Goal: Task Accomplishment & Management: Complete application form

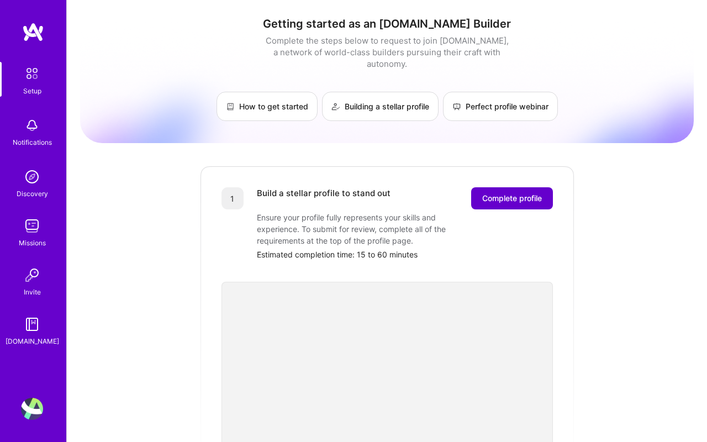
click at [502, 193] on span "Complete profile" at bounding box center [512, 198] width 60 height 11
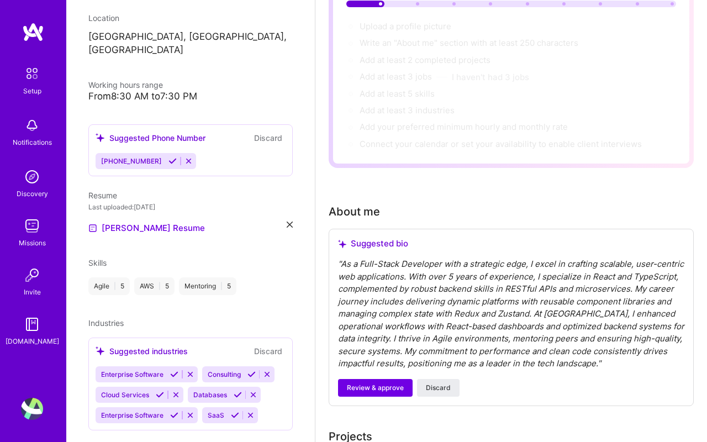
scroll to position [144, 0]
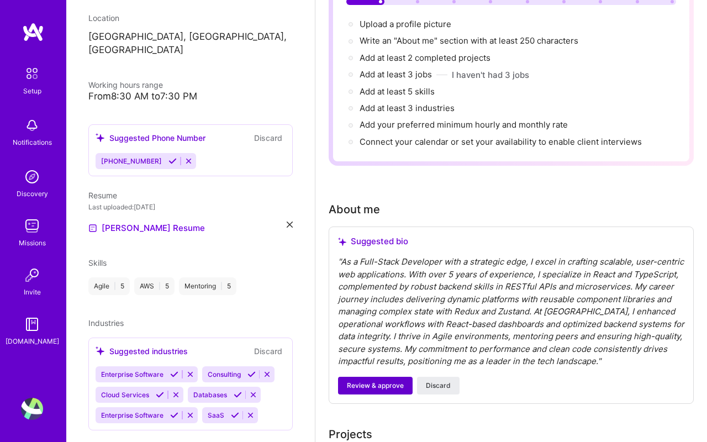
click at [393, 385] on span "Review & approve" at bounding box center [375, 386] width 57 height 10
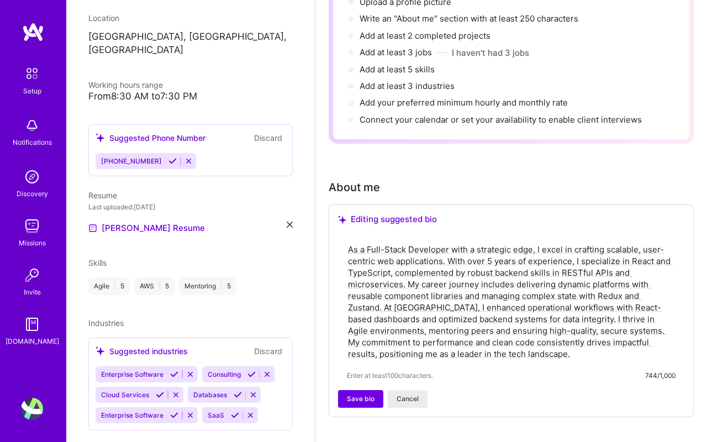
scroll to position [186, 0]
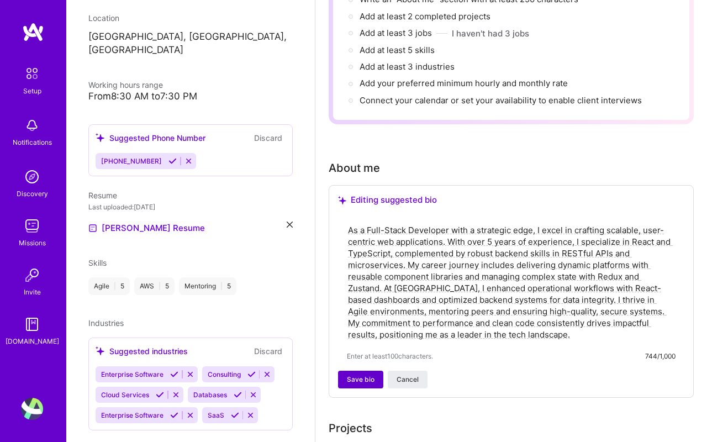
click at [361, 379] on span "Save bio" at bounding box center [361, 379] width 28 height 10
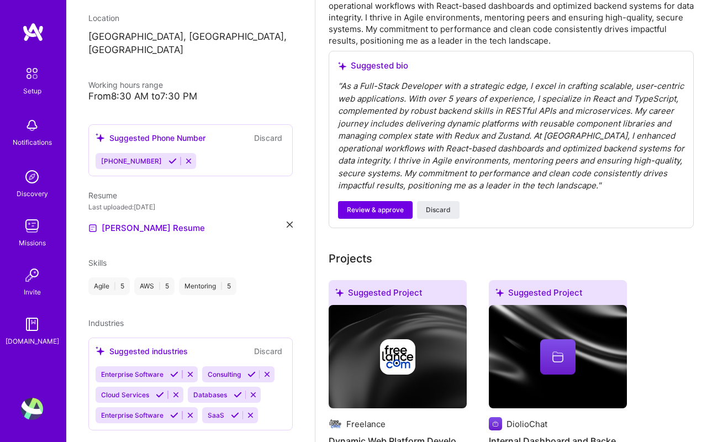
scroll to position [424, 0]
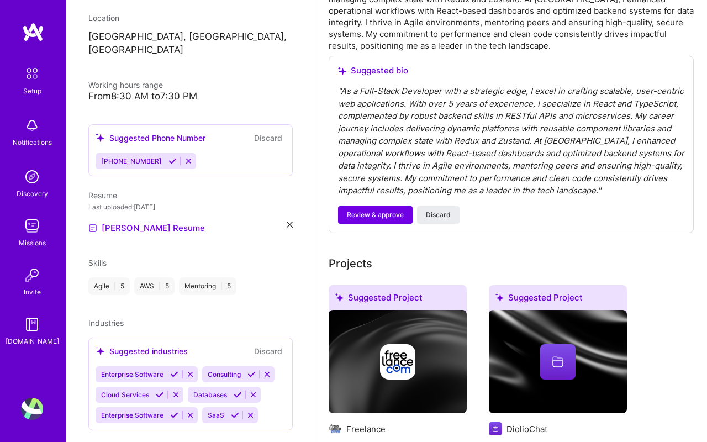
click at [379, 215] on span "Review & approve" at bounding box center [375, 215] width 57 height 10
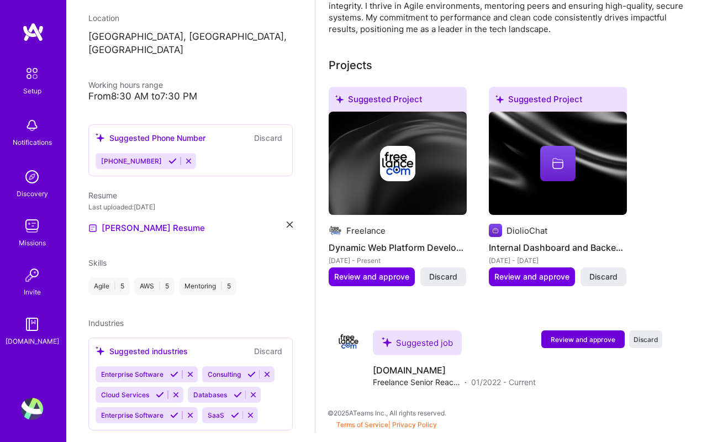
scroll to position [414, 0]
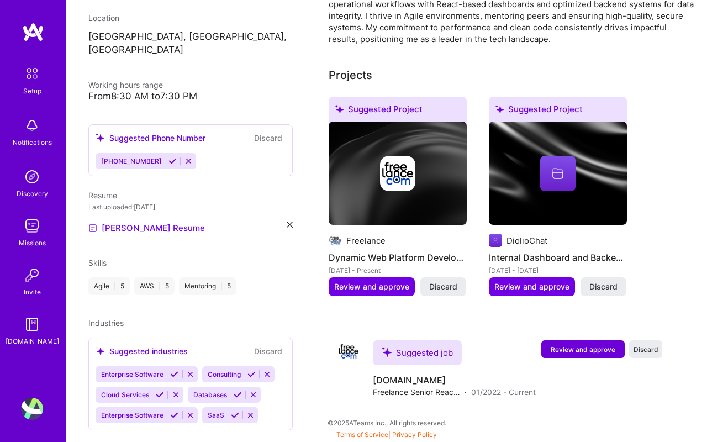
click at [367, 251] on h4 "Dynamic Web Platform Development" at bounding box center [398, 257] width 138 height 14
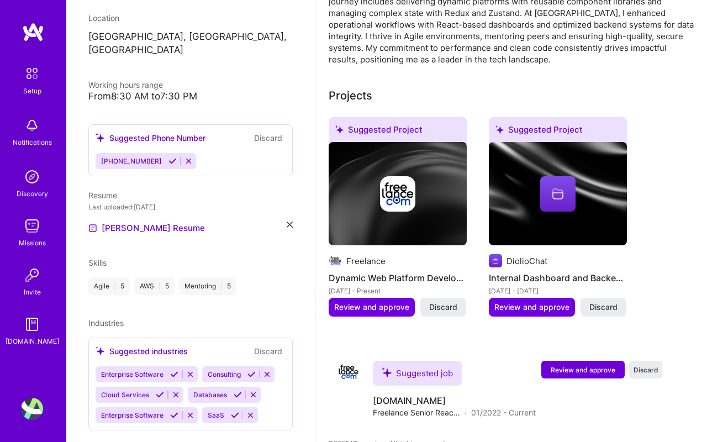
scroll to position [392, 0]
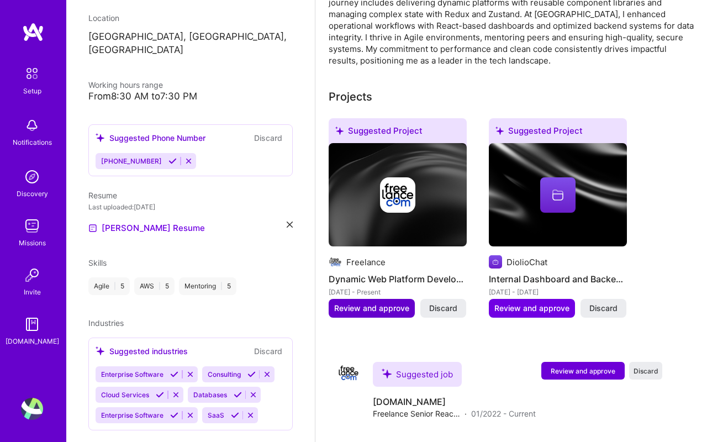
click at [382, 308] on span "Review and approve" at bounding box center [371, 308] width 75 height 11
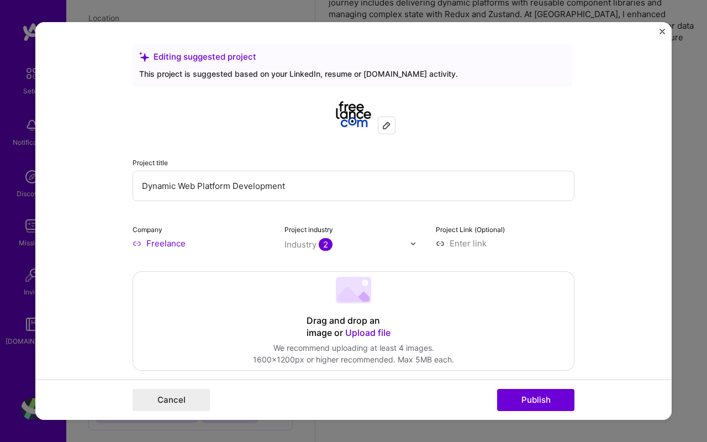
drag, startPoint x: 287, startPoint y: 186, endPoint x: 136, endPoint y: 189, distance: 150.8
click at [136, 189] on input "Dynamic Web Platform Development" at bounding box center [354, 186] width 442 height 30
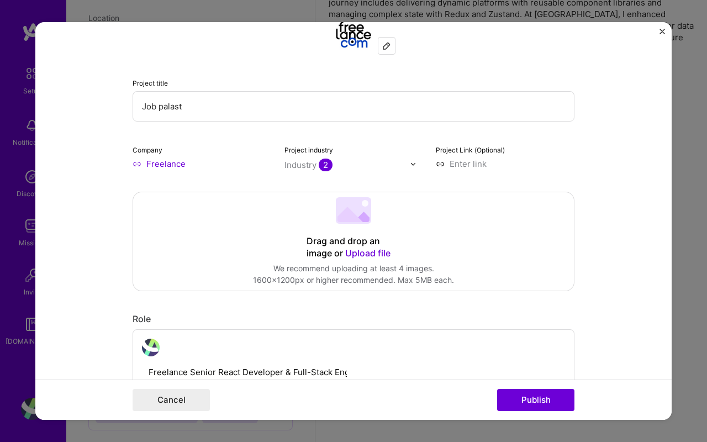
scroll to position [95, 0]
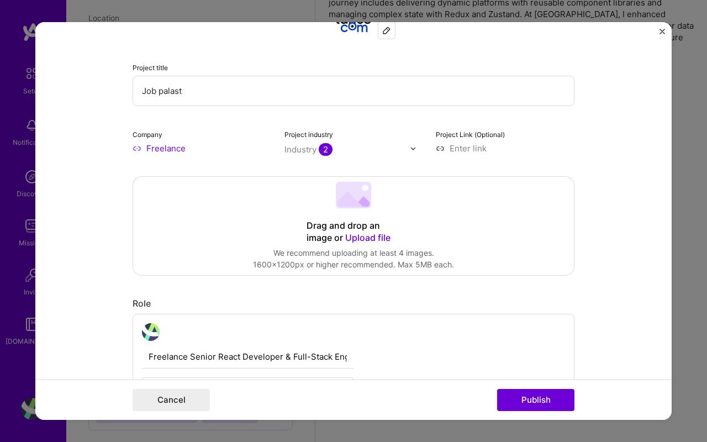
type input "Job palast"
click at [356, 203] on icon at bounding box center [349, 199] width 25 height 15
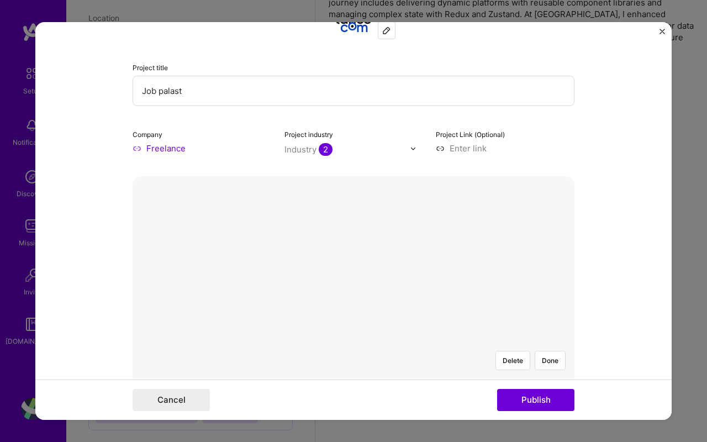
click at [333, 208] on div "Delete Done" at bounding box center [354, 341] width 442 height 331
click at [397, 209] on div "Delete Done" at bounding box center [354, 341] width 442 height 331
click at [434, 342] on div at bounding box center [553, 431] width 238 height 179
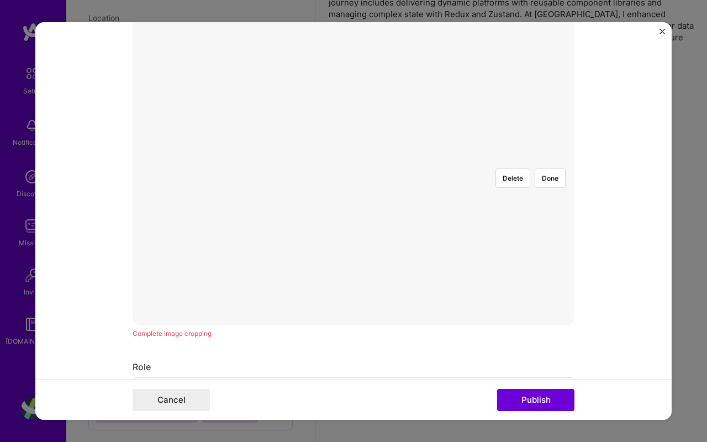
scroll to position [250, 0]
click at [544, 298] on div "Delete Done" at bounding box center [354, 187] width 442 height 331
click at [417, 187] on div at bounding box center [520, 276] width 238 height 179
click at [420, 187] on div at bounding box center [523, 276] width 238 height 179
click at [551, 196] on button "Done" at bounding box center [550, 205] width 31 height 19
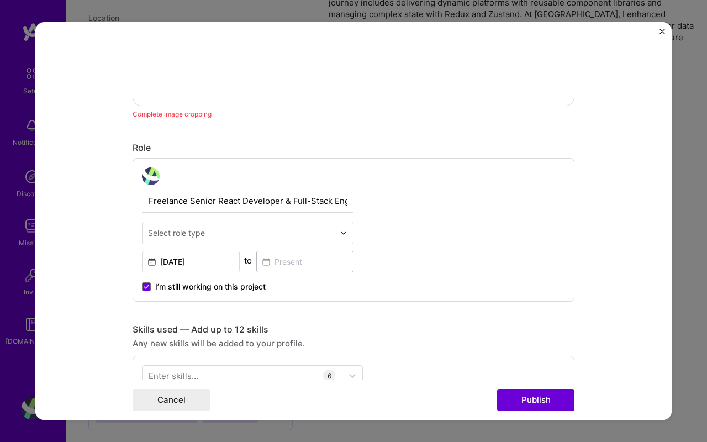
scroll to position [500, 0]
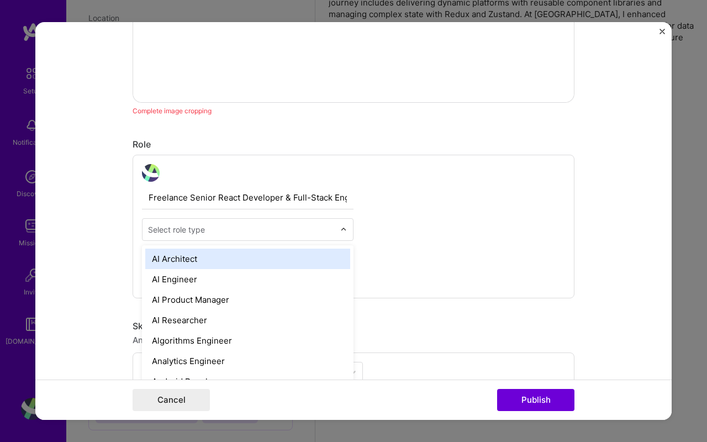
click at [318, 233] on input "text" at bounding box center [241, 230] width 187 height 12
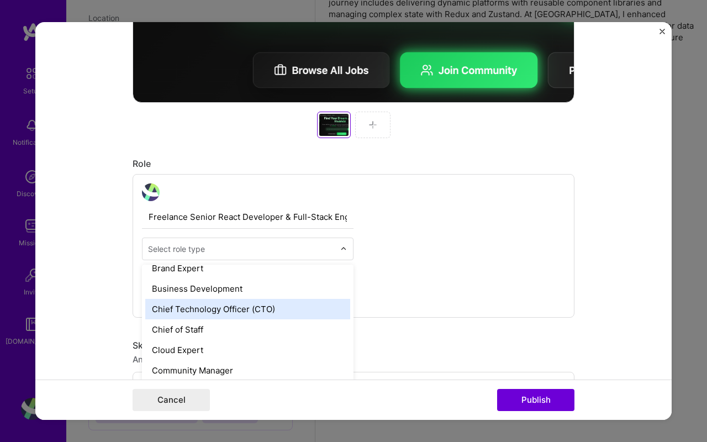
type input "s"
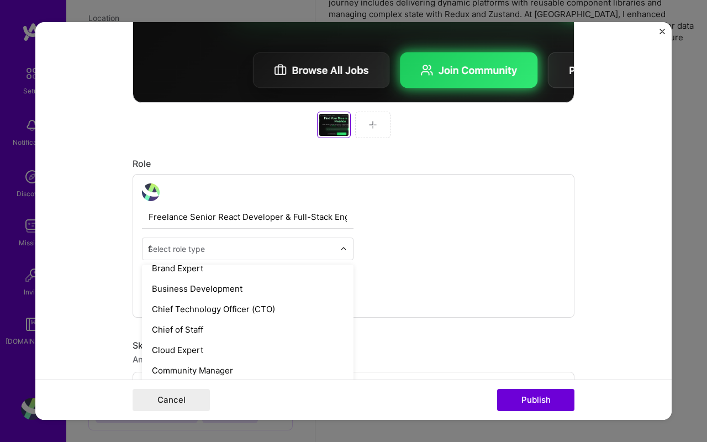
scroll to position [194, 0]
type input "fu"
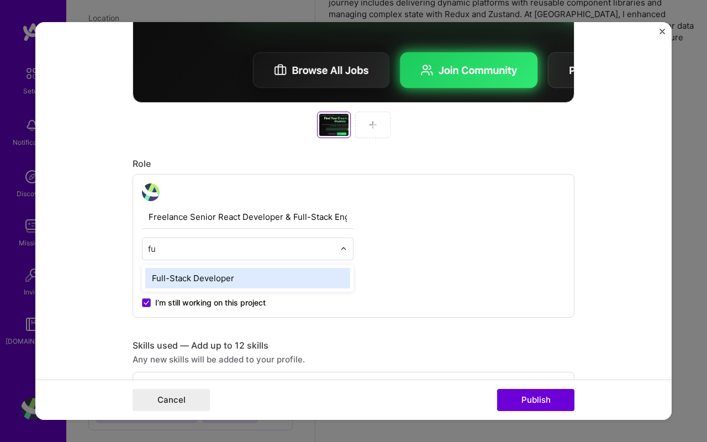
click at [222, 274] on div "Full-Stack Developer" at bounding box center [247, 278] width 205 height 20
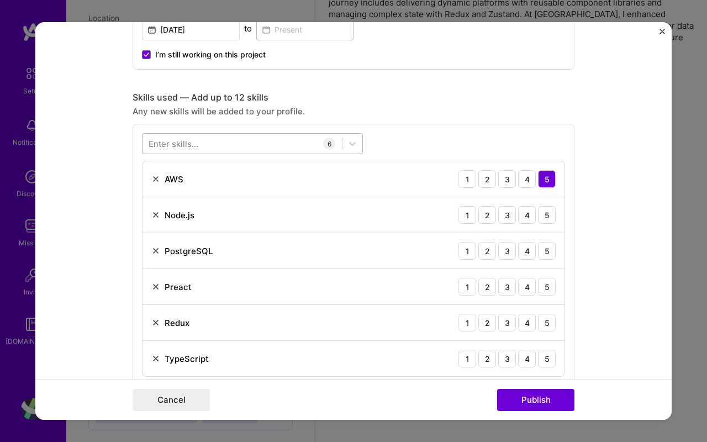
scroll to position [752, 0]
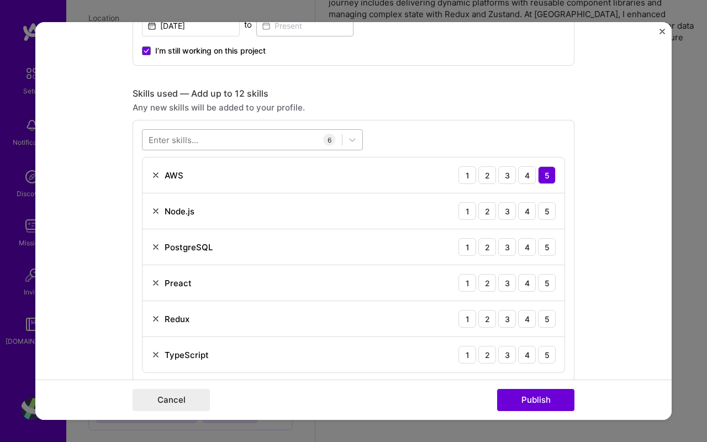
click at [221, 144] on div at bounding box center [242, 140] width 199 height 18
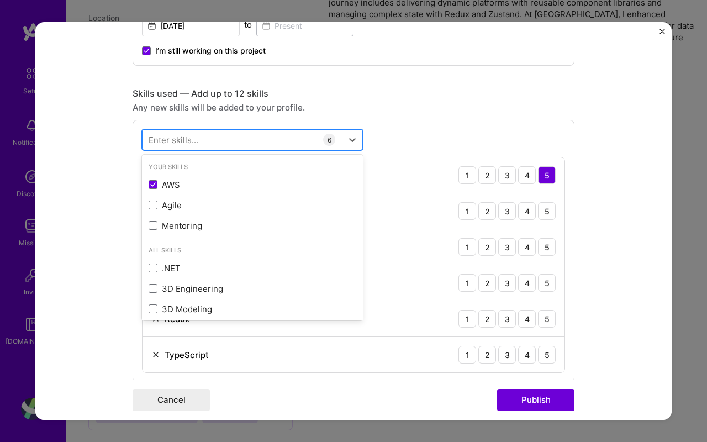
click at [201, 134] on div at bounding box center [242, 140] width 199 height 18
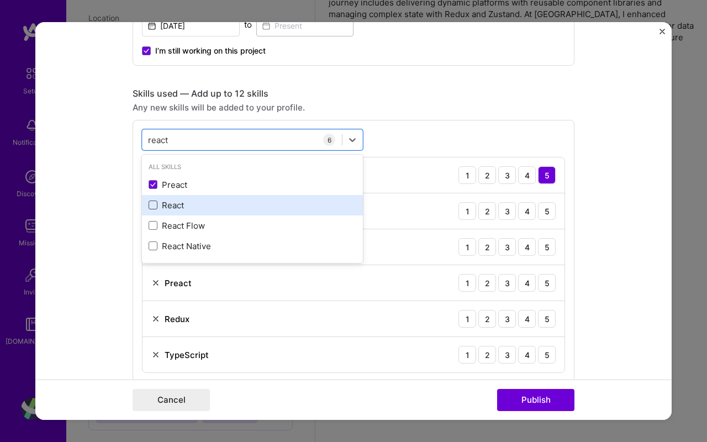
click at [152, 207] on span at bounding box center [153, 205] width 9 height 9
click at [0, 0] on input "checkbox" at bounding box center [0, 0] width 0 height 0
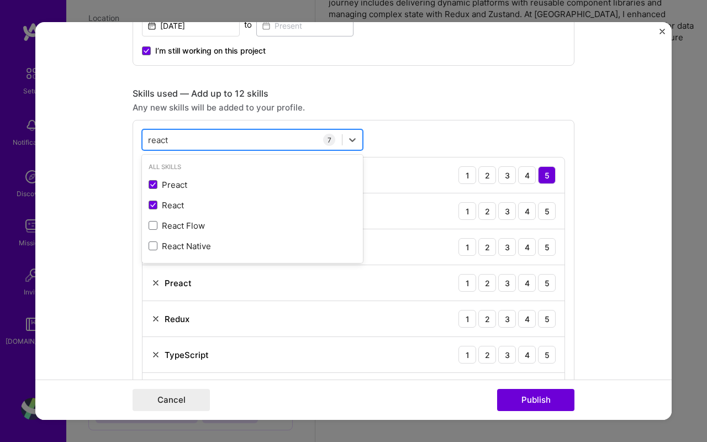
click at [214, 139] on div "react react" at bounding box center [242, 140] width 199 height 18
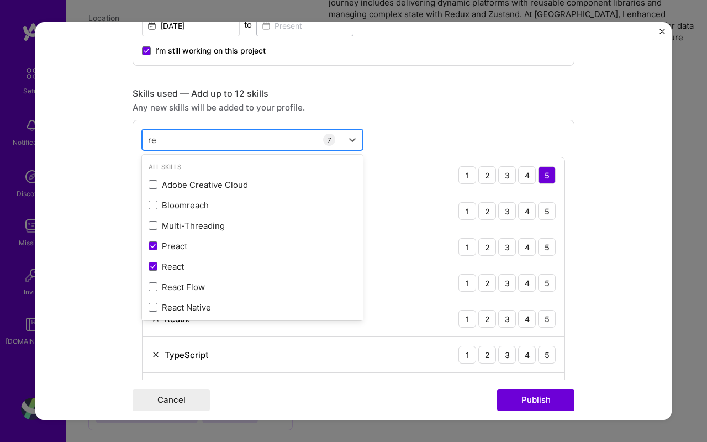
type input "r"
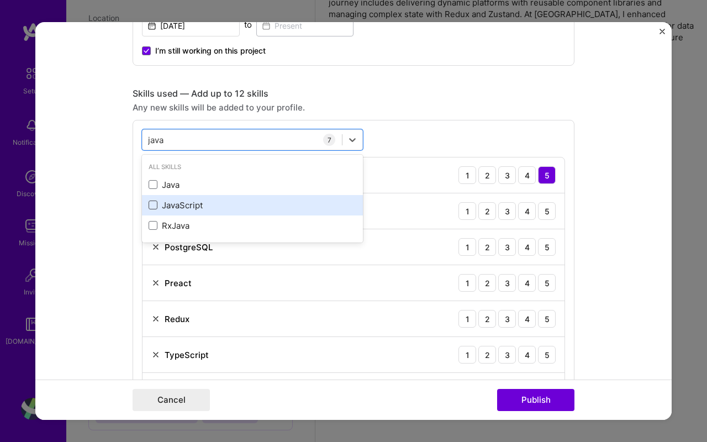
click at [153, 207] on span at bounding box center [153, 205] width 9 height 9
click at [0, 0] on input "checkbox" at bounding box center [0, 0] width 0 height 0
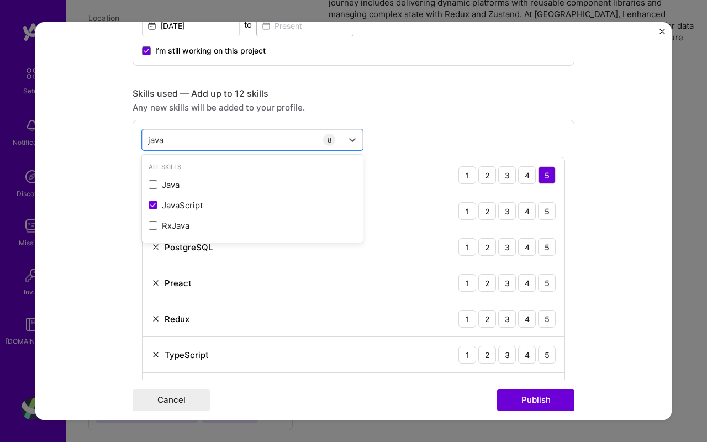
type input "java"
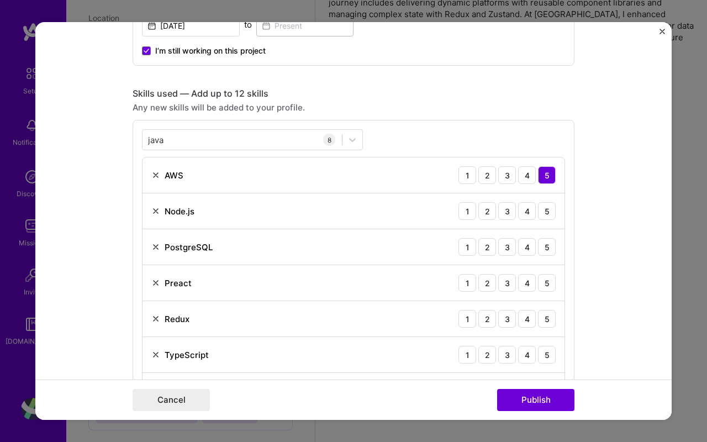
click at [384, 139] on div "java java 8 AWS 1 2 3 4 5 Node.js 1 2 3 4 5 PostgreSQL 1 2 3 4 5 Preact 1 2 3 4…" at bounding box center [354, 287] width 442 height 334
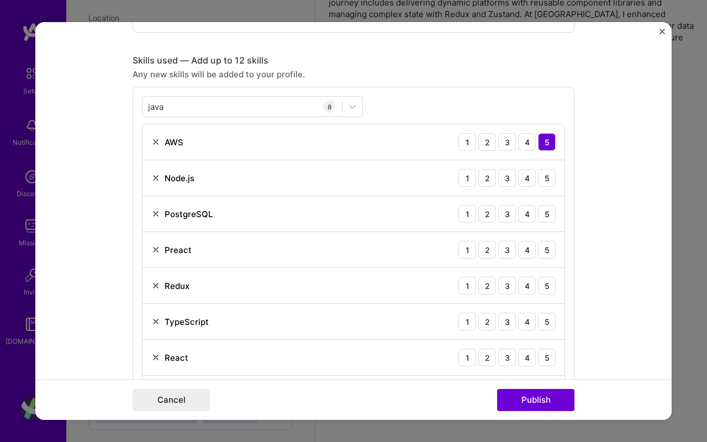
scroll to position [799, 0]
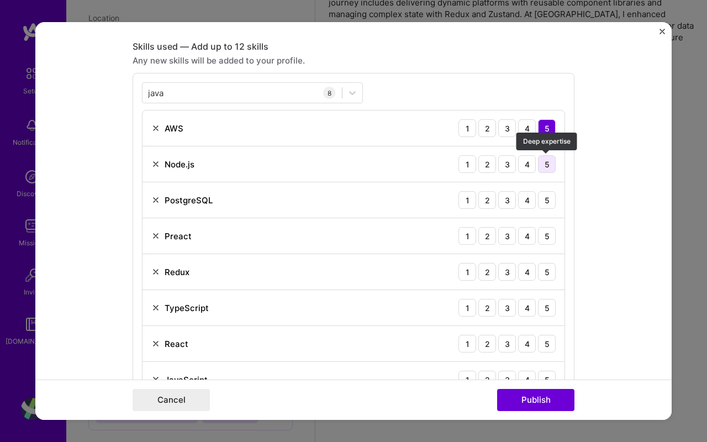
click at [544, 169] on div "5" at bounding box center [547, 164] width 18 height 18
click at [547, 197] on div "5" at bounding box center [547, 200] width 18 height 18
click at [546, 233] on div "5" at bounding box center [547, 236] width 18 height 18
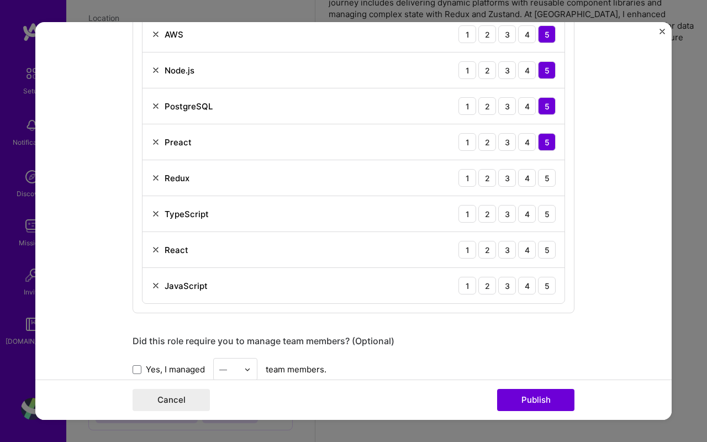
scroll to position [916, 0]
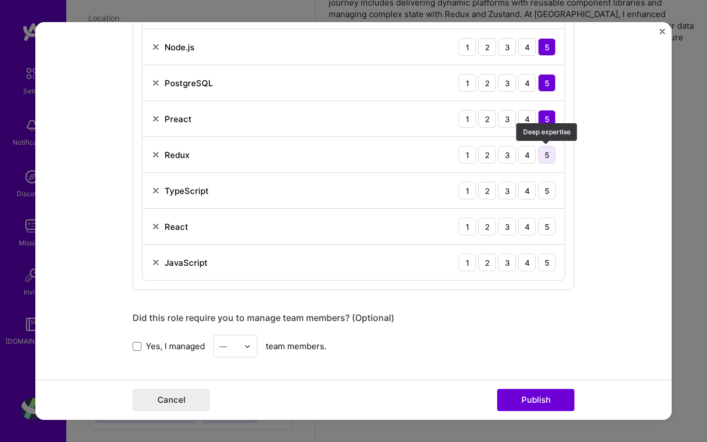
click at [550, 158] on div "5" at bounding box center [547, 155] width 18 height 18
click at [550, 189] on div "5" at bounding box center [547, 191] width 18 height 18
click at [550, 214] on div "React 1 2 3 4 5" at bounding box center [354, 227] width 422 height 36
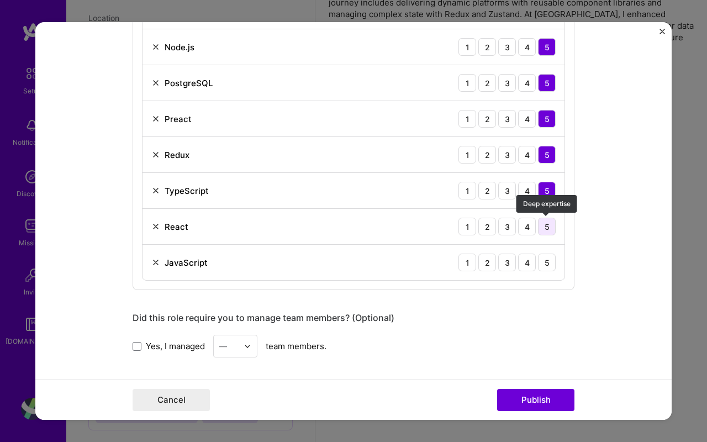
click at [545, 229] on div "5" at bounding box center [547, 227] width 18 height 18
click at [545, 267] on div "5" at bounding box center [547, 263] width 18 height 18
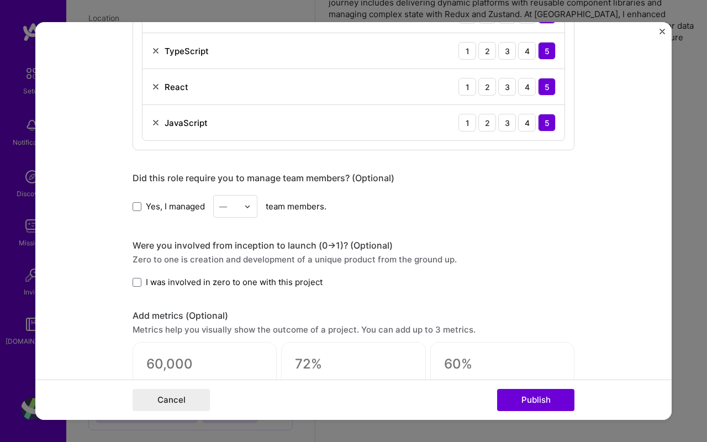
scroll to position [1058, 0]
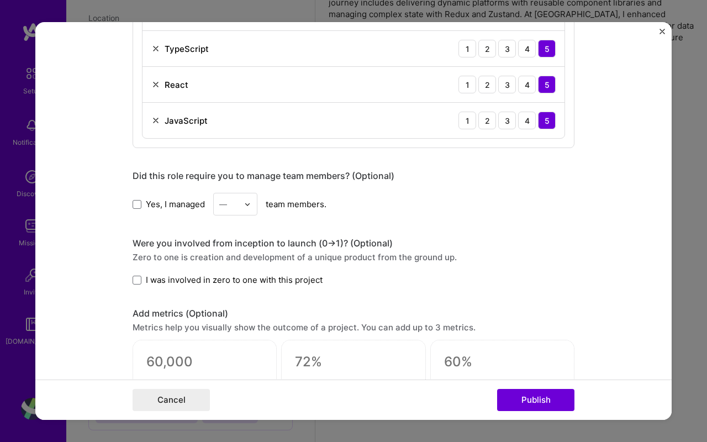
click at [144, 204] on label "Yes, I managed" at bounding box center [169, 204] width 72 height 12
click at [0, 0] on input "Yes, I managed" at bounding box center [0, 0] width 0 height 0
click at [246, 203] on img at bounding box center [247, 204] width 7 height 7
click at [240, 278] on div "3" at bounding box center [236, 274] width 38 height 20
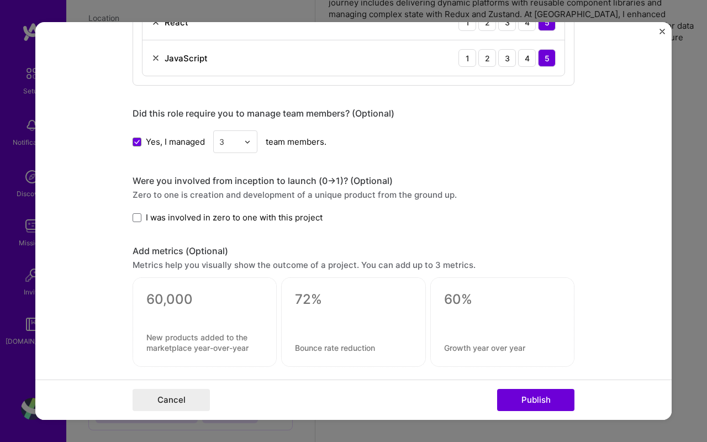
scroll to position [1131, 0]
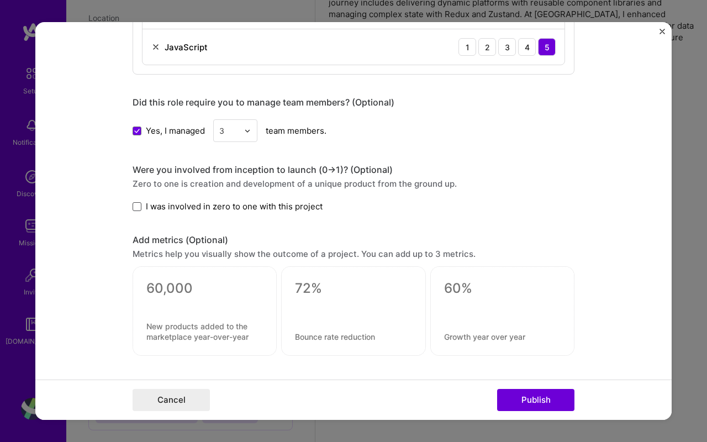
click at [137, 205] on span at bounding box center [137, 206] width 9 height 9
click at [0, 0] on input "I was involved in zero to one with this project" at bounding box center [0, 0] width 0 height 0
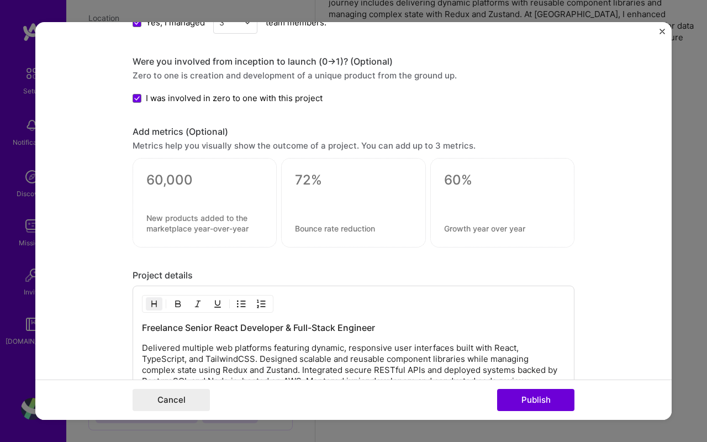
scroll to position [1250, 0]
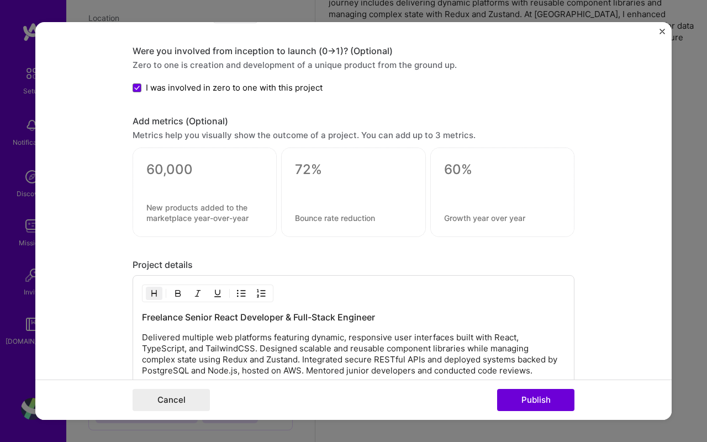
click at [309, 183] on div at bounding box center [353, 191] width 144 height 89
click at [481, 199] on div at bounding box center [502, 191] width 144 height 89
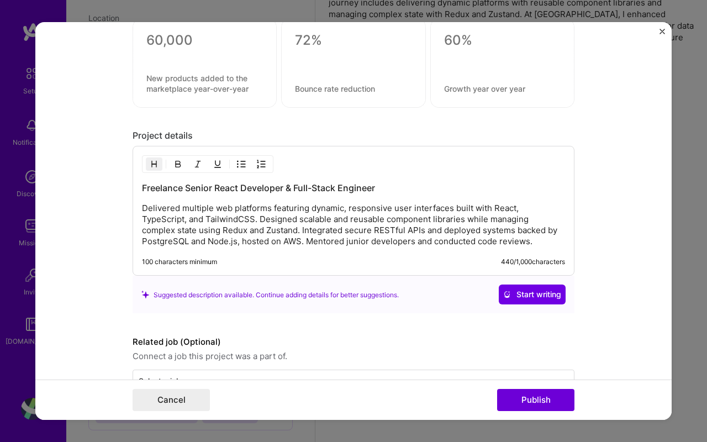
scroll to position [1380, 0]
click at [142, 184] on div "Freelance Senior React Developer & Full-Stack Engineer Delivered multiple web p…" at bounding box center [354, 210] width 442 height 130
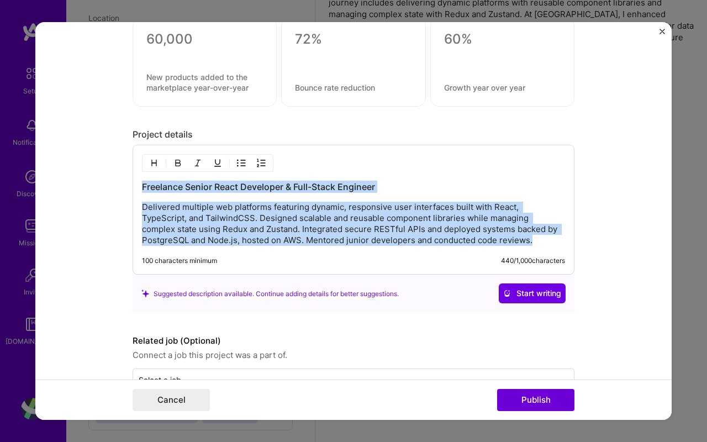
drag, startPoint x: 142, startPoint y: 184, endPoint x: 264, endPoint y: 260, distance: 143.3
click at [264, 261] on div "Freelance Senior React Developer & Full-Stack Engineer Delivered multiple web p…" at bounding box center [354, 210] width 442 height 130
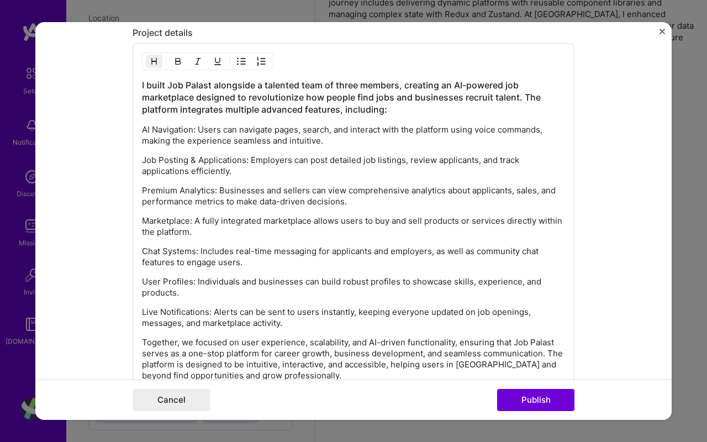
scroll to position [1482, 0]
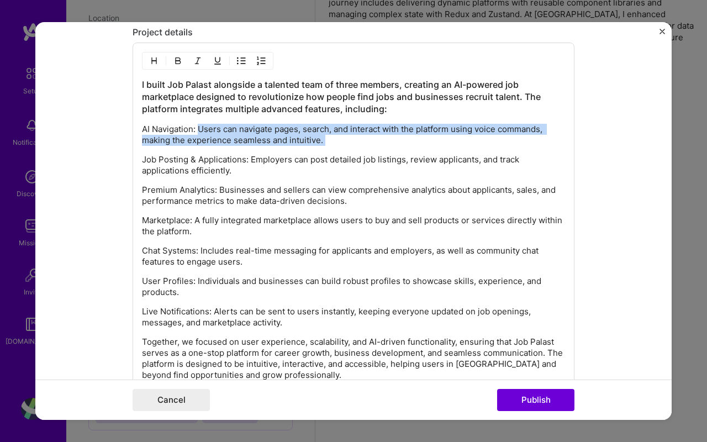
drag, startPoint x: 197, startPoint y: 127, endPoint x: 333, endPoint y: 146, distance: 136.7
click at [332, 146] on div "I built Job Palast alongside a talented team of three members, creating an AI-p…" at bounding box center [353, 229] width 423 height 302
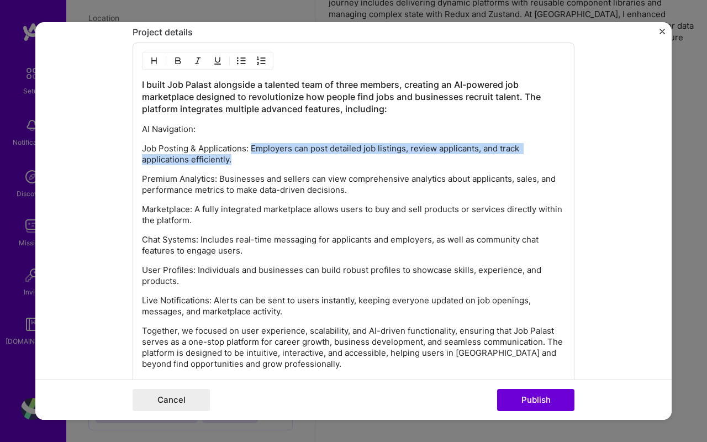
drag, startPoint x: 250, startPoint y: 147, endPoint x: 263, endPoint y: 157, distance: 15.8
click at [263, 157] on p "Job Posting & Applications: Employers can post detailed job listings, review ap…" at bounding box center [353, 154] width 423 height 22
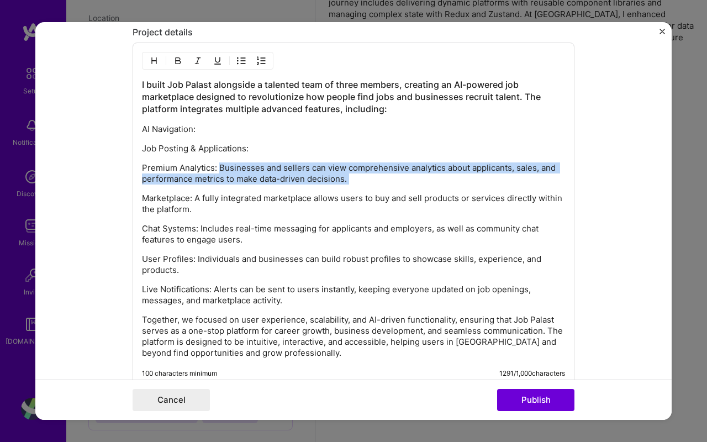
drag, startPoint x: 218, startPoint y: 168, endPoint x: 308, endPoint y: 192, distance: 93.0
click at [308, 192] on div "I built Job Palast alongside a talented team of three members, creating an AI-p…" at bounding box center [353, 218] width 423 height 280
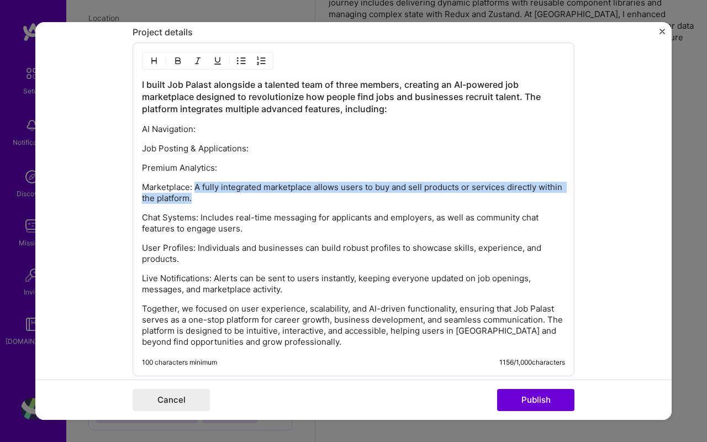
drag, startPoint x: 197, startPoint y: 186, endPoint x: 208, endPoint y: 201, distance: 18.5
click at [208, 201] on p "Marketplace: A fully integrated marketplace allows users to buy and sell produc…" at bounding box center [353, 193] width 423 height 22
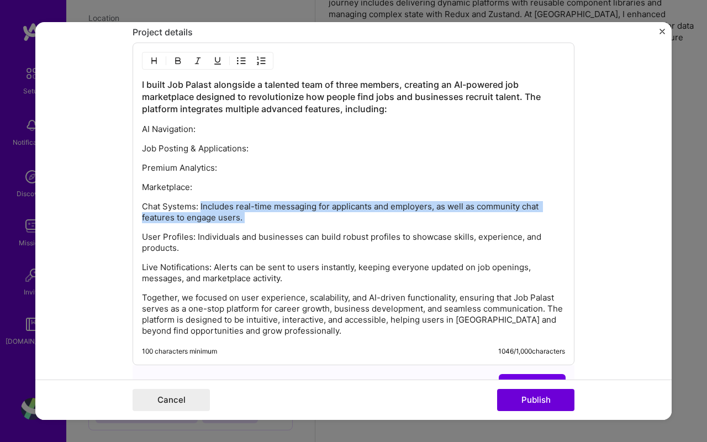
drag, startPoint x: 201, startPoint y: 208, endPoint x: 252, endPoint y: 227, distance: 54.7
click at [252, 227] on div "I built Job Palast alongside a talented team of three members, creating an AI-p…" at bounding box center [353, 207] width 423 height 258
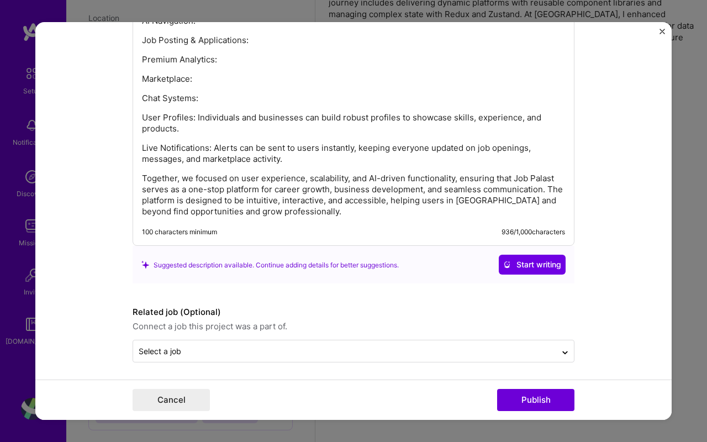
scroll to position [1595, 0]
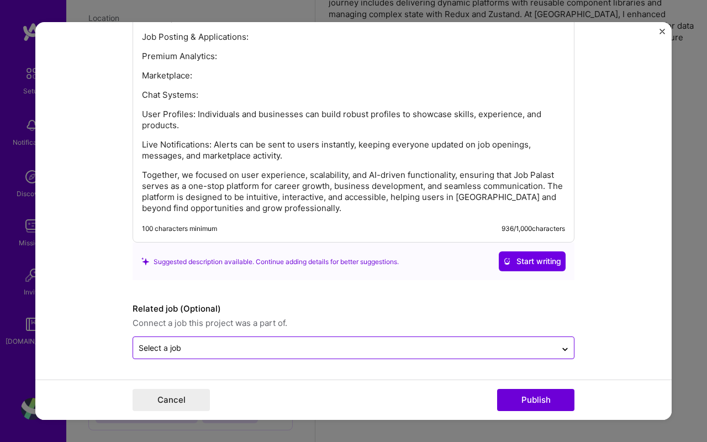
click at [269, 339] on div "Select a job" at bounding box center [344, 348] width 423 height 22
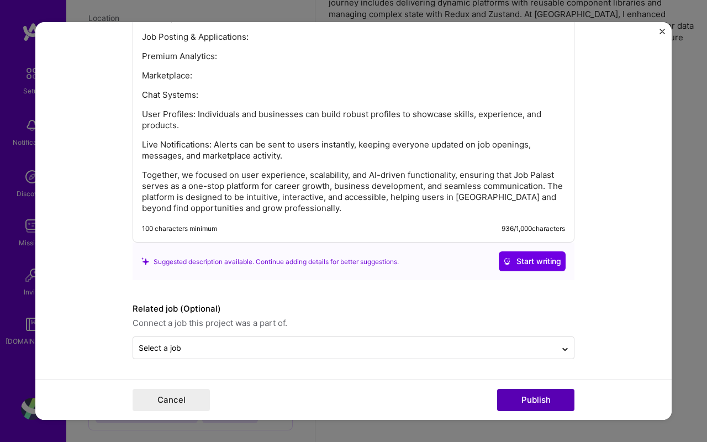
click at [539, 396] on button "Publish" at bounding box center [535, 400] width 77 height 22
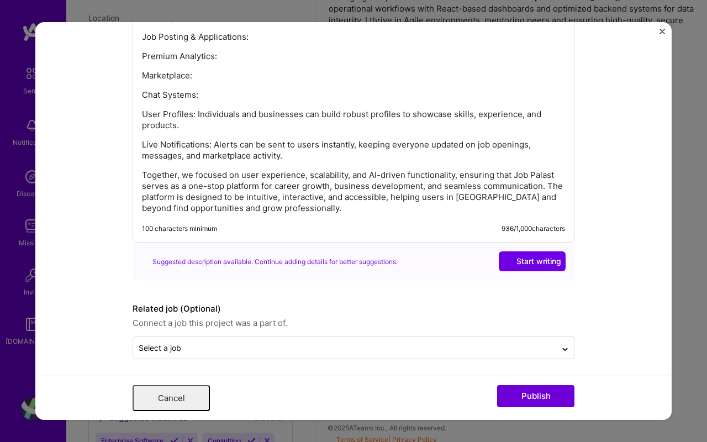
scroll to position [0, 0]
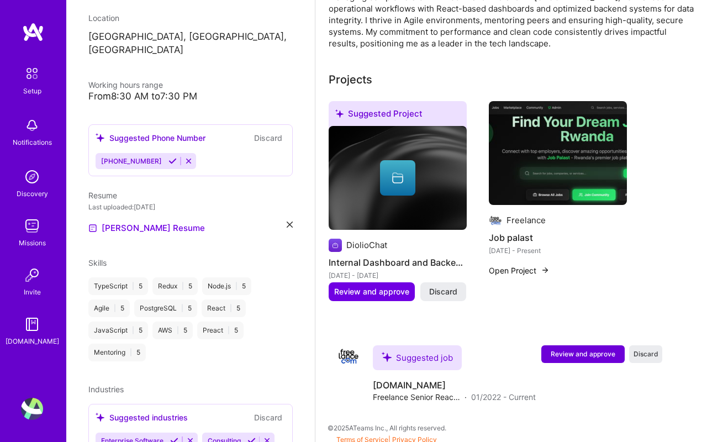
click at [413, 182] on div at bounding box center [397, 177] width 35 height 35
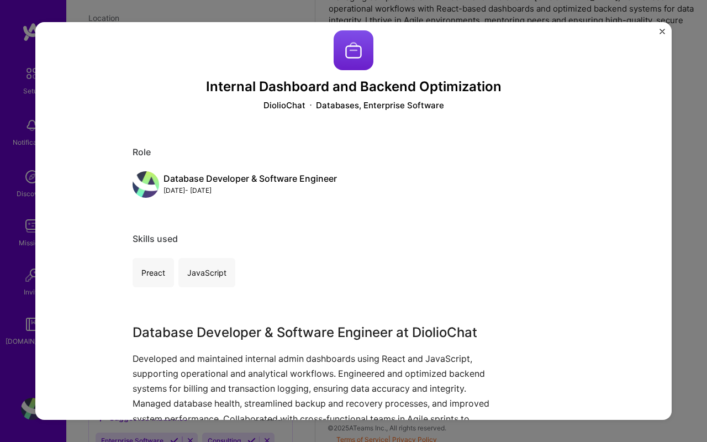
scroll to position [15, 0]
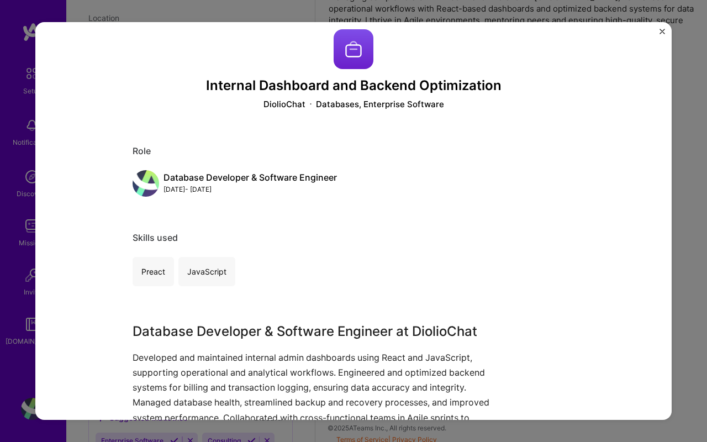
click at [279, 176] on div "Database Developer & Software Engineer" at bounding box center [249, 178] width 173 height 12
click at [299, 178] on div "Database Developer & Software Engineer" at bounding box center [249, 178] width 173 height 12
drag, startPoint x: 286, startPoint y: 178, endPoint x: 257, endPoint y: 178, distance: 29.3
click at [257, 178] on div "Database Developer & Software Engineer" at bounding box center [249, 178] width 173 height 12
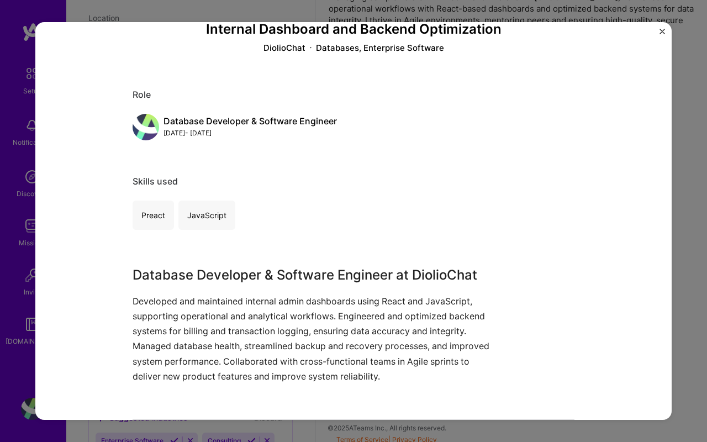
scroll to position [62, 0]
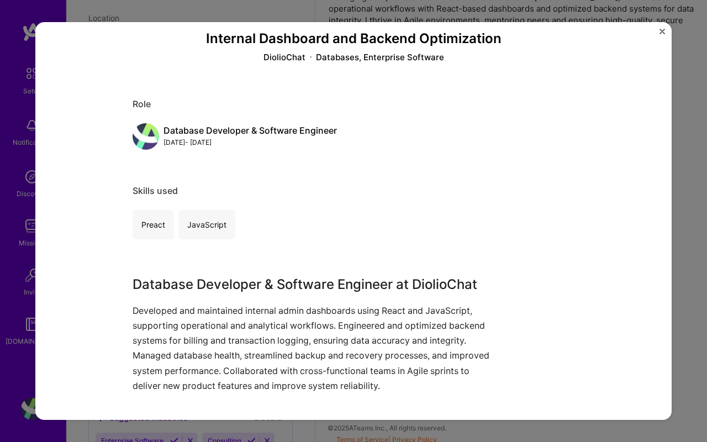
click at [660, 31] on img "Close" at bounding box center [663, 32] width 6 height 6
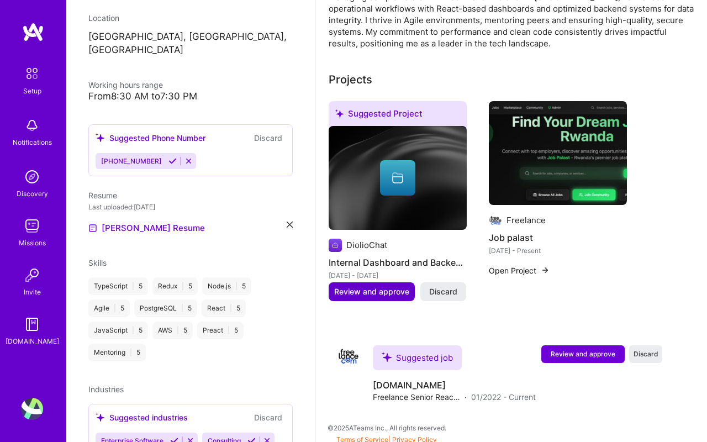
click at [388, 291] on span "Review and approve" at bounding box center [371, 291] width 75 height 11
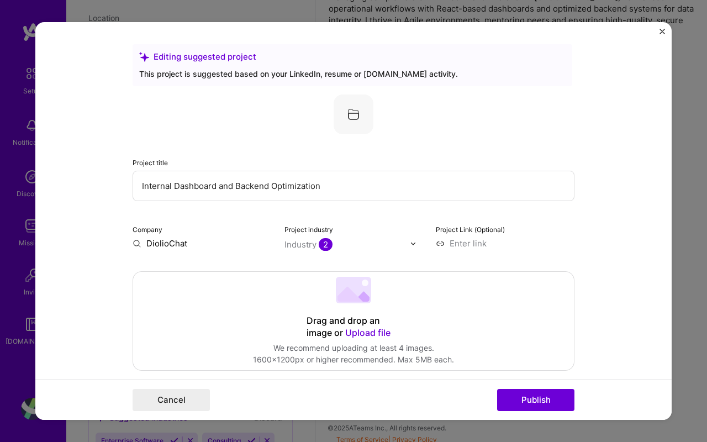
click at [323, 188] on input "Internal Dashboard and Backend Optimization" at bounding box center [354, 186] width 442 height 30
drag, startPoint x: 323, startPoint y: 188, endPoint x: 132, endPoint y: 181, distance: 190.7
click at [132, 181] on form "Editing suggested project This project is suggested based on your LinkedIn, res…" at bounding box center [353, 221] width 636 height 398
type input "f"
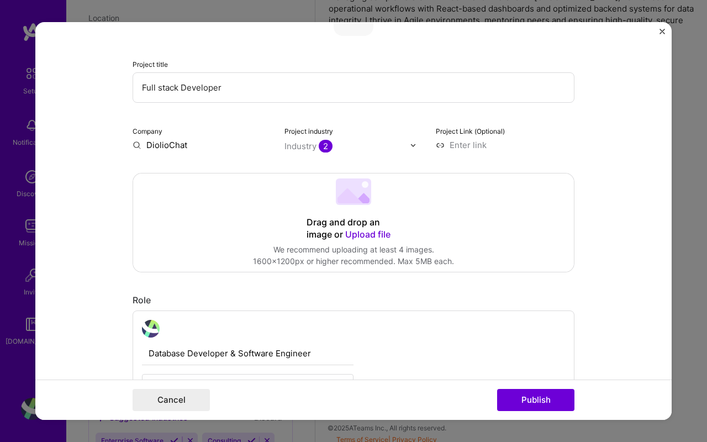
scroll to position [105, 0]
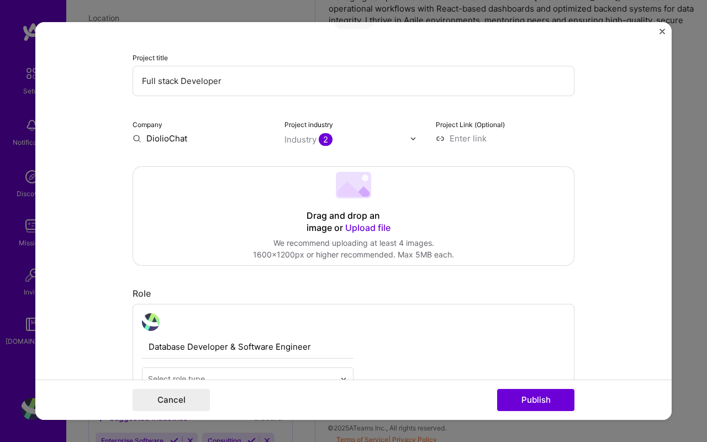
type input "Full stack Developer"
click at [351, 227] on span "Upload file" at bounding box center [367, 227] width 45 height 11
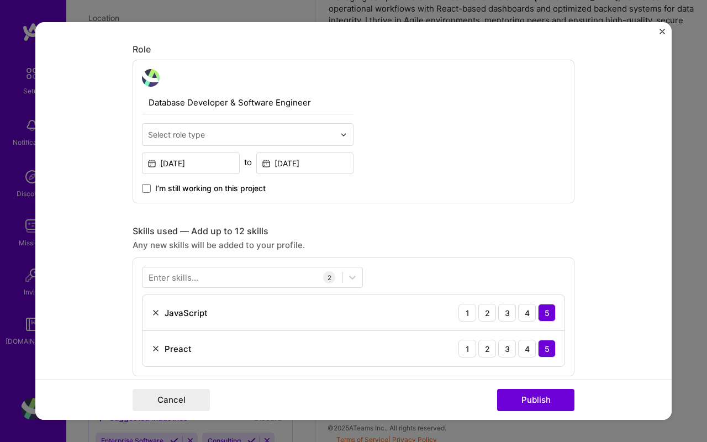
scroll to position [605, 0]
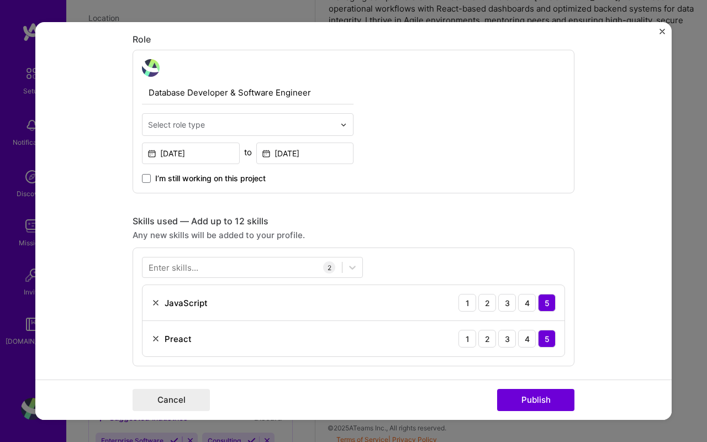
click at [147, 180] on span at bounding box center [146, 178] width 9 height 9
click at [0, 0] on input "I’m still working on this project" at bounding box center [0, 0] width 0 height 0
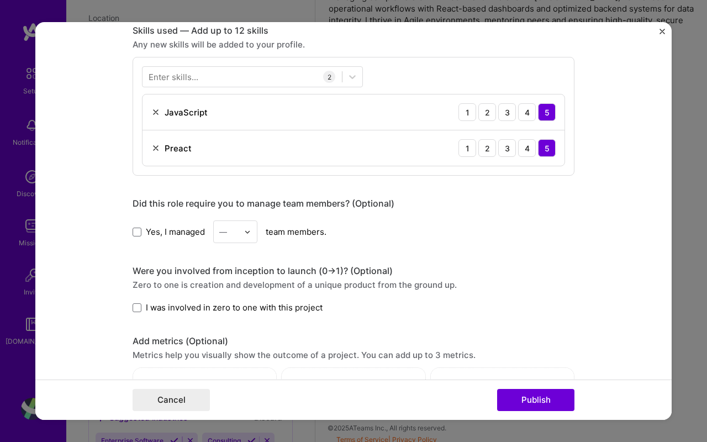
scroll to position [802, 0]
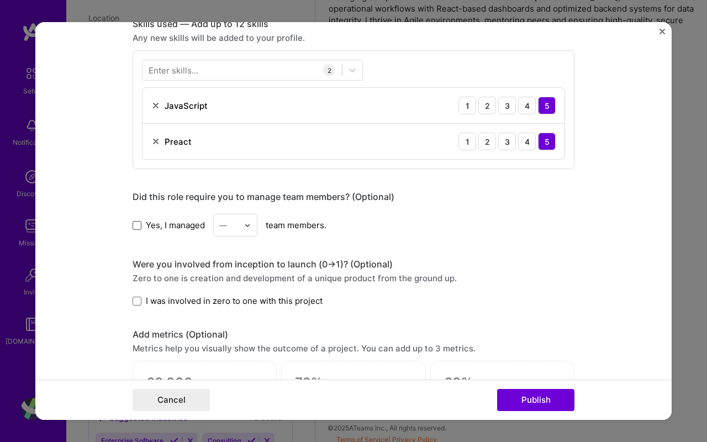
click at [136, 224] on span at bounding box center [137, 225] width 9 height 9
click at [0, 0] on input "Yes, I managed" at bounding box center [0, 0] width 0 height 0
click at [245, 228] on img at bounding box center [247, 225] width 7 height 7
click at [224, 297] on div "3" at bounding box center [236, 295] width 38 height 20
click at [137, 299] on span at bounding box center [137, 301] width 9 height 9
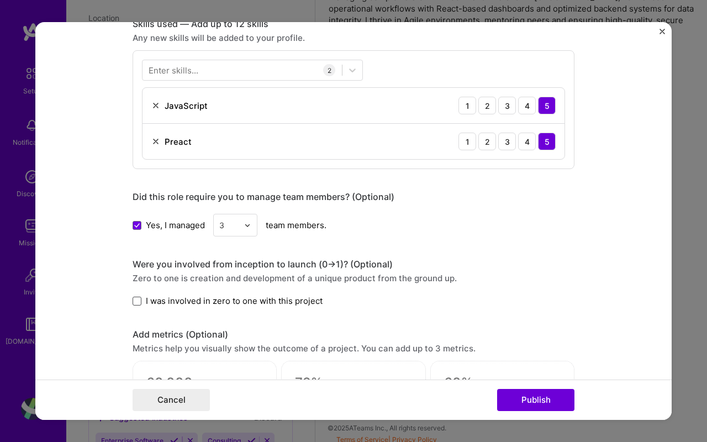
click at [0, 0] on input "I was involved in zero to one with this project" at bounding box center [0, 0] width 0 height 0
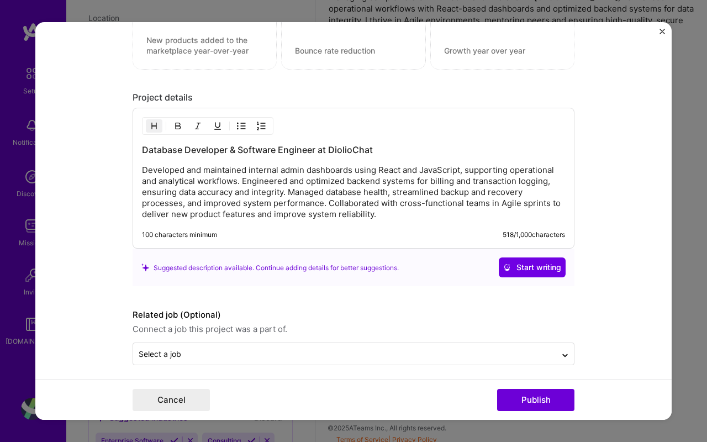
scroll to position [1189, 0]
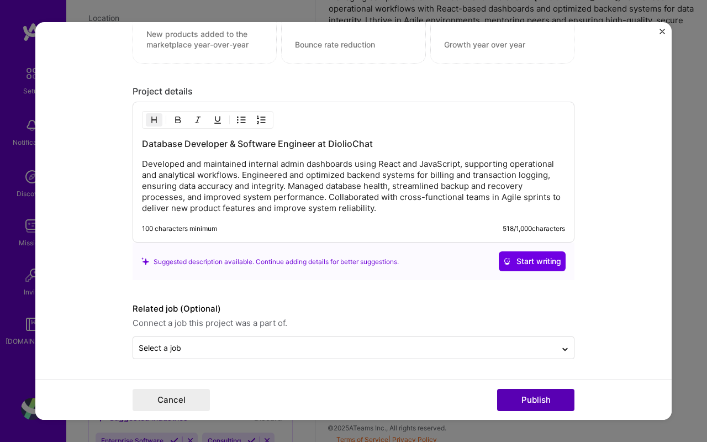
click at [515, 394] on button "Publish" at bounding box center [535, 400] width 77 height 22
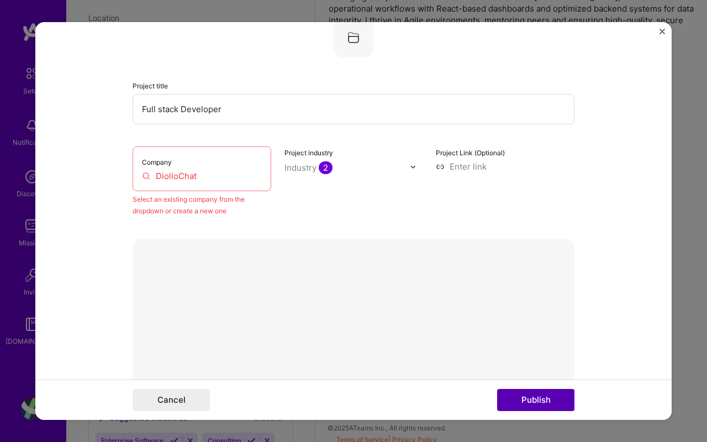
scroll to position [72, 0]
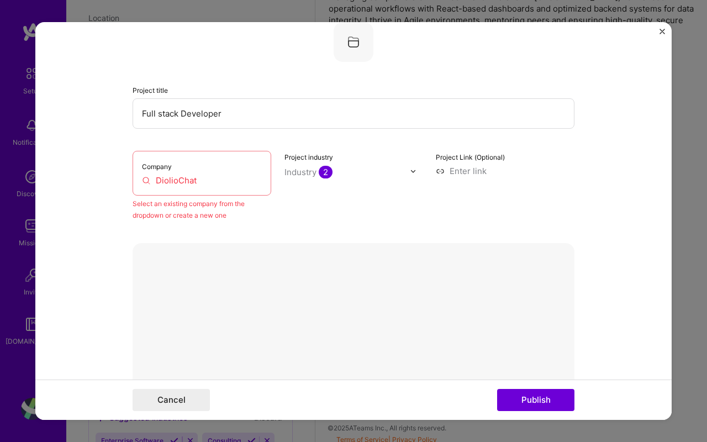
click at [200, 181] on input "DiolioChat" at bounding box center [202, 181] width 120 height 12
click at [272, 212] on div "Company DiolioChat Select an existing company from the dropdown or create a new…" at bounding box center [354, 186] width 442 height 70
click at [213, 178] on input "DiolioChat" at bounding box center [202, 181] width 120 height 12
click at [141, 182] on div "Company DiolioChat" at bounding box center [202, 173] width 139 height 45
click at [143, 182] on input "DiolioChat" at bounding box center [202, 181] width 120 height 12
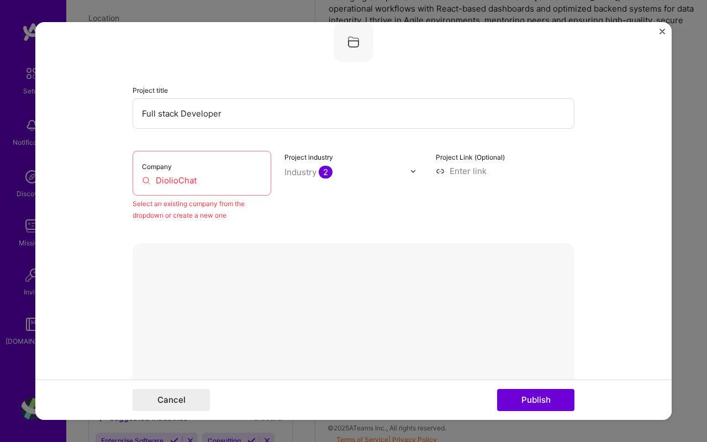
click at [213, 182] on input "DiolioChat" at bounding box center [202, 181] width 120 height 12
click at [477, 174] on input at bounding box center [505, 171] width 139 height 12
paste input "https://dannels.netlify.app/"
type input "https://dannels.netlify.app/"
click at [315, 170] on div "Industry 2" at bounding box center [308, 172] width 48 height 12
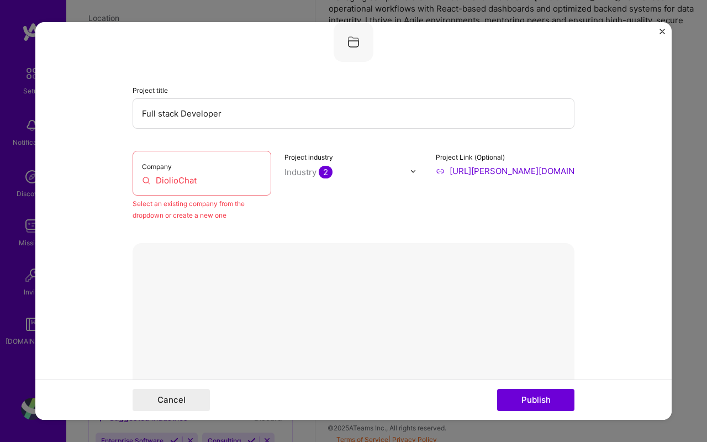
click at [322, 172] on span "2" at bounding box center [326, 172] width 14 height 13
click at [232, 182] on input "DiolioChat" at bounding box center [202, 181] width 120 height 12
drag, startPoint x: 232, startPoint y: 182, endPoint x: 159, endPoint y: 181, distance: 73.5
click at [159, 181] on input "DiolioChat" at bounding box center [202, 181] width 120 height 12
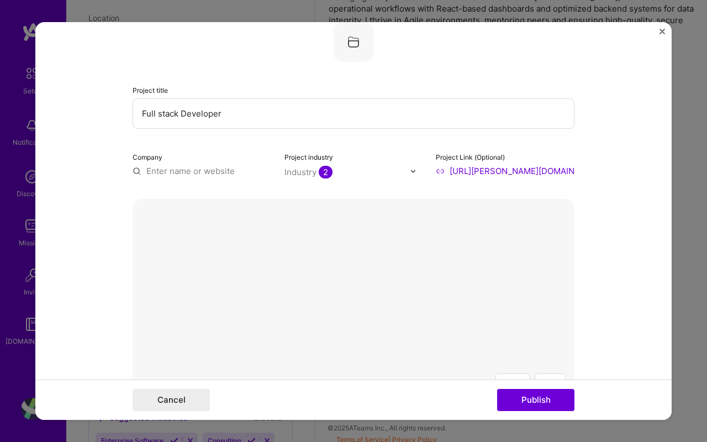
paste input "https://dannels.netlify.app/"
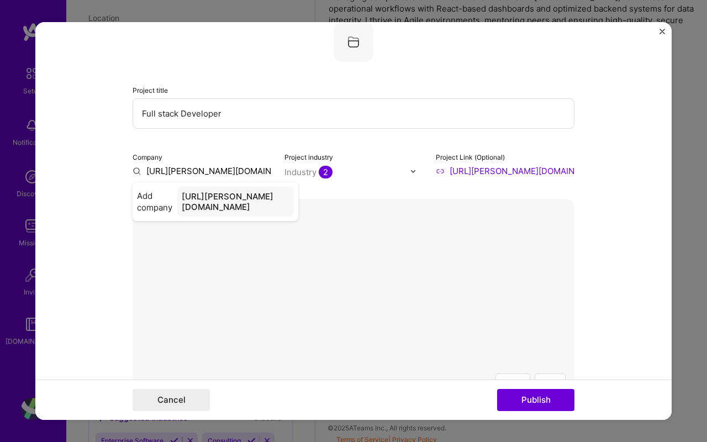
type input "https://dannels.netlify.app/"
click at [246, 144] on div "Project title Full stack Developer Company https://dannels.netlify.app/ Project…" at bounding box center [354, 99] width 442 height 155
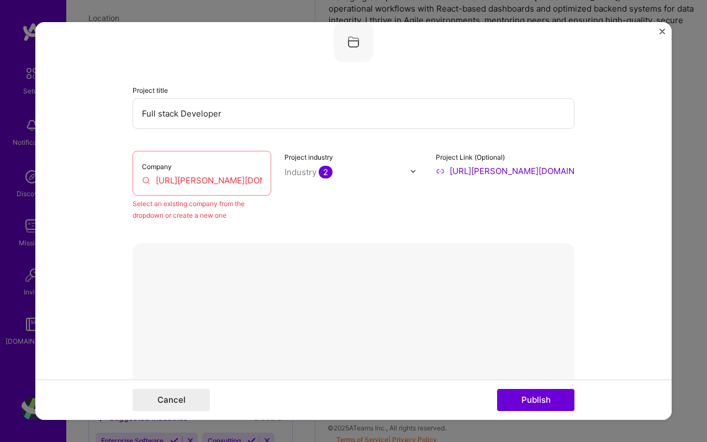
click at [277, 203] on div "Company https://dannels.netlify.app/ Select an existing company from the dropdo…" at bounding box center [354, 186] width 442 height 70
click at [231, 154] on div "Company https://dannels.netlify.app/" at bounding box center [202, 173] width 139 height 45
click at [231, 183] on input "https://dannels.netlify.app/" at bounding box center [202, 181] width 120 height 12
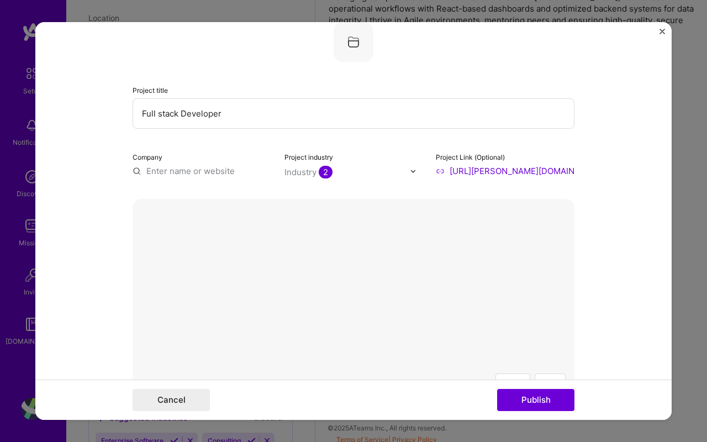
click at [211, 171] on input "text" at bounding box center [202, 171] width 139 height 12
click at [136, 170] on input "text" at bounding box center [202, 171] width 139 height 12
click at [170, 170] on input "text" at bounding box center [202, 171] width 139 height 12
type input "h"
paste input "https://dannels.netlify.app/"
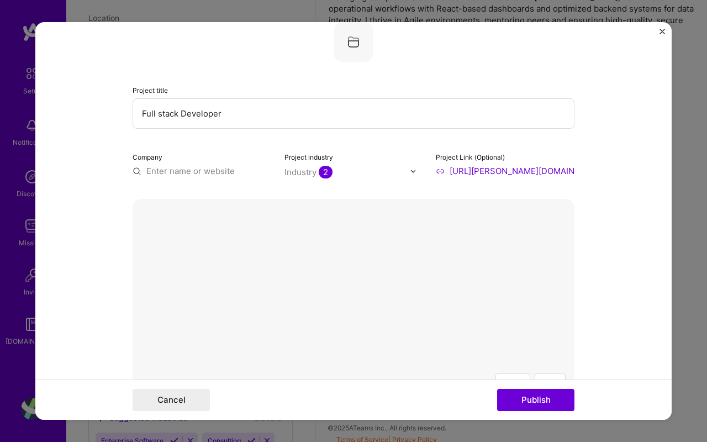
type input "https://dannels.netlify.app/"
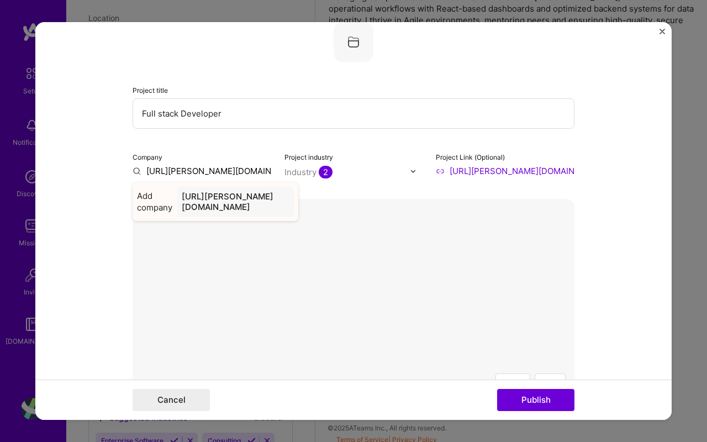
click at [228, 200] on div "https://dannels.netlify.app/" at bounding box center [235, 202] width 117 height 30
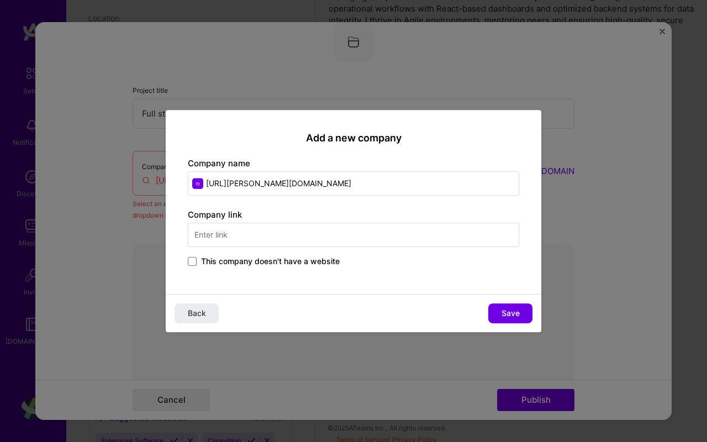
drag, startPoint x: 308, startPoint y: 182, endPoint x: 193, endPoint y: 183, distance: 114.9
click at [193, 183] on input "https://dannels.netlify.app/" at bounding box center [353, 183] width 331 height 24
type input "[DEMOGRAPHIC_DATA]"
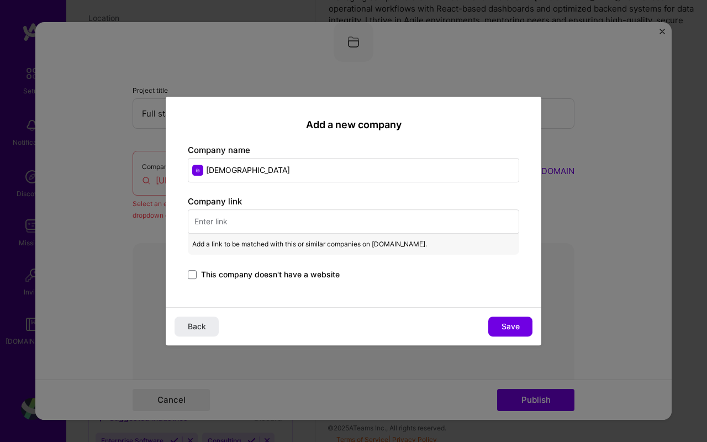
click at [257, 224] on input "text" at bounding box center [353, 221] width 331 height 24
paste input "diolichat.co.rw"
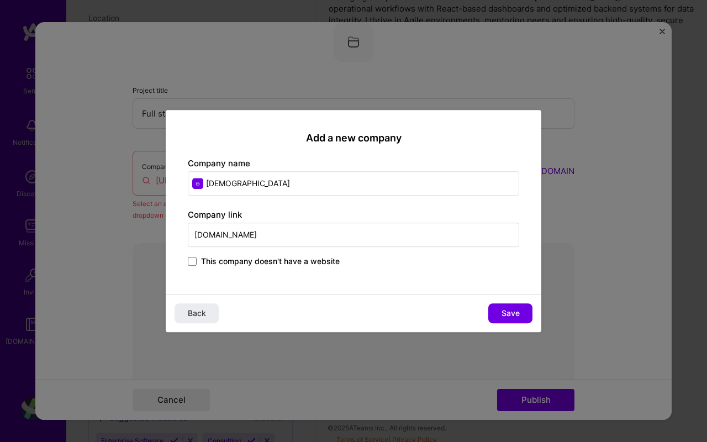
click at [193, 238] on input "diolichat.co.rw" at bounding box center [353, 235] width 331 height 24
type input "https://diolichat.co.rw"
click at [499, 314] on button "Save" at bounding box center [510, 313] width 44 height 20
type input "[DEMOGRAPHIC_DATA]"
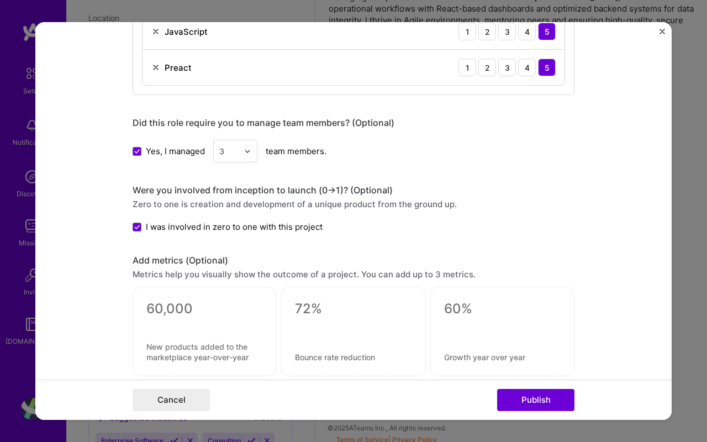
scroll to position [546, 0]
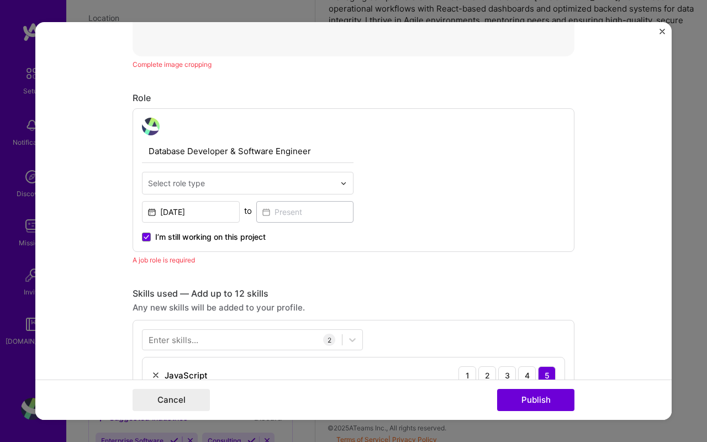
click at [333, 177] on input "text" at bounding box center [241, 183] width 187 height 12
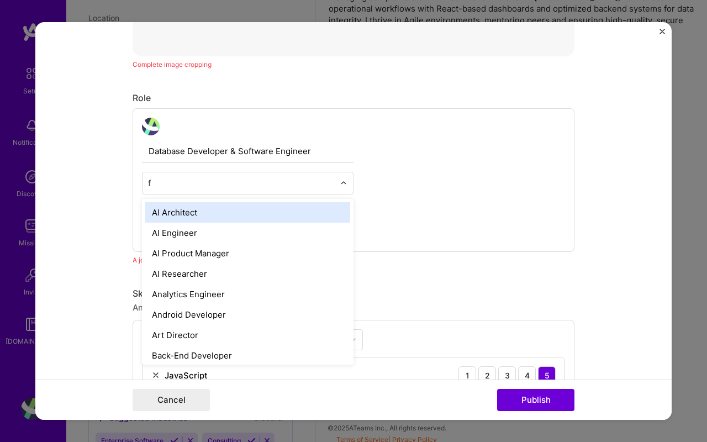
type input "fu"
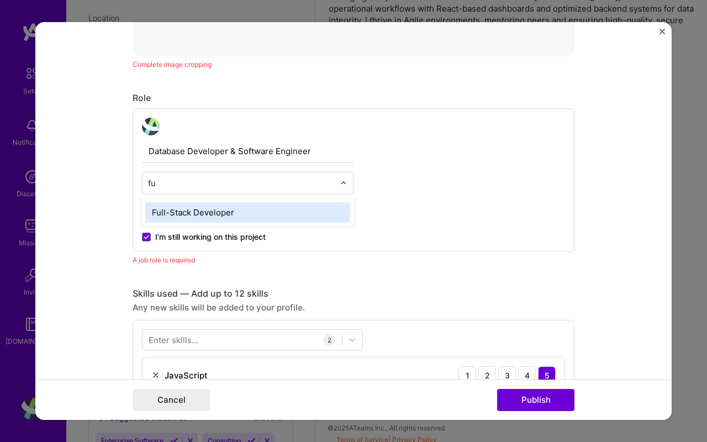
click at [266, 212] on div "Full-Stack Developer" at bounding box center [247, 212] width 205 height 20
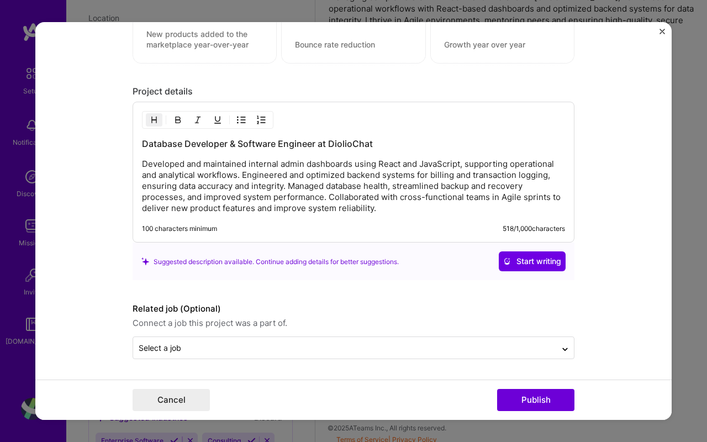
scroll to position [1180, 0]
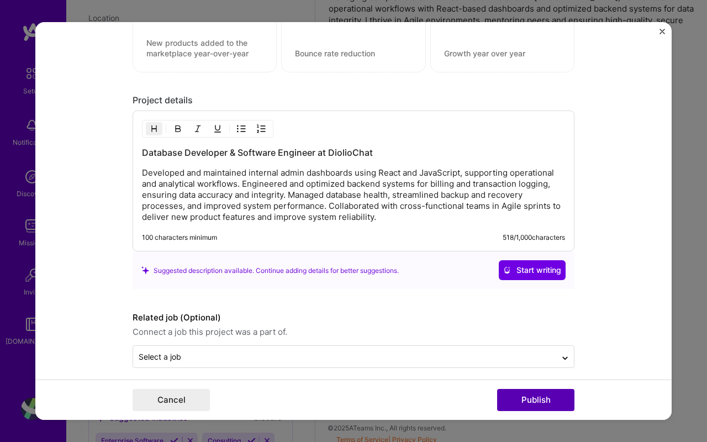
click at [527, 400] on button "Publish" at bounding box center [535, 400] width 77 height 22
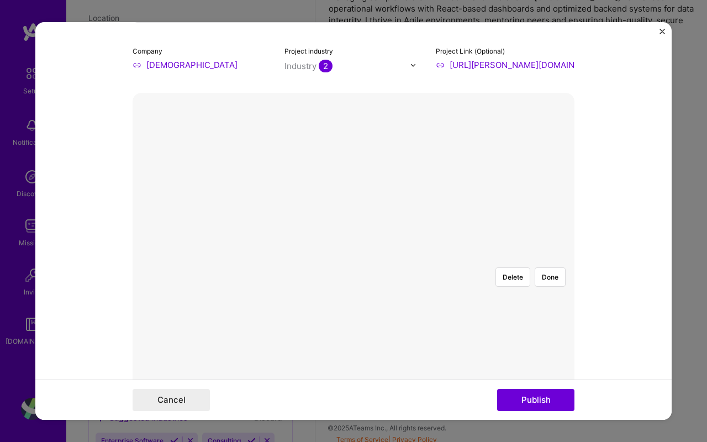
scroll to position [175, 0]
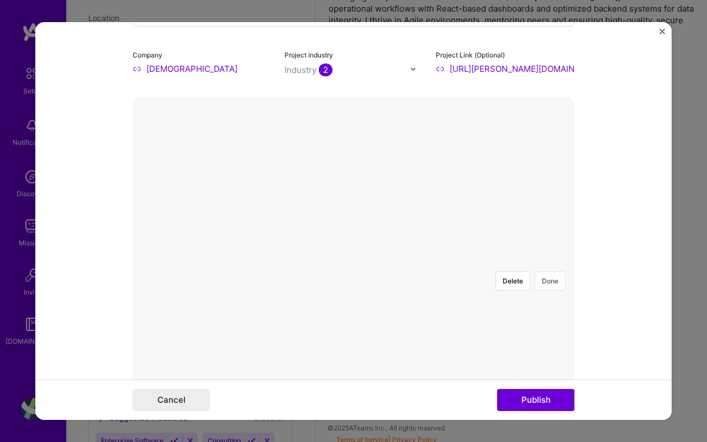
click at [552, 271] on button "Done" at bounding box center [550, 280] width 31 height 19
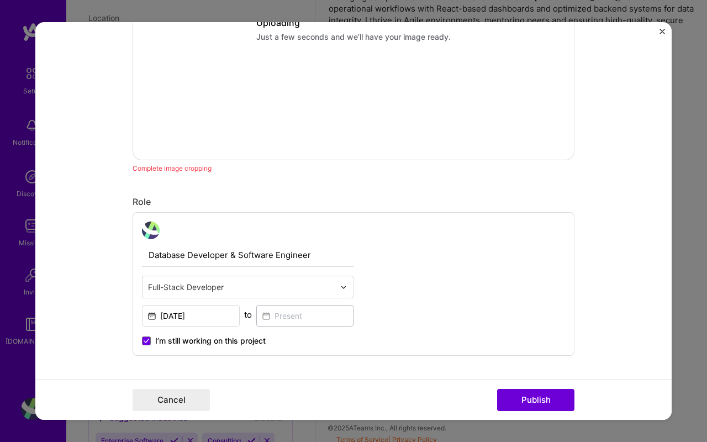
scroll to position [235, 0]
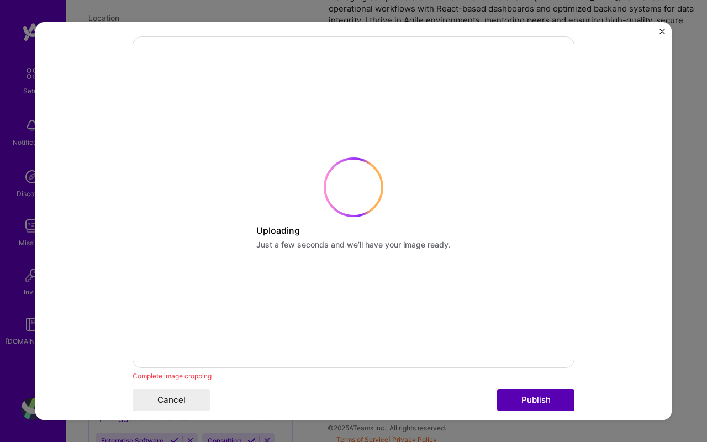
click at [525, 393] on button "Publish" at bounding box center [535, 400] width 77 height 22
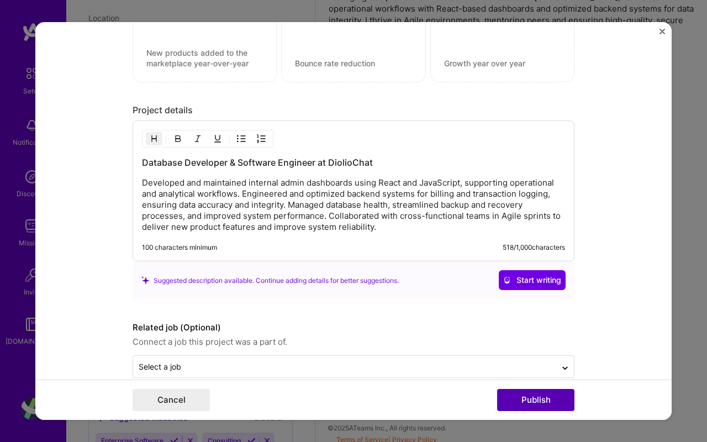
scroll to position [1209, 0]
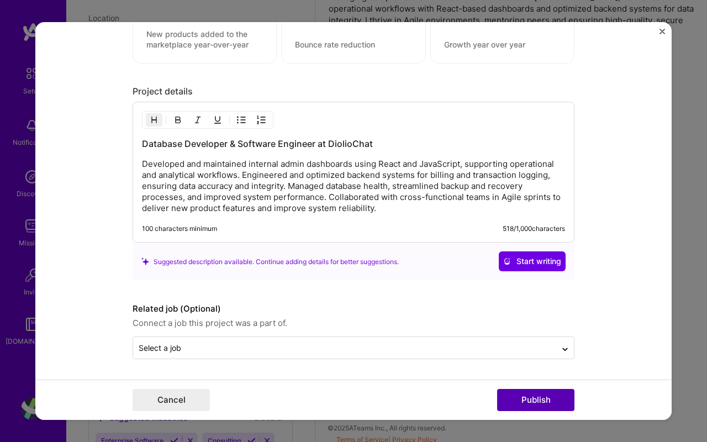
click at [530, 401] on button "Publish" at bounding box center [535, 400] width 77 height 22
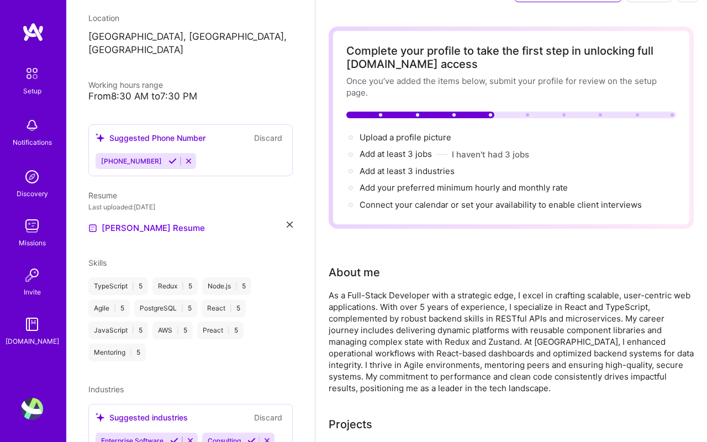
scroll to position [0, 0]
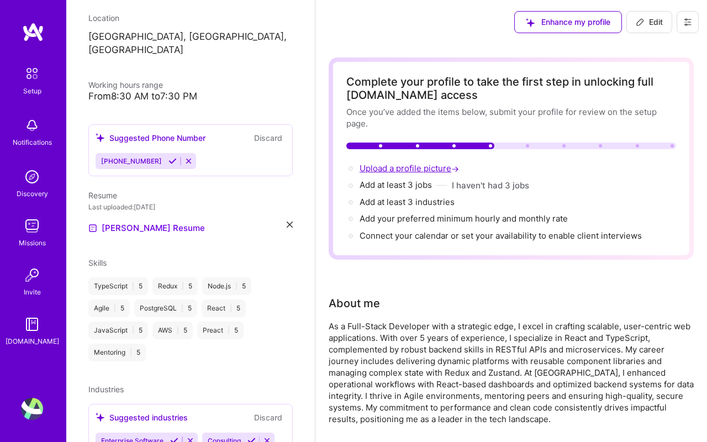
click at [413, 168] on span "Upload a profile picture →" at bounding box center [411, 168] width 102 height 10
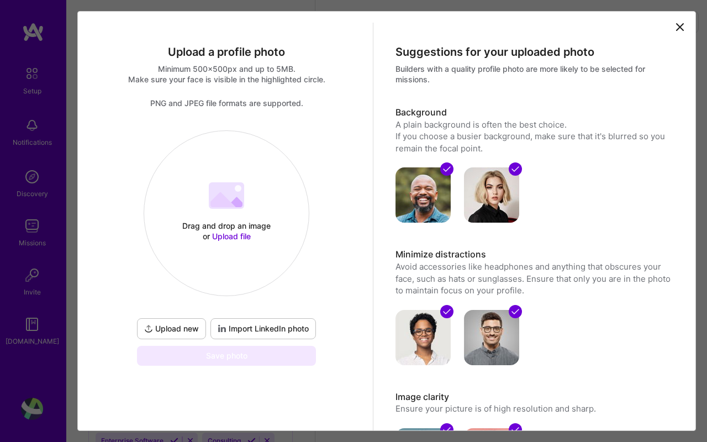
click at [216, 211] on div at bounding box center [226, 196] width 35 height 29
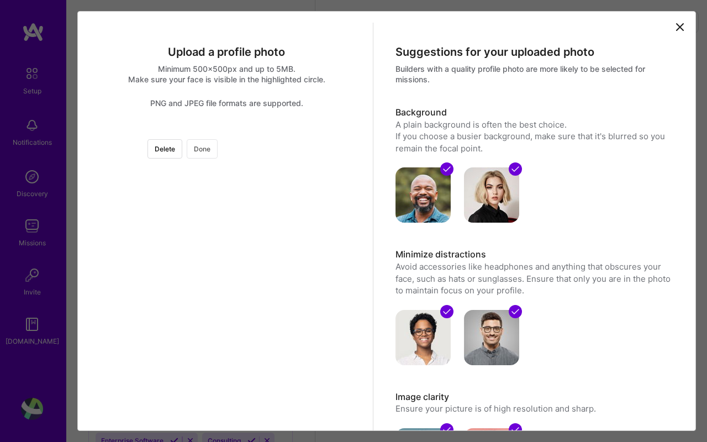
click at [218, 150] on button "Done" at bounding box center [202, 148] width 31 height 19
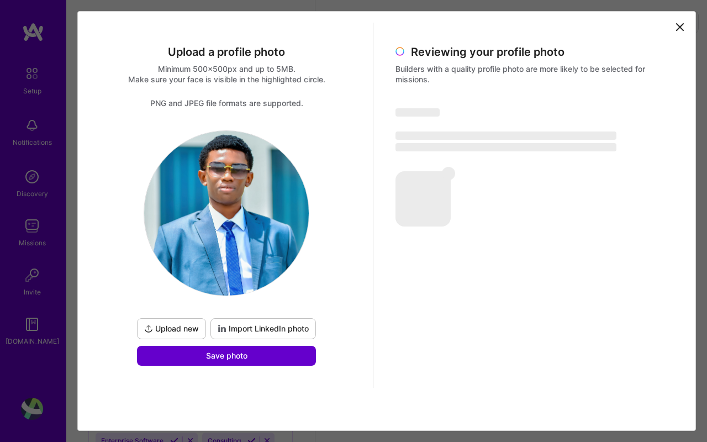
click at [262, 354] on button "Save photo" at bounding box center [226, 356] width 179 height 20
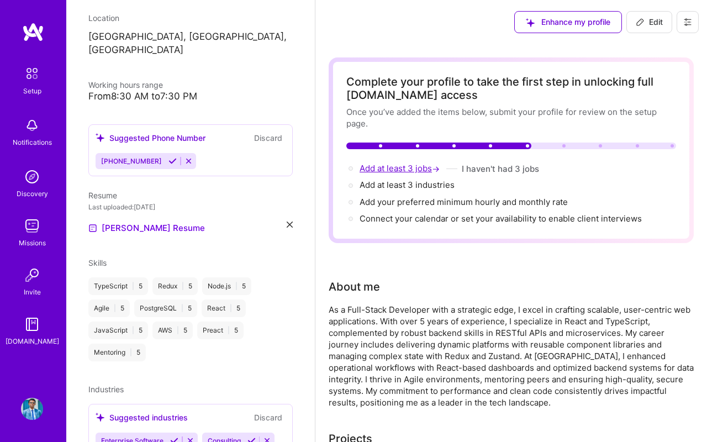
click at [407, 167] on span "Add at least 3 jobs →" at bounding box center [401, 168] width 82 height 10
select select "US"
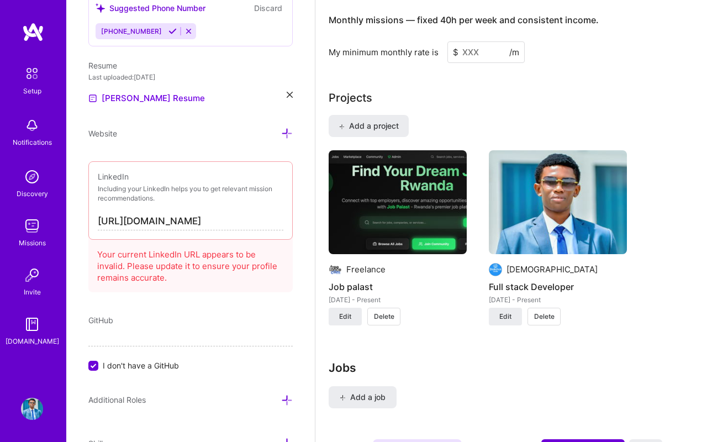
scroll to position [853, 0]
click at [507, 318] on span "Edit" at bounding box center [505, 317] width 12 height 10
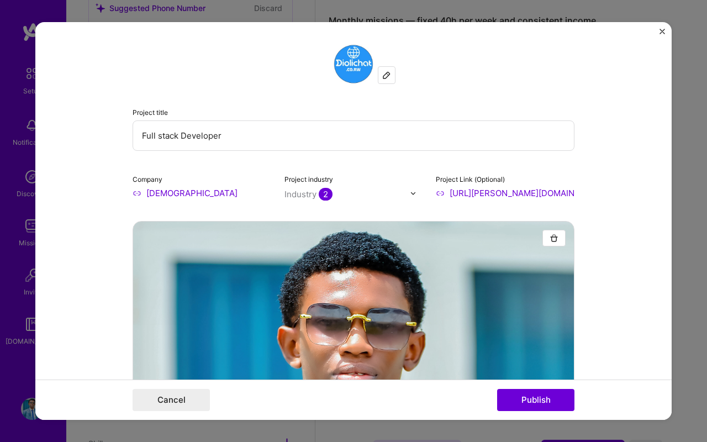
drag, startPoint x: 224, startPoint y: 134, endPoint x: 134, endPoint y: 138, distance: 90.1
click at [134, 138] on input "Full stack Developer" at bounding box center [354, 135] width 442 height 30
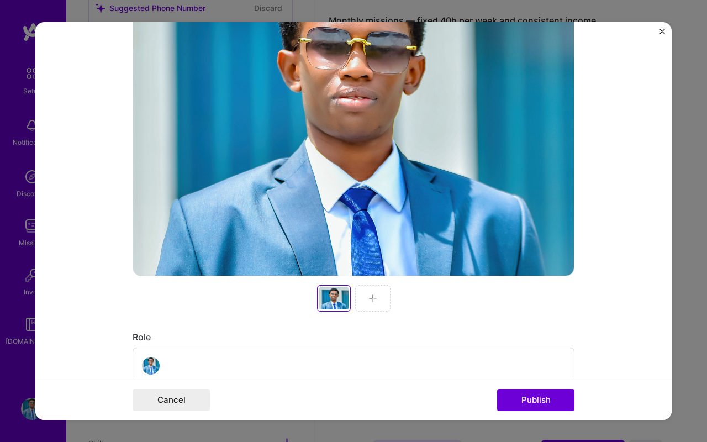
scroll to position [99, 0]
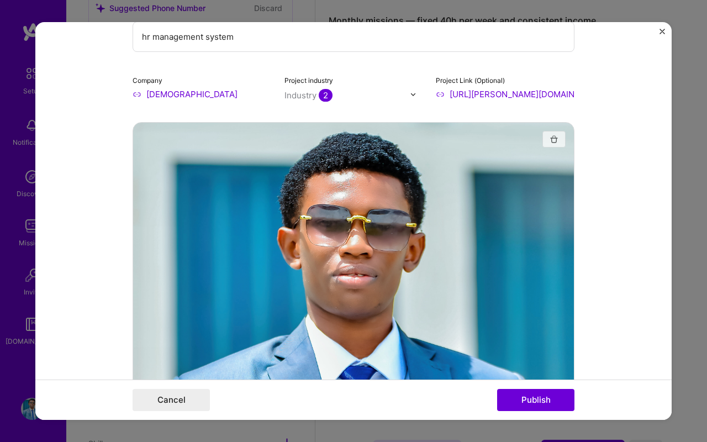
type input "hr management system"
click at [560, 140] on button "button" at bounding box center [553, 139] width 23 height 17
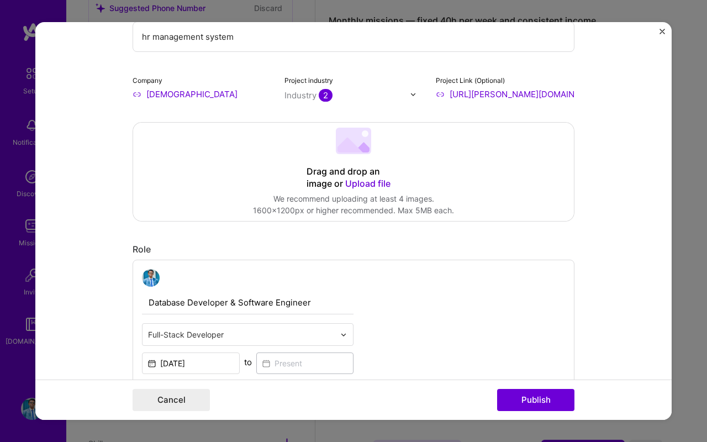
click at [346, 149] on icon at bounding box center [349, 145] width 25 height 15
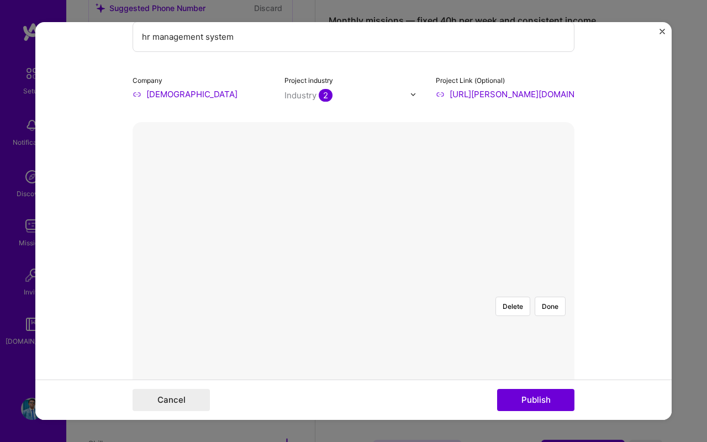
click at [531, 98] on input "https://dannels.netlify.app/" at bounding box center [505, 94] width 139 height 12
click at [542, 94] on input "https://dannels.netlify.app/" at bounding box center [505, 94] width 139 height 12
paste input "github.com/Dannywest223/hr?tab=readme-ov-file"
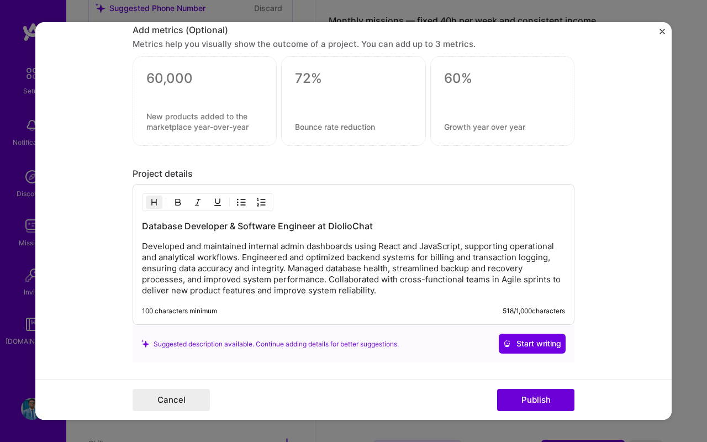
scroll to position [1059, 0]
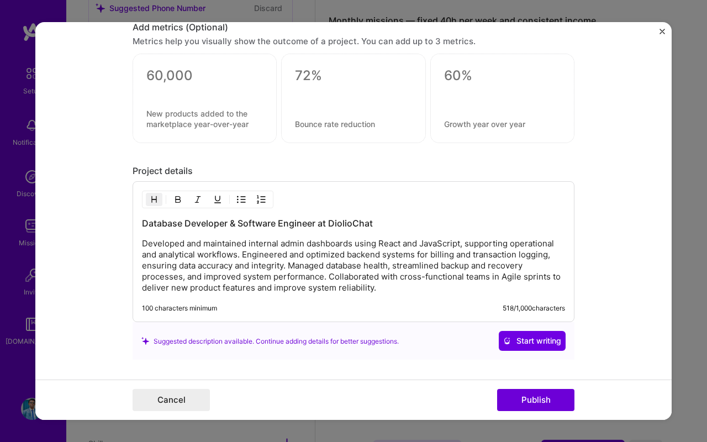
type input "https://github.com/Dannywest223/hr?tab=readme-ov-file"
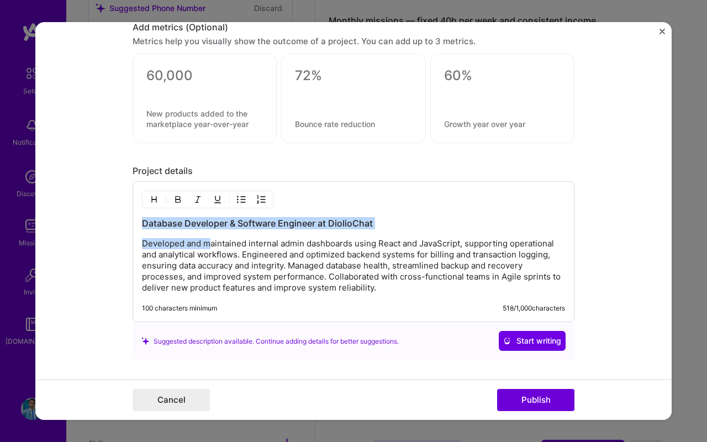
drag, startPoint x: 142, startPoint y: 224, endPoint x: 206, endPoint y: 241, distance: 66.2
click at [206, 241] on div "Database Developer & Software Engineer at DiolioChat Developed and maintained i…" at bounding box center [353, 255] width 423 height 76
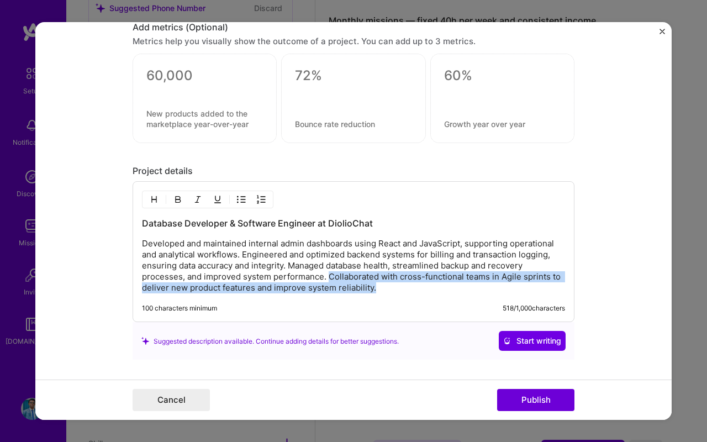
drag, startPoint x: 329, startPoint y: 275, endPoint x: 400, endPoint y: 295, distance: 73.4
click at [400, 295] on div "Database Developer & Software Engineer at DiolioChat Developed and maintained i…" at bounding box center [354, 251] width 442 height 141
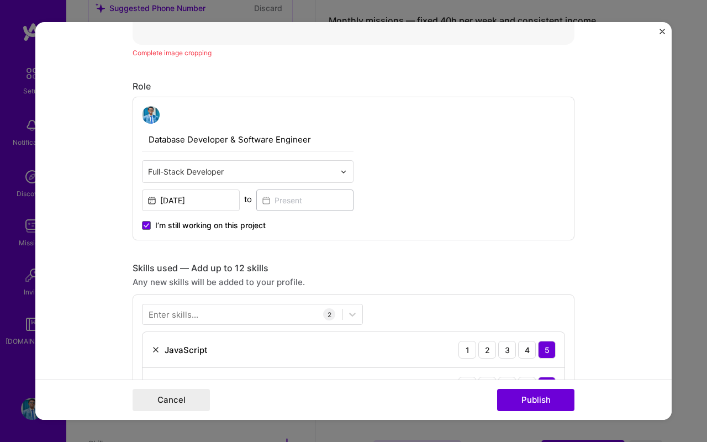
scroll to position [504, 0]
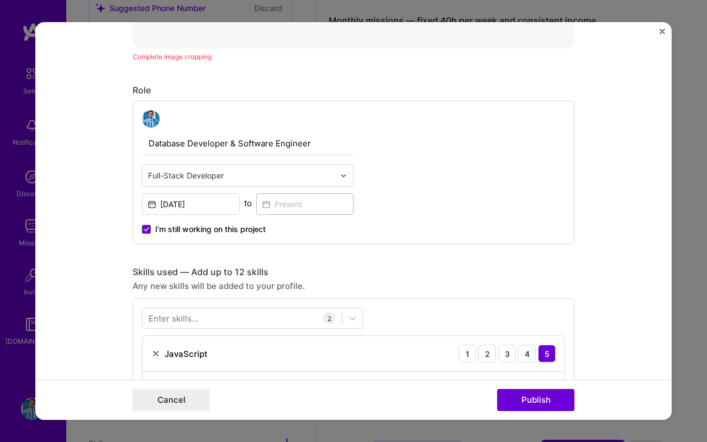
click at [143, 231] on span at bounding box center [146, 229] width 9 height 9
click at [0, 0] on input "I’m still working on this project" at bounding box center [0, 0] width 0 height 0
click at [203, 204] on input "Jan, 2019" at bounding box center [191, 204] width 98 height 22
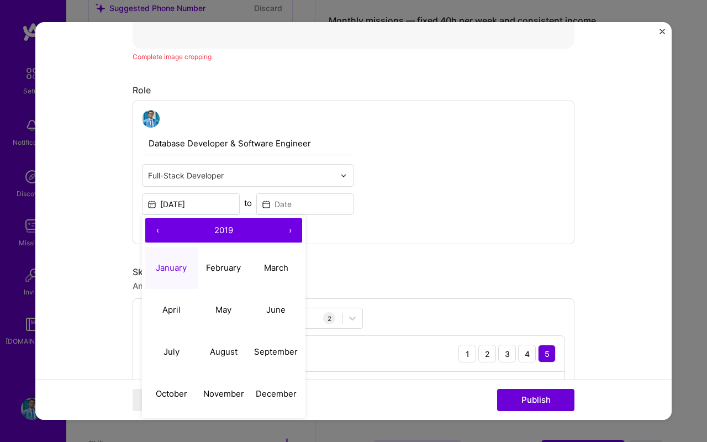
click at [188, 272] on button "January" at bounding box center [171, 268] width 52 height 42
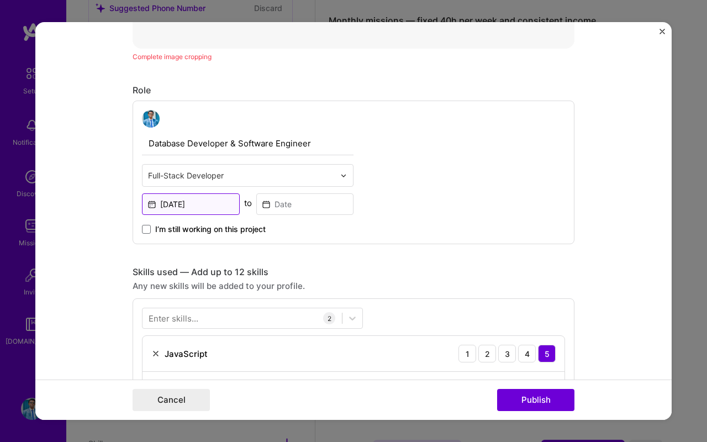
click at [203, 202] on input "Jan, 2019" at bounding box center [191, 204] width 98 height 22
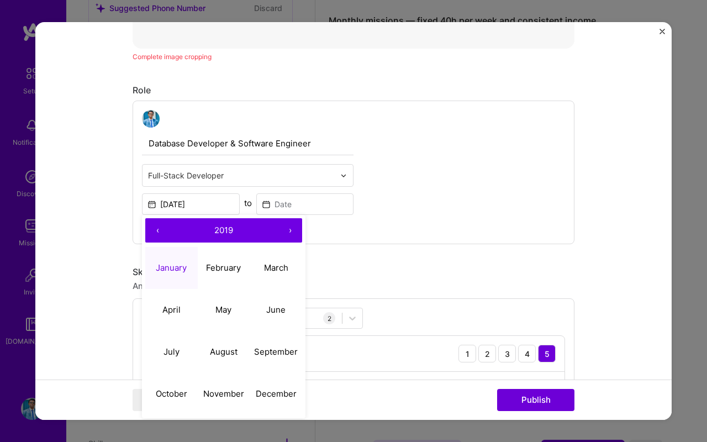
click at [292, 234] on button "›" at bounding box center [290, 230] width 24 height 24
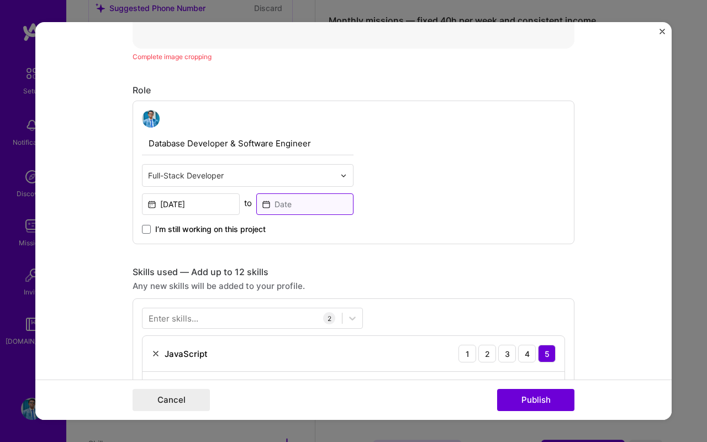
click at [285, 204] on input at bounding box center [305, 204] width 98 height 22
click at [216, 204] on input "Jan, 2019" at bounding box center [191, 204] width 98 height 22
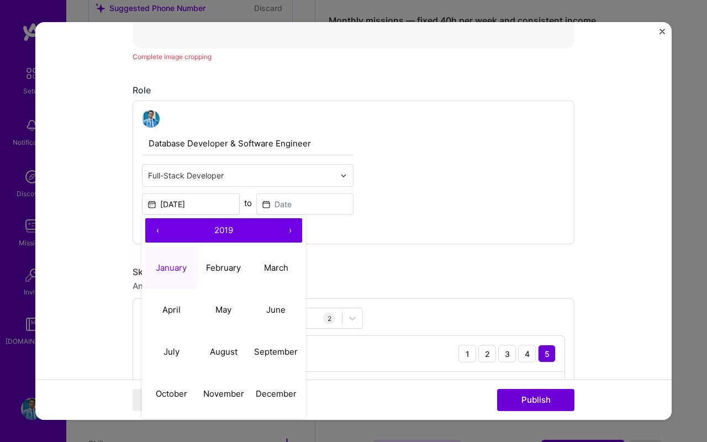
click at [284, 230] on button "›" at bounding box center [290, 230] width 24 height 24
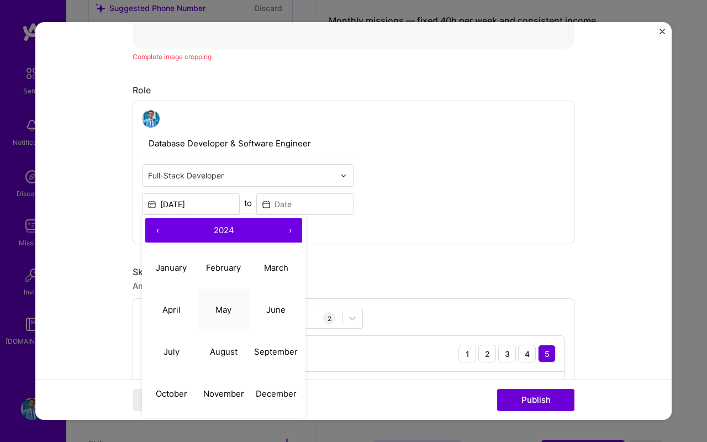
click at [223, 318] on button "May" at bounding box center [224, 310] width 52 height 42
type input "May, 2024"
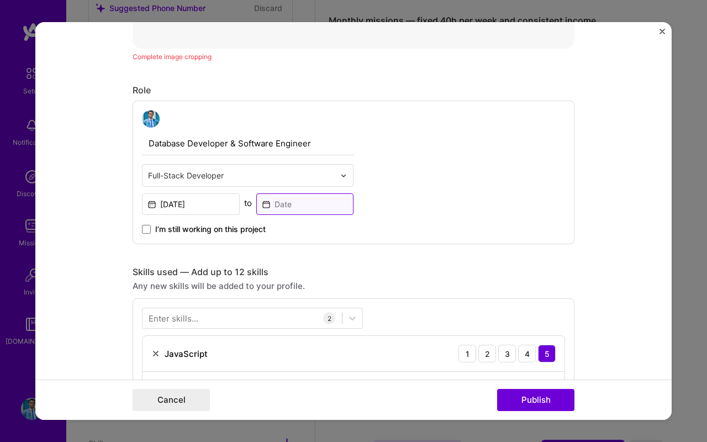
click at [294, 204] on input at bounding box center [305, 204] width 98 height 22
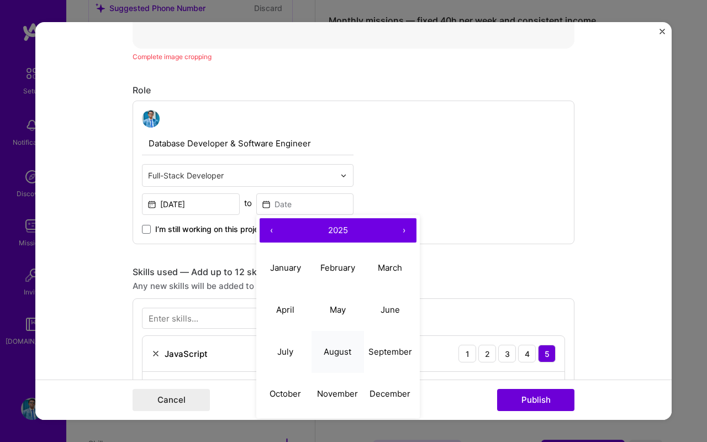
click at [345, 346] on button "August" at bounding box center [338, 352] width 52 height 42
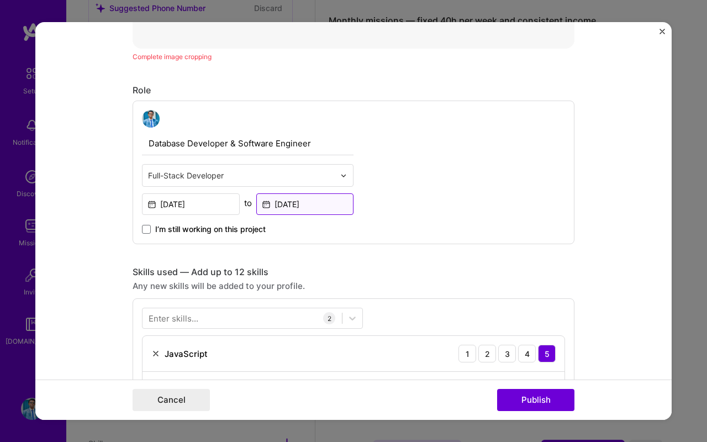
click at [318, 202] on input "Aug, 2025" at bounding box center [305, 204] width 98 height 22
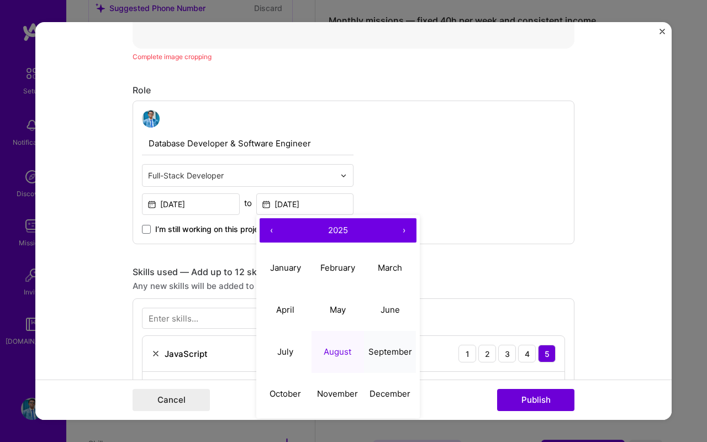
click at [379, 349] on abbr "September" at bounding box center [390, 351] width 44 height 10
type input "Sep, 2025"
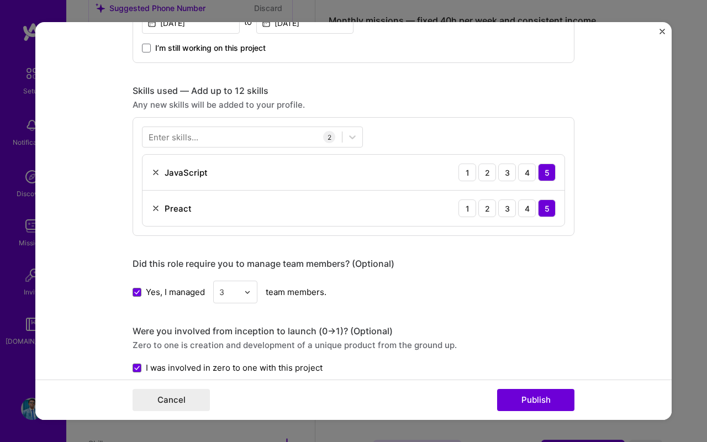
scroll to position [686, 0]
click at [284, 134] on div at bounding box center [242, 136] width 199 height 18
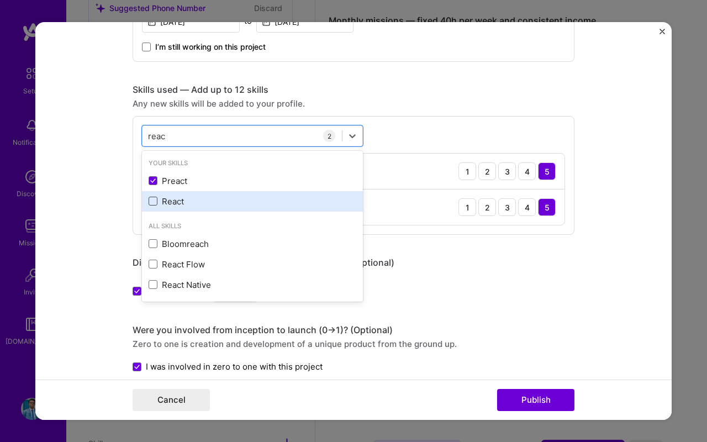
click at [154, 202] on span at bounding box center [153, 201] width 9 height 9
click at [0, 0] on input "checkbox" at bounding box center [0, 0] width 0 height 0
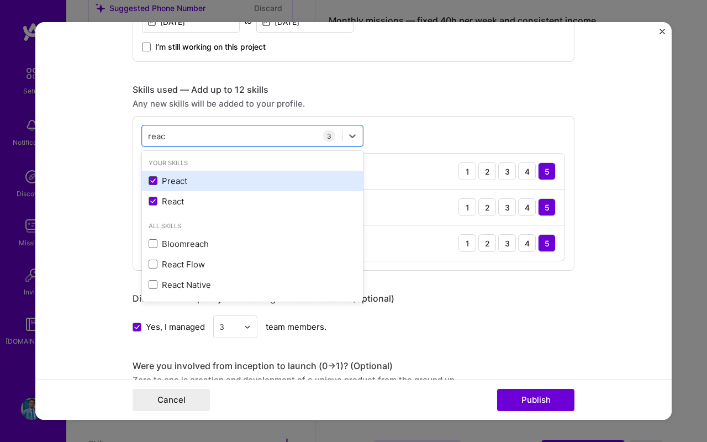
click at [152, 182] on icon at bounding box center [153, 180] width 4 height 3
click at [0, 0] on input "checkbox" at bounding box center [0, 0] width 0 height 0
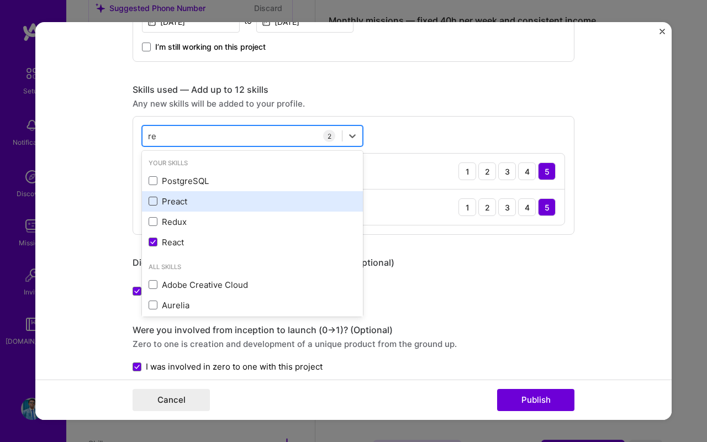
type input "r"
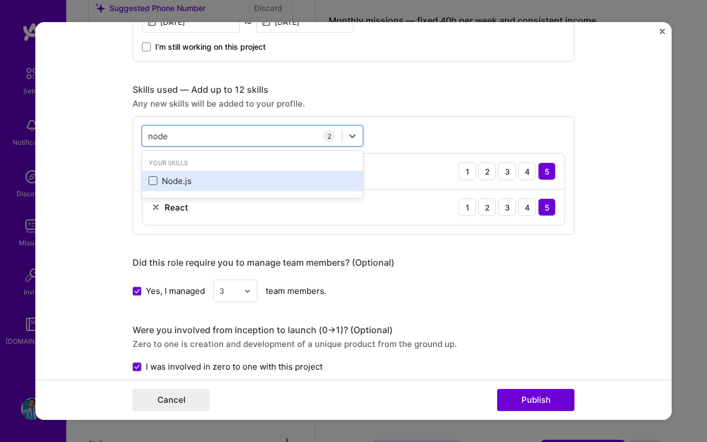
click at [152, 177] on span at bounding box center [153, 180] width 9 height 9
click at [0, 0] on input "checkbox" at bounding box center [0, 0] width 0 height 0
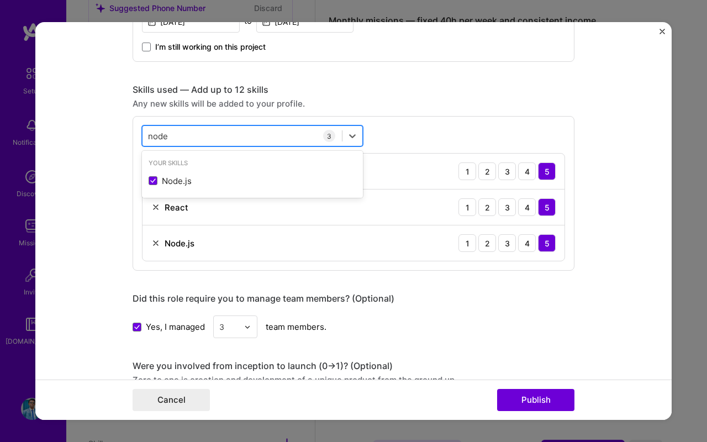
click at [188, 139] on div "node node" at bounding box center [242, 136] width 199 height 18
type input "n"
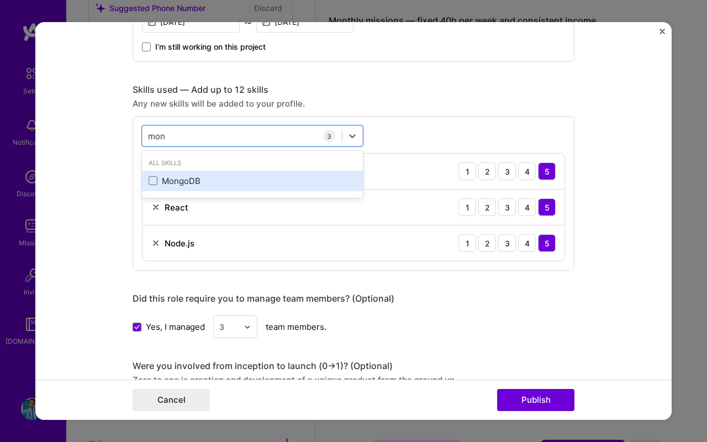
click at [154, 176] on div "MongoDB" at bounding box center [253, 181] width 208 height 12
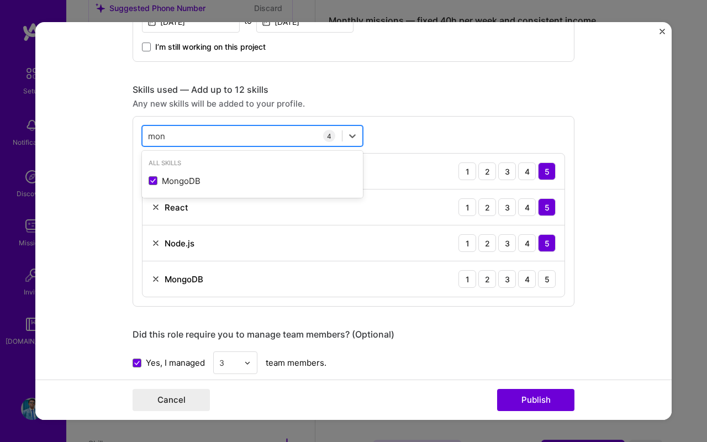
click at [184, 133] on div "mon mon" at bounding box center [242, 136] width 199 height 18
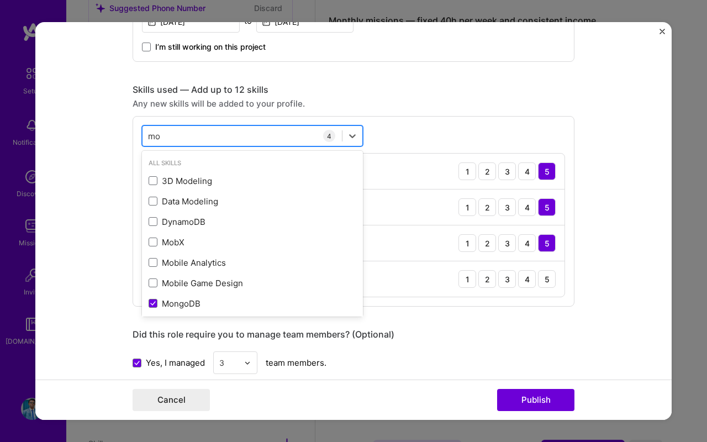
type input "m"
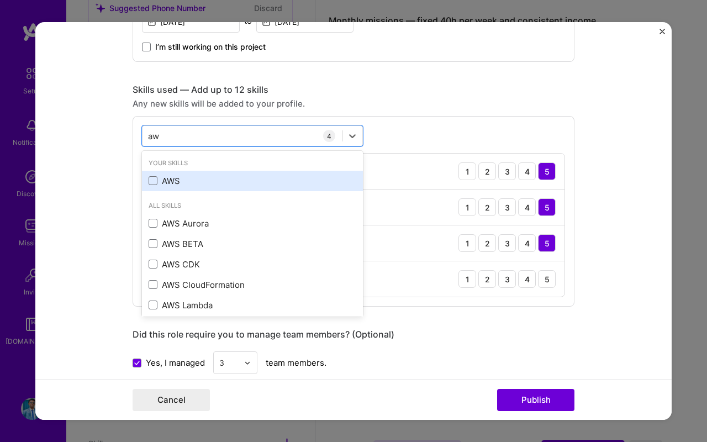
click at [153, 186] on div "AWS" at bounding box center [253, 181] width 208 height 12
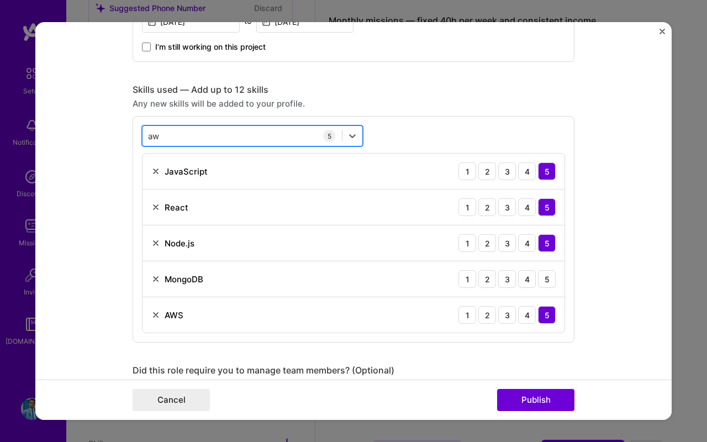
click at [200, 135] on div "aw aw" at bounding box center [242, 136] width 199 height 18
type input "a"
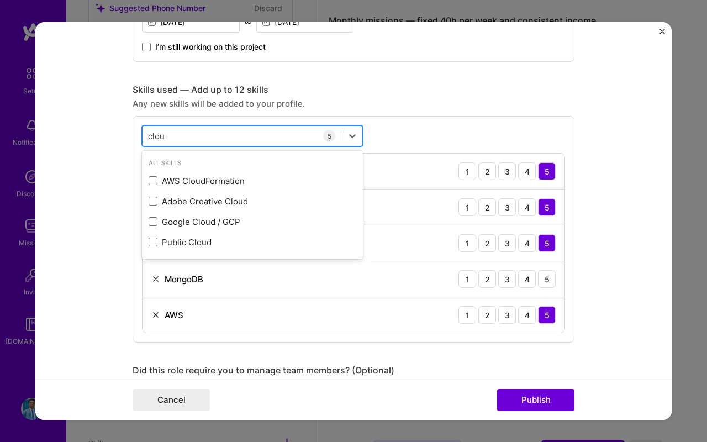
click at [192, 140] on div "clou clou" at bounding box center [242, 136] width 199 height 18
type input "c"
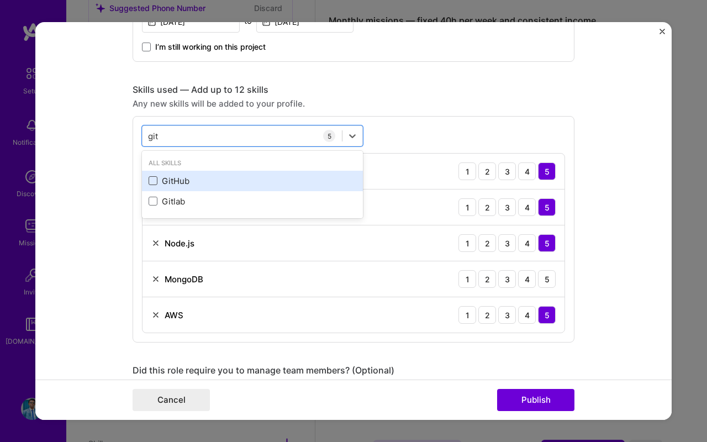
click at [155, 181] on span at bounding box center [153, 180] width 9 height 9
click at [0, 0] on input "checkbox" at bounding box center [0, 0] width 0 height 0
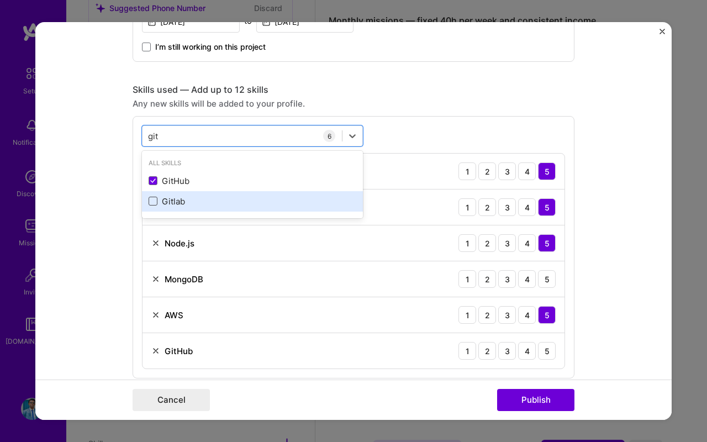
click at [154, 200] on span at bounding box center [153, 201] width 9 height 9
click at [0, 0] on input "checkbox" at bounding box center [0, 0] width 0 height 0
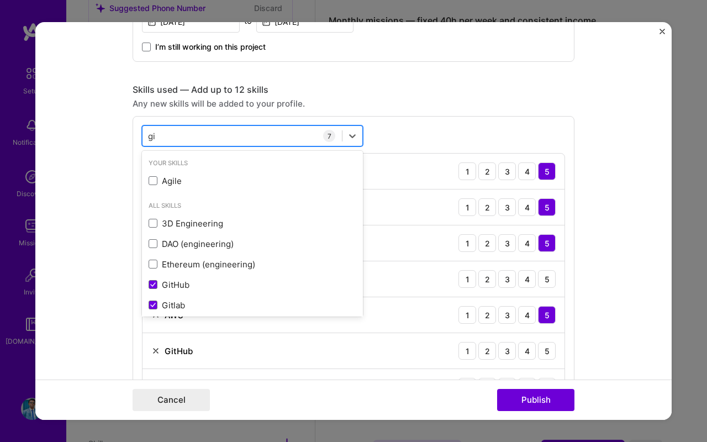
type input "g"
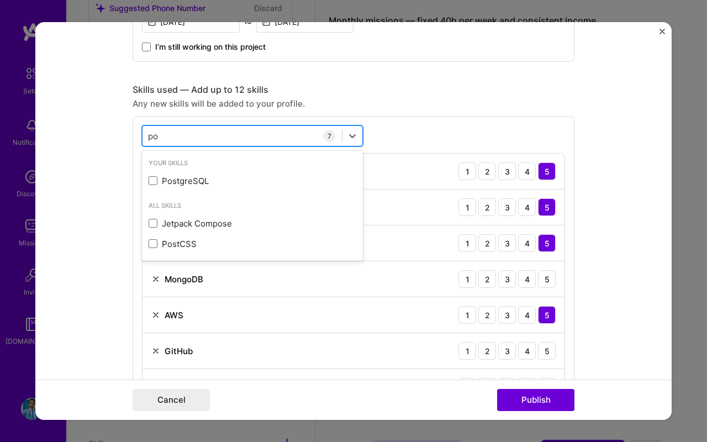
type input "p"
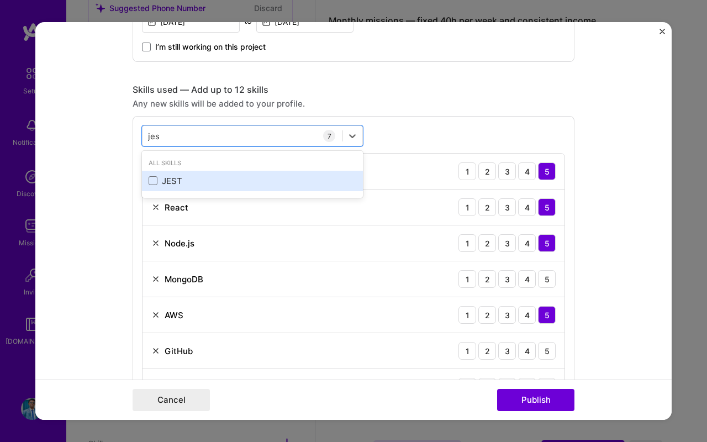
click at [152, 187] on div "JEST" at bounding box center [253, 181] width 208 height 12
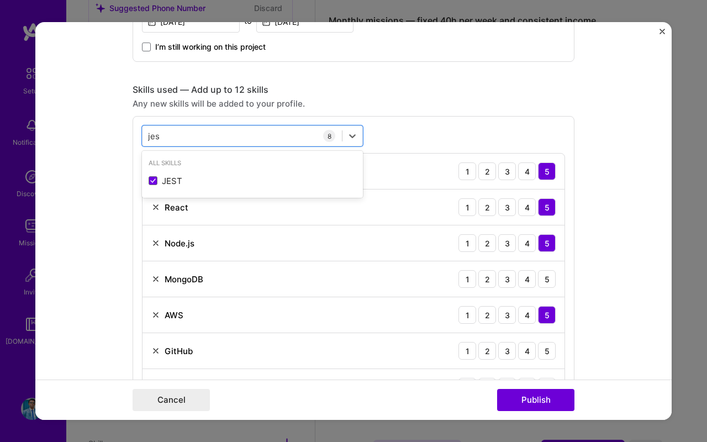
click at [396, 136] on div "option JEST, selected. option JEST selected, 0 of 2. 1 result available for sea…" at bounding box center [354, 283] width 442 height 334
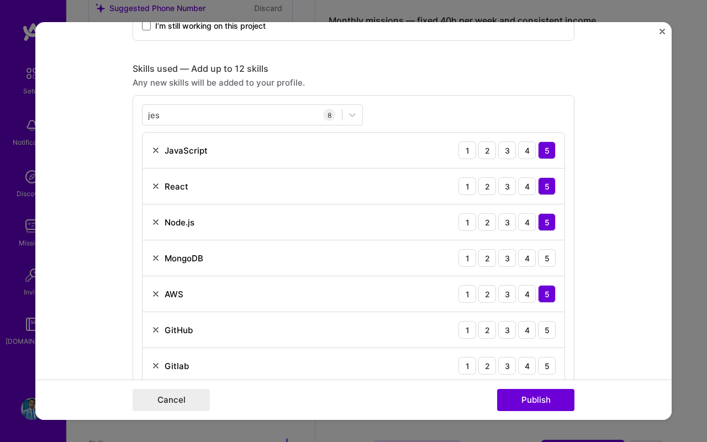
scroll to position [660, 0]
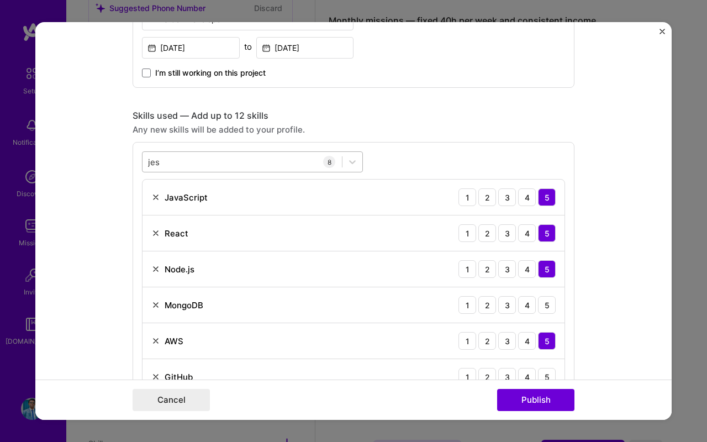
click at [255, 167] on div "jes jes" at bounding box center [242, 162] width 199 height 18
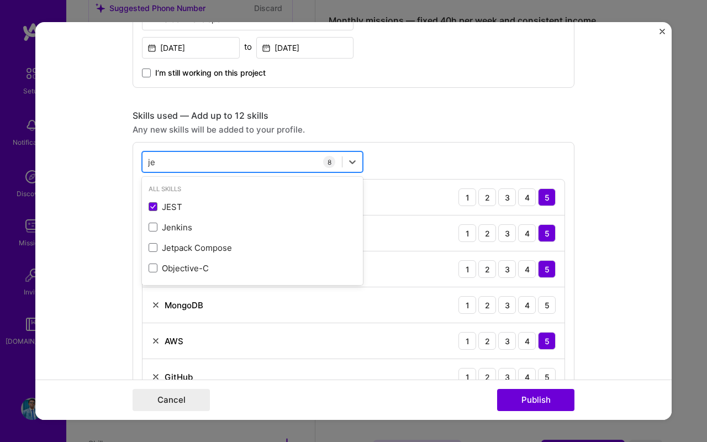
type input "j"
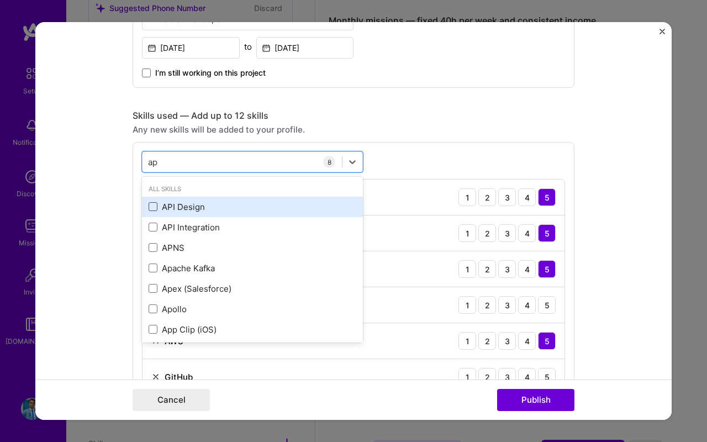
click at [151, 208] on span at bounding box center [153, 206] width 9 height 9
click at [0, 0] on input "checkbox" at bounding box center [0, 0] width 0 height 0
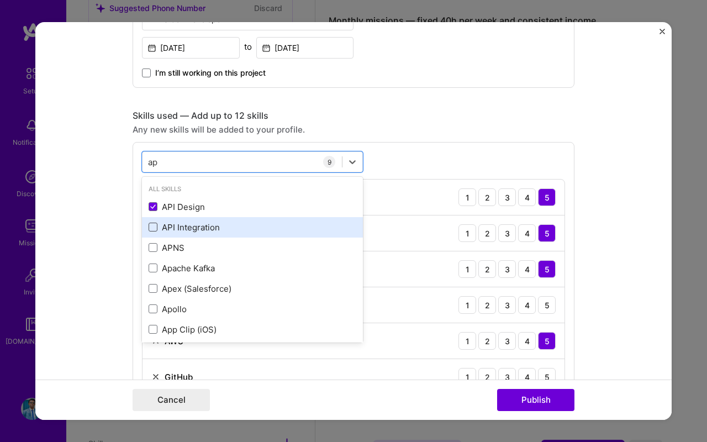
click at [156, 230] on span at bounding box center [153, 227] width 9 height 9
click at [0, 0] on input "checkbox" at bounding box center [0, 0] width 0 height 0
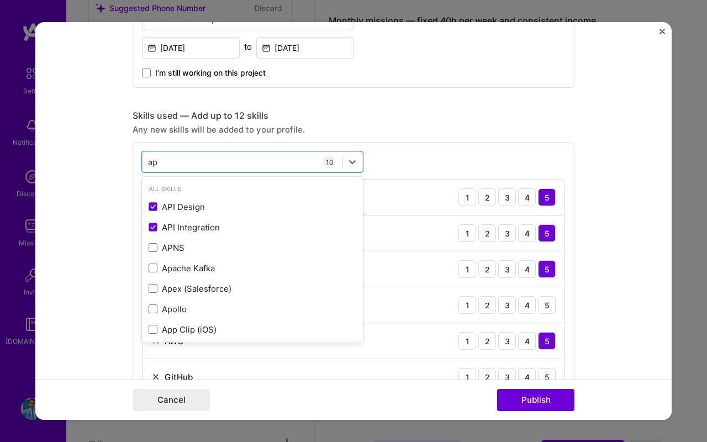
type input "ap"
click at [403, 160] on div "option API Integration, selected. option API Design selected, 0 of 2. 22 result…" at bounding box center [354, 345] width 442 height 406
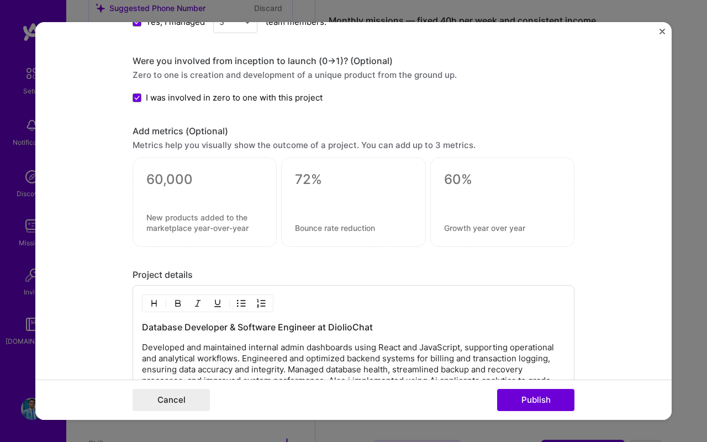
scroll to position [1054, 0]
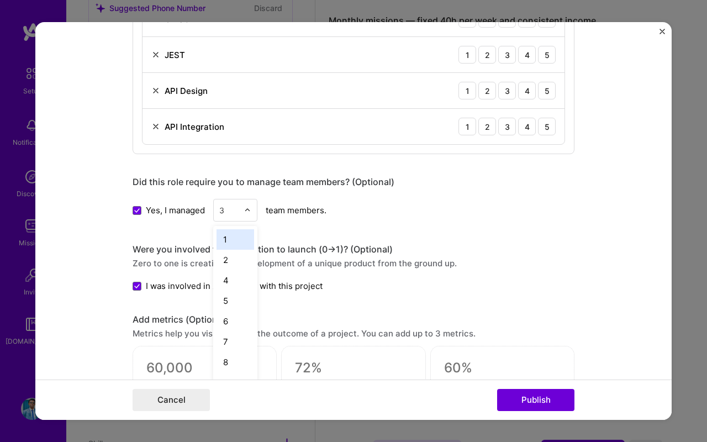
click at [251, 213] on div at bounding box center [250, 210] width 13 height 22
click at [135, 213] on span at bounding box center [137, 210] width 9 height 9
click at [0, 0] on input "Yes, I managed" at bounding box center [0, 0] width 0 height 0
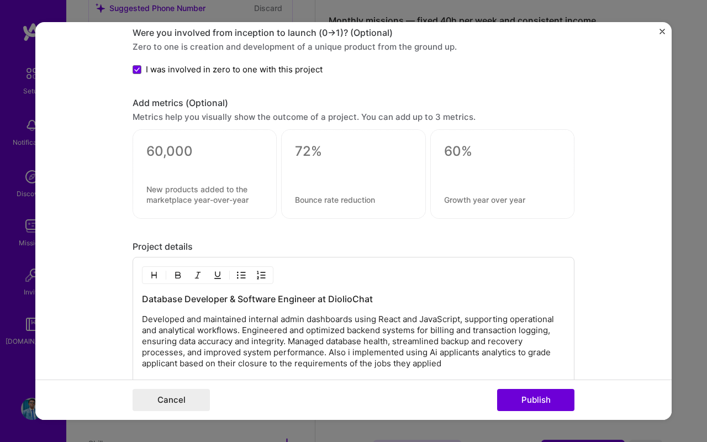
scroll to position [1426, 0]
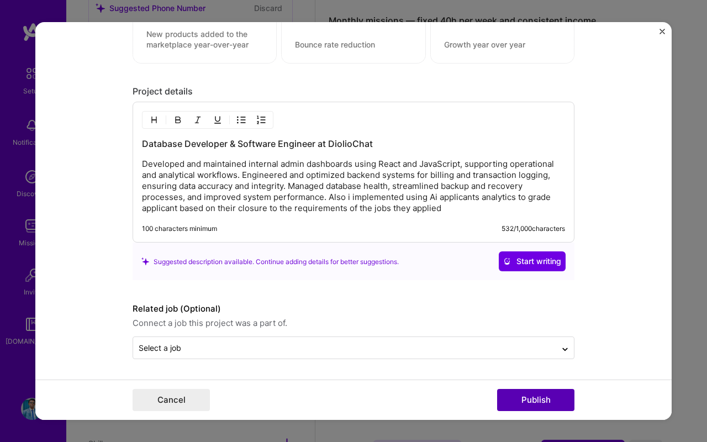
click at [526, 405] on button "Publish" at bounding box center [535, 400] width 77 height 22
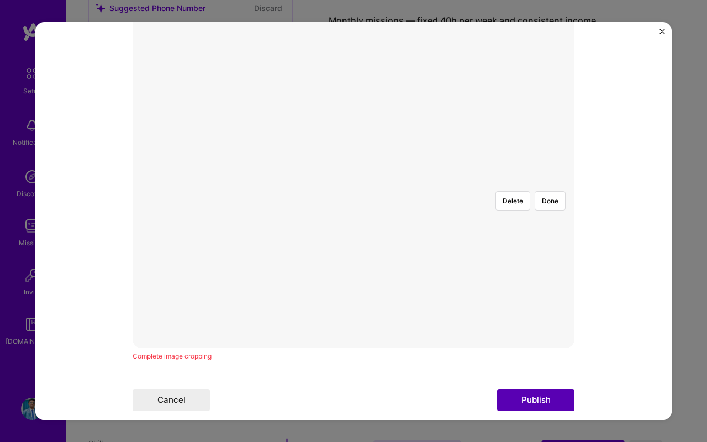
scroll to position [199, 0]
click at [552, 196] on button "Done" at bounding box center [550, 205] width 31 height 19
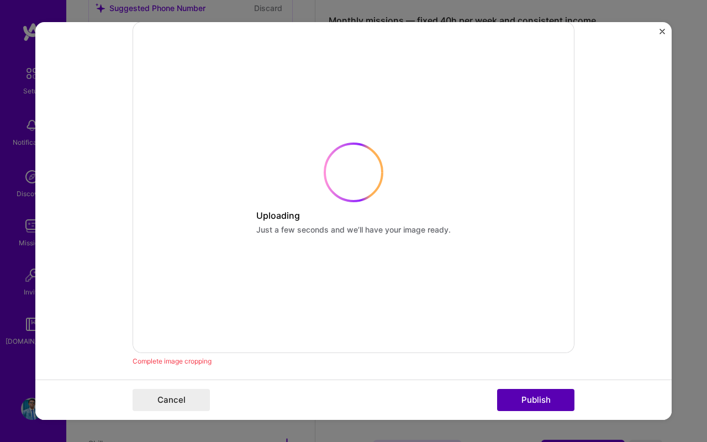
click at [540, 400] on button "Publish" at bounding box center [535, 400] width 77 height 22
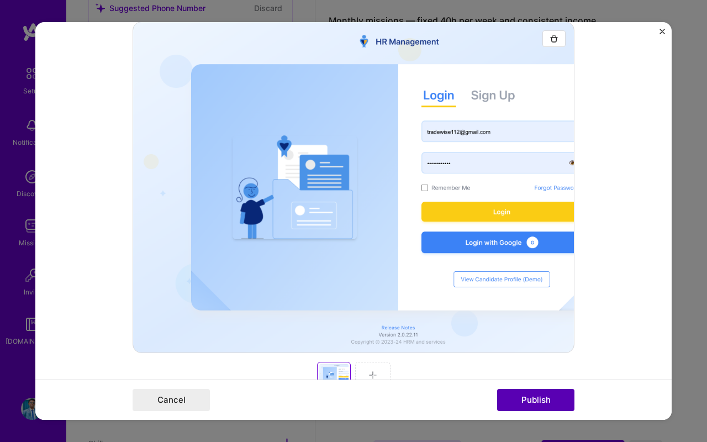
click at [540, 400] on button "Publish" at bounding box center [535, 400] width 77 height 22
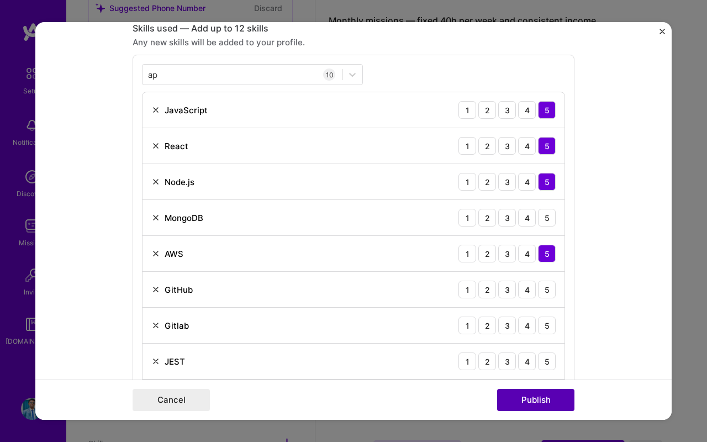
scroll to position [768, 0]
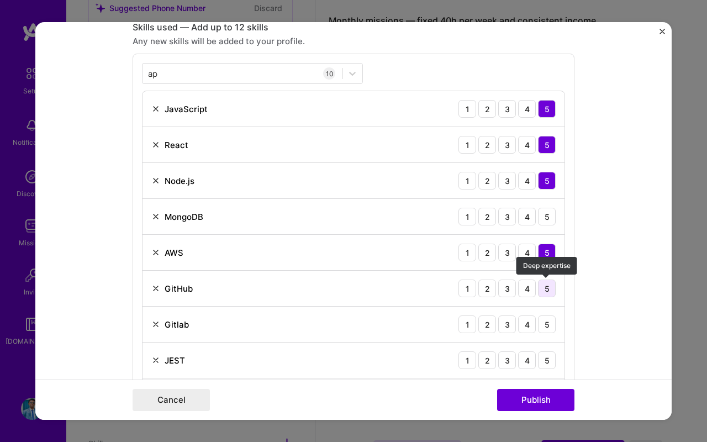
click at [547, 288] on div "5" at bounding box center [547, 288] width 18 height 18
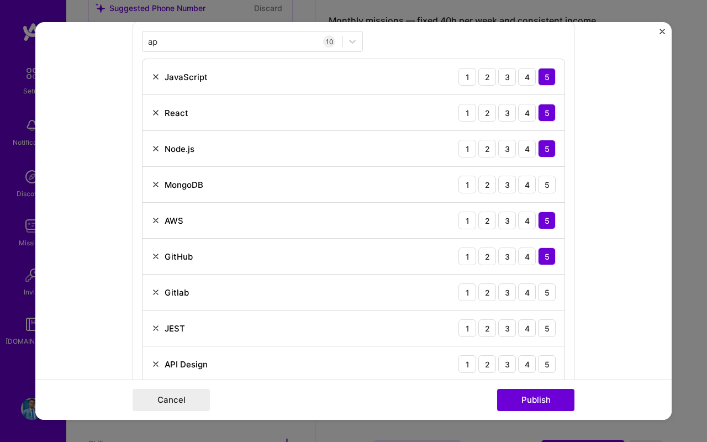
scroll to position [811, 0]
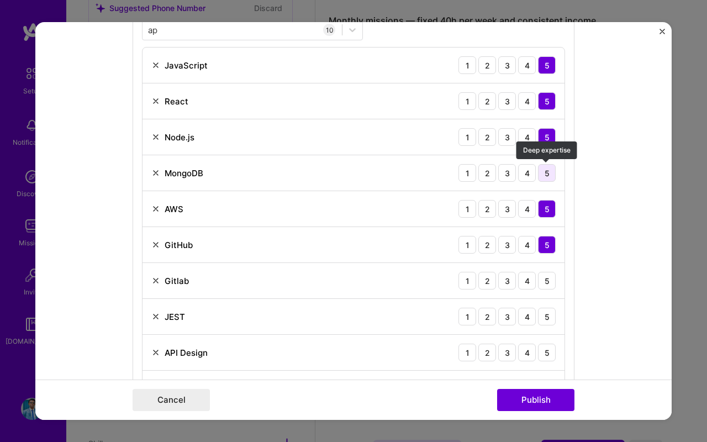
click at [545, 176] on div "5" at bounding box center [547, 173] width 18 height 18
click at [543, 277] on div "5" at bounding box center [547, 281] width 18 height 18
click at [546, 324] on div "5" at bounding box center [547, 317] width 18 height 18
click at [546, 341] on div "API Design 1 2 3 4 5" at bounding box center [354, 353] width 422 height 36
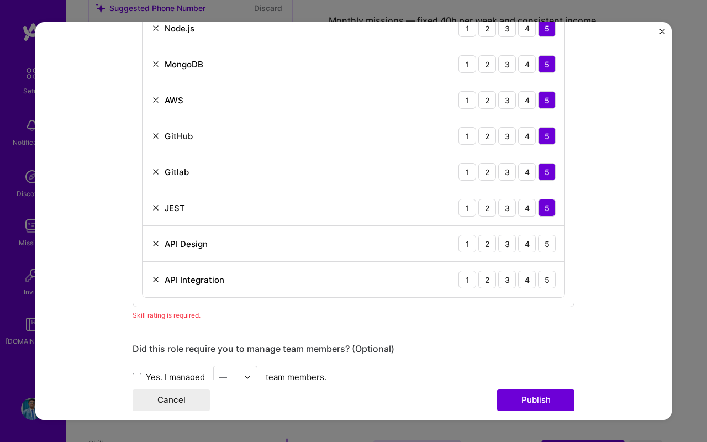
scroll to position [927, 0]
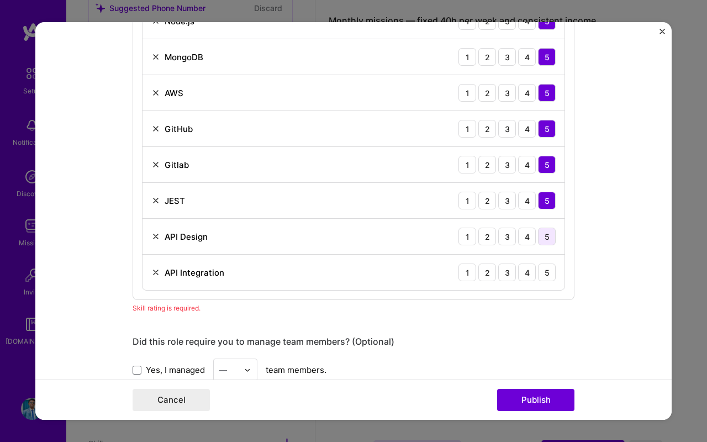
click at [548, 234] on div "5" at bounding box center [547, 237] width 18 height 18
click at [548, 267] on div "5" at bounding box center [547, 272] width 18 height 18
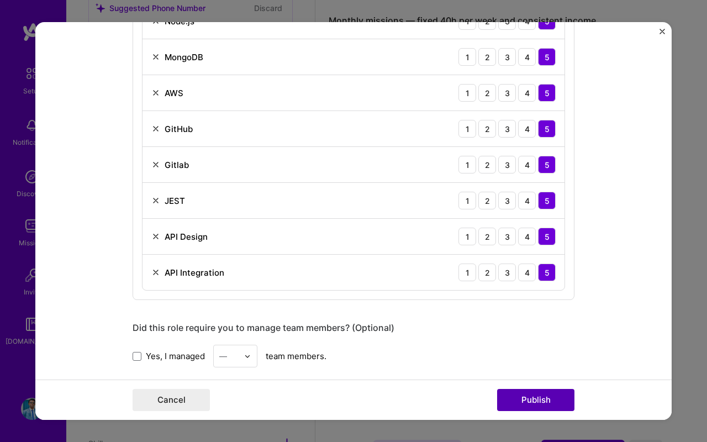
click at [538, 402] on button "Publish" at bounding box center [535, 400] width 77 height 22
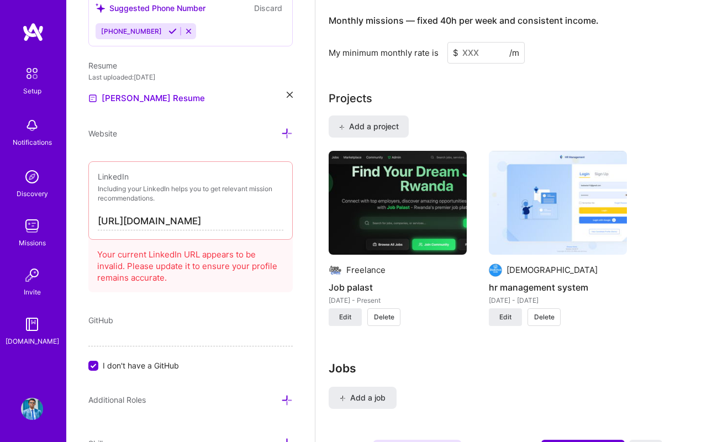
click at [263, 224] on input "https://linkedin.com/in/dannelsokoro" at bounding box center [191, 222] width 186 height 18
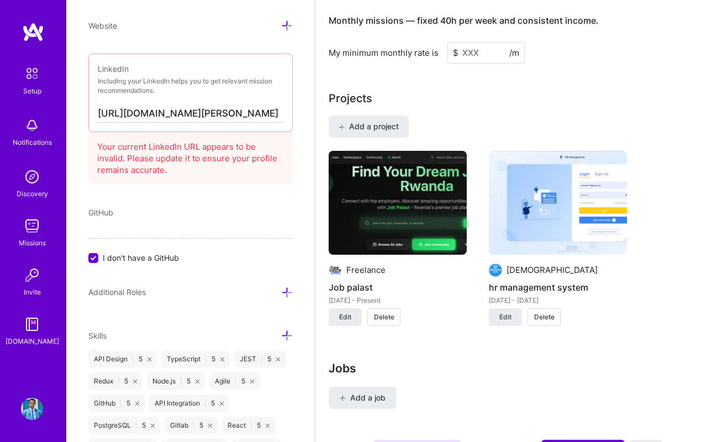
scroll to position [614, 0]
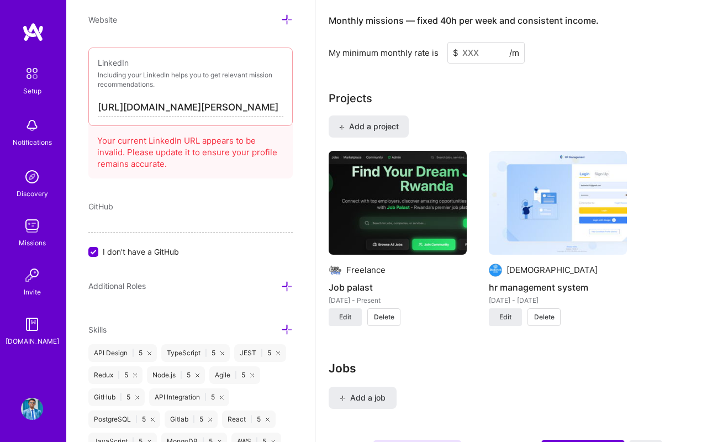
type input "https://linkedin.com/in/danny"
click at [146, 199] on div "Edit photo dannels okoro Full-Stack Developer 6 Years Experience Location This …" at bounding box center [190, 221] width 249 height 442
click at [98, 207] on span "GitHub" at bounding box center [100, 206] width 25 height 9
click at [110, 204] on span "GitHub" at bounding box center [100, 206] width 25 height 9
click at [92, 253] on input "I don't have a GitHub" at bounding box center [94, 252] width 10 height 10
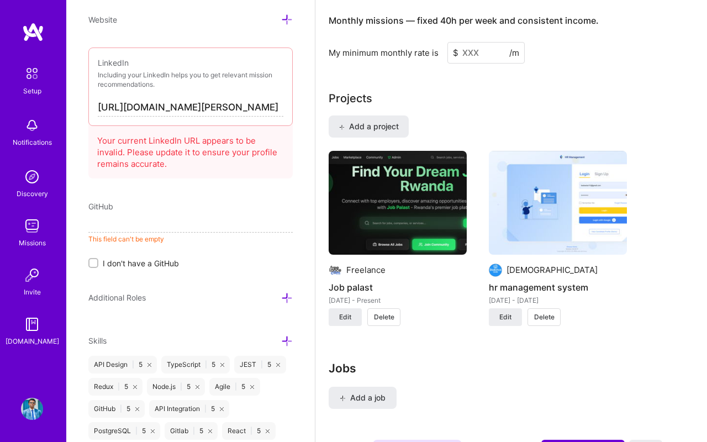
click at [124, 218] on input at bounding box center [190, 224] width 204 height 18
paste input "https://github.com/Dannywest223"
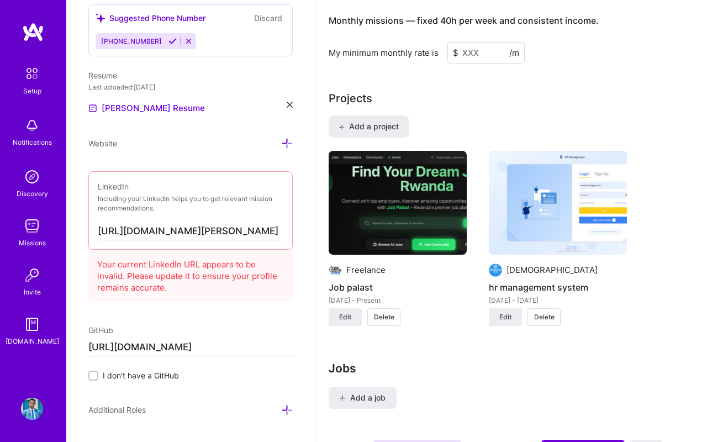
scroll to position [479, 0]
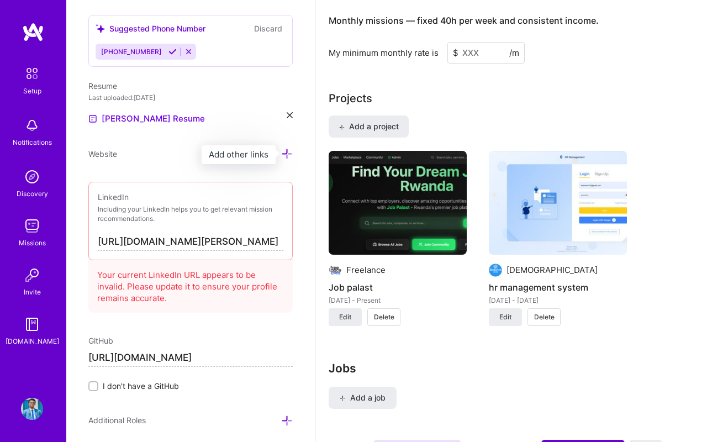
type input "https://github.com/Dannywest223"
click at [287, 150] on icon at bounding box center [287, 154] width 12 height 12
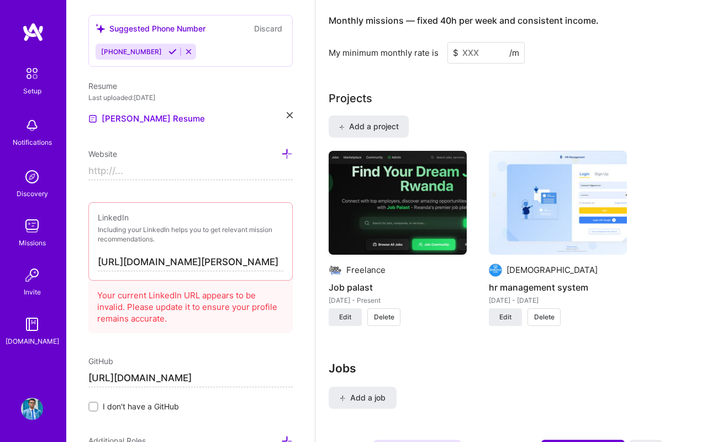
click at [240, 175] on input at bounding box center [190, 171] width 204 height 18
paste input "https://dannels.netlify.app/"
paste input
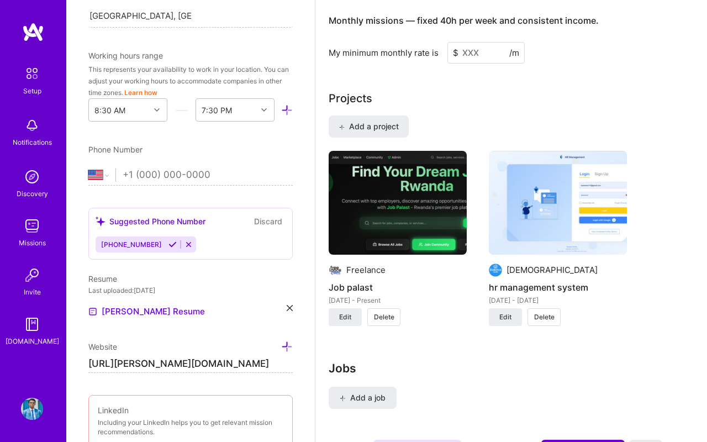
scroll to position [289, 0]
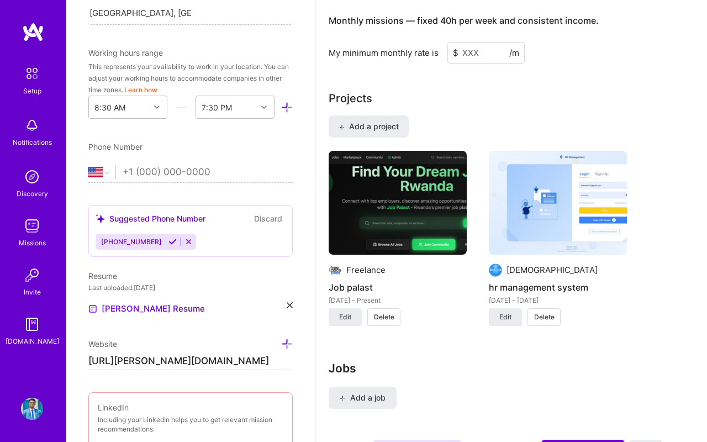
type input "https://dannels.netlify.app/"
click at [106, 182] on div "Edit photo dannels okoro Full-Stack Developer 6 Years Experience Location This …" at bounding box center [190, 221] width 249 height 442
click at [105, 172] on select "Afghanistan Åland Islands Albania Algeria American Samoa Andorra Angola Anguill…" at bounding box center [101, 172] width 27 height 13
select select "RW"
click at [164, 173] on input "tel" at bounding box center [208, 172] width 170 height 32
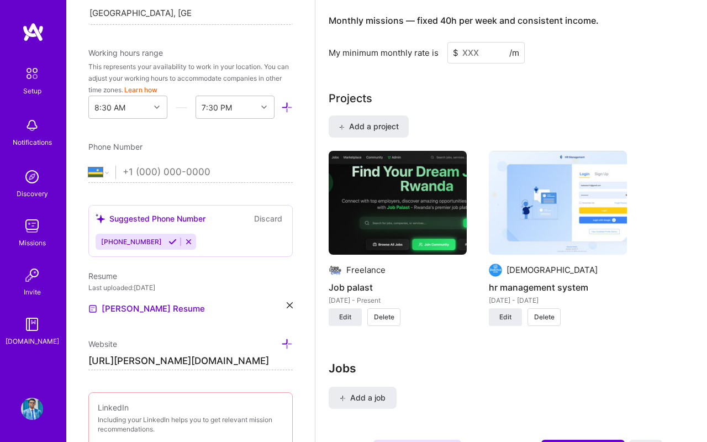
type input "+250 791 447 076"
click at [217, 141] on div "Phone Number" at bounding box center [190, 147] width 204 height 12
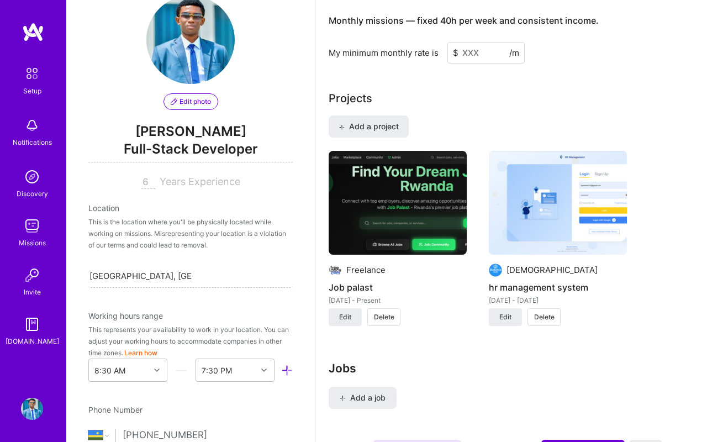
scroll to position [24, 0]
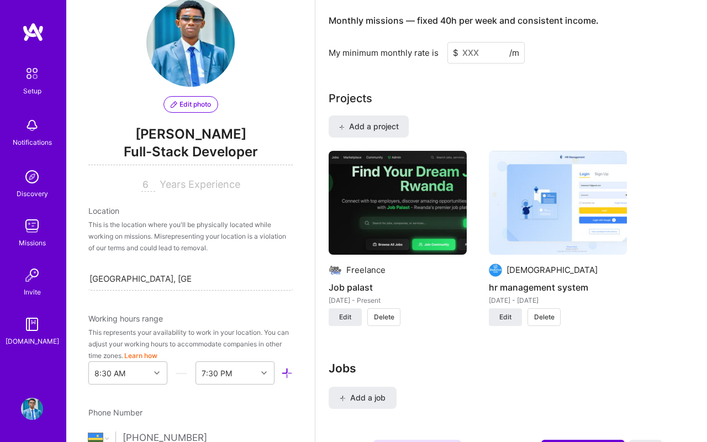
click at [171, 186] on span "Years Experience" at bounding box center [200, 184] width 81 height 12
click at [147, 187] on input "6" at bounding box center [148, 184] width 14 height 13
click at [146, 187] on input "6" at bounding box center [148, 184] width 14 height 13
drag, startPoint x: 148, startPoint y: 187, endPoint x: 131, endPoint y: 187, distance: 16.6
click at [131, 187] on div "6 Years Experience" at bounding box center [190, 184] width 204 height 13
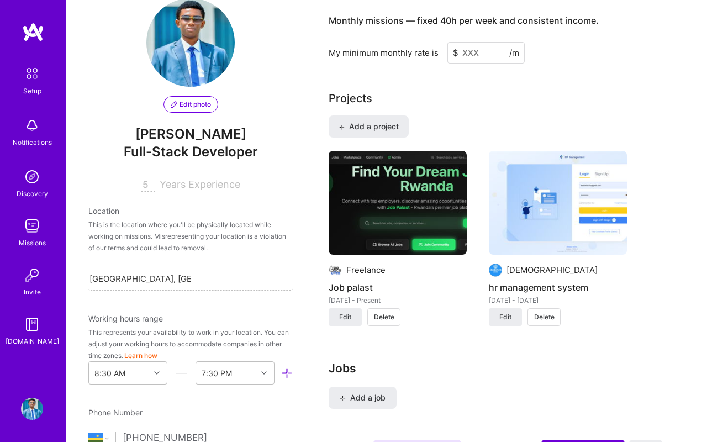
type input "5"
click at [227, 198] on div "Edit photo dannels okoro Full-Stack Developer 5 Years Experience Location This …" at bounding box center [190, 221] width 249 height 442
click at [192, 181] on span "Years Experience" at bounding box center [200, 184] width 81 height 12
click at [146, 184] on input "5" at bounding box center [148, 184] width 14 height 13
type input "5"
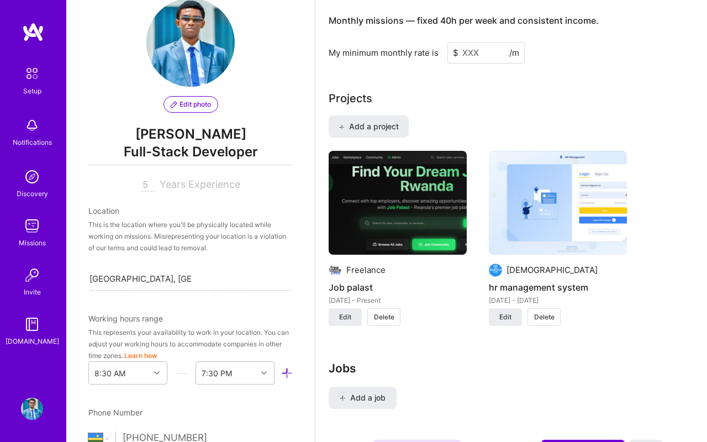
click at [192, 192] on div "Edit photo dannels okoro Full-Stack Developer 5 Years Experience Location This …" at bounding box center [190, 221] width 249 height 442
click at [195, 187] on span "Years Experience" at bounding box center [200, 184] width 81 height 12
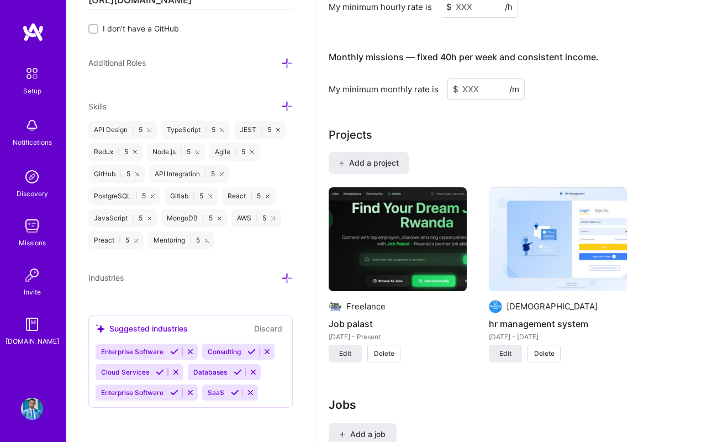
scroll to position [819, 0]
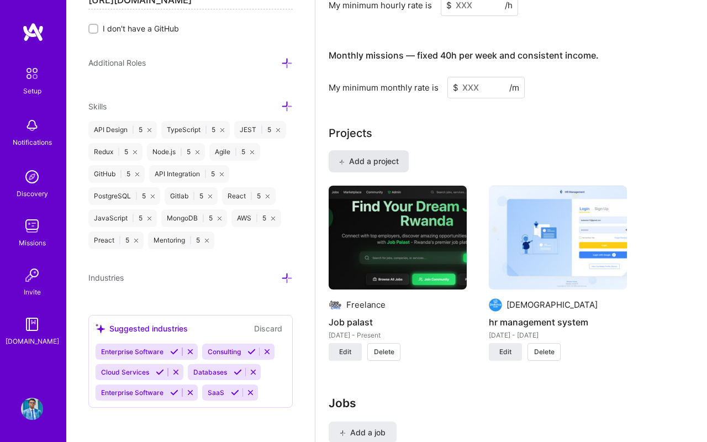
click at [374, 163] on span "Add a project" at bounding box center [369, 161] width 60 height 11
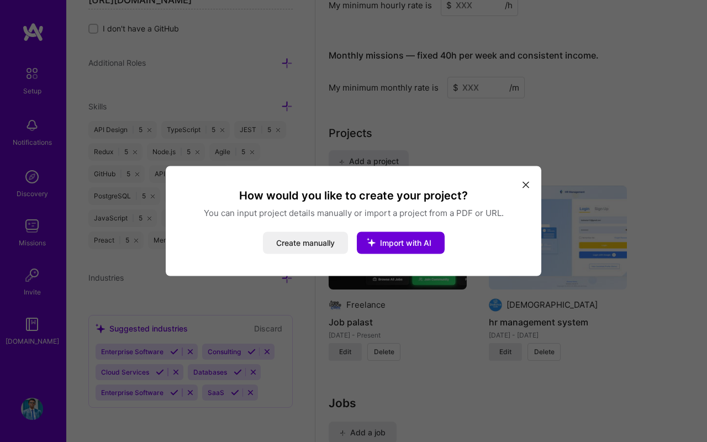
click at [521, 180] on button "modal" at bounding box center [525, 184] width 13 height 18
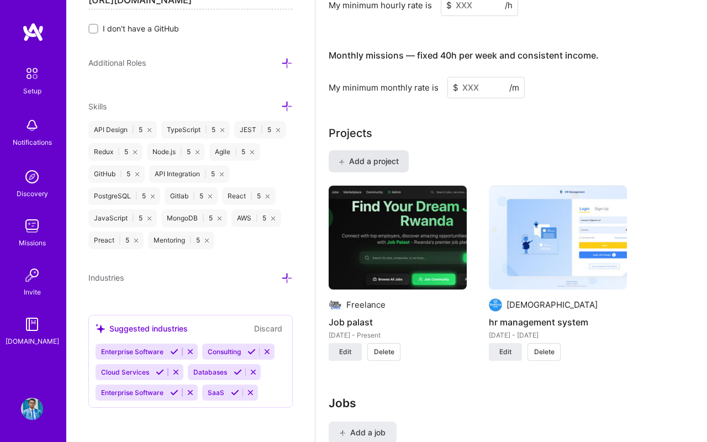
click at [373, 164] on span "Add a project" at bounding box center [369, 161] width 60 height 11
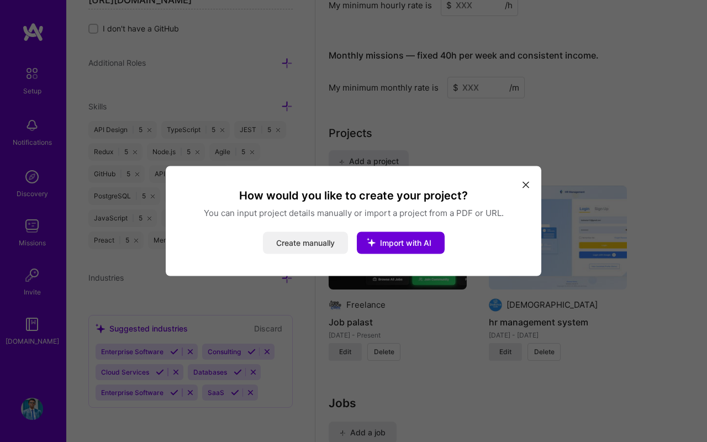
click at [317, 241] on button "Create manually" at bounding box center [305, 243] width 85 height 22
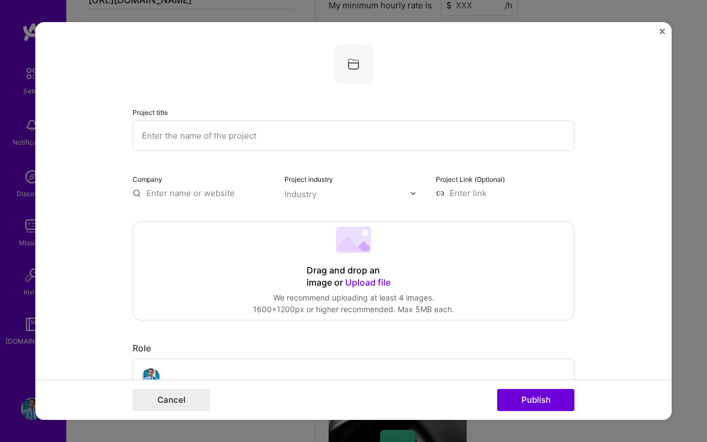
click at [336, 129] on input "text" at bounding box center [354, 135] width 442 height 30
type input "ecommerce store"
click at [352, 252] on 202 at bounding box center [353, 239] width 35 height 27
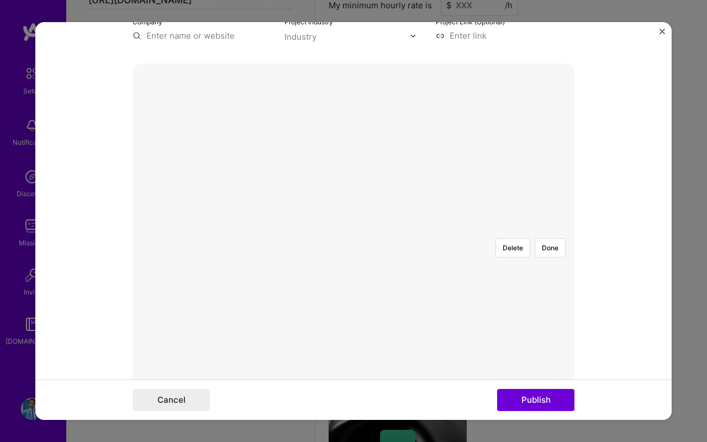
scroll to position [165, 0]
click at [406, 222] on div at bounding box center [566, 360] width 367 height 276
click at [545, 231] on button "Done" at bounding box center [550, 240] width 31 height 19
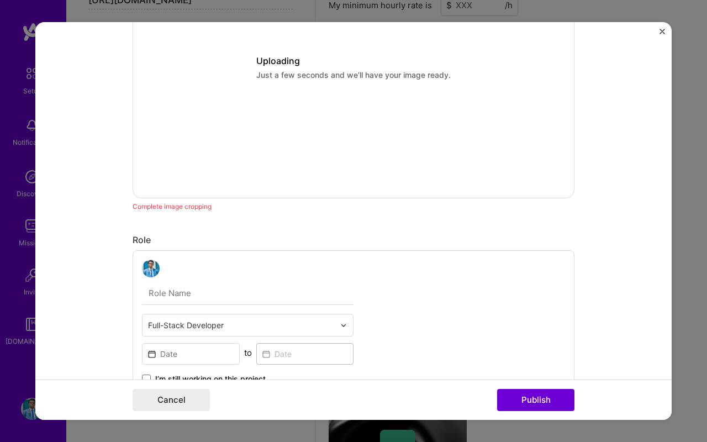
scroll to position [472, 0]
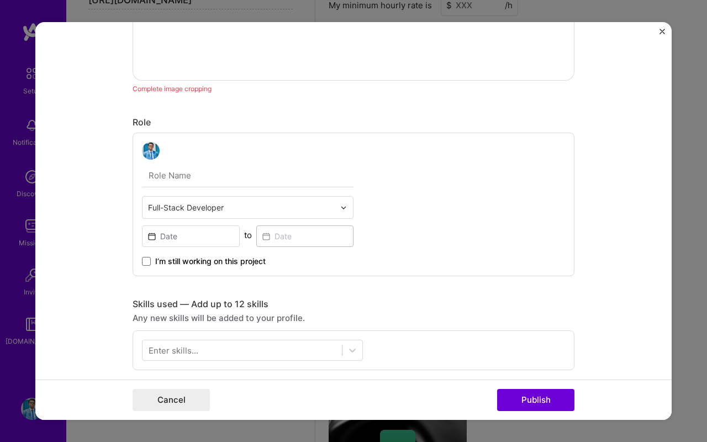
click at [214, 178] on input "text" at bounding box center [248, 175] width 212 height 23
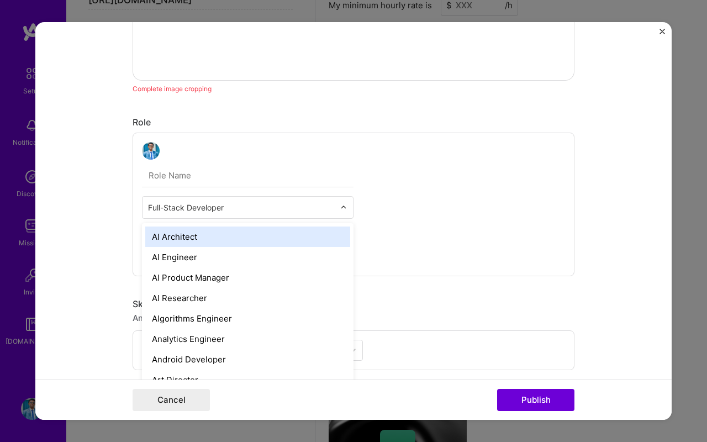
click at [212, 215] on div "Full-Stack Developer" at bounding box center [242, 208] width 198 height 22
click at [213, 212] on input "text" at bounding box center [241, 208] width 187 height 12
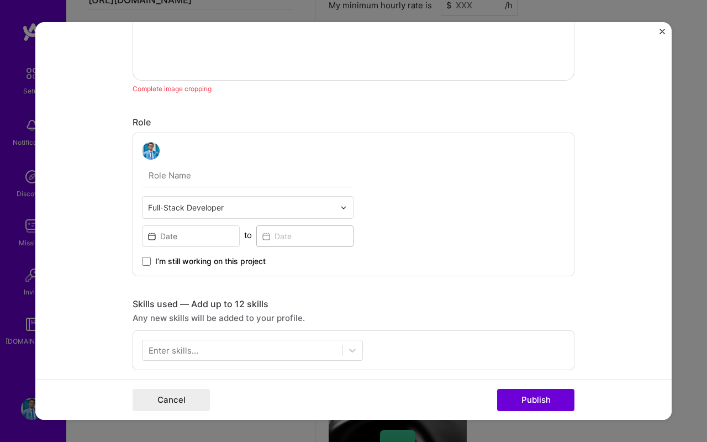
click at [210, 175] on input "text" at bounding box center [248, 175] width 212 height 23
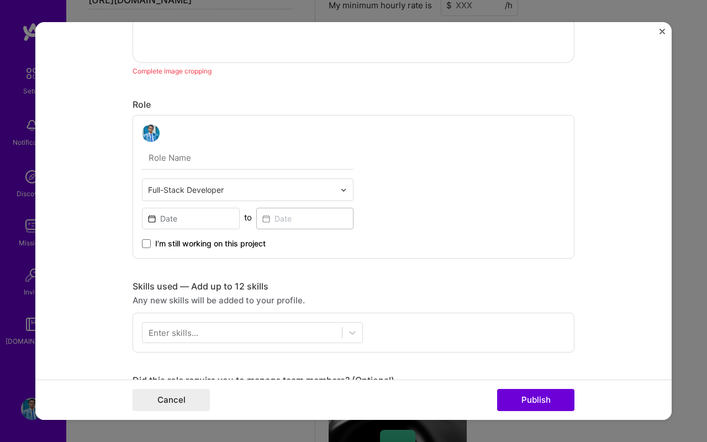
scroll to position [492, 0]
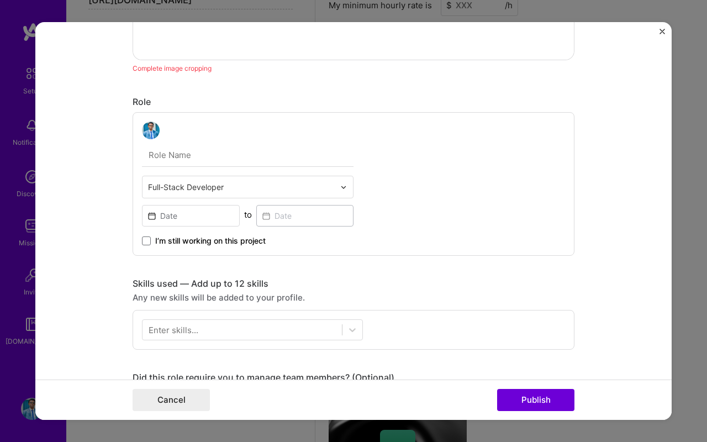
click at [197, 158] on input "text" at bounding box center [248, 155] width 212 height 23
type input "Full stack developer"
click at [171, 220] on input at bounding box center [191, 216] width 98 height 22
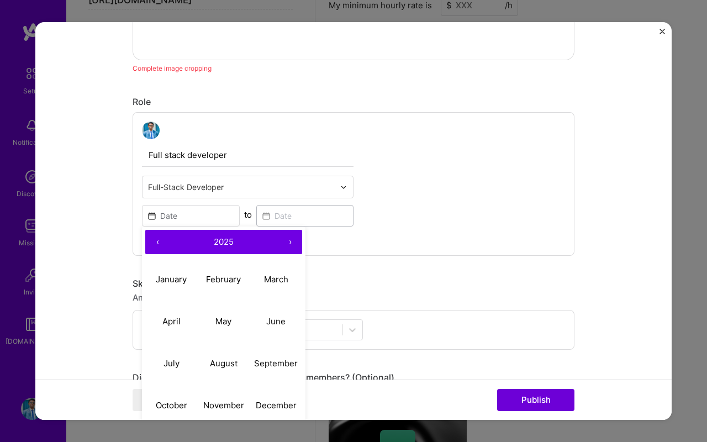
click at [158, 242] on button "‹" at bounding box center [157, 242] width 24 height 24
click at [290, 242] on button "›" at bounding box center [290, 242] width 24 height 24
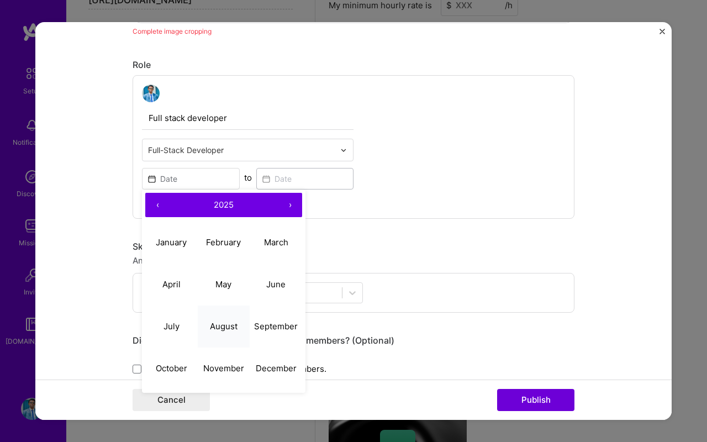
scroll to position [534, 0]
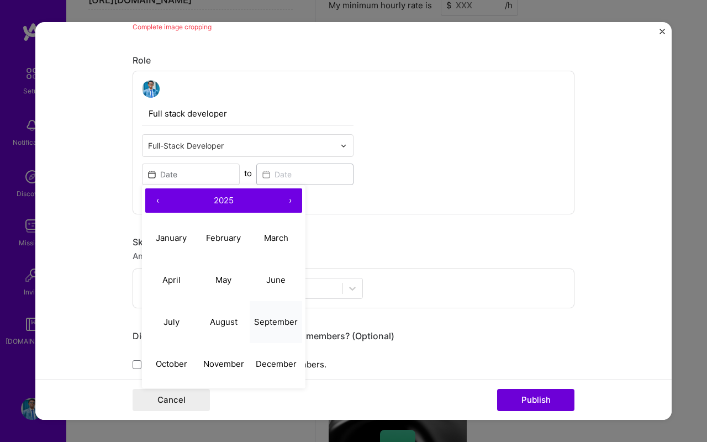
click at [268, 328] on button "September" at bounding box center [276, 322] width 52 height 42
type input "Sep, 2025"
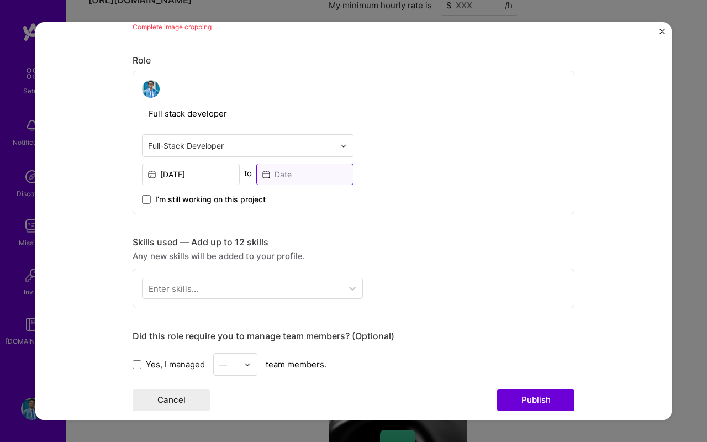
click at [291, 172] on input at bounding box center [305, 174] width 98 height 22
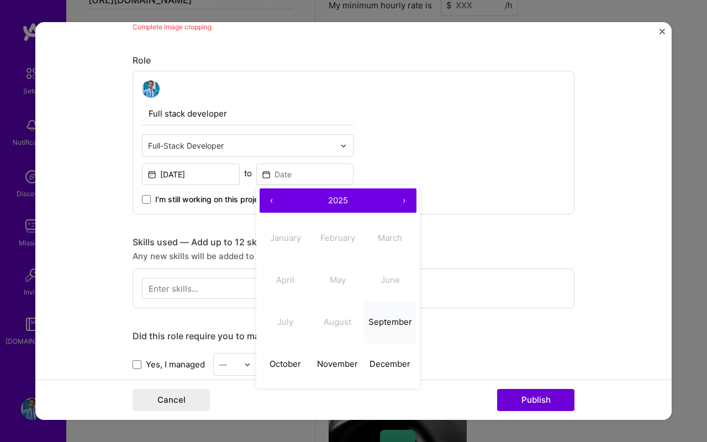
click at [381, 324] on abbr "September" at bounding box center [390, 321] width 44 height 10
type input "Sep, 2025"
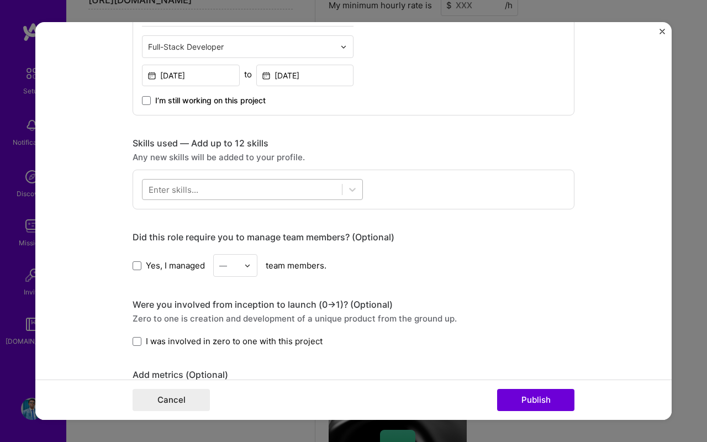
scroll to position [660, 0]
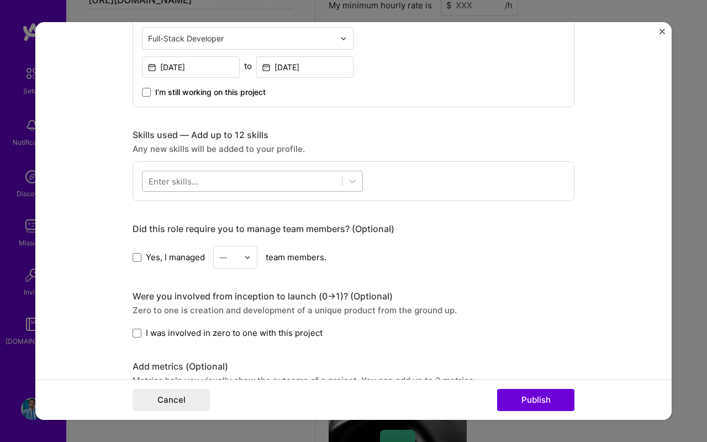
click at [209, 180] on div at bounding box center [242, 181] width 199 height 18
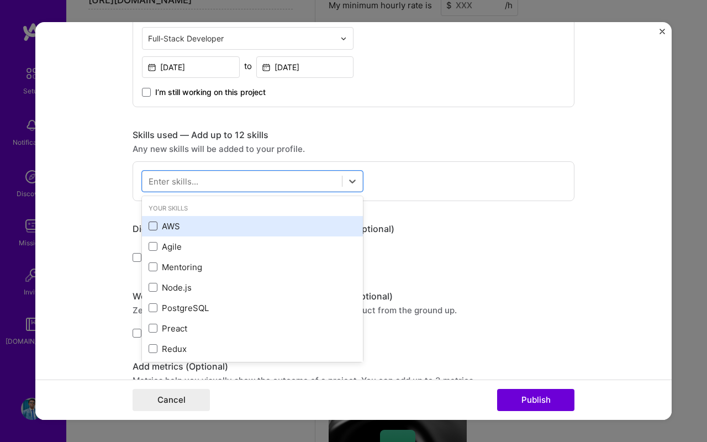
click at [154, 229] on span at bounding box center [153, 225] width 9 height 9
click at [0, 0] on input "checkbox" at bounding box center [0, 0] width 0 height 0
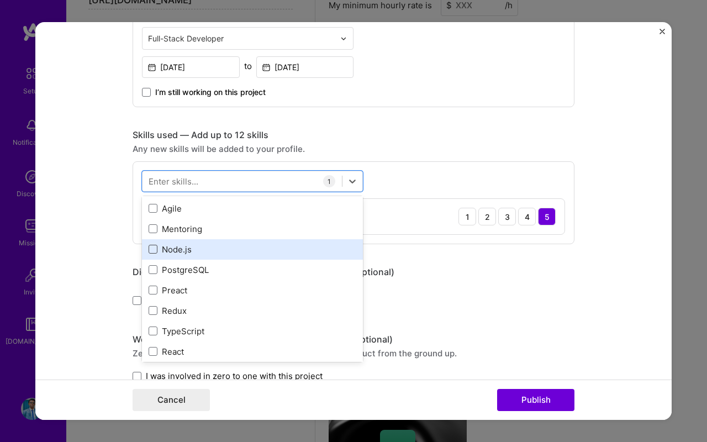
click at [156, 250] on span at bounding box center [153, 249] width 9 height 9
click at [0, 0] on input "checkbox" at bounding box center [0, 0] width 0 height 0
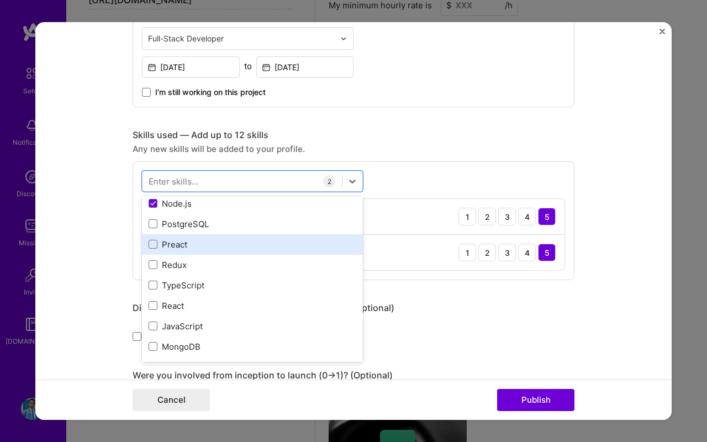
scroll to position [85, 0]
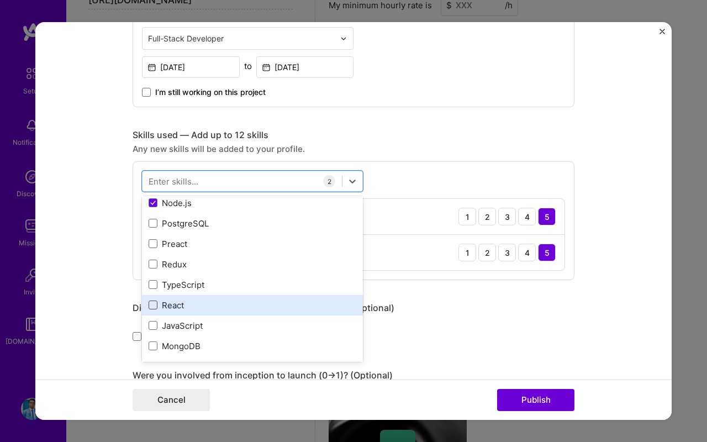
click at [152, 306] on span at bounding box center [153, 304] width 9 height 9
click at [0, 0] on input "checkbox" at bounding box center [0, 0] width 0 height 0
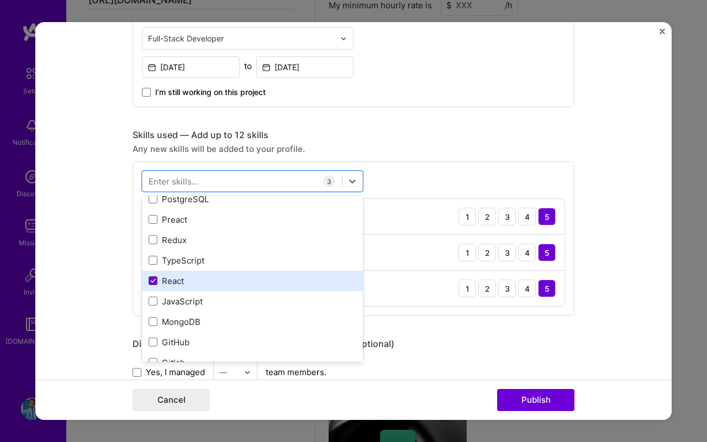
scroll to position [112, 0]
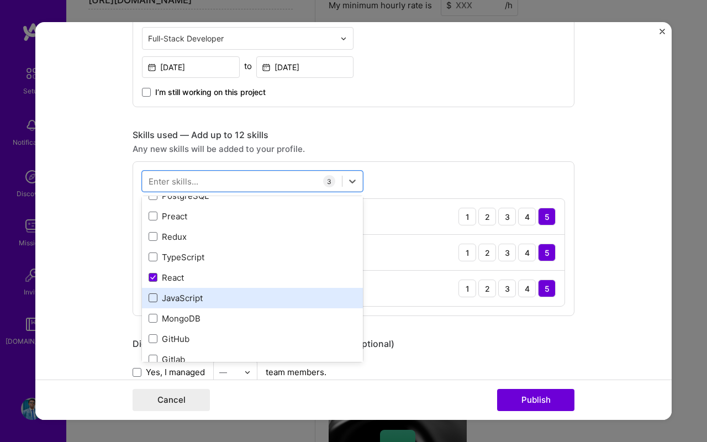
click at [151, 302] on span at bounding box center [153, 297] width 9 height 9
click at [0, 0] on input "checkbox" at bounding box center [0, 0] width 0 height 0
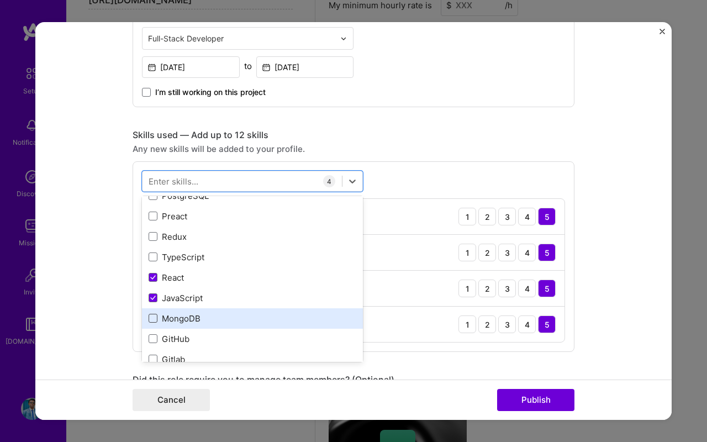
click at [151, 323] on span at bounding box center [153, 318] width 9 height 9
click at [0, 0] on input "checkbox" at bounding box center [0, 0] width 0 height 0
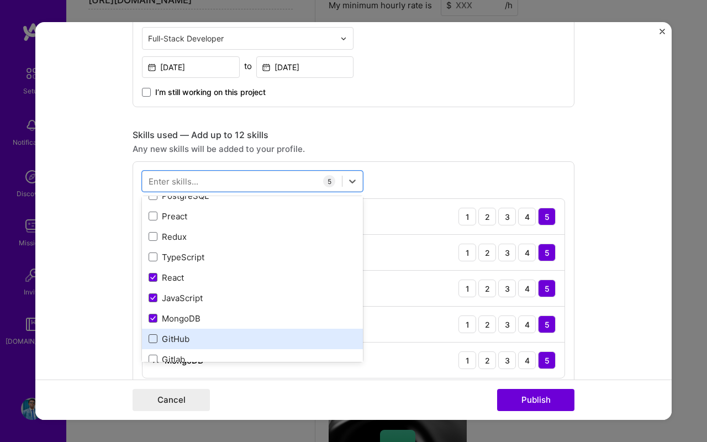
click at [151, 337] on span at bounding box center [153, 338] width 9 height 9
click at [0, 0] on input "checkbox" at bounding box center [0, 0] width 0 height 0
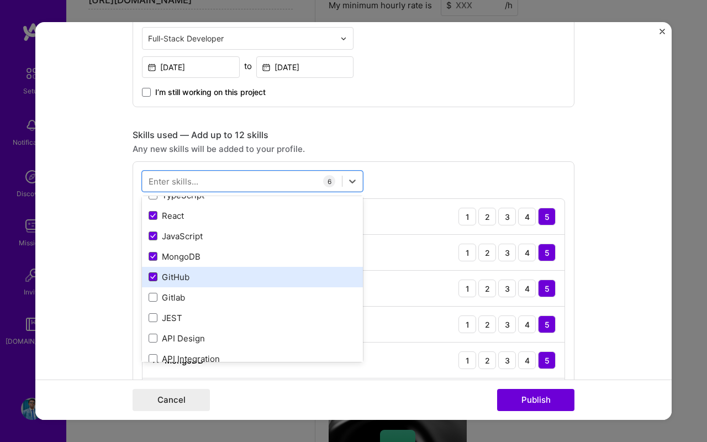
scroll to position [188, 0]
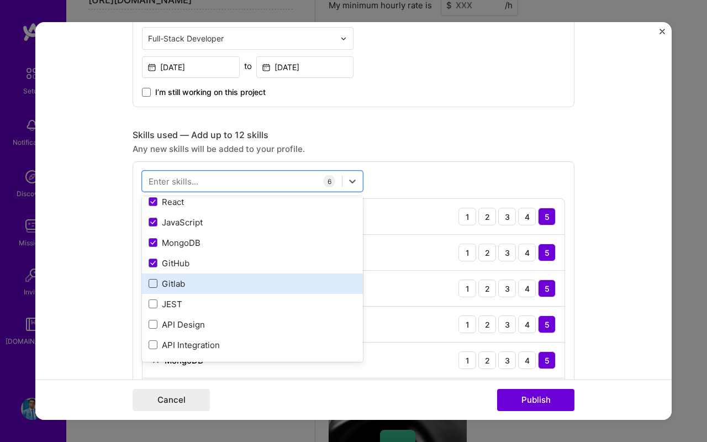
click at [152, 286] on span at bounding box center [153, 283] width 9 height 9
click at [0, 0] on input "checkbox" at bounding box center [0, 0] width 0 height 0
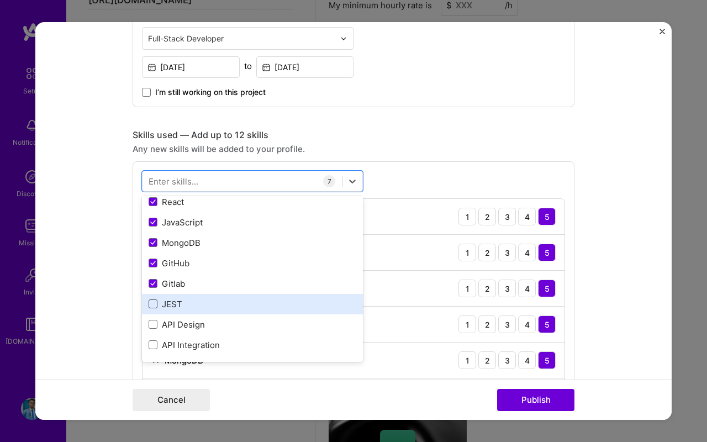
click at [152, 308] on span at bounding box center [153, 303] width 9 height 9
click at [0, 0] on input "checkbox" at bounding box center [0, 0] width 0 height 0
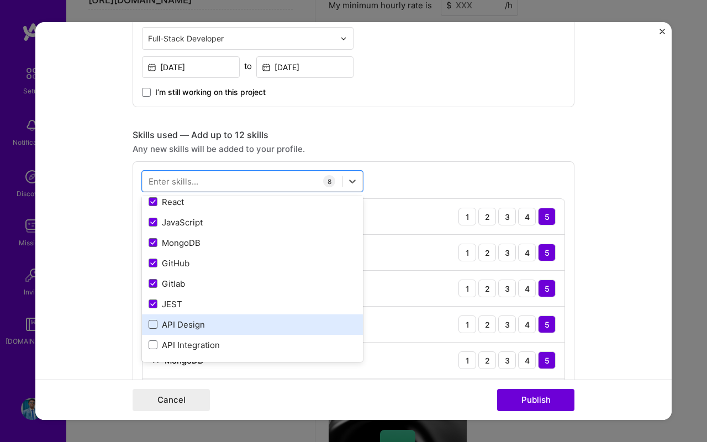
click at [152, 323] on span at bounding box center [153, 324] width 9 height 9
click at [0, 0] on input "checkbox" at bounding box center [0, 0] width 0 height 0
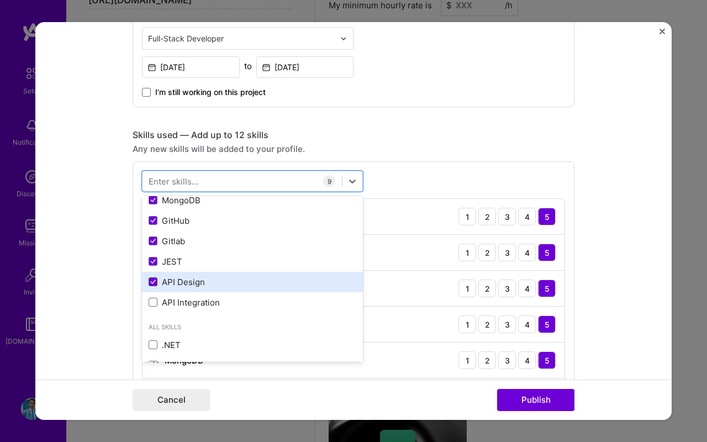
scroll to position [249, 0]
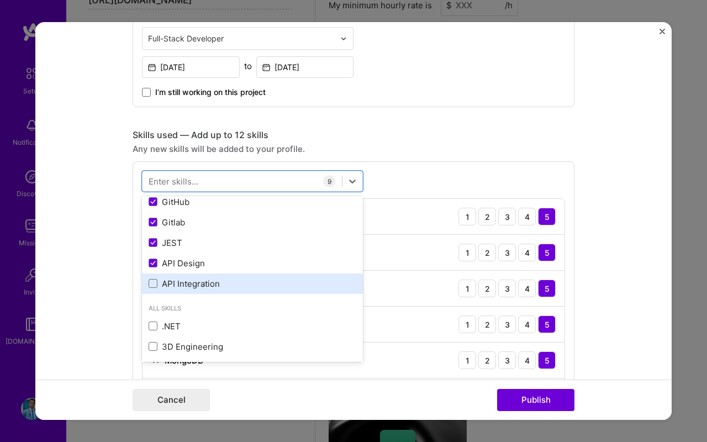
click at [154, 293] on div "API Integration" at bounding box center [252, 283] width 221 height 20
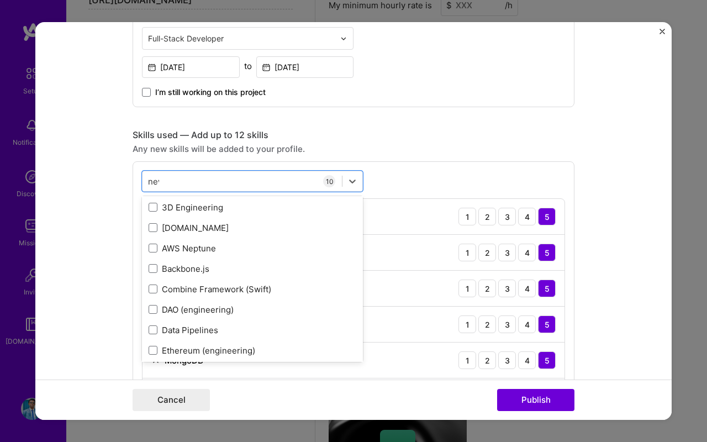
scroll to position [0, 0]
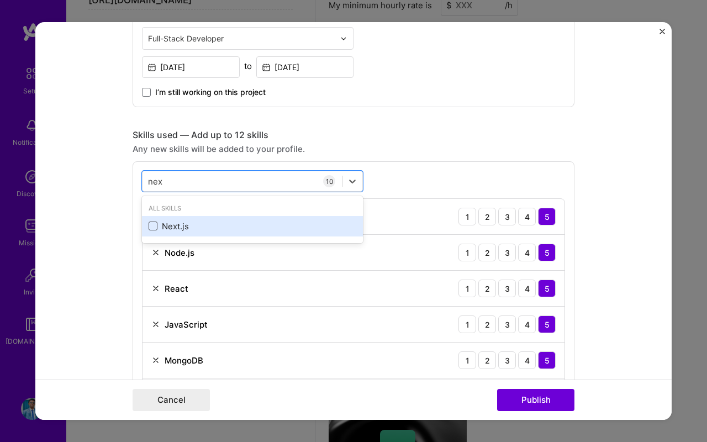
click at [151, 224] on span at bounding box center [153, 225] width 9 height 9
click at [0, 0] on input "checkbox" at bounding box center [0, 0] width 0 height 0
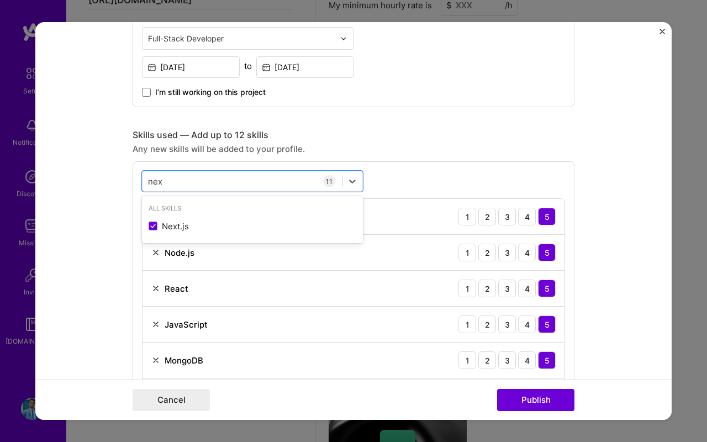
type input "nex"
click at [284, 277] on div "React 1 2 3 4 5" at bounding box center [354, 289] width 422 height 36
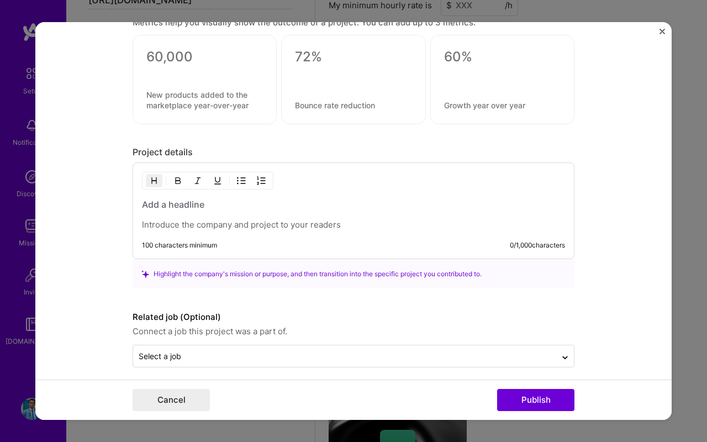
scroll to position [1429, 0]
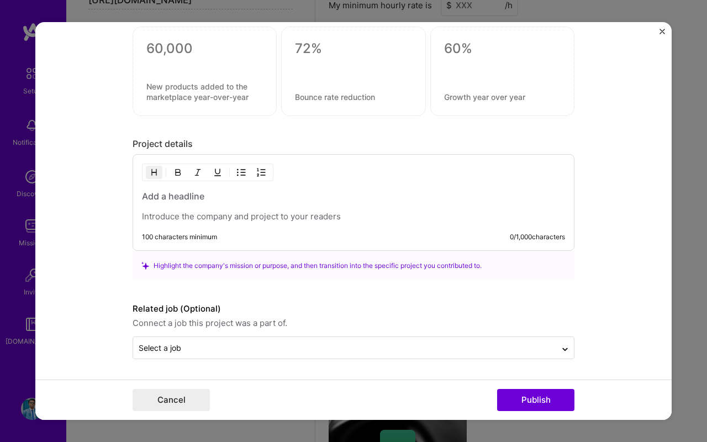
click at [287, 220] on p at bounding box center [353, 216] width 423 height 11
click at [293, 218] on p at bounding box center [353, 216] width 423 height 11
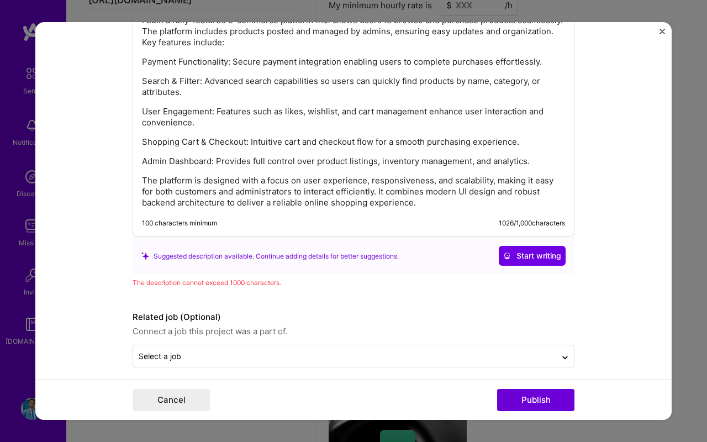
scroll to position [1633, 0]
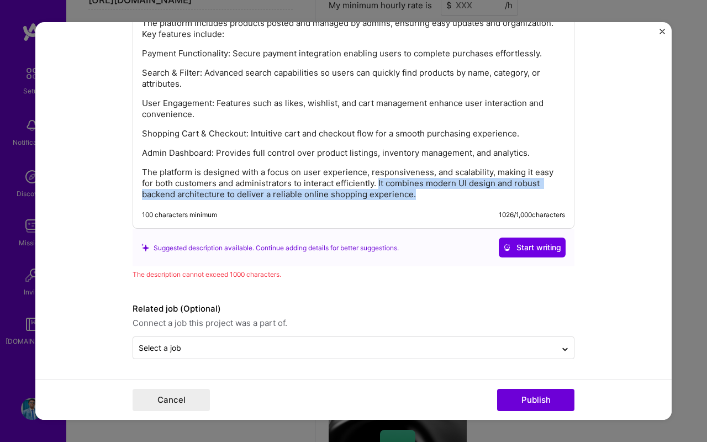
drag, startPoint x: 380, startPoint y: 184, endPoint x: 419, endPoint y: 207, distance: 44.8
click at [419, 207] on div "I built a fully-featured e-commerce platform that allows users to browse and pu…" at bounding box center [354, 89] width 442 height 279
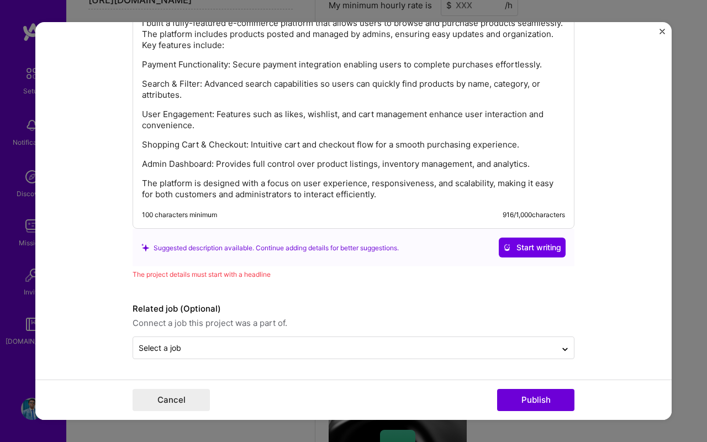
scroll to position [1622, 0]
click at [520, 393] on button "Publish" at bounding box center [535, 400] width 77 height 22
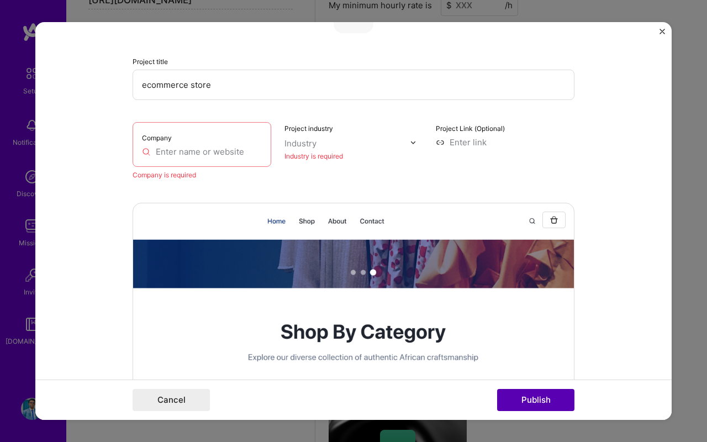
scroll to position [22, 0]
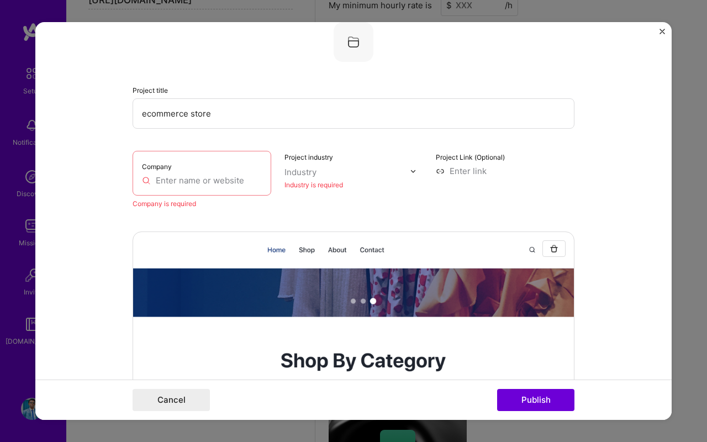
click at [209, 183] on input "text" at bounding box center [202, 181] width 120 height 12
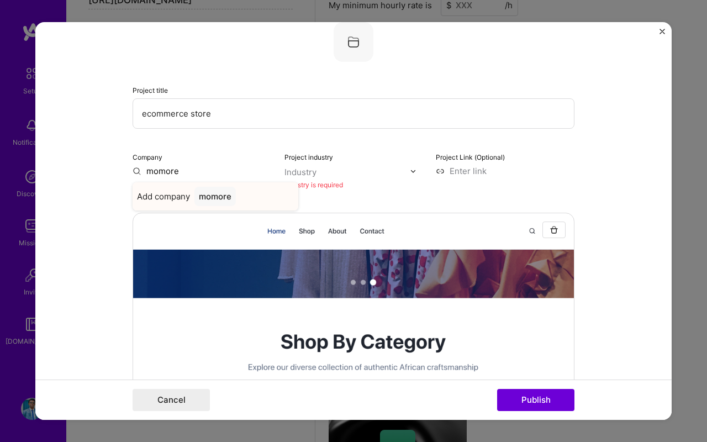
type input "momore"
click at [215, 196] on div "momore" at bounding box center [214, 196] width 41 height 19
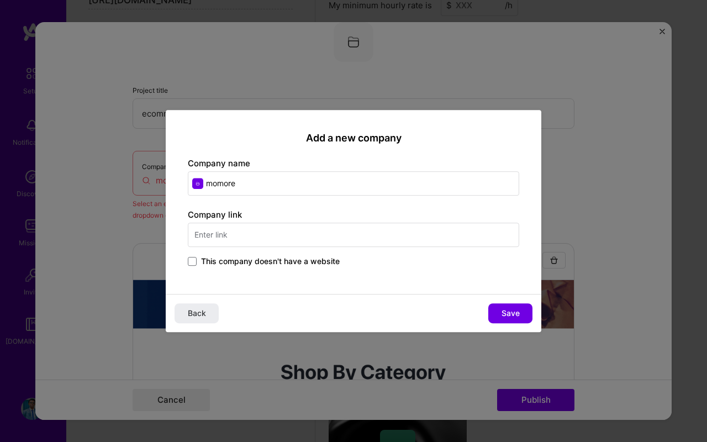
click at [242, 238] on input "text" at bounding box center [353, 235] width 331 height 24
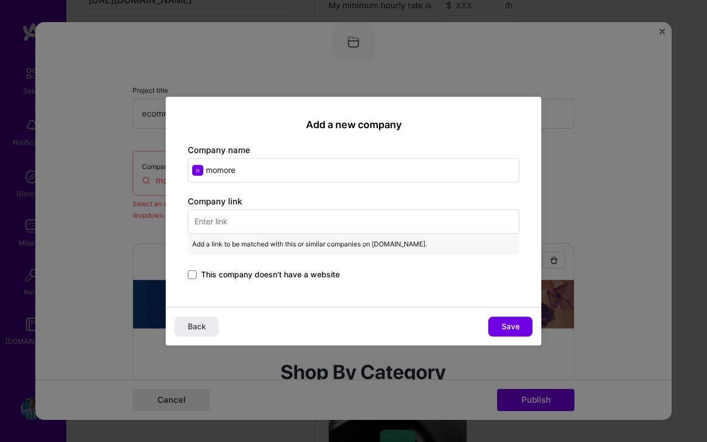
paste input "https://github.com/Dannywest223/momore-blue"
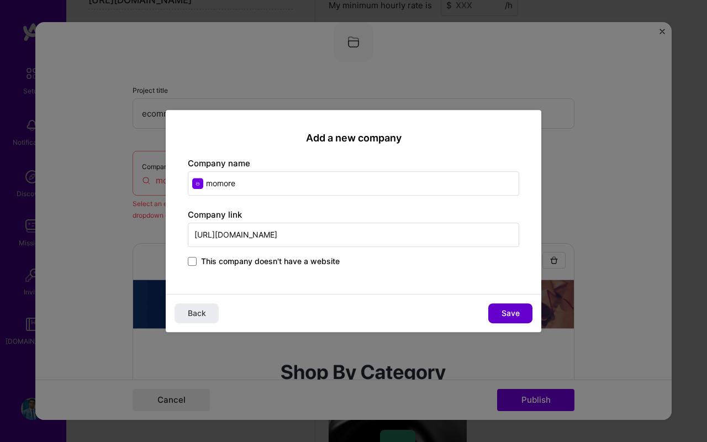
type input "https://github.com/Dannywest223/momore-blue"
click at [499, 318] on button "Save" at bounding box center [510, 313] width 44 height 20
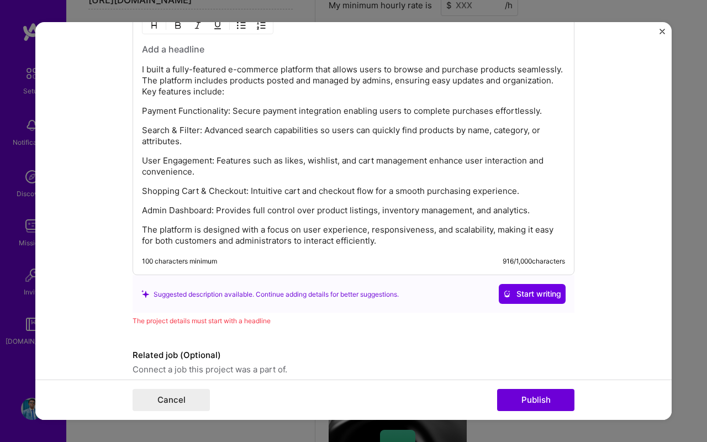
scroll to position [1650, 0]
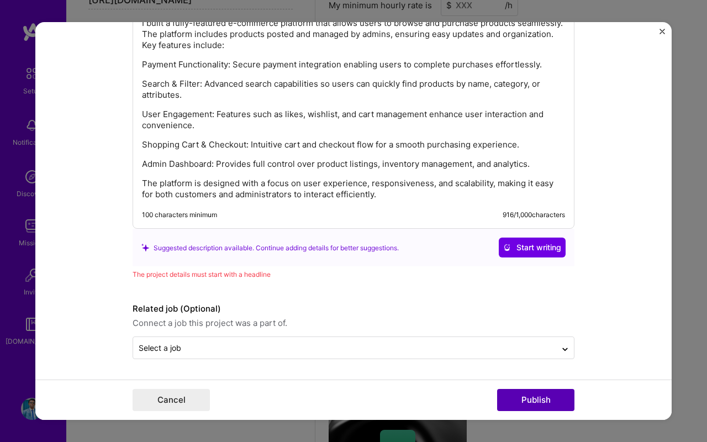
click at [520, 398] on button "Publish" at bounding box center [535, 400] width 77 height 22
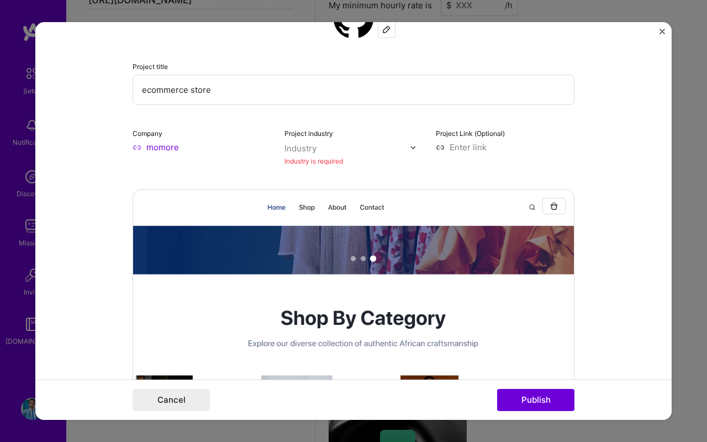
scroll to position [50, 0]
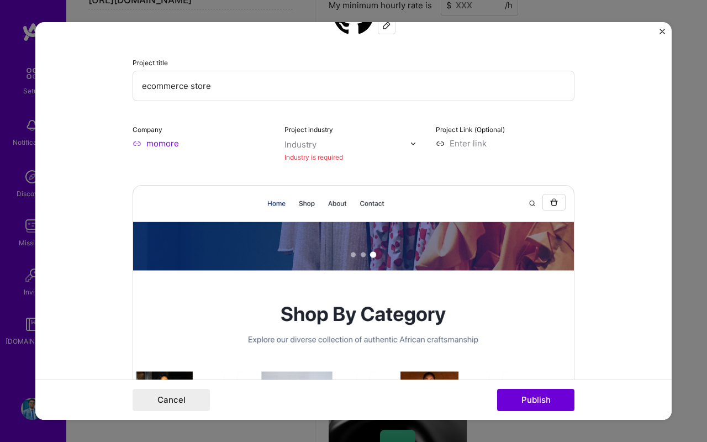
click at [310, 145] on div "Industry" at bounding box center [300, 145] width 32 height 12
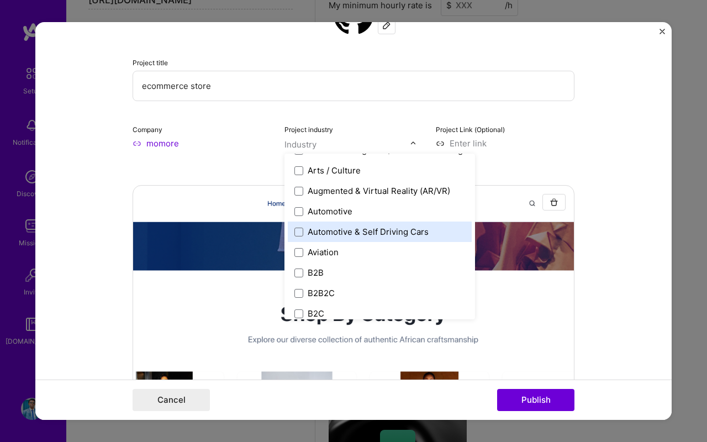
scroll to position [202, 0]
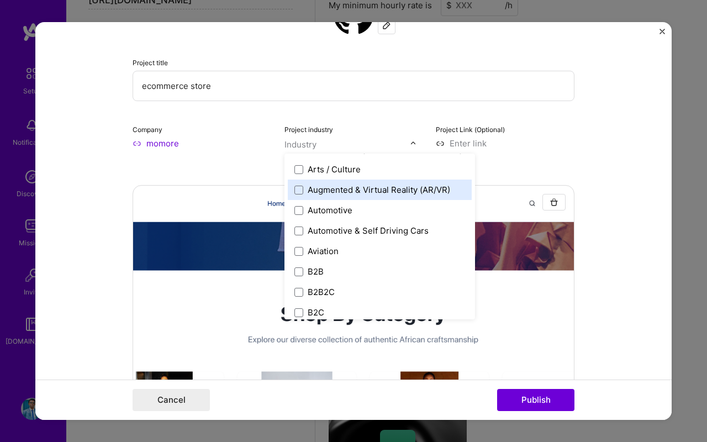
click at [342, 172] on div "Arts / Culture" at bounding box center [334, 169] width 53 height 12
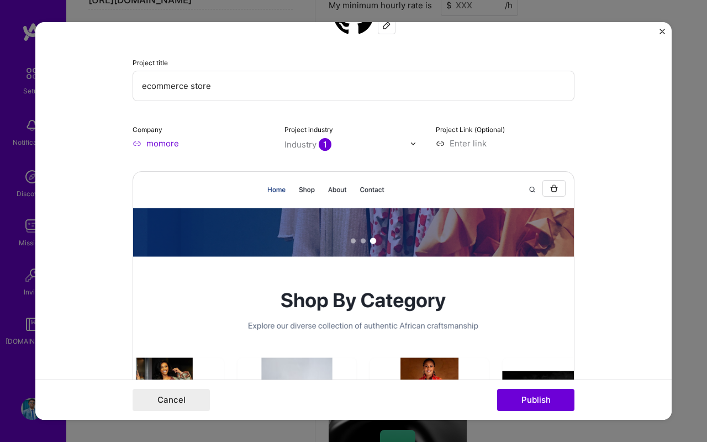
click at [473, 144] on input at bounding box center [505, 144] width 139 height 12
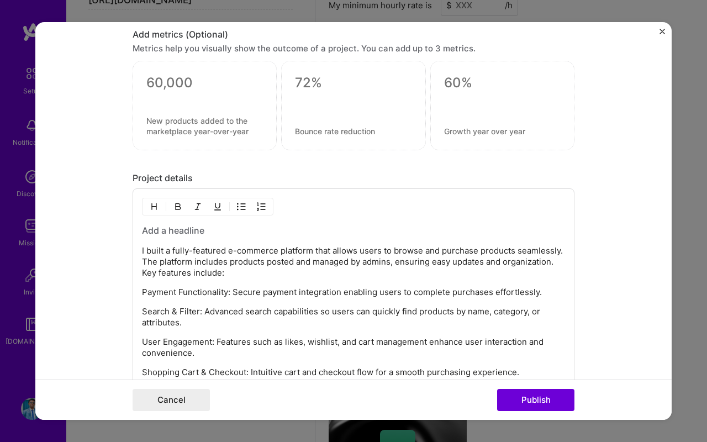
scroll to position [1636, 0]
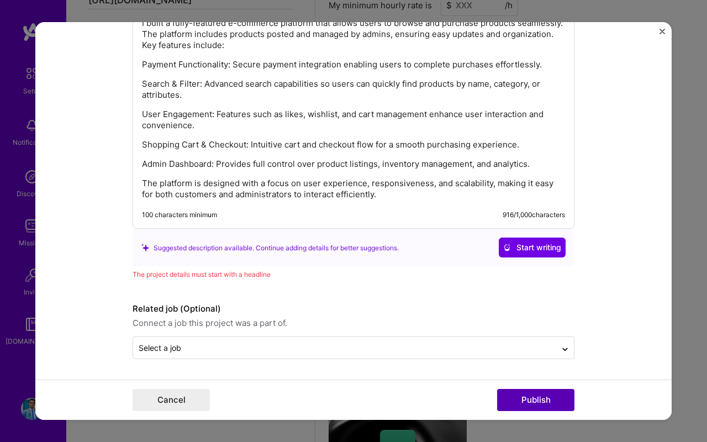
click at [515, 403] on button "Publish" at bounding box center [535, 400] width 77 height 22
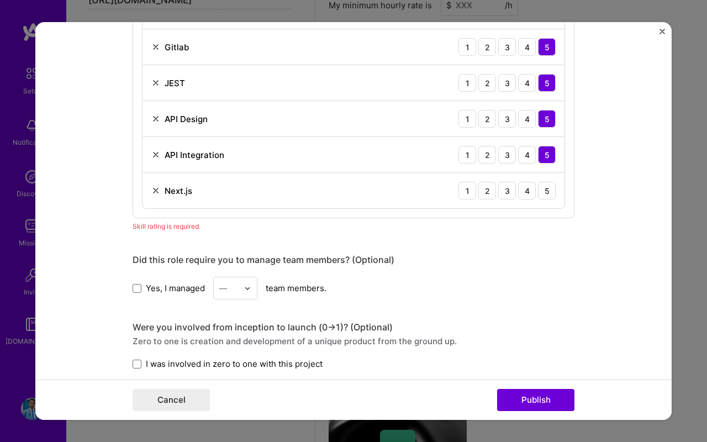
scroll to position [1040, 0]
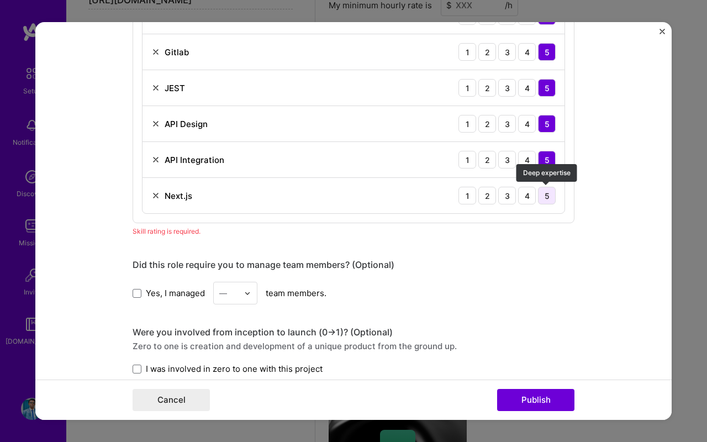
click at [546, 192] on div "5" at bounding box center [547, 196] width 18 height 18
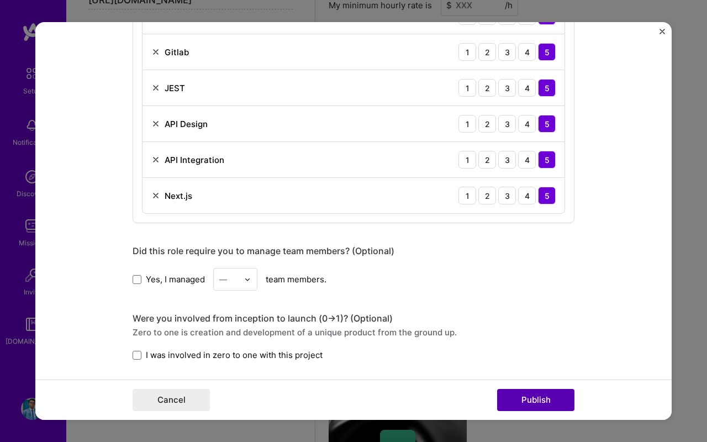
click at [535, 401] on button "Publish" at bounding box center [535, 400] width 77 height 22
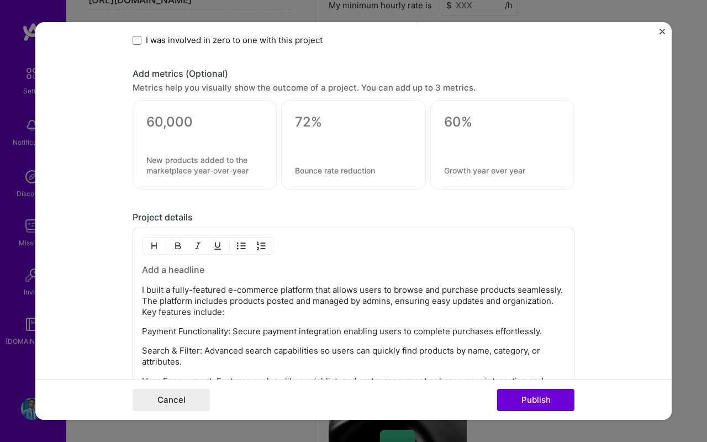
scroll to position [1445, 0]
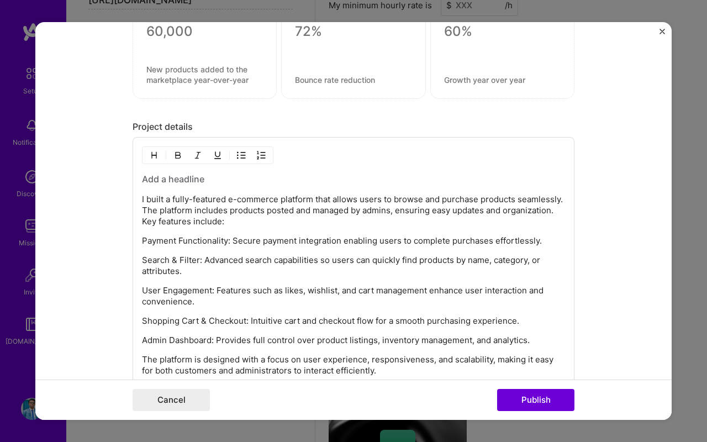
click at [186, 180] on h3 at bounding box center [353, 179] width 423 height 12
click at [167, 180] on h3 at bounding box center [353, 179] width 423 height 12
click at [520, 391] on button "Publish" at bounding box center [535, 400] width 77 height 22
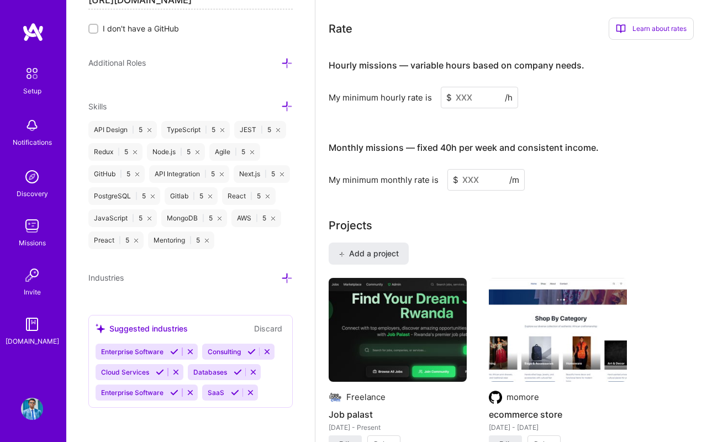
scroll to position [651, 0]
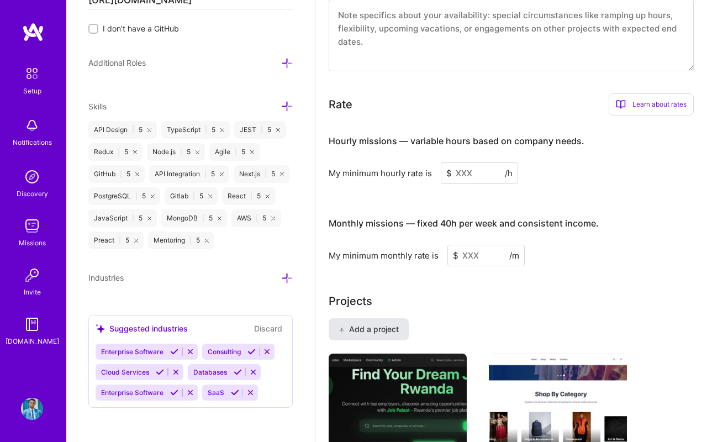
click at [372, 328] on span "Add a project" at bounding box center [369, 329] width 60 height 11
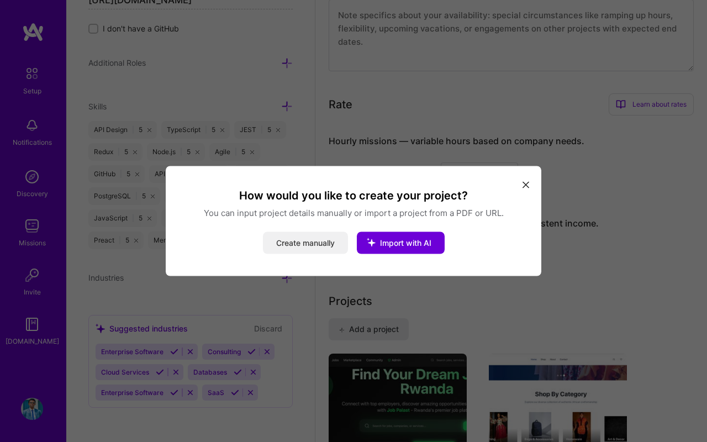
click at [318, 242] on button "Create manually" at bounding box center [305, 243] width 85 height 22
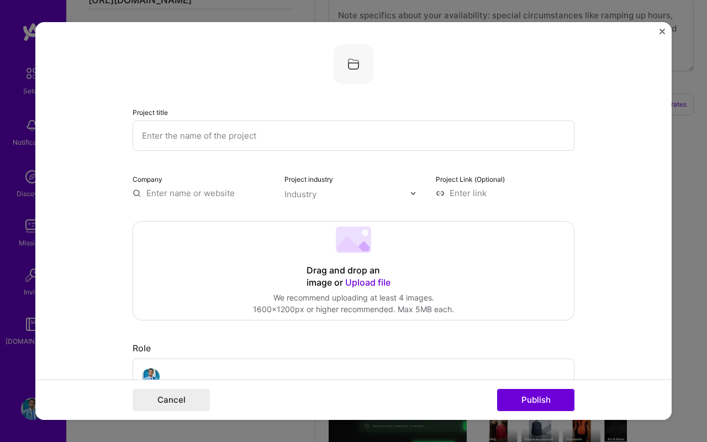
click at [358, 279] on span "Upload file" at bounding box center [367, 282] width 45 height 11
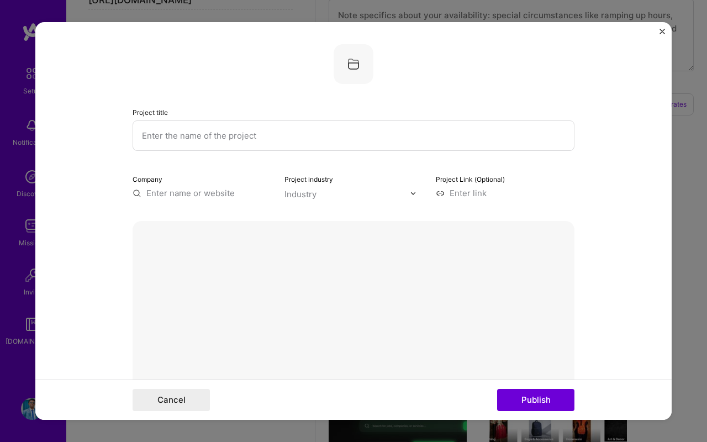
click at [256, 128] on input "text" at bounding box center [354, 135] width 442 height 30
click at [255, 134] on input "text" at bounding box center [354, 135] width 442 height 30
type input "l"
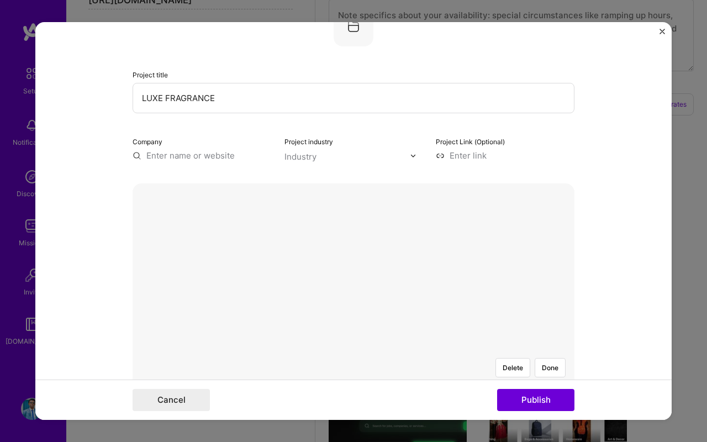
scroll to position [47, 0]
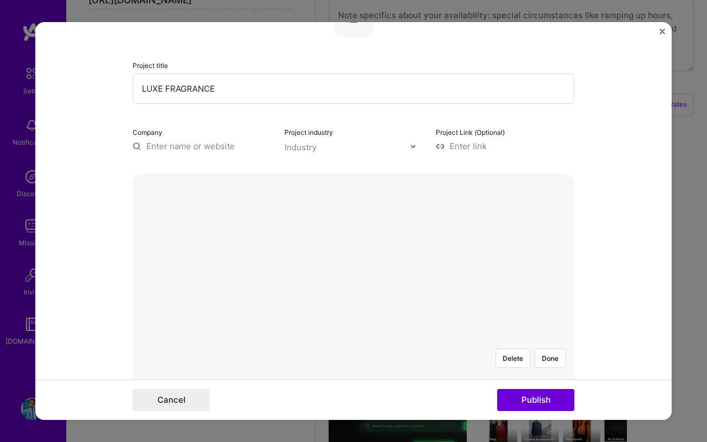
type input "LUXE FRAGRANCE"
click at [224, 146] on input "text" at bounding box center [202, 146] width 139 height 12
click at [225, 146] on input "text" at bounding box center [202, 146] width 139 height 12
click at [307, 141] on div at bounding box center [347, 147] width 126 height 14
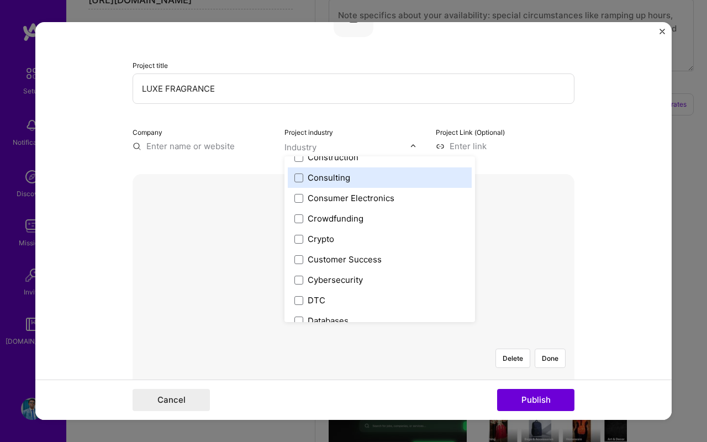
scroll to position [719, 0]
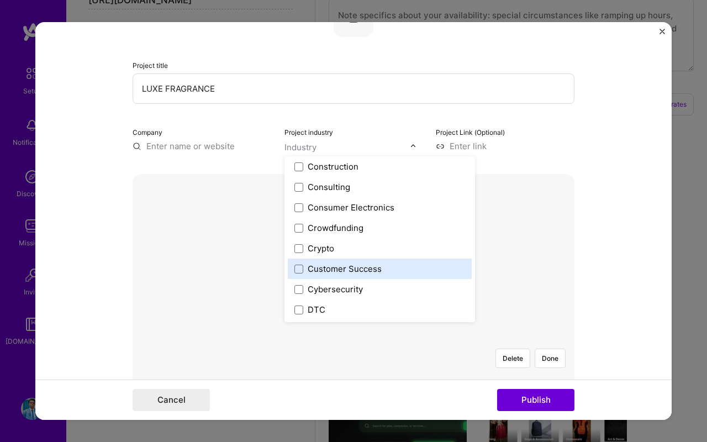
click at [339, 273] on div "Customer Success" at bounding box center [345, 269] width 74 height 12
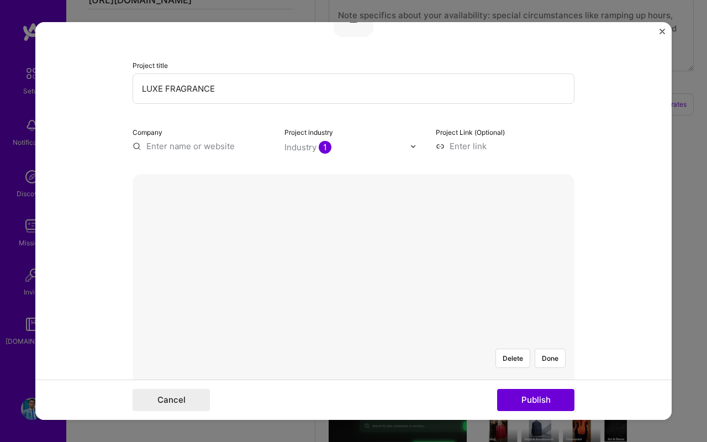
click at [236, 135] on div "Company" at bounding box center [202, 139] width 139 height 26
click at [223, 149] on input "text" at bounding box center [202, 146] width 139 height 12
click at [227, 149] on input "text" at bounding box center [202, 146] width 139 height 12
type input "LUXE FRAGRANCE"
click at [230, 167] on div "LUXE FRAGRANCE" at bounding box center [235, 171] width 82 height 19
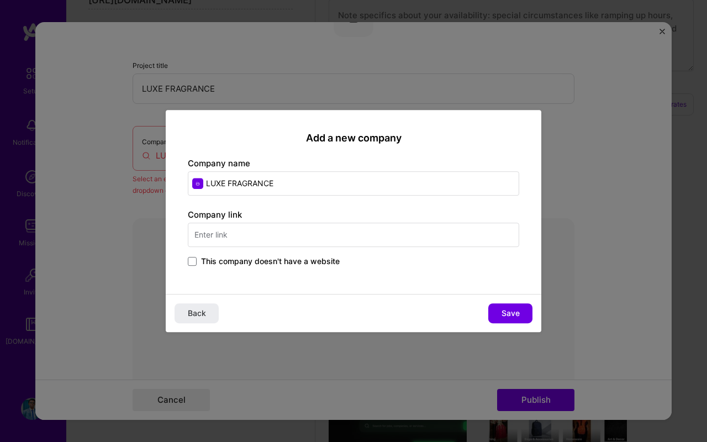
click at [262, 239] on input "text" at bounding box center [353, 235] width 331 height 24
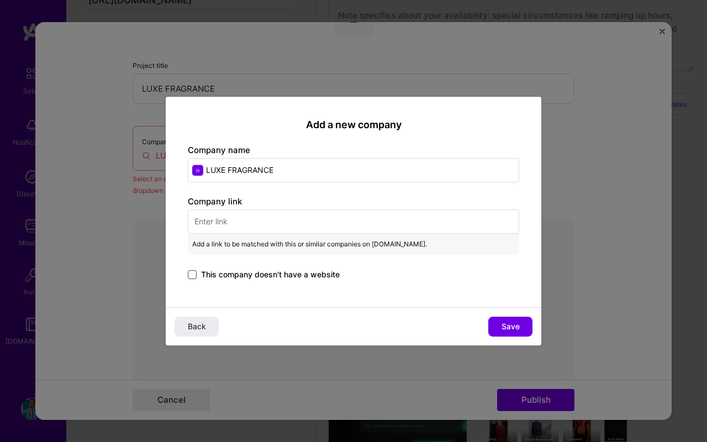
click at [194, 273] on span at bounding box center [192, 274] width 9 height 9
click at [0, 0] on input "This company doesn't have a website" at bounding box center [0, 0] width 0 height 0
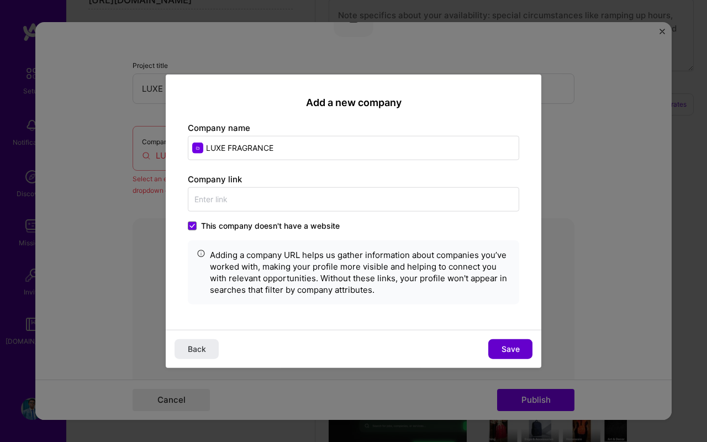
click at [499, 346] on button "Save" at bounding box center [510, 349] width 44 height 20
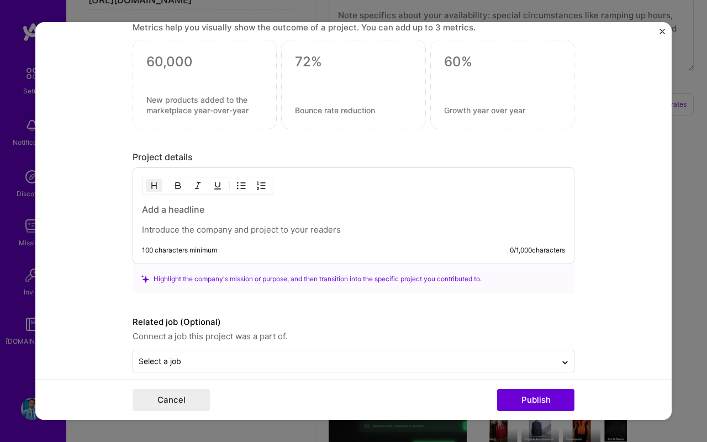
scroll to position [1007, 0]
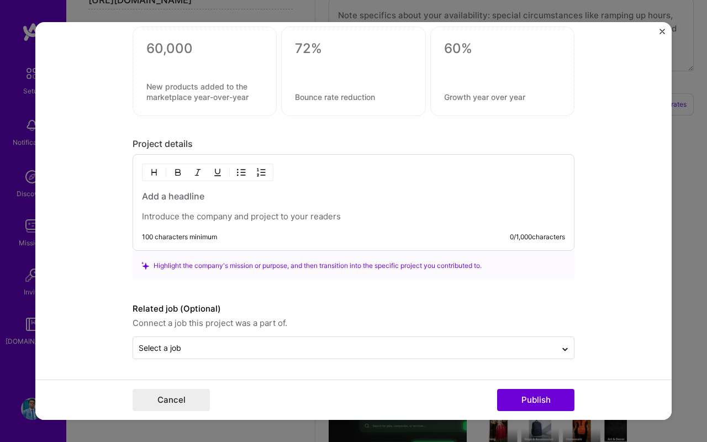
click at [335, 221] on p at bounding box center [353, 216] width 423 height 11
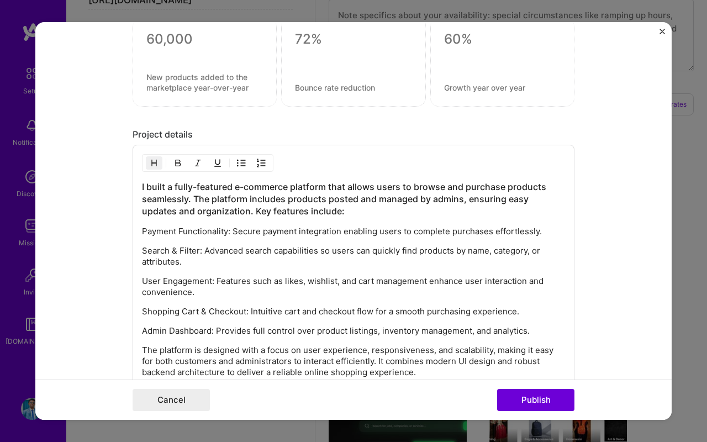
scroll to position [1195, 0]
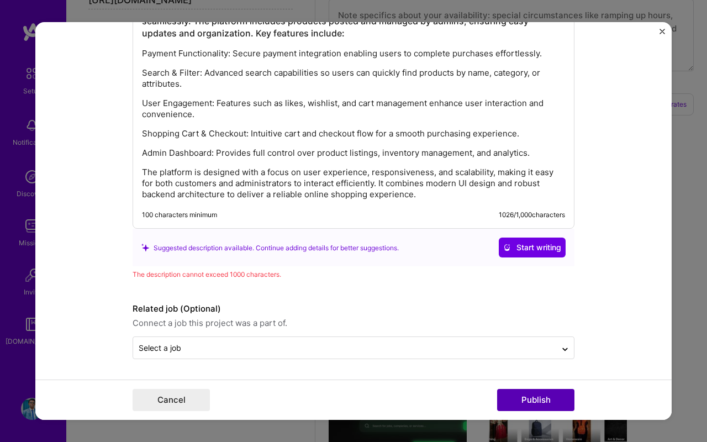
click at [523, 397] on button "Publish" at bounding box center [535, 400] width 77 height 22
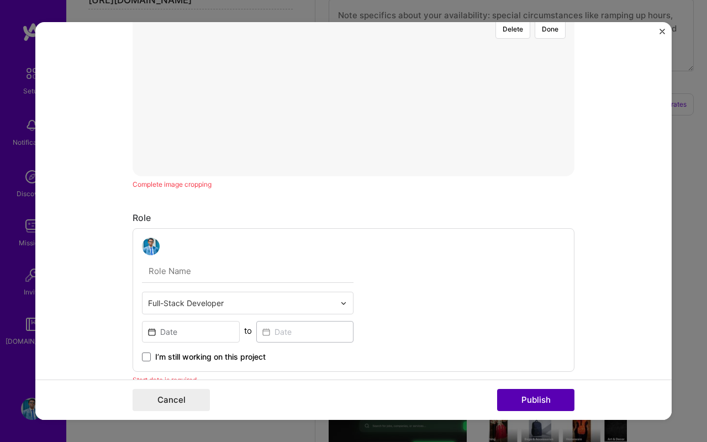
scroll to position [199, 0]
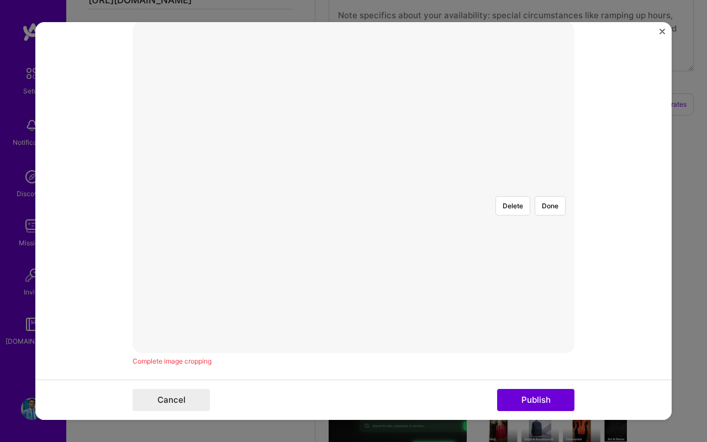
click at [481, 187] on div at bounding box center [573, 325] width 368 height 277
click at [550, 196] on button "Done" at bounding box center [550, 205] width 31 height 19
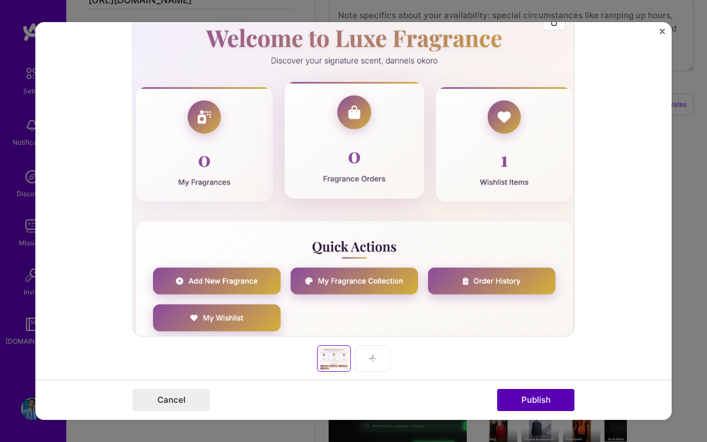
click at [528, 392] on button "Publish" at bounding box center [535, 400] width 77 height 22
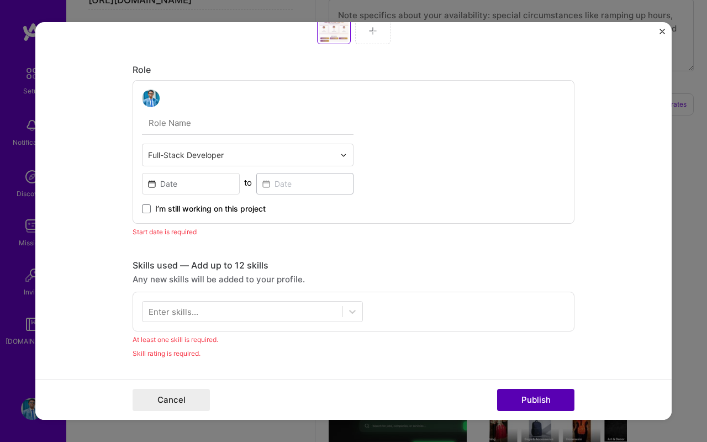
scroll to position [586, 0]
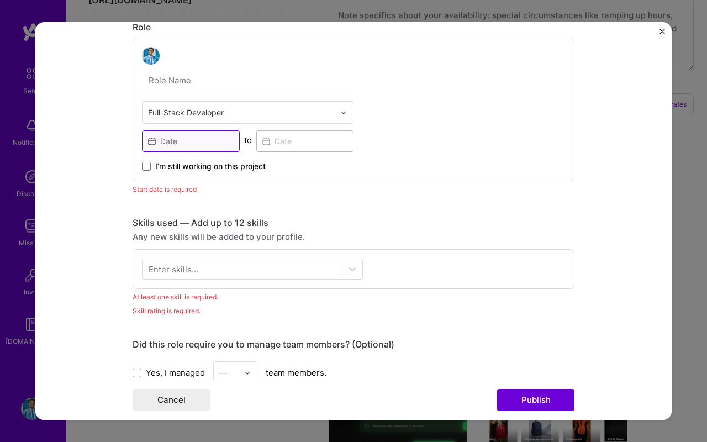
click at [193, 149] on input at bounding box center [191, 141] width 98 height 22
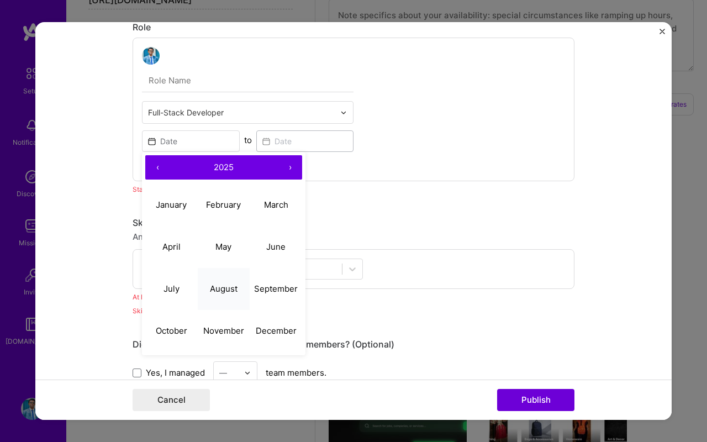
click at [226, 288] on abbr "August" at bounding box center [224, 288] width 28 height 10
type input "Aug, 2025"
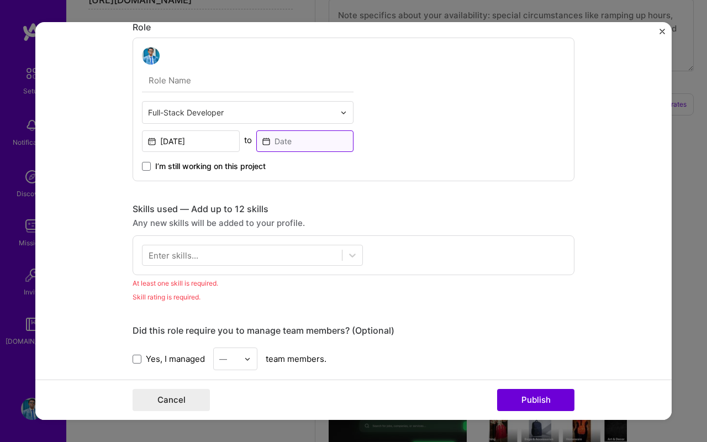
click at [297, 137] on input at bounding box center [305, 141] width 98 height 22
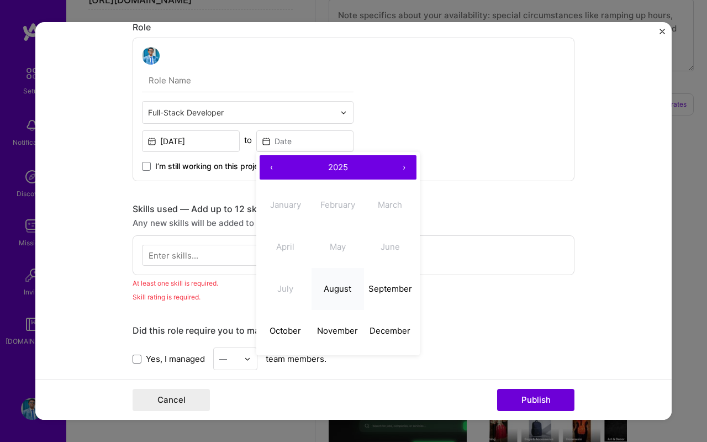
click at [341, 294] on abbr "August" at bounding box center [338, 288] width 28 height 10
type input "Aug, 2025"
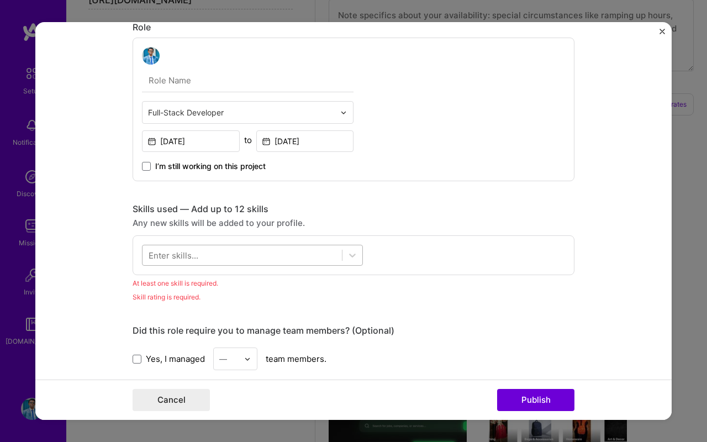
click at [238, 251] on div at bounding box center [242, 255] width 199 height 18
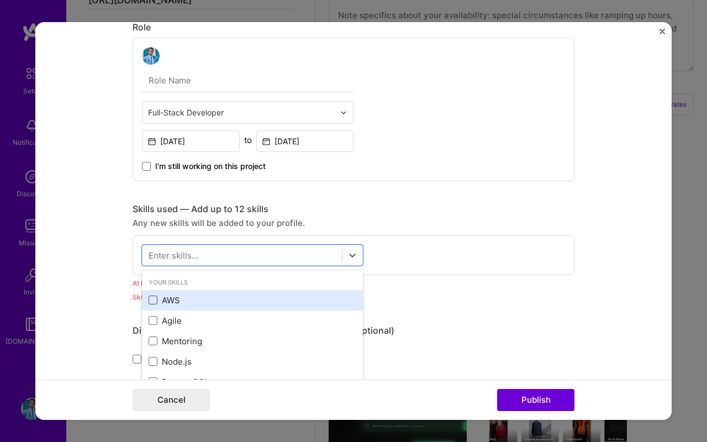
click at [155, 300] on span at bounding box center [153, 300] width 9 height 9
click at [0, 0] on input "checkbox" at bounding box center [0, 0] width 0 height 0
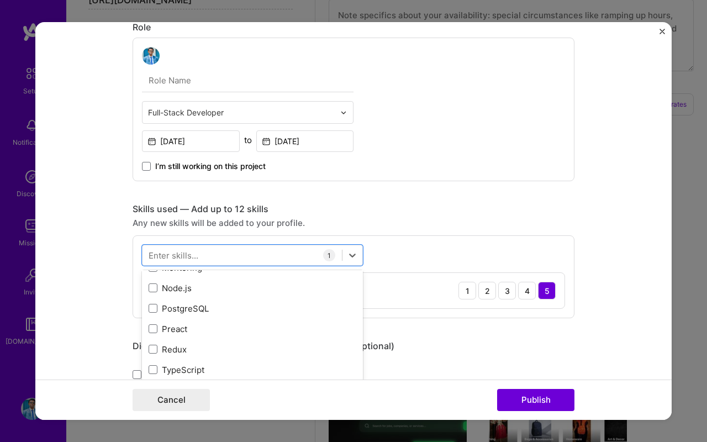
scroll to position [77, 0]
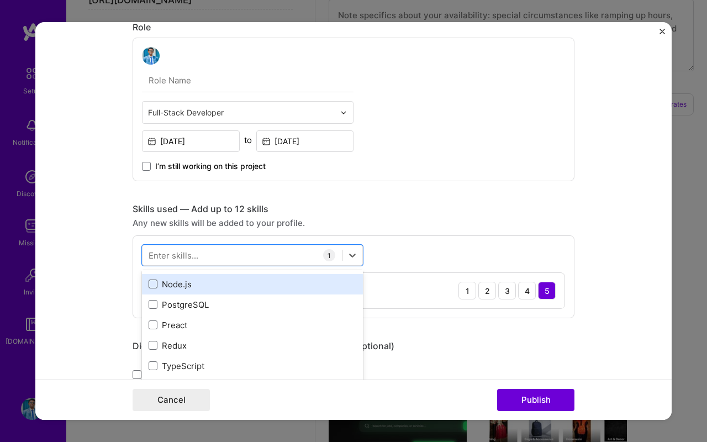
click at [155, 285] on span at bounding box center [153, 283] width 9 height 9
click at [0, 0] on input "checkbox" at bounding box center [0, 0] width 0 height 0
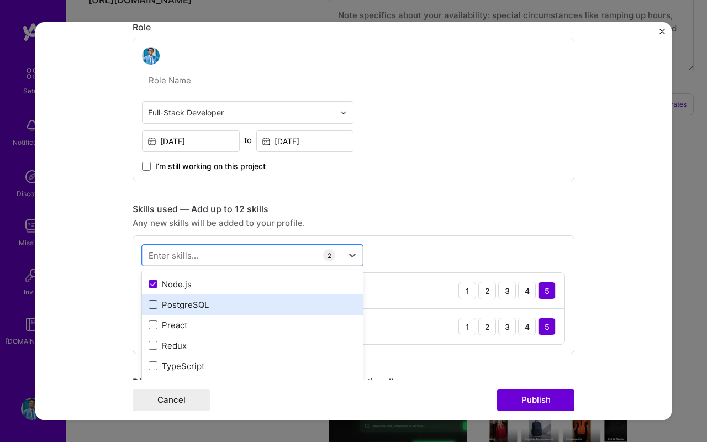
click at [155, 305] on span at bounding box center [153, 304] width 9 height 9
click at [0, 0] on input "checkbox" at bounding box center [0, 0] width 0 height 0
click at [155, 301] on span at bounding box center [153, 304] width 9 height 9
click at [0, 0] on input "checkbox" at bounding box center [0, 0] width 0 height 0
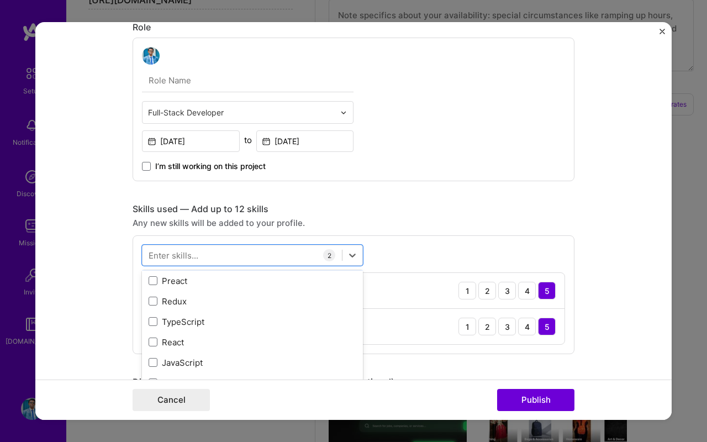
scroll to position [127, 0]
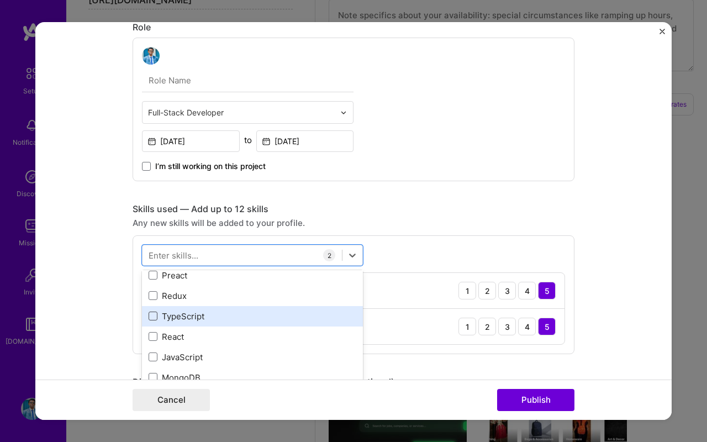
click at [152, 315] on span at bounding box center [153, 316] width 9 height 9
click at [0, 0] on input "checkbox" at bounding box center [0, 0] width 0 height 0
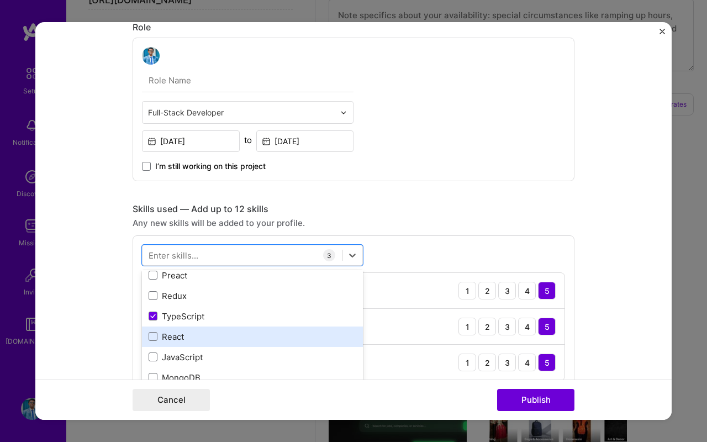
click at [152, 331] on div "React" at bounding box center [253, 337] width 208 height 12
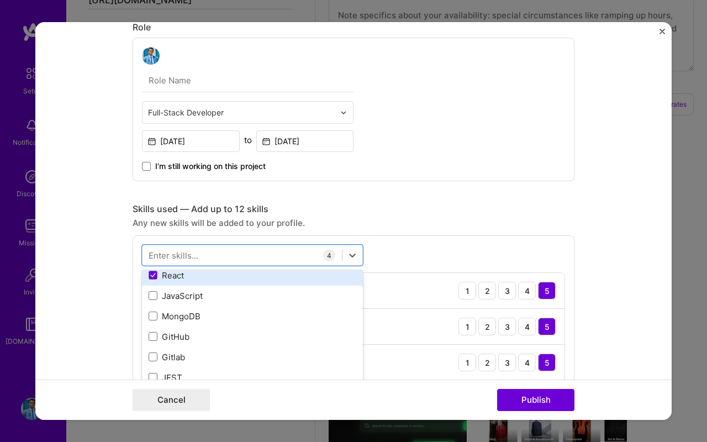
scroll to position [189, 0]
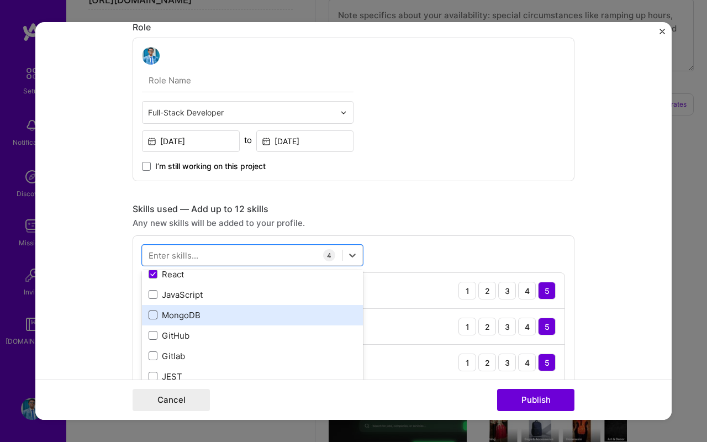
click at [156, 318] on span at bounding box center [153, 314] width 9 height 9
click at [0, 0] on input "checkbox" at bounding box center [0, 0] width 0 height 0
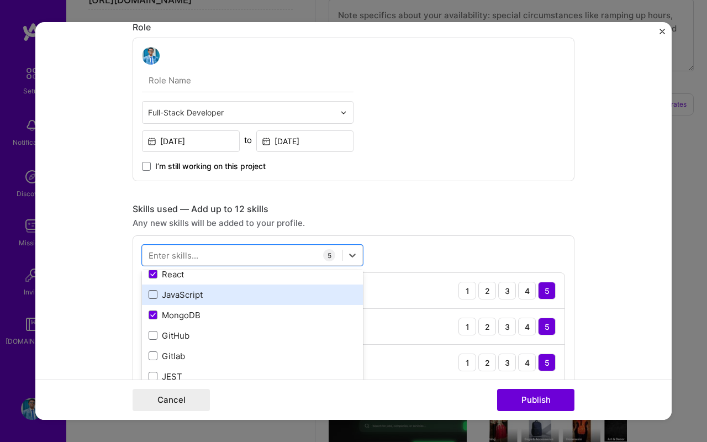
click at [154, 297] on span at bounding box center [153, 294] width 9 height 9
click at [0, 0] on input "checkbox" at bounding box center [0, 0] width 0 height 0
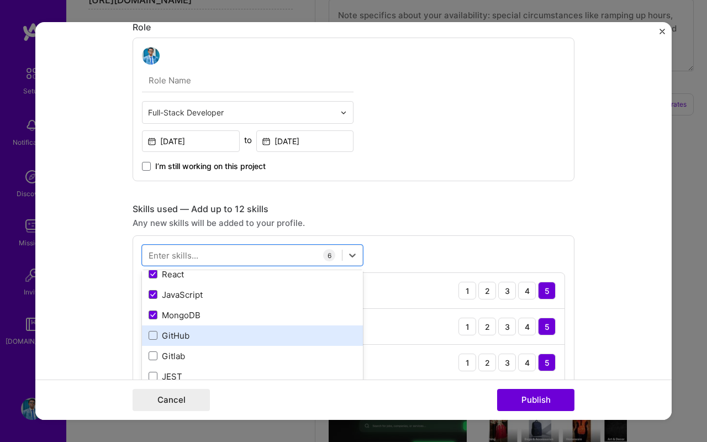
click at [153, 337] on span at bounding box center [153, 335] width 9 height 9
click at [0, 0] on input "checkbox" at bounding box center [0, 0] width 0 height 0
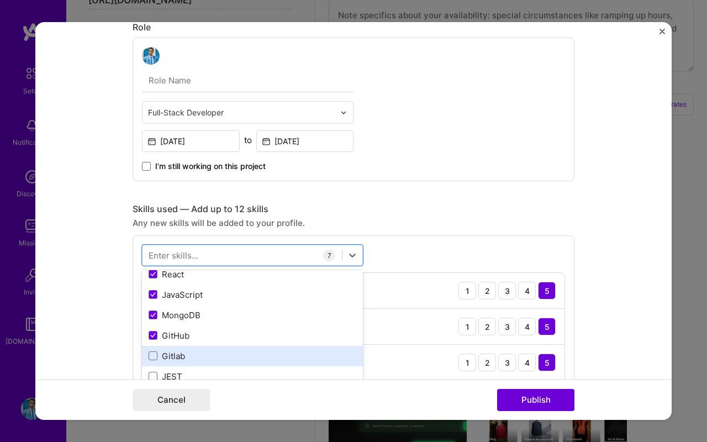
click at [153, 350] on div "Gitlab" at bounding box center [253, 356] width 208 height 12
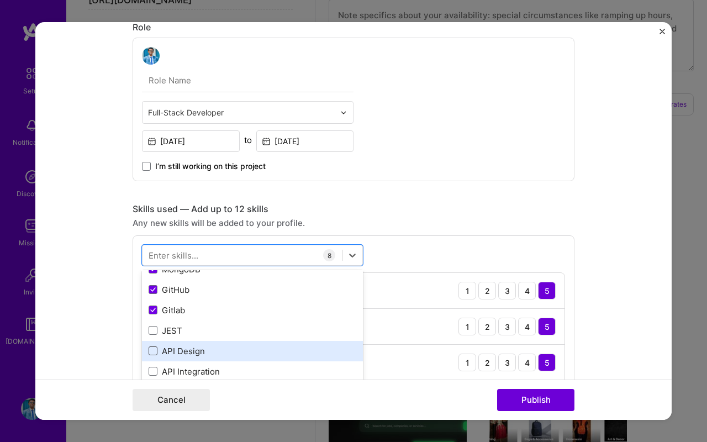
scroll to position [240, 0]
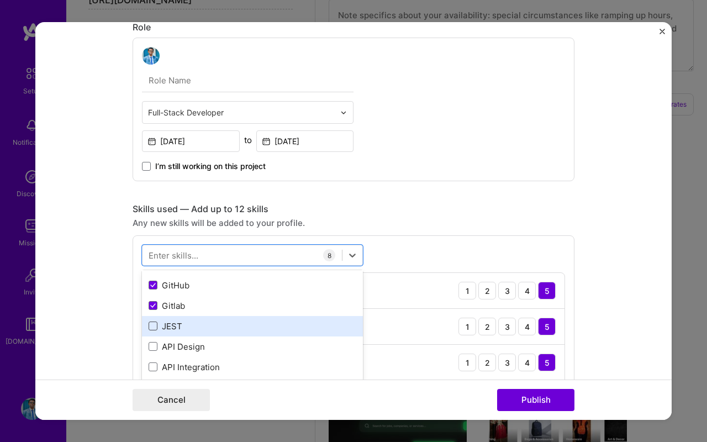
click at [151, 328] on span at bounding box center [153, 325] width 9 height 9
click at [0, 0] on input "checkbox" at bounding box center [0, 0] width 0 height 0
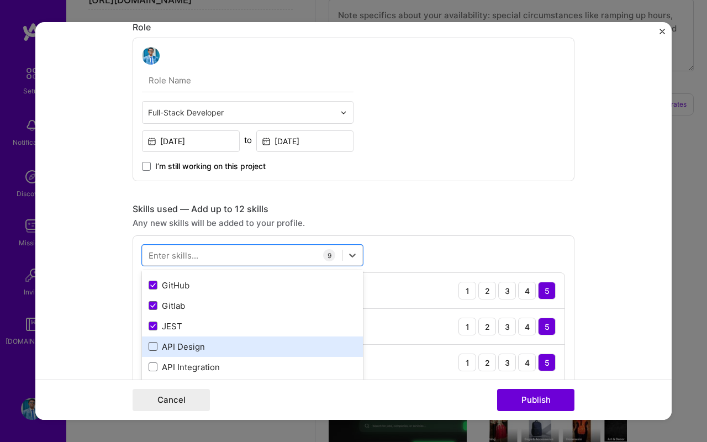
click at [151, 345] on span at bounding box center [153, 346] width 9 height 9
click at [0, 0] on input "checkbox" at bounding box center [0, 0] width 0 height 0
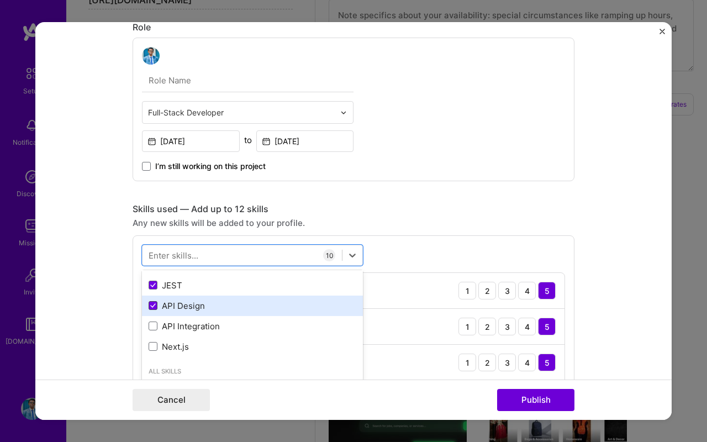
scroll to position [311, 0]
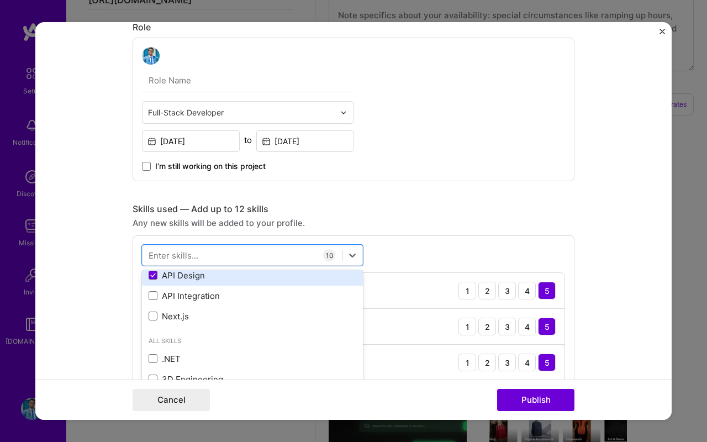
click at [155, 278] on span at bounding box center [153, 275] width 9 height 9
click at [0, 0] on input "checkbox" at bounding box center [0, 0] width 0 height 0
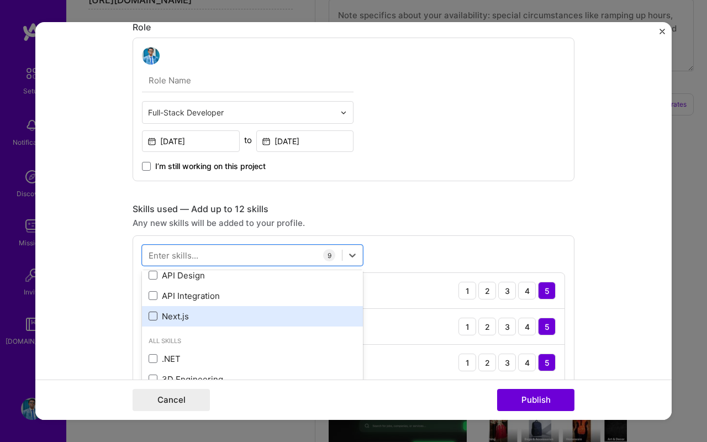
click at [157, 316] on span at bounding box center [153, 316] width 9 height 9
click at [0, 0] on input "checkbox" at bounding box center [0, 0] width 0 height 0
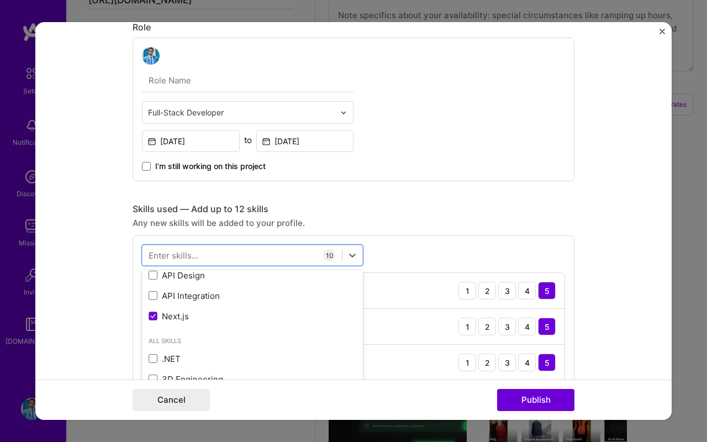
click at [419, 199] on div "Project title LUXE FRAGRANCE Company LUXE FRAGRANCE Project industry Industry 1…" at bounding box center [354, 405] width 442 height 1895
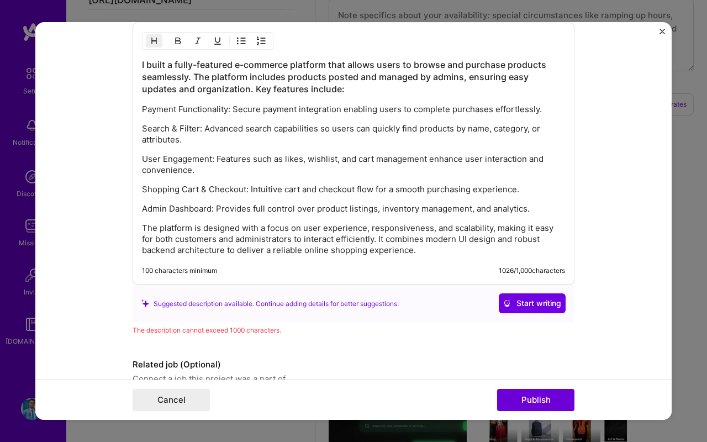
scroll to position [1580, 0]
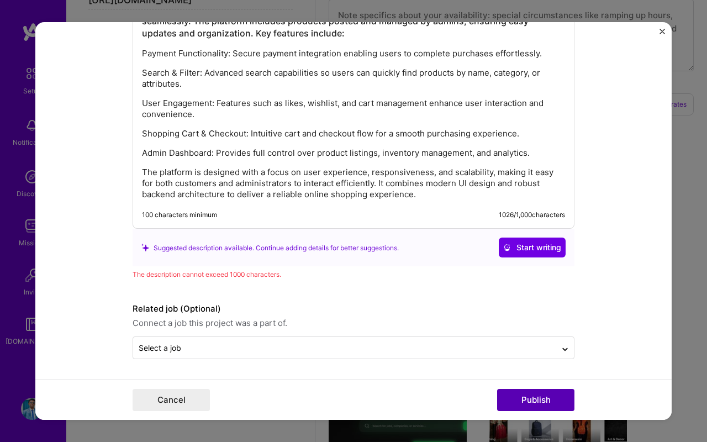
click at [516, 394] on button "Publish" at bounding box center [535, 400] width 77 height 22
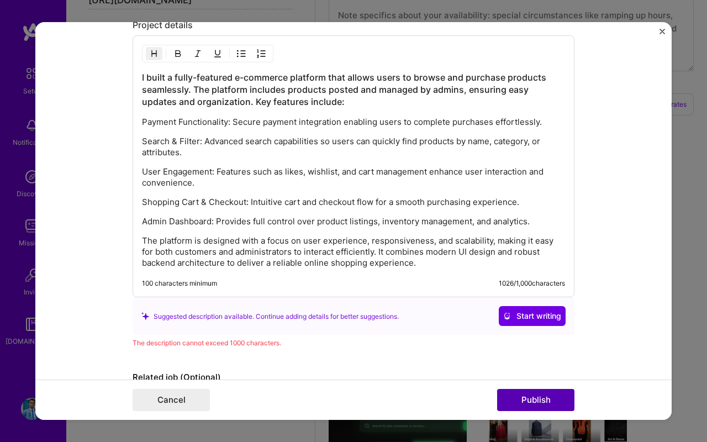
scroll to position [1509, 0]
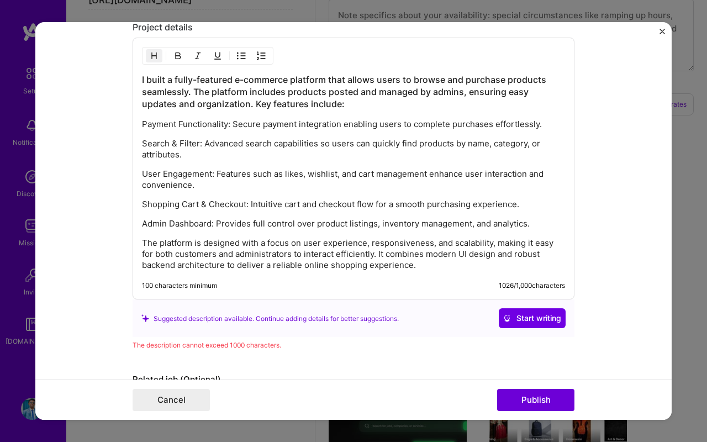
click at [344, 267] on p "The platform is designed with a focus on user experience, responsiveness, and s…" at bounding box center [353, 254] width 423 height 33
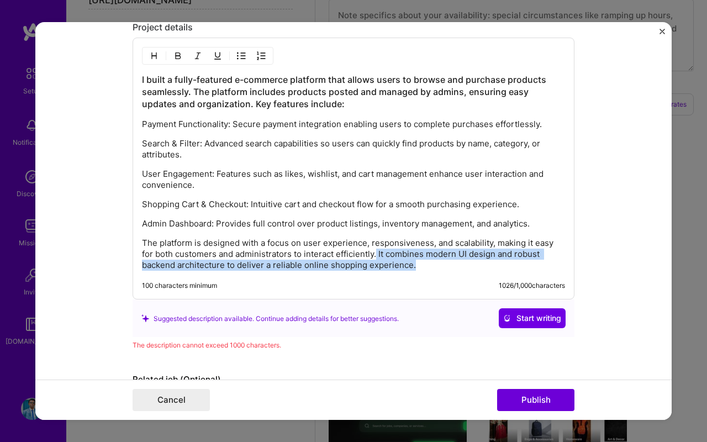
drag, startPoint x: 416, startPoint y: 265, endPoint x: 378, endPoint y: 251, distance: 40.4
click at [378, 251] on p "The platform is designed with a focus on user experience, responsiveness, and s…" at bounding box center [353, 254] width 423 height 33
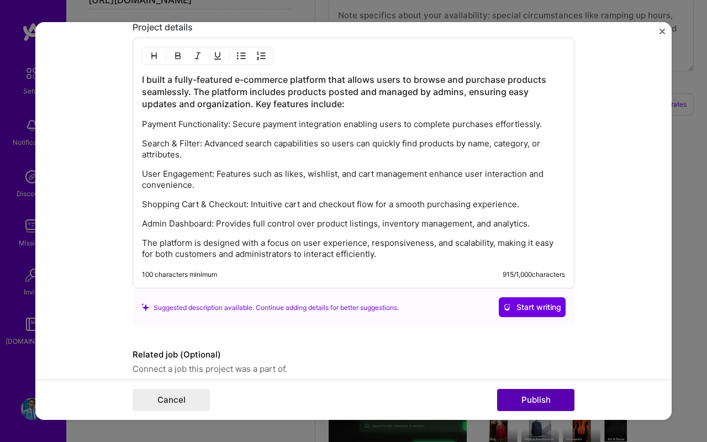
click at [547, 406] on button "Publish" at bounding box center [535, 400] width 77 height 22
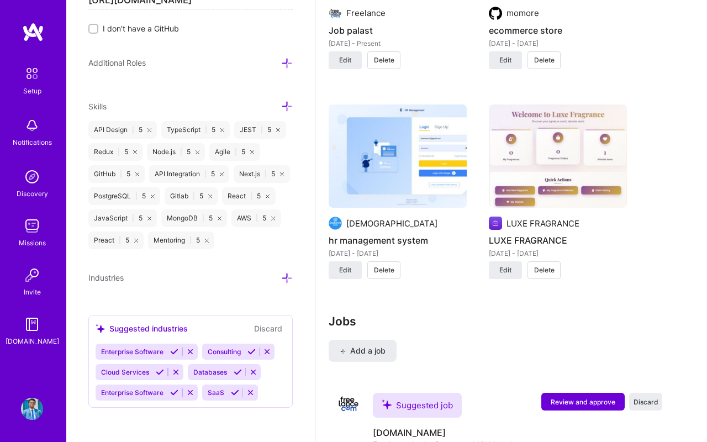
scroll to position [1163, 0]
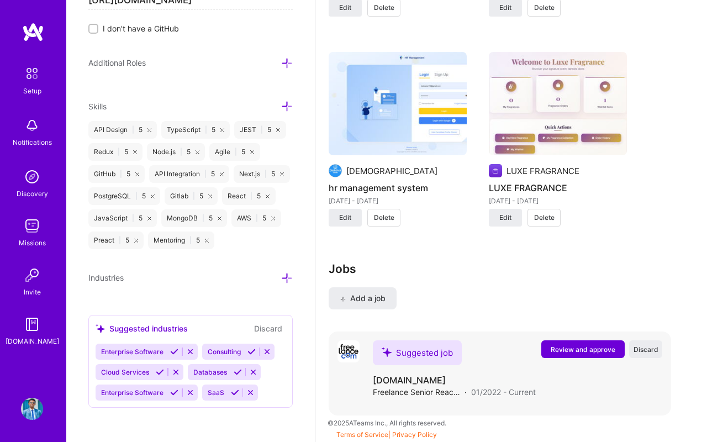
click at [421, 391] on span "Freelance Senior React Developer & Full-Stack Engineer" at bounding box center [416, 392] width 87 height 12
click at [366, 297] on span "Add a job" at bounding box center [363, 298] width 46 height 11
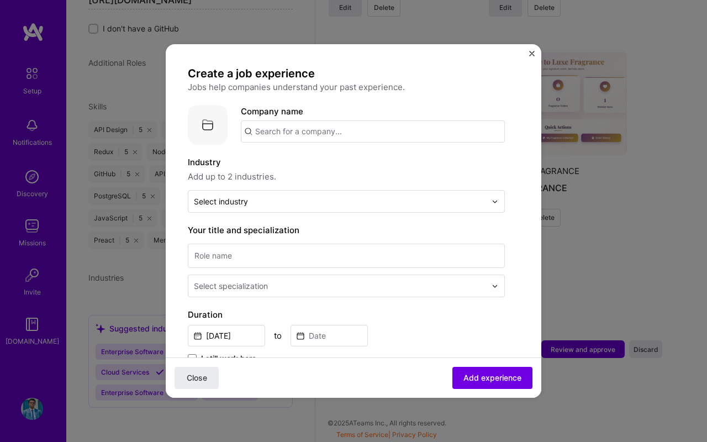
click at [323, 133] on input "text" at bounding box center [373, 131] width 264 height 22
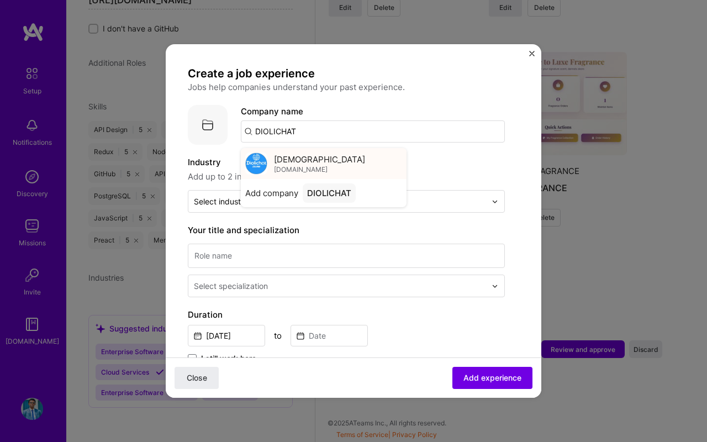
click at [296, 162] on span "[DEMOGRAPHIC_DATA]" at bounding box center [319, 160] width 91 height 12
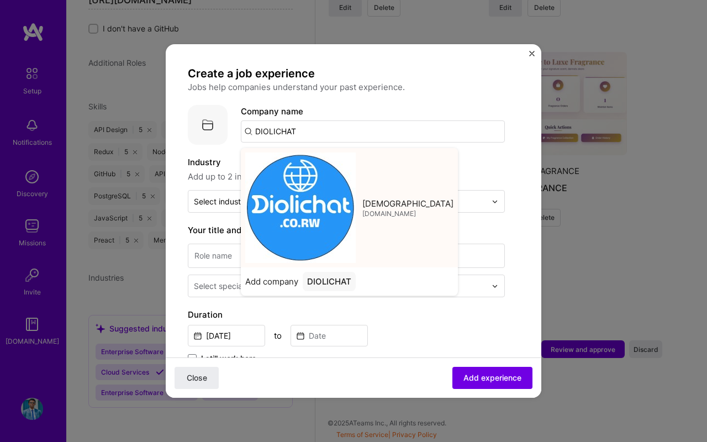
type input "[DEMOGRAPHIC_DATA]"
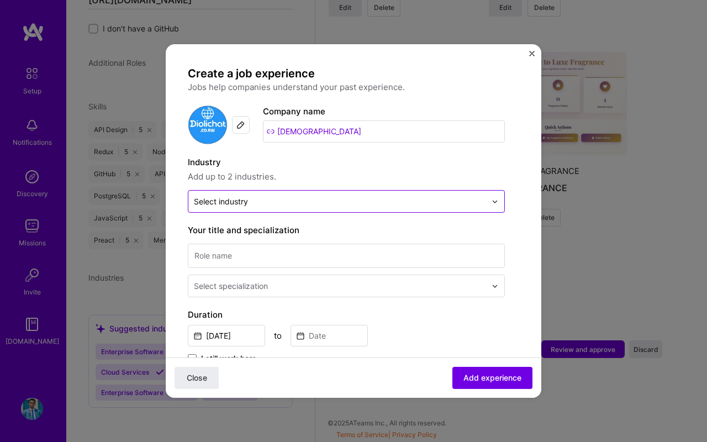
click at [258, 207] on input "text" at bounding box center [340, 202] width 292 height 12
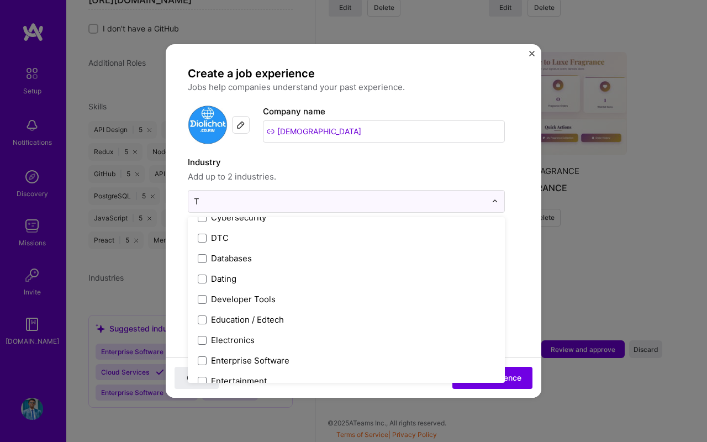
scroll to position [279, 0]
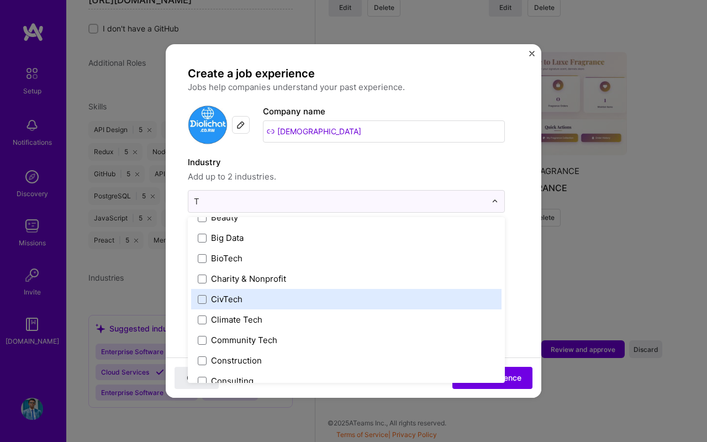
type input "TE"
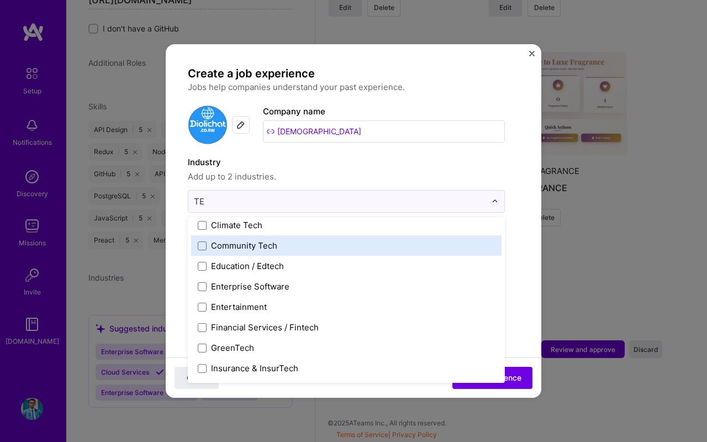
scroll to position [150, 0]
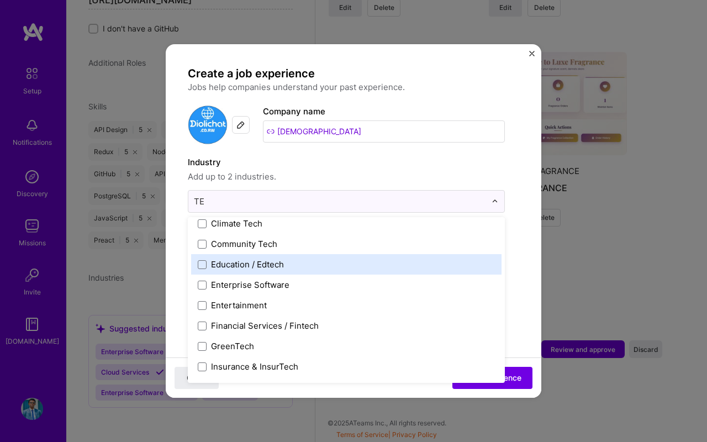
click at [263, 265] on div "Education / Edtech" at bounding box center [247, 264] width 73 height 12
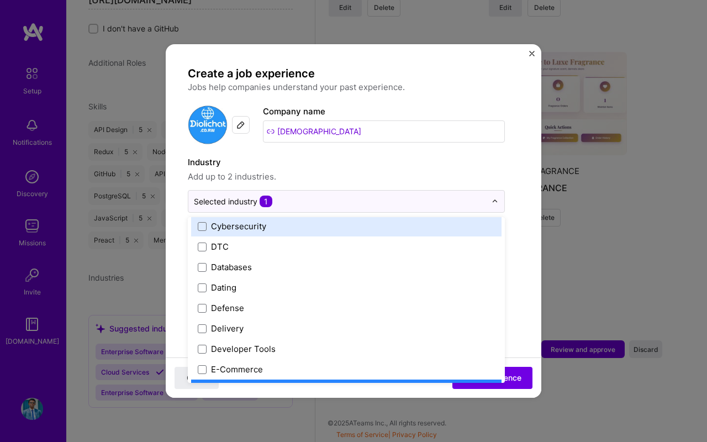
scroll to position [851, 0]
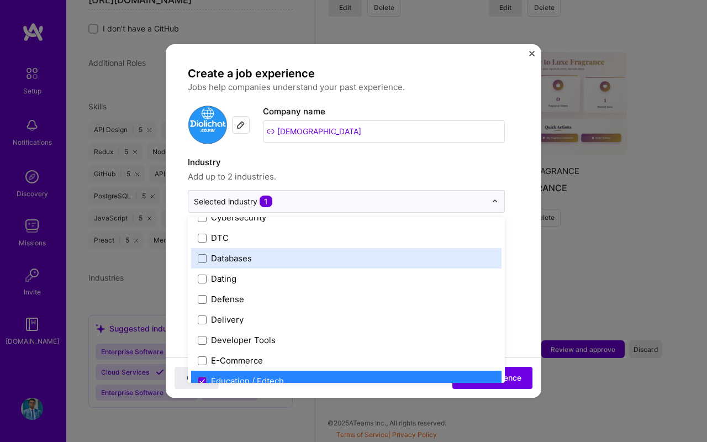
click at [254, 257] on label "Databases" at bounding box center [346, 258] width 297 height 12
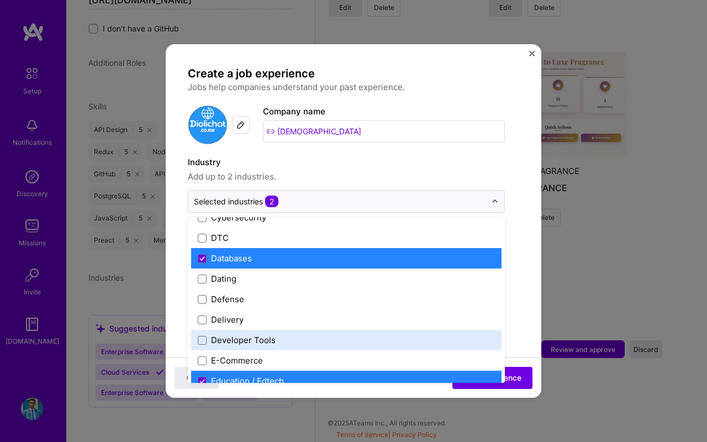
click at [224, 335] on div "Developer Tools" at bounding box center [243, 340] width 65 height 12
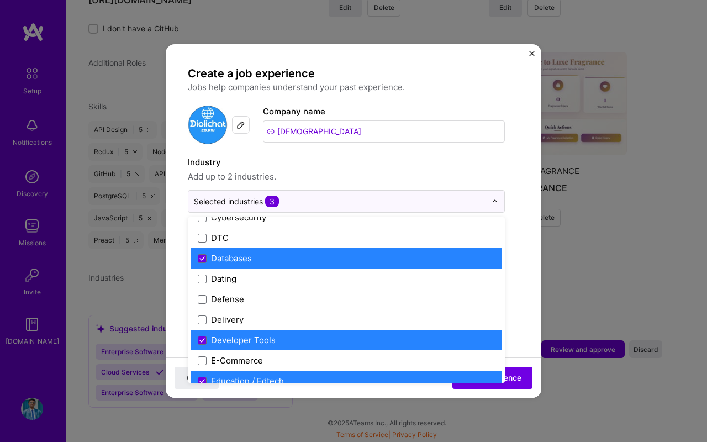
click at [367, 165] on label "Industry" at bounding box center [346, 162] width 317 height 13
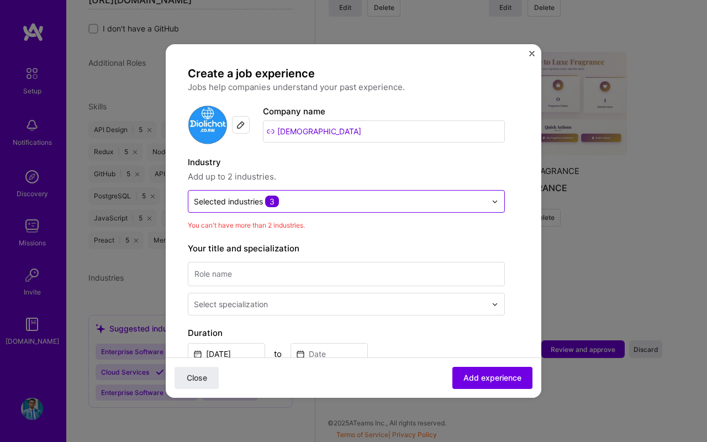
click at [262, 202] on div "Selected industries 3" at bounding box center [236, 202] width 85 height 12
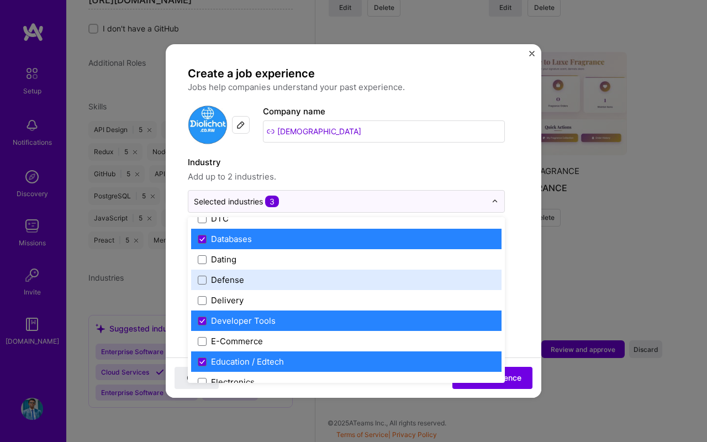
scroll to position [873, 0]
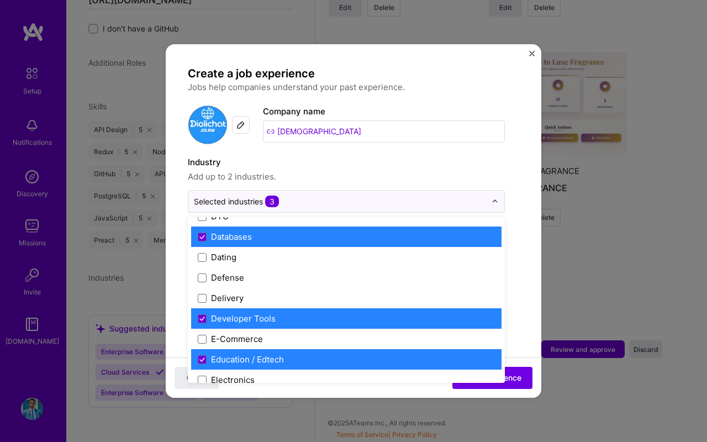
click at [249, 235] on div "Databases" at bounding box center [231, 237] width 41 height 12
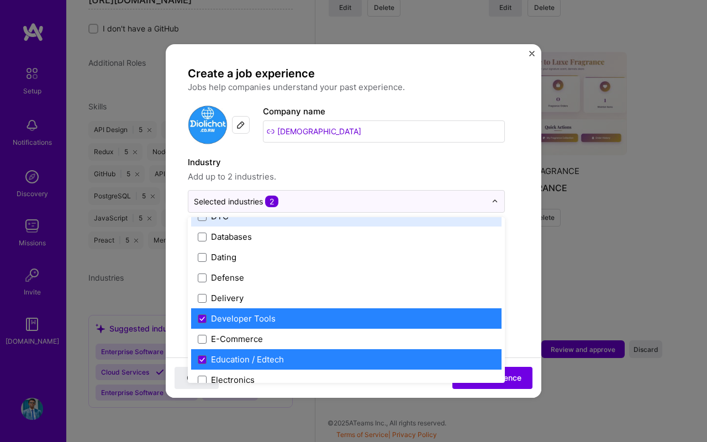
click at [370, 158] on label "Industry" at bounding box center [346, 162] width 317 height 13
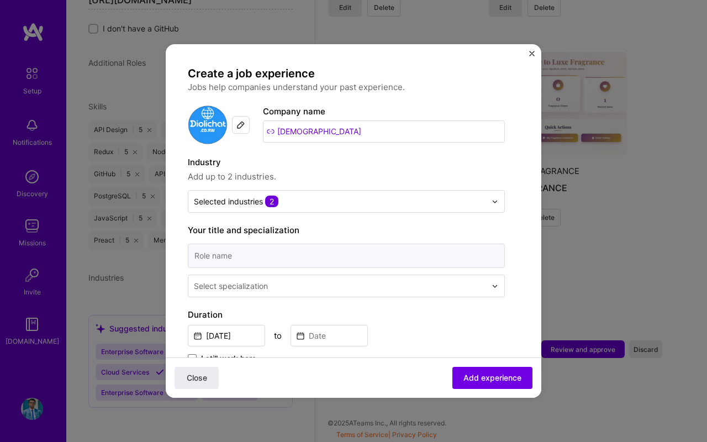
click at [269, 260] on input at bounding box center [346, 256] width 317 height 24
type input "senior software engineer"
click at [274, 285] on input "text" at bounding box center [341, 286] width 294 height 12
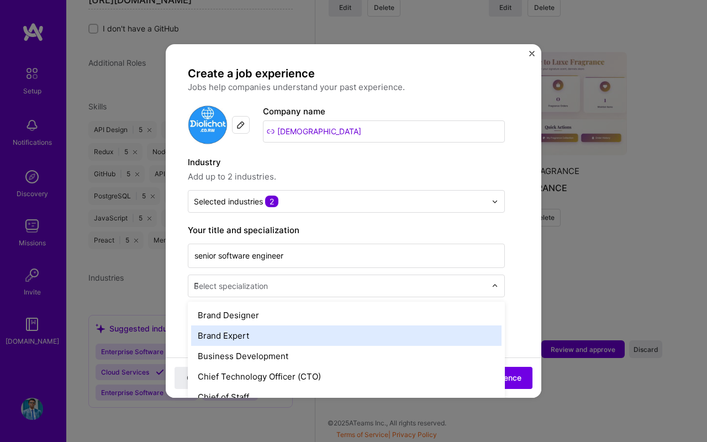
scroll to position [184, 0]
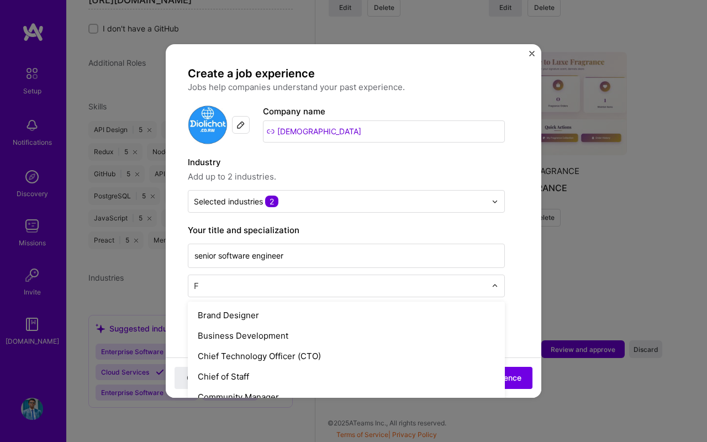
type input "FU"
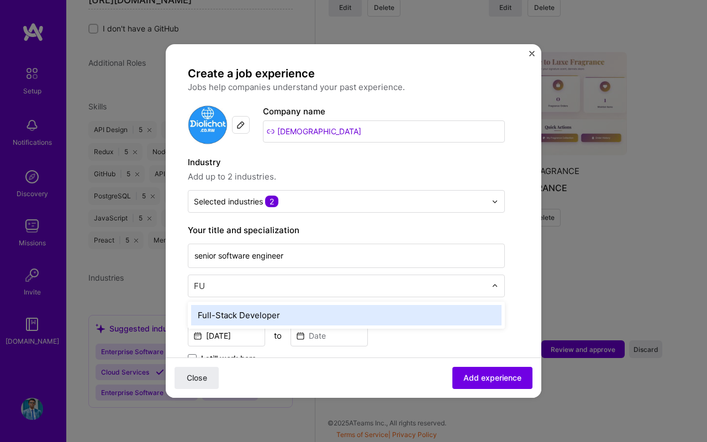
click at [267, 311] on div "Full-Stack Developer" at bounding box center [346, 315] width 310 height 20
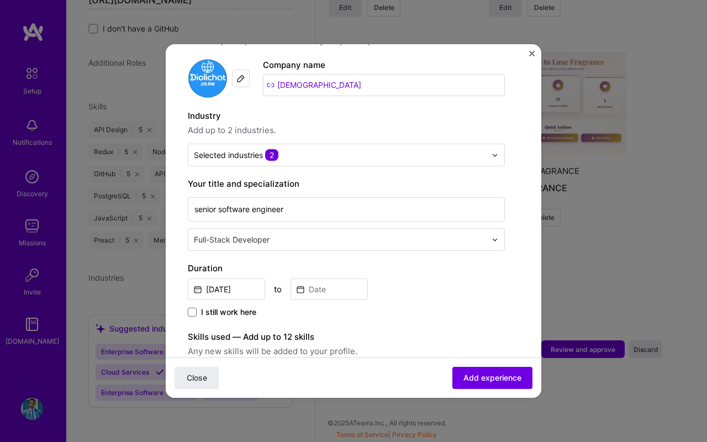
scroll to position [86, 0]
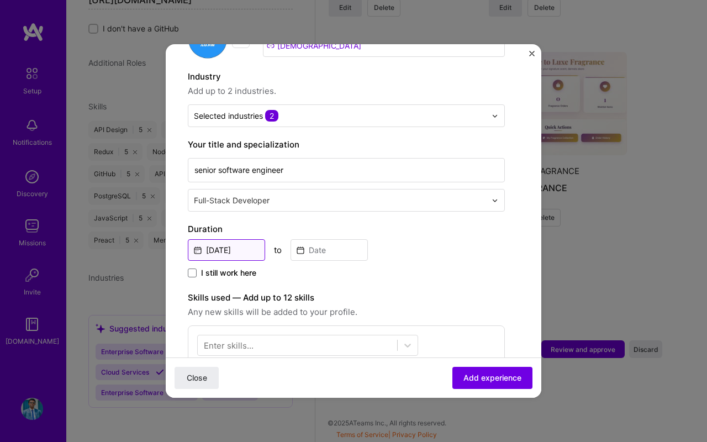
click at [232, 249] on input "Oct, 2025" at bounding box center [226, 250] width 77 height 22
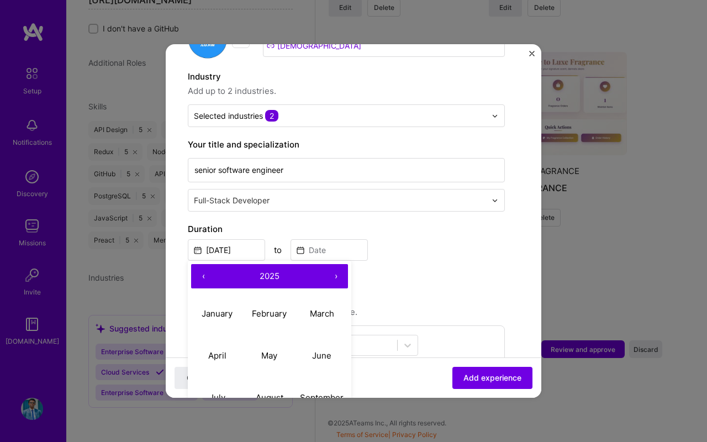
click at [204, 275] on button "‹" at bounding box center [203, 276] width 24 height 24
click at [325, 247] on input at bounding box center [329, 250] width 77 height 22
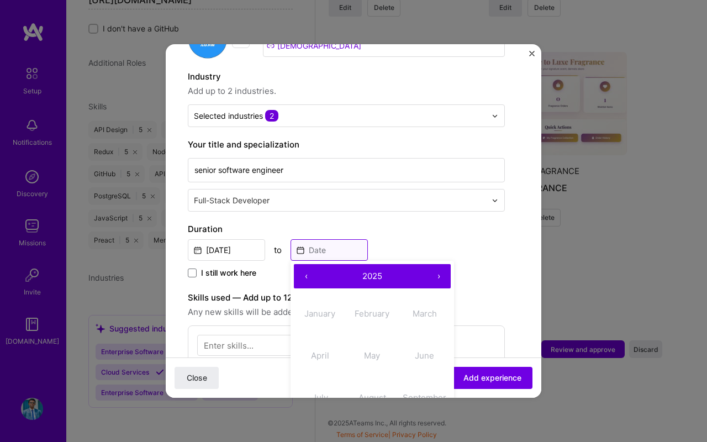
click at [330, 250] on input at bounding box center [329, 250] width 77 height 22
click at [330, 249] on input at bounding box center [329, 250] width 77 height 22
click at [369, 276] on span "2025" at bounding box center [372, 276] width 20 height 10
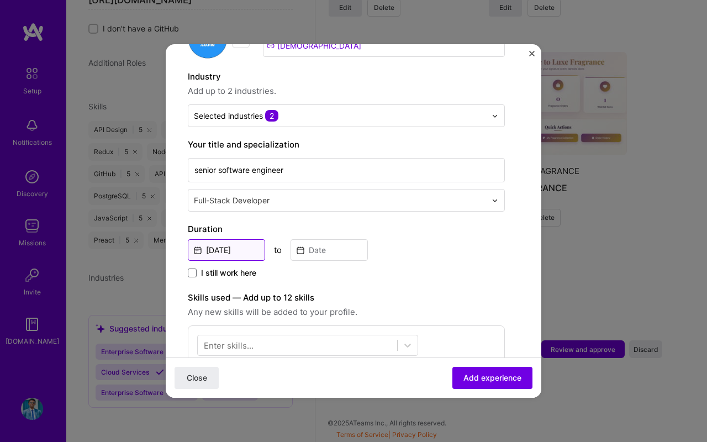
click at [229, 249] on input "Oct, 2025" at bounding box center [226, 250] width 77 height 22
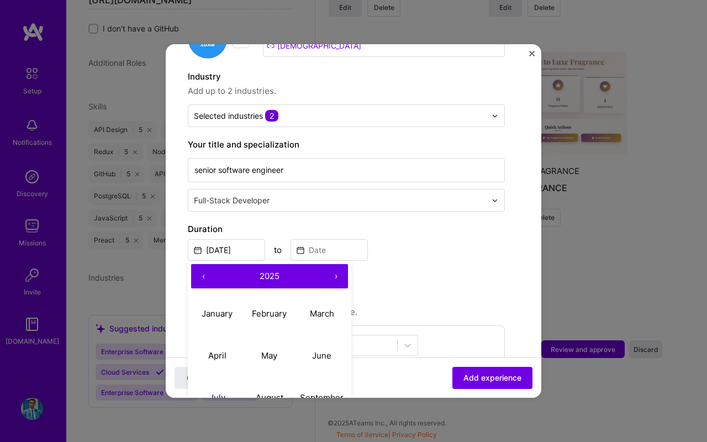
click at [204, 277] on button "‹" at bounding box center [203, 276] width 24 height 24
click at [229, 313] on abbr "January" at bounding box center [217, 313] width 31 height 10
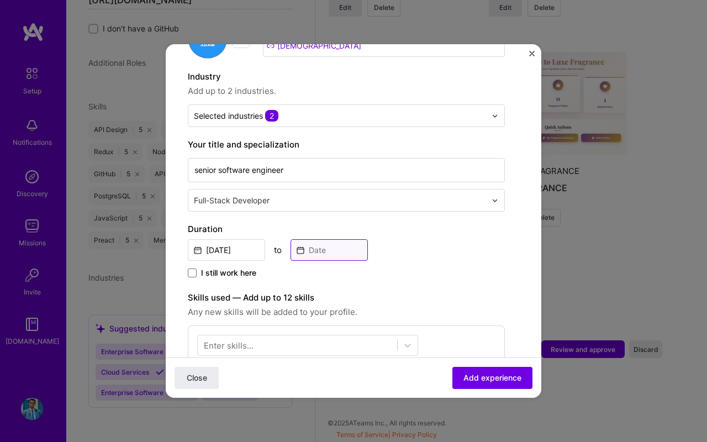
click at [321, 248] on input at bounding box center [329, 250] width 77 height 22
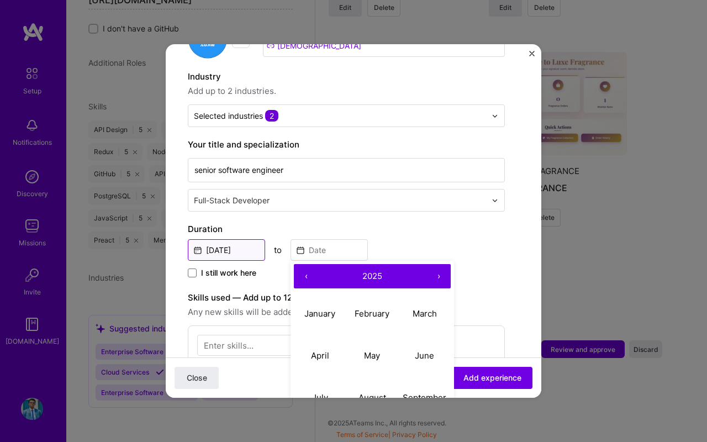
click at [229, 241] on input "Jan, 2024" at bounding box center [226, 250] width 77 height 22
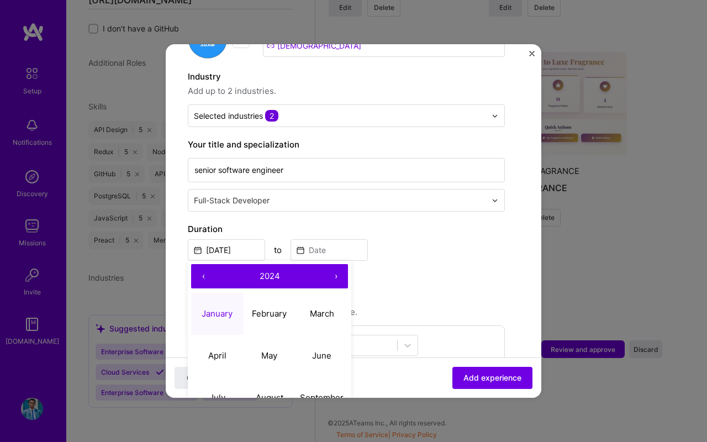
click at [203, 276] on button "‹" at bounding box center [203, 276] width 24 height 24
click at [201, 276] on button "‹" at bounding box center [203, 276] width 24 height 24
click at [221, 313] on abbr "January" at bounding box center [217, 313] width 31 height 10
type input "Jan, 2022"
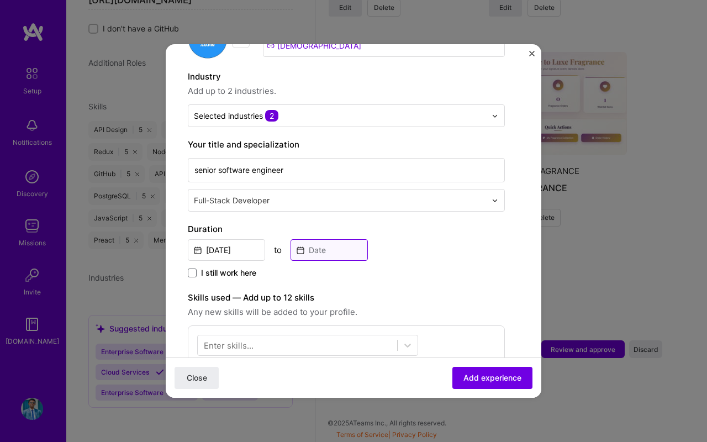
click at [315, 249] on input at bounding box center [329, 250] width 77 height 22
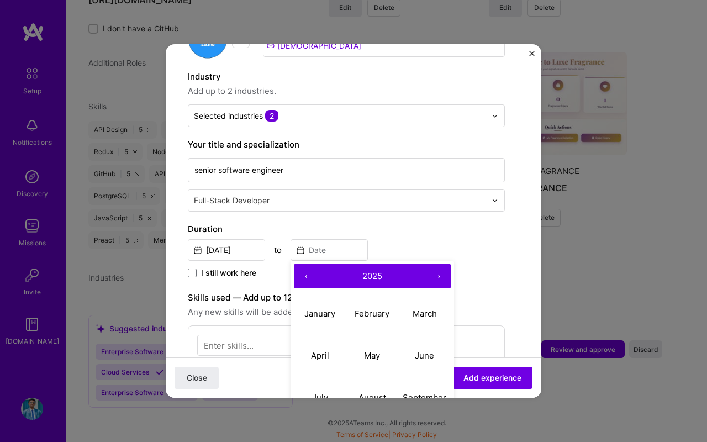
click at [304, 279] on button "‹" at bounding box center [306, 276] width 24 height 24
click at [304, 278] on button "‹" at bounding box center [306, 276] width 24 height 24
click at [419, 311] on abbr "March" at bounding box center [425, 313] width 24 height 10
type input "Mar, 2023"
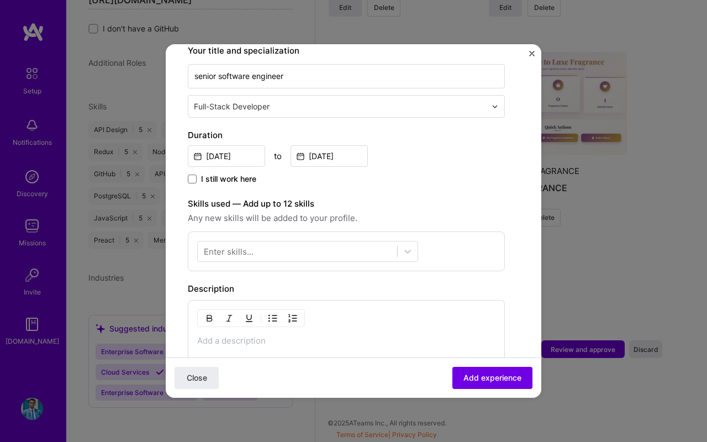
scroll to position [192, 0]
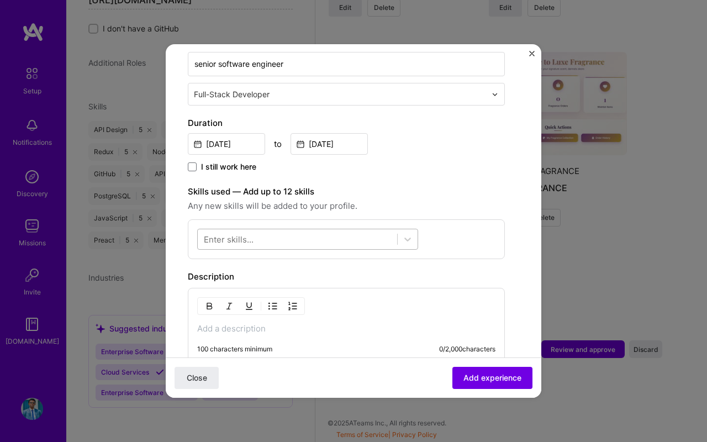
click at [260, 242] on div at bounding box center [297, 239] width 199 height 18
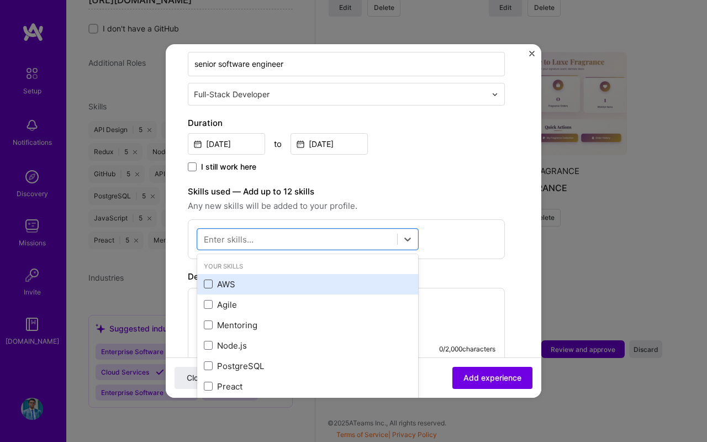
click at [209, 286] on span at bounding box center [208, 283] width 9 height 9
click at [0, 0] on input "checkbox" at bounding box center [0, 0] width 0 height 0
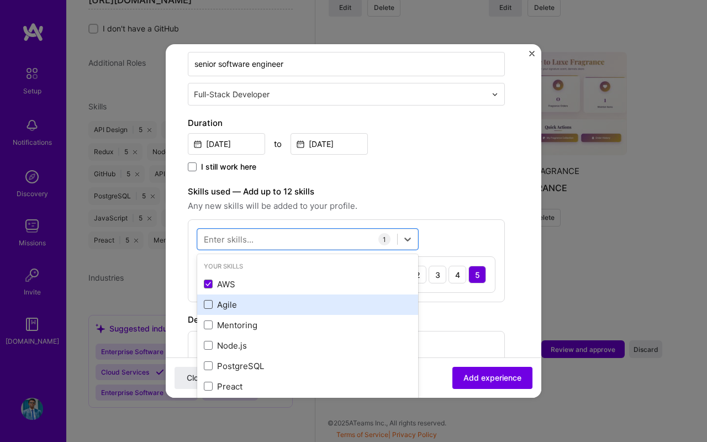
click at [207, 303] on span at bounding box center [208, 304] width 9 height 9
click at [0, 0] on input "checkbox" at bounding box center [0, 0] width 0 height 0
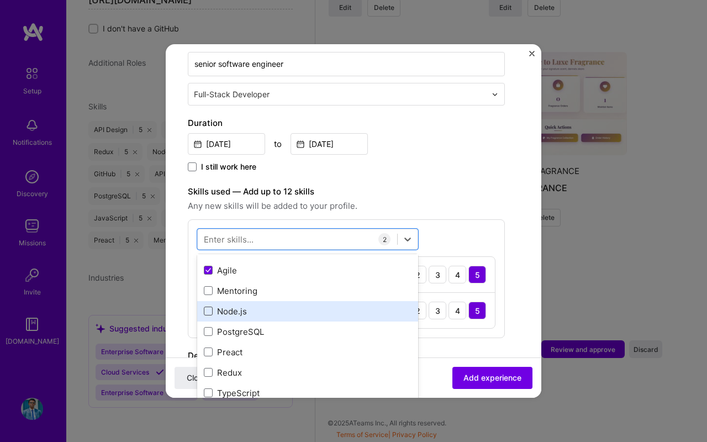
click at [208, 309] on span at bounding box center [208, 311] width 9 height 9
click at [0, 0] on input "checkbox" at bounding box center [0, 0] width 0 height 0
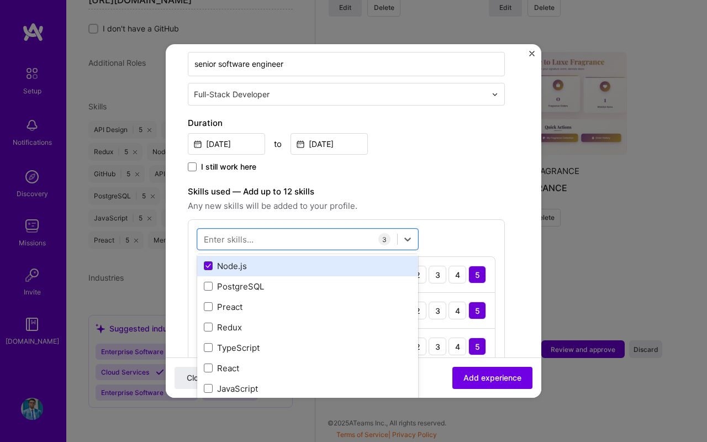
scroll to position [89, 0]
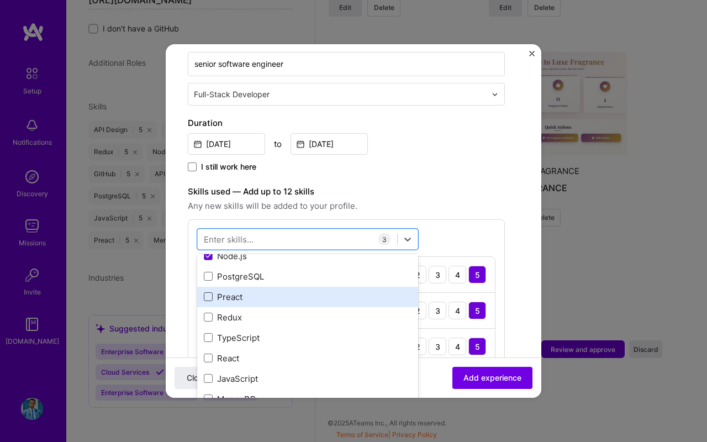
click at [209, 296] on span at bounding box center [208, 296] width 9 height 9
click at [0, 0] on input "checkbox" at bounding box center [0, 0] width 0 height 0
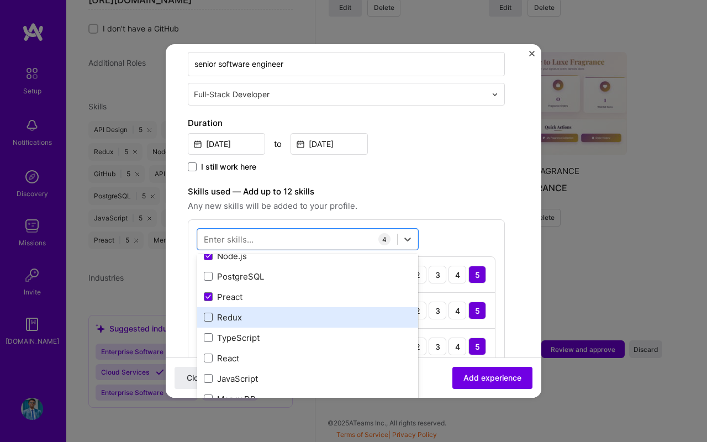
click at [209, 314] on span at bounding box center [208, 317] width 9 height 9
click at [0, 0] on input "checkbox" at bounding box center [0, 0] width 0 height 0
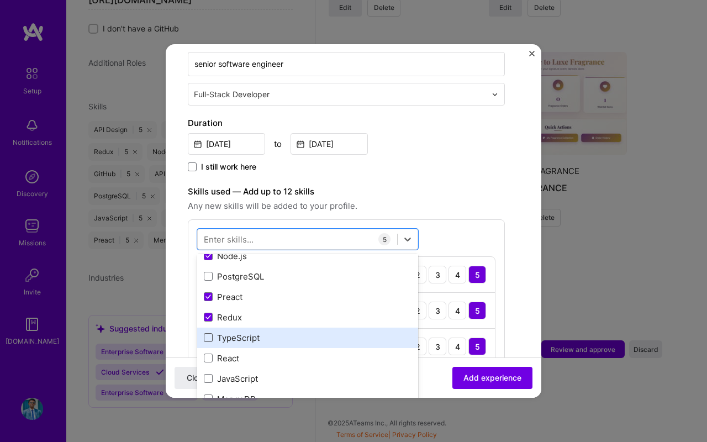
click at [209, 337] on span at bounding box center [208, 337] width 9 height 9
click at [0, 0] on input "checkbox" at bounding box center [0, 0] width 0 height 0
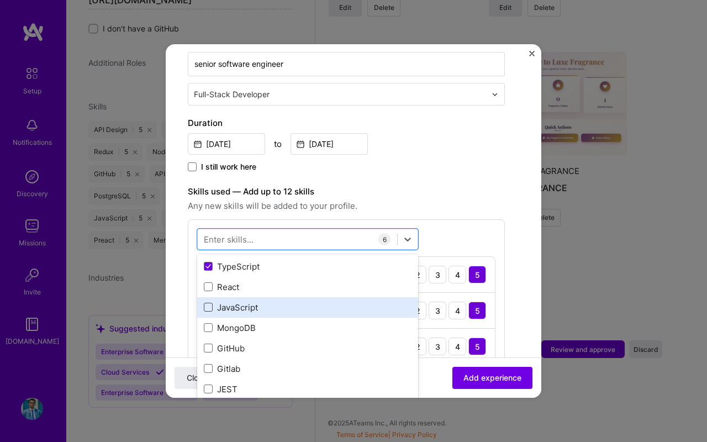
scroll to position [176, 0]
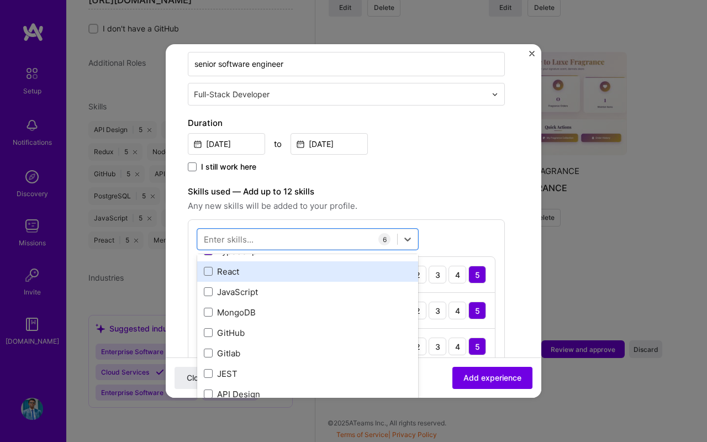
click at [205, 274] on span at bounding box center [208, 271] width 9 height 9
click at [0, 0] on input "checkbox" at bounding box center [0, 0] width 0 height 0
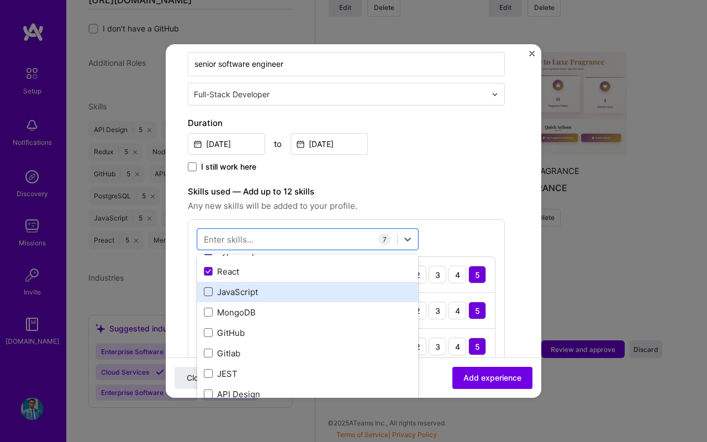
click at [205, 292] on span at bounding box center [208, 291] width 9 height 9
click at [0, 0] on input "checkbox" at bounding box center [0, 0] width 0 height 0
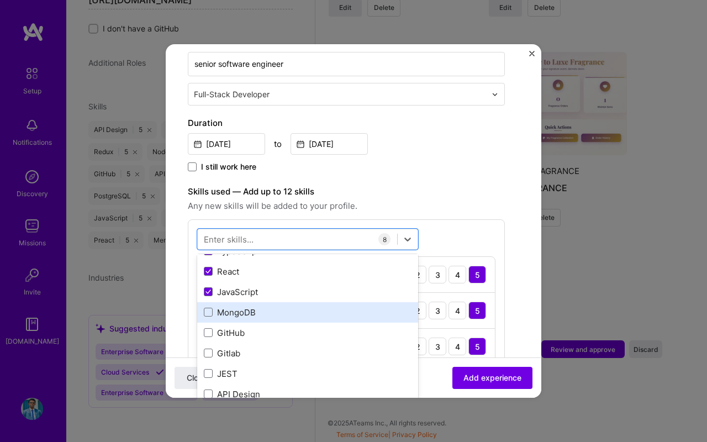
click at [205, 305] on div "MongoDB" at bounding box center [307, 312] width 221 height 20
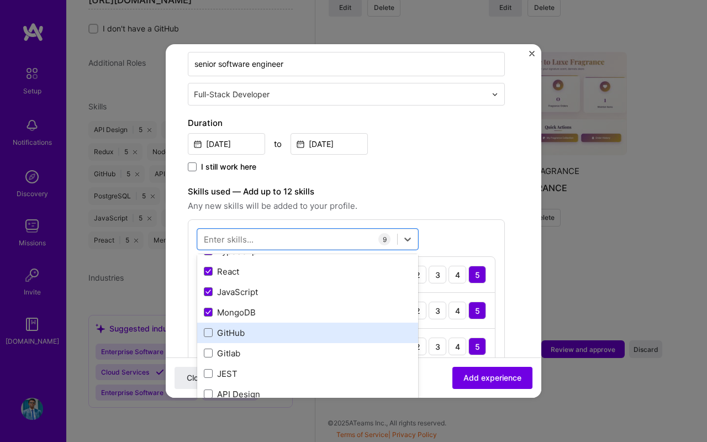
click at [205, 325] on div "GitHub" at bounding box center [307, 333] width 221 height 20
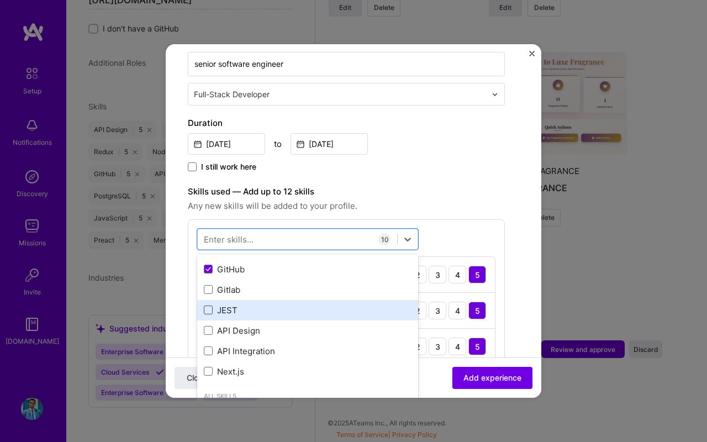
scroll to position [243, 0]
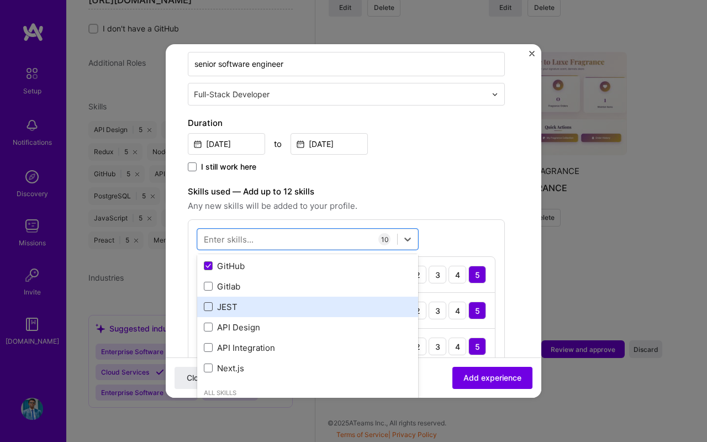
click at [208, 302] on span at bounding box center [208, 306] width 9 height 9
click at [0, 0] on input "checkbox" at bounding box center [0, 0] width 0 height 0
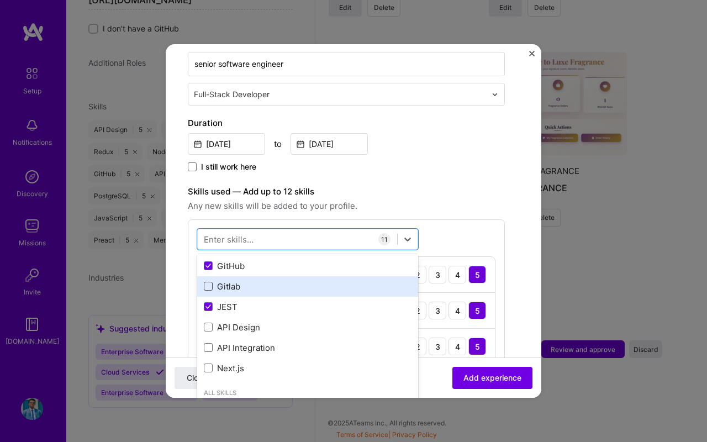
click at [208, 287] on span at bounding box center [208, 286] width 9 height 9
click at [0, 0] on input "checkbox" at bounding box center [0, 0] width 0 height 0
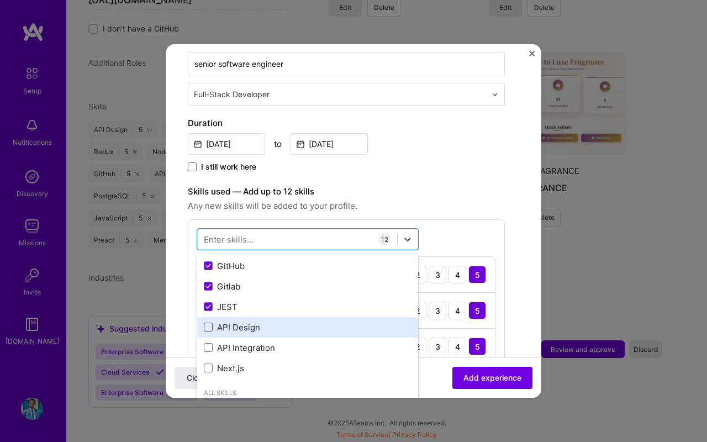
click at [208, 331] on span at bounding box center [208, 327] width 9 height 9
click at [0, 0] on input "checkbox" at bounding box center [0, 0] width 0 height 0
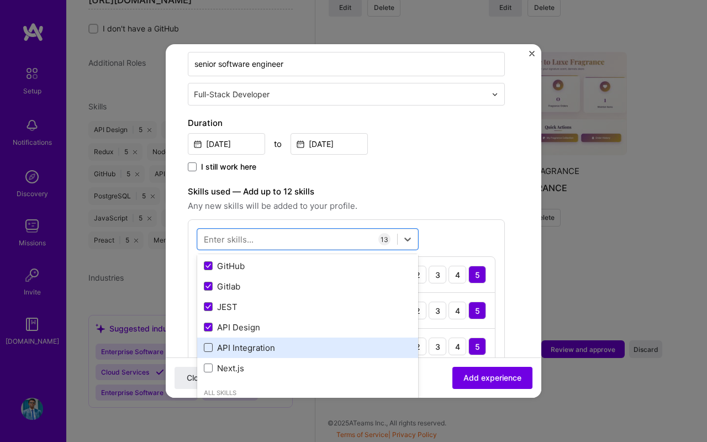
click at [208, 344] on span at bounding box center [208, 347] width 9 height 9
click at [0, 0] on input "checkbox" at bounding box center [0, 0] width 0 height 0
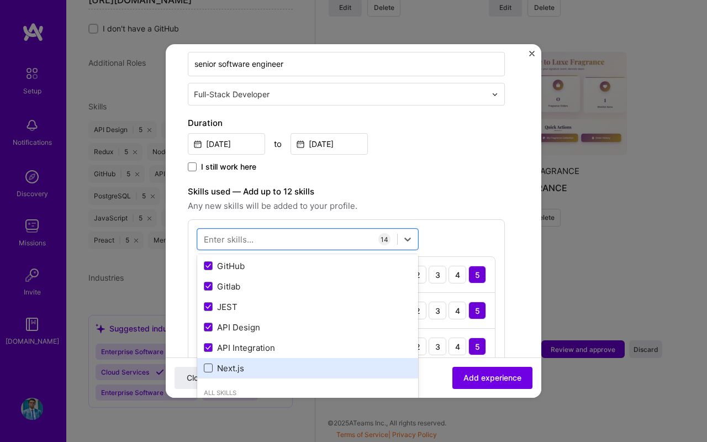
click at [208, 364] on span at bounding box center [208, 367] width 9 height 9
click at [0, 0] on input "checkbox" at bounding box center [0, 0] width 0 height 0
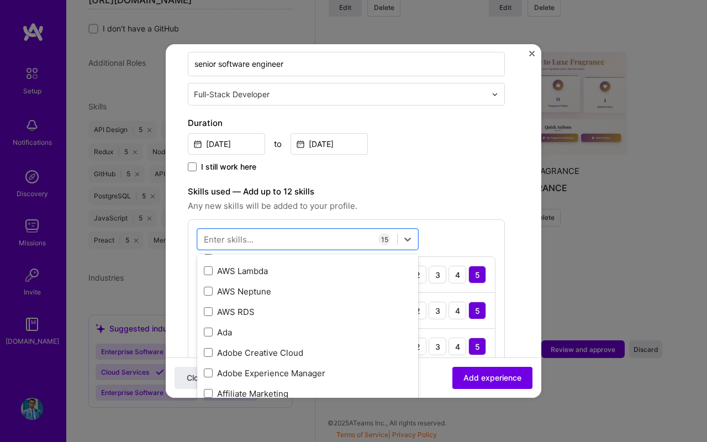
scroll to position [545, 0]
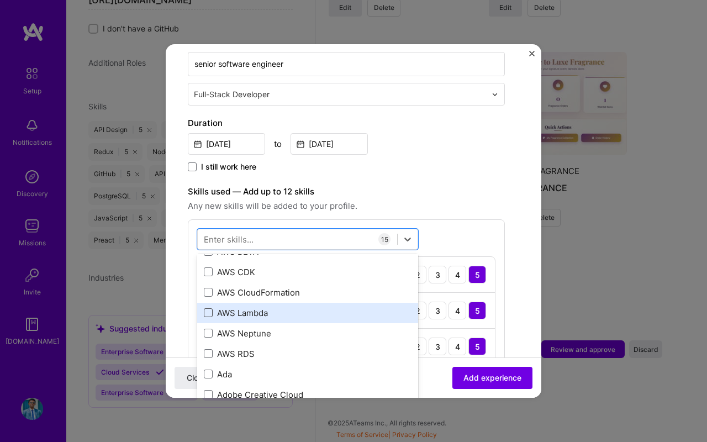
click at [210, 309] on span at bounding box center [208, 312] width 9 height 9
click at [0, 0] on input "checkbox" at bounding box center [0, 0] width 0 height 0
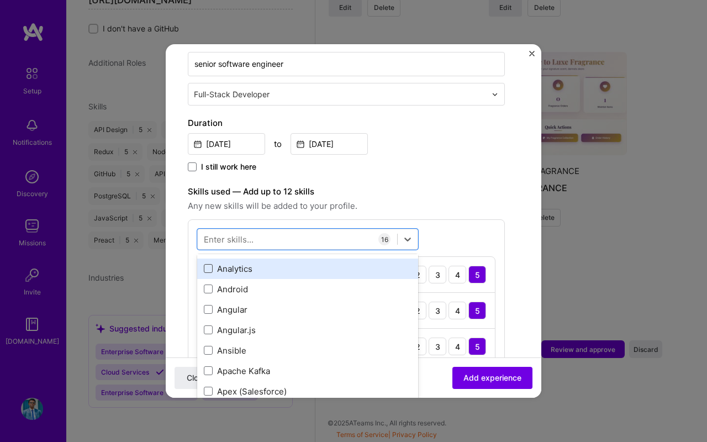
click at [208, 269] on span at bounding box center [208, 268] width 9 height 9
click at [0, 0] on input "checkbox" at bounding box center [0, 0] width 0 height 0
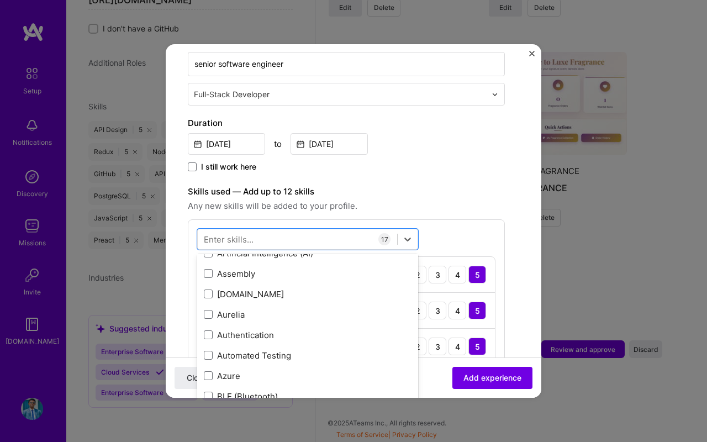
scroll to position [1074, 0]
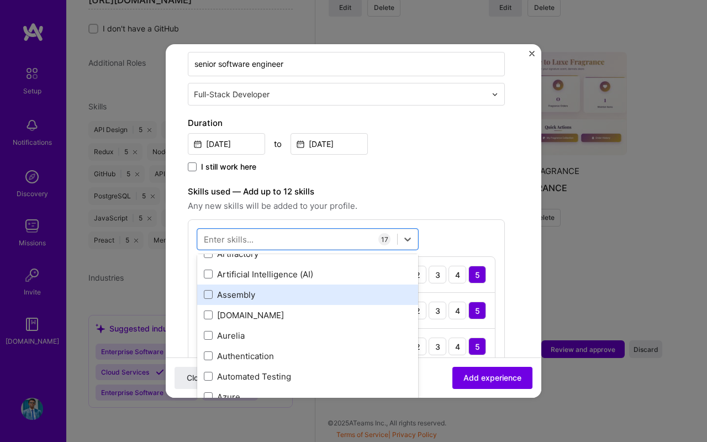
click at [207, 286] on div "Assembly" at bounding box center [307, 294] width 221 height 20
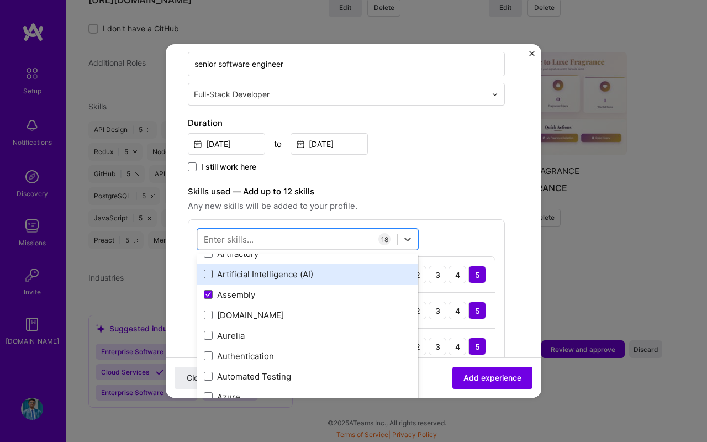
click at [208, 274] on span at bounding box center [208, 274] width 9 height 9
click at [0, 0] on input "checkbox" at bounding box center [0, 0] width 0 height 0
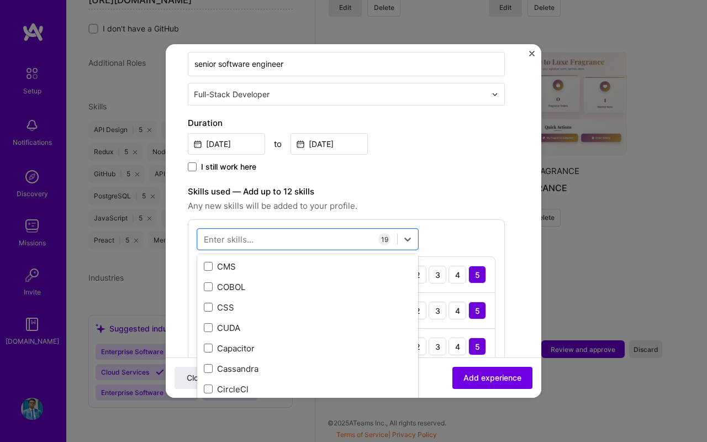
scroll to position [1501, 0]
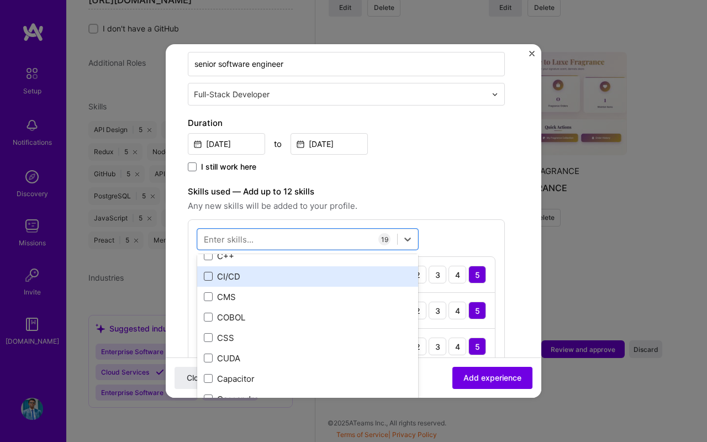
click at [207, 275] on span at bounding box center [208, 276] width 9 height 9
click at [0, 0] on input "checkbox" at bounding box center [0, 0] width 0 height 0
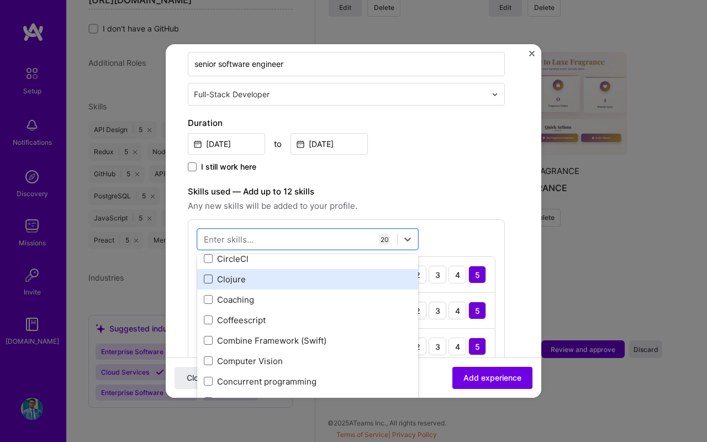
click at [207, 275] on span at bounding box center [208, 279] width 9 height 9
click at [0, 0] on input "checkbox" at bounding box center [0, 0] width 0 height 0
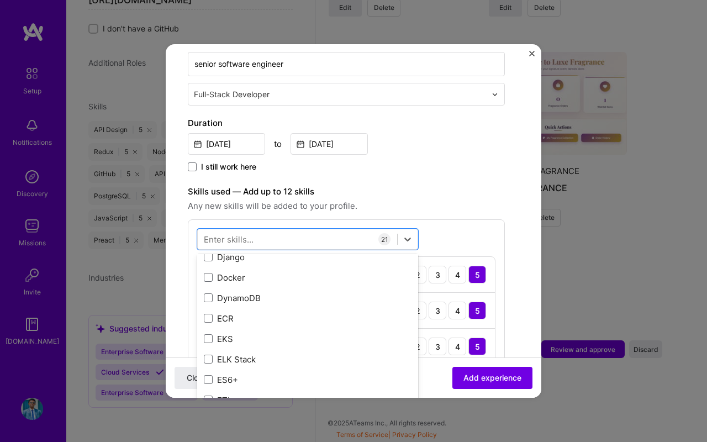
click at [207, 275] on span at bounding box center [208, 277] width 9 height 9
click at [0, 0] on input "checkbox" at bounding box center [0, 0] width 0 height 0
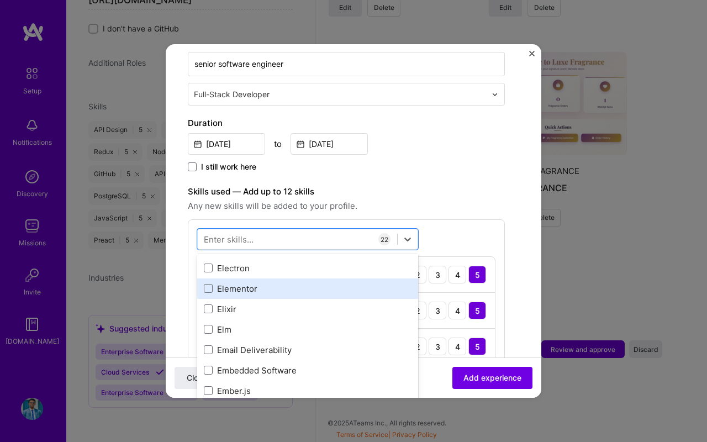
click at [207, 281] on div "Elementor" at bounding box center [307, 288] width 221 height 20
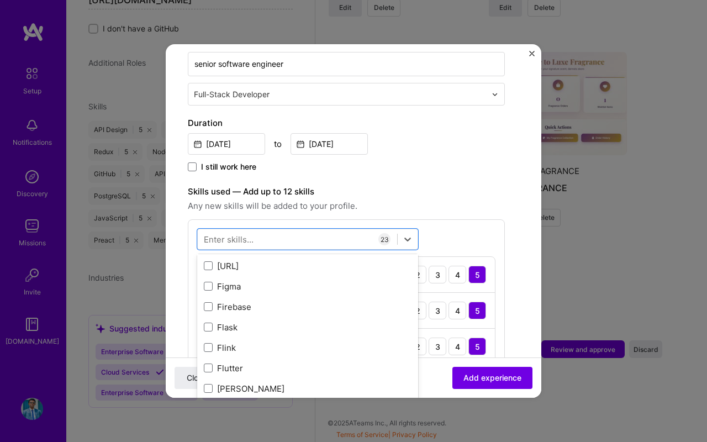
scroll to position [2970, 0]
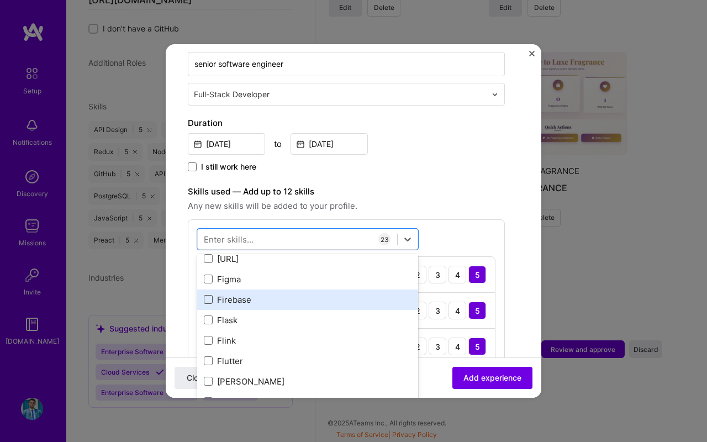
click at [208, 303] on span at bounding box center [208, 299] width 9 height 9
click at [0, 0] on input "checkbox" at bounding box center [0, 0] width 0 height 0
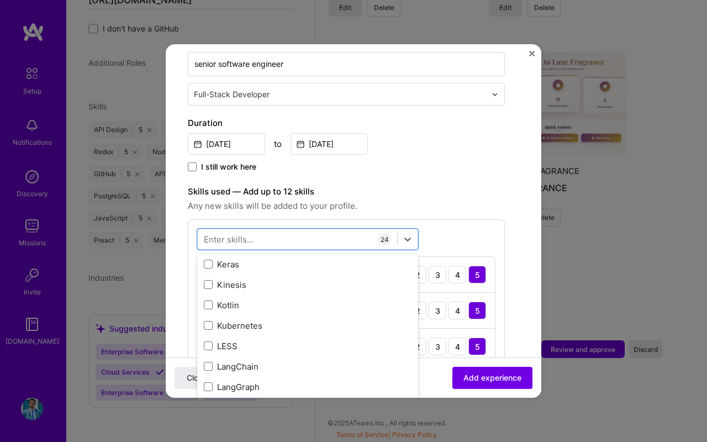
scroll to position [3906, 0]
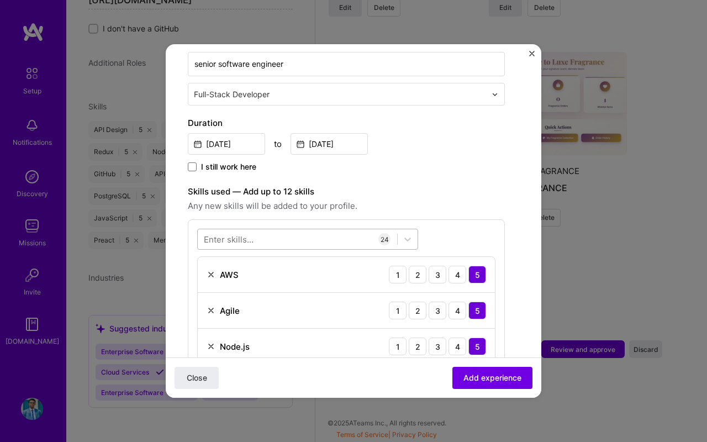
click at [272, 241] on div at bounding box center [297, 239] width 199 height 18
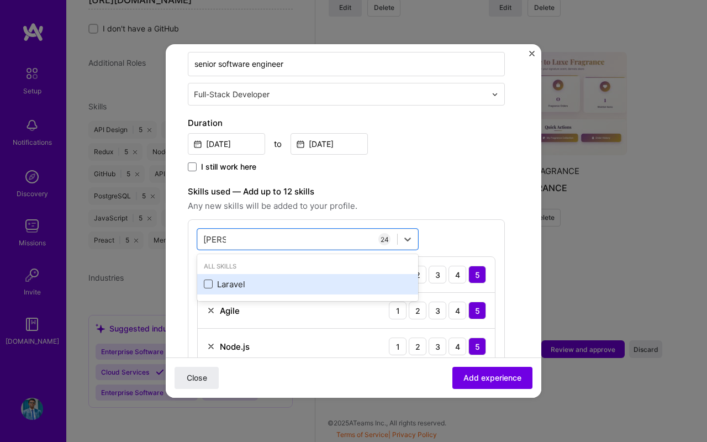
click at [205, 286] on span at bounding box center [208, 283] width 9 height 9
click at [0, 0] on input "checkbox" at bounding box center [0, 0] width 0 height 0
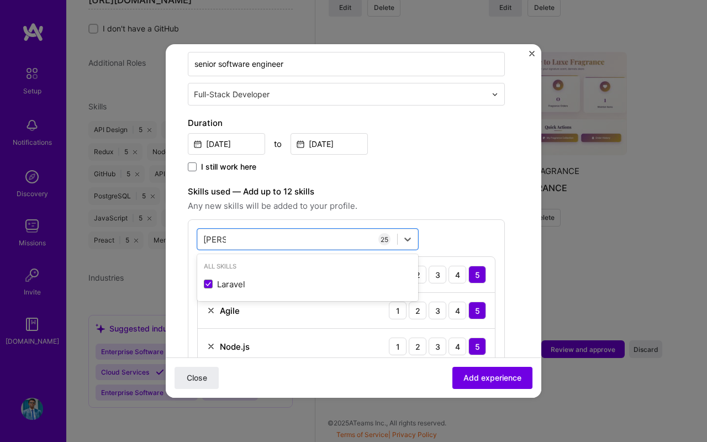
type input "LARA"
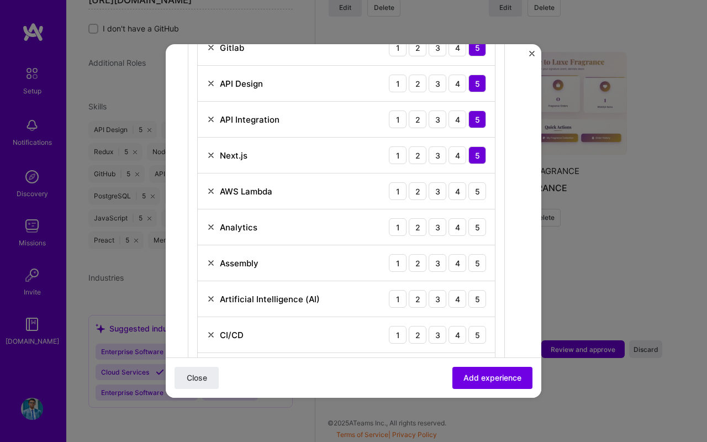
scroll to position [810, 0]
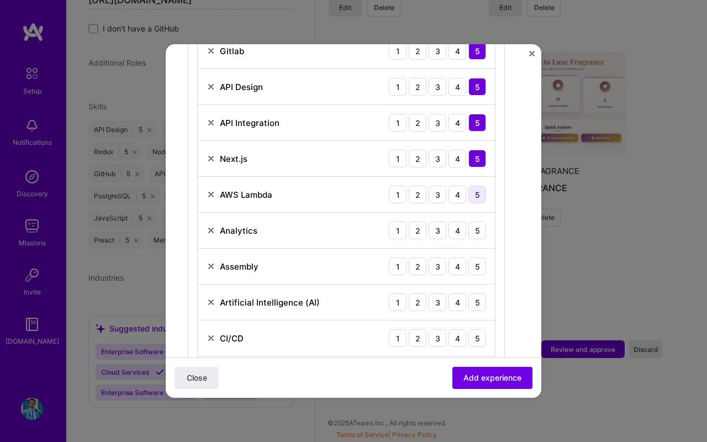
click at [478, 188] on div "5" at bounding box center [477, 195] width 18 height 18
click at [476, 234] on div "5" at bounding box center [477, 230] width 18 height 18
click at [476, 260] on div "5" at bounding box center [477, 266] width 18 height 18
click at [476, 296] on div "5" at bounding box center [477, 302] width 18 height 18
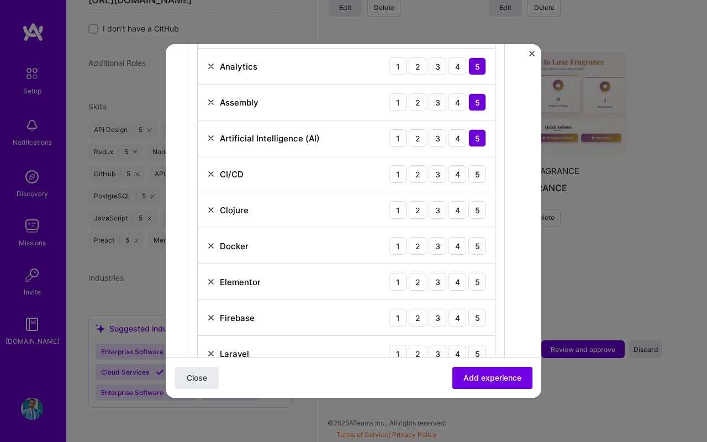
scroll to position [1004, 0]
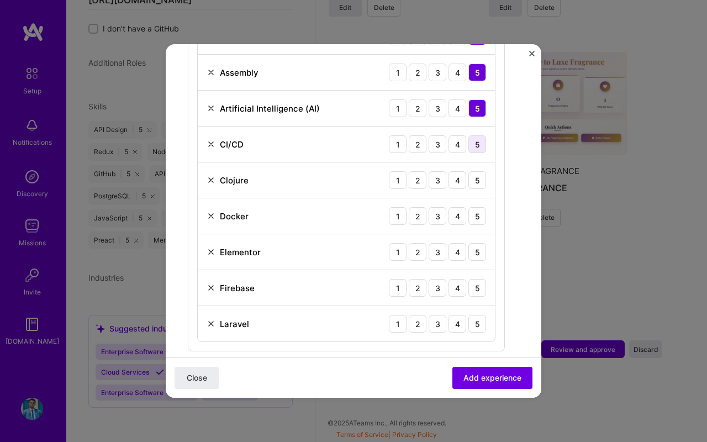
click at [475, 144] on div "5" at bounding box center [477, 144] width 18 height 18
click at [475, 176] on div "5" at bounding box center [477, 180] width 18 height 18
click at [475, 208] on div "5" at bounding box center [477, 216] width 18 height 18
click at [475, 250] on div "5" at bounding box center [477, 252] width 18 height 18
click at [473, 280] on div "5" at bounding box center [477, 288] width 18 height 18
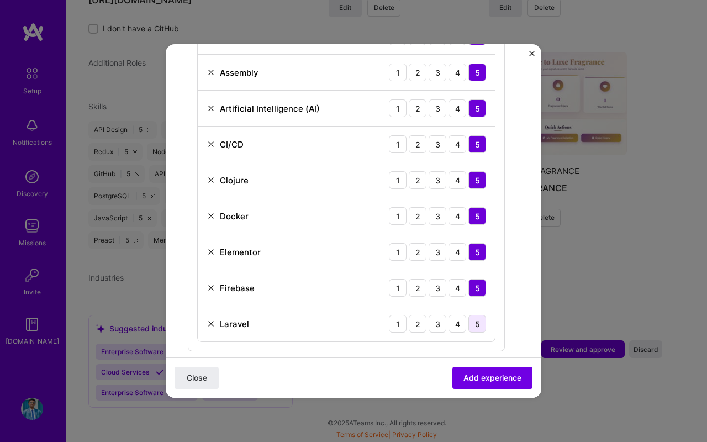
click at [473, 319] on div "5" at bounding box center [477, 324] width 18 height 18
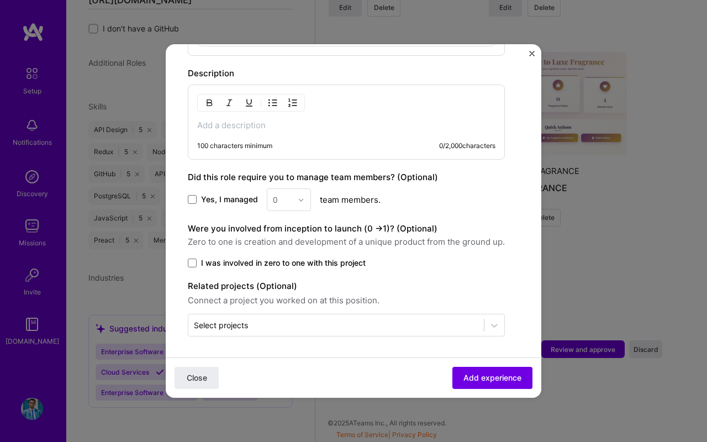
scroll to position [1301, 0]
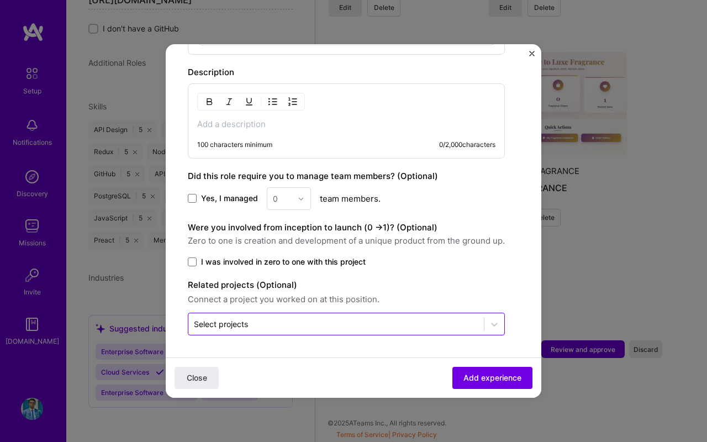
click at [337, 329] on input "text" at bounding box center [336, 324] width 284 height 12
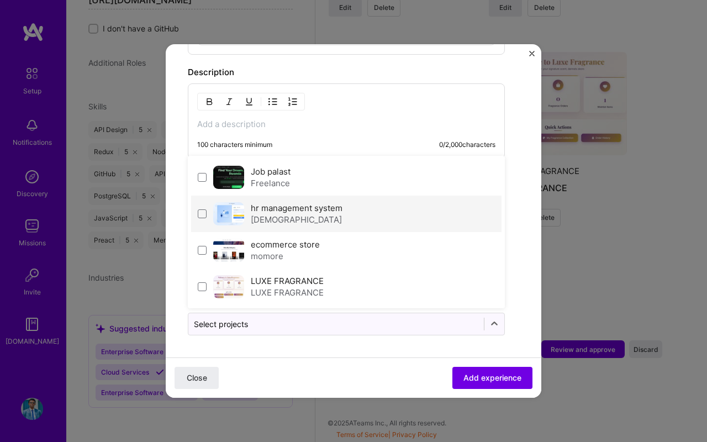
click at [280, 220] on div "[DEMOGRAPHIC_DATA]" at bounding box center [297, 220] width 92 height 12
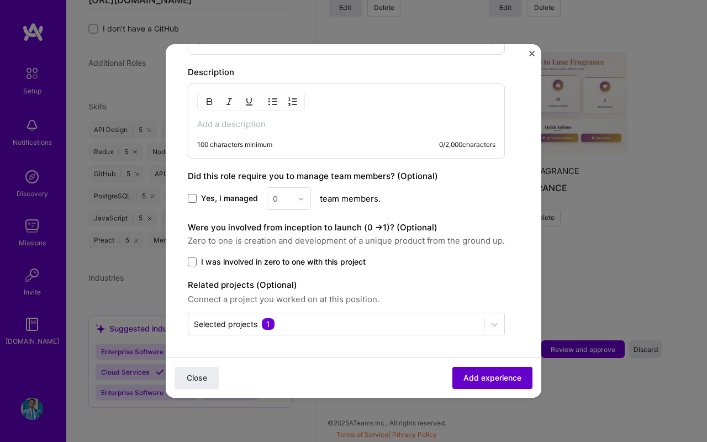
click at [476, 376] on span "Add experience" at bounding box center [492, 377] width 58 height 11
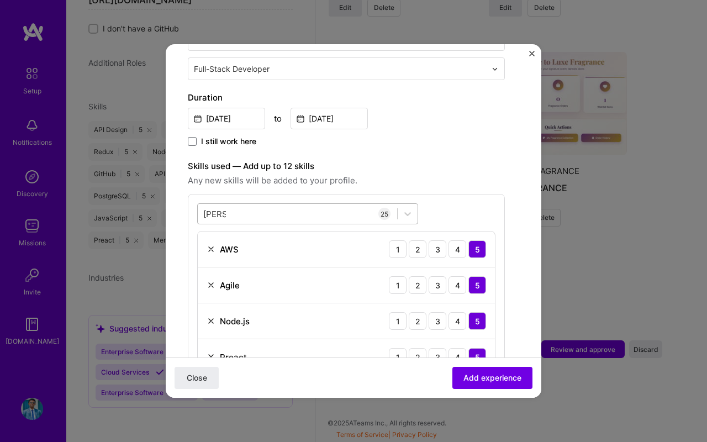
scroll to position [213, 0]
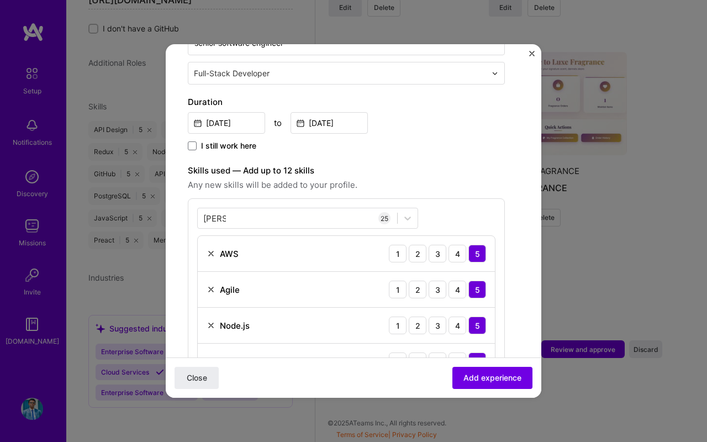
click at [307, 182] on span "Any new skills will be added to your profile." at bounding box center [346, 184] width 317 height 13
click at [347, 182] on span "Any new skills will be added to your profile." at bounding box center [346, 184] width 317 height 13
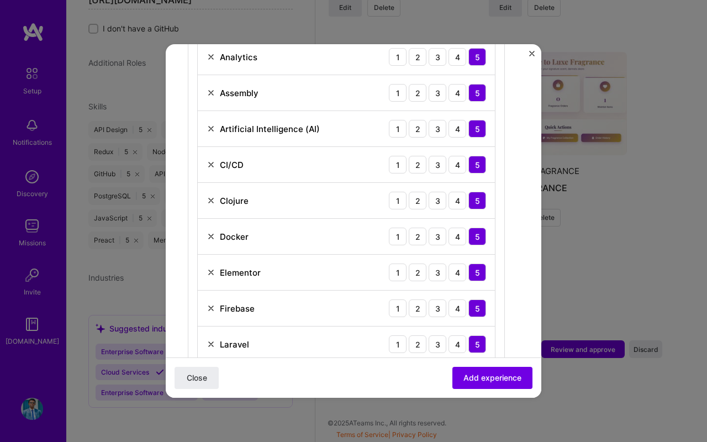
scroll to position [981, 0]
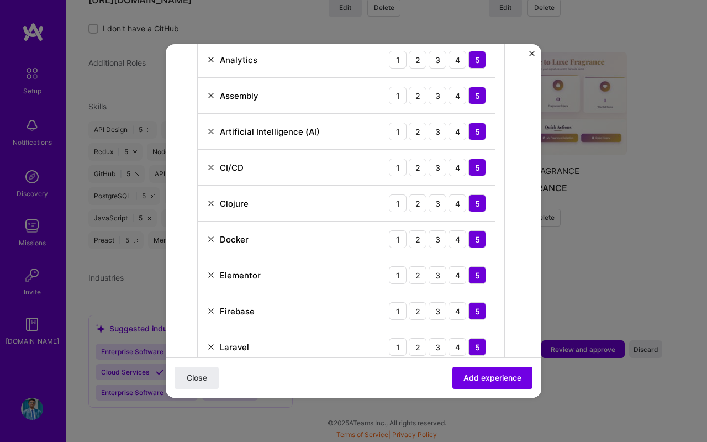
click at [212, 205] on img at bounding box center [211, 203] width 9 height 9
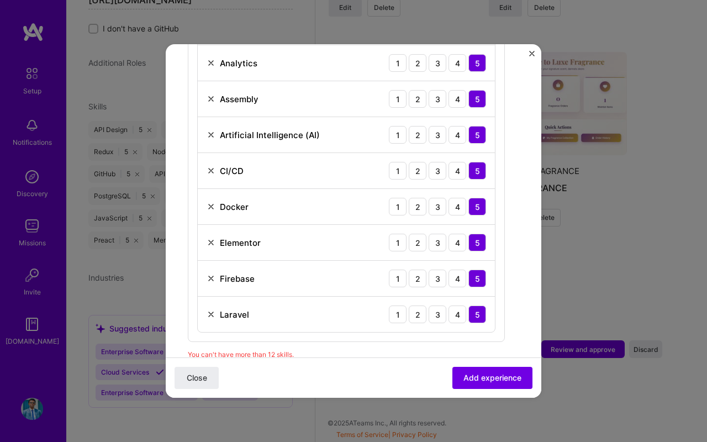
scroll to position [964, 0]
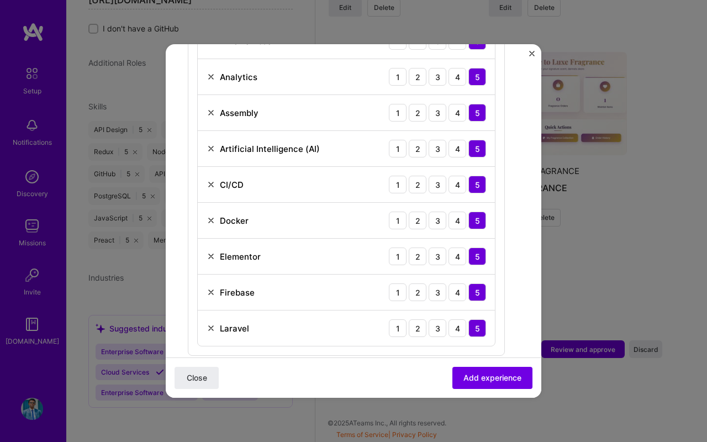
click at [211, 112] on img at bounding box center [211, 112] width 9 height 9
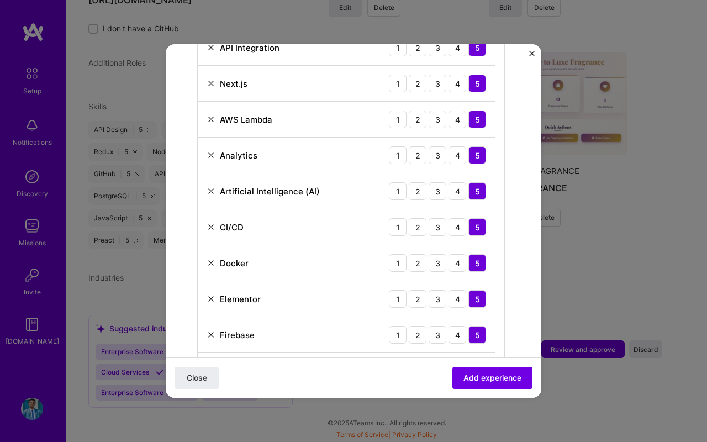
click at [208, 154] on img at bounding box center [211, 155] width 9 height 9
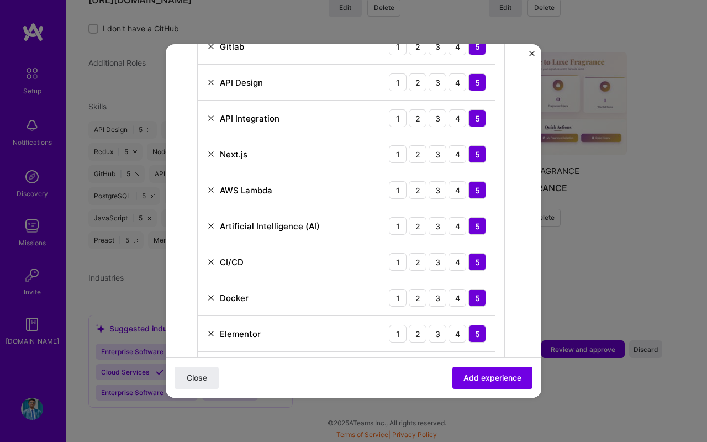
click at [212, 188] on img at bounding box center [211, 190] width 9 height 9
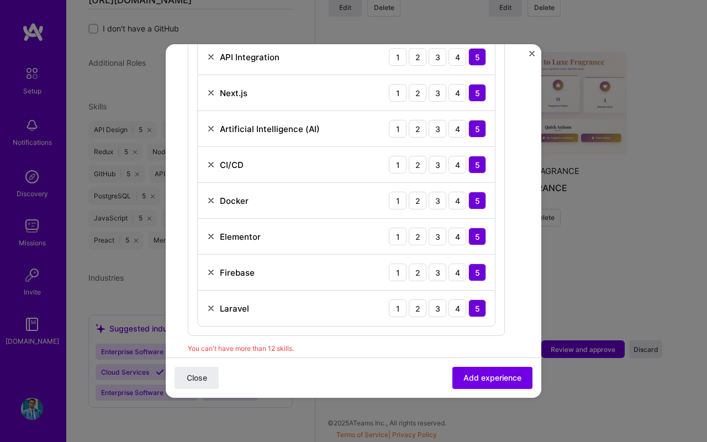
scroll to position [886, 0]
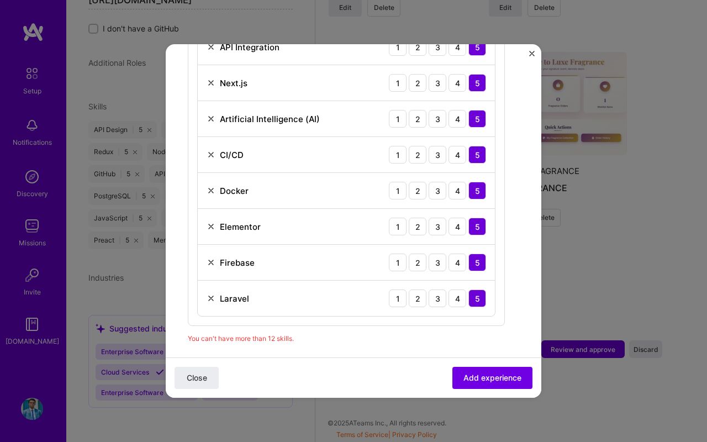
click at [212, 228] on img at bounding box center [211, 226] width 9 height 9
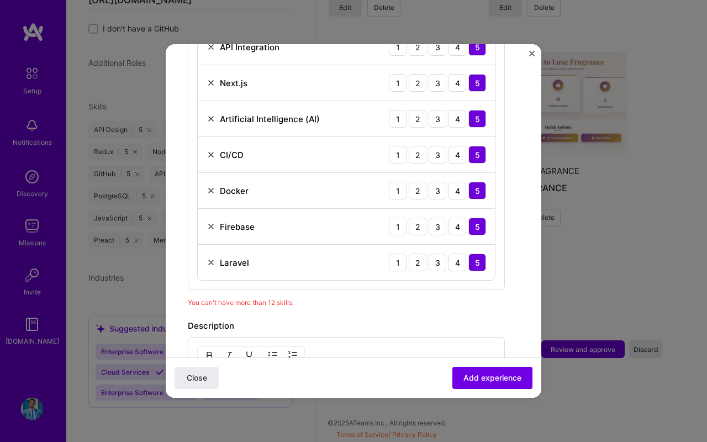
click at [209, 228] on img at bounding box center [211, 226] width 9 height 9
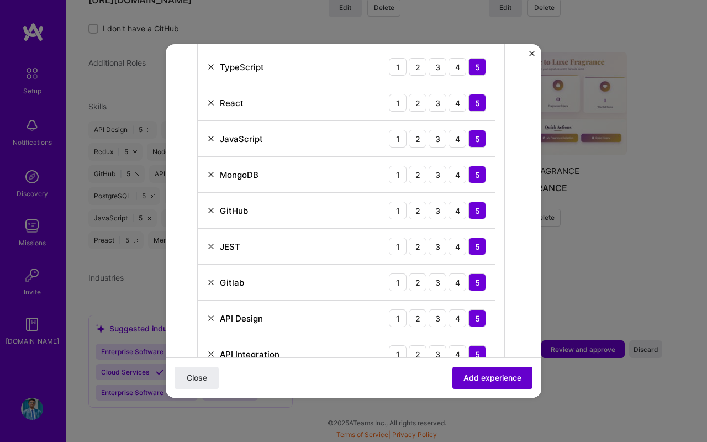
click at [471, 371] on button "Add experience" at bounding box center [492, 378] width 80 height 22
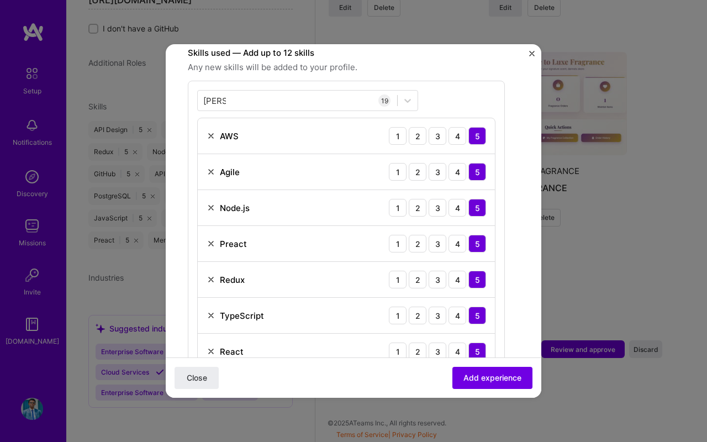
scroll to position [333, 0]
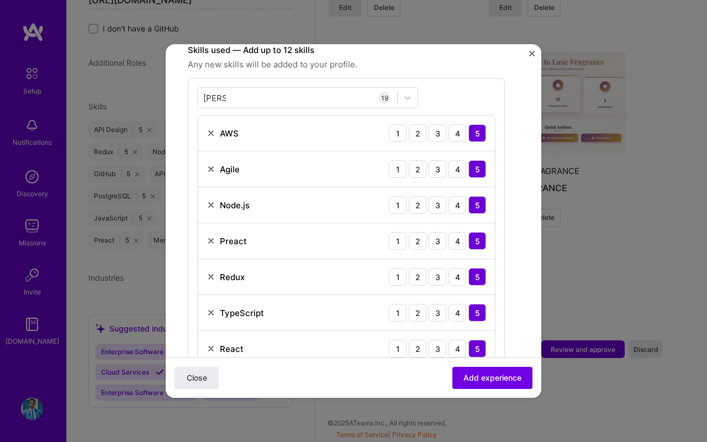
click at [211, 165] on img at bounding box center [211, 169] width 9 height 9
click at [211, 205] on img at bounding box center [211, 205] width 9 height 9
click at [209, 204] on img at bounding box center [211, 205] width 9 height 9
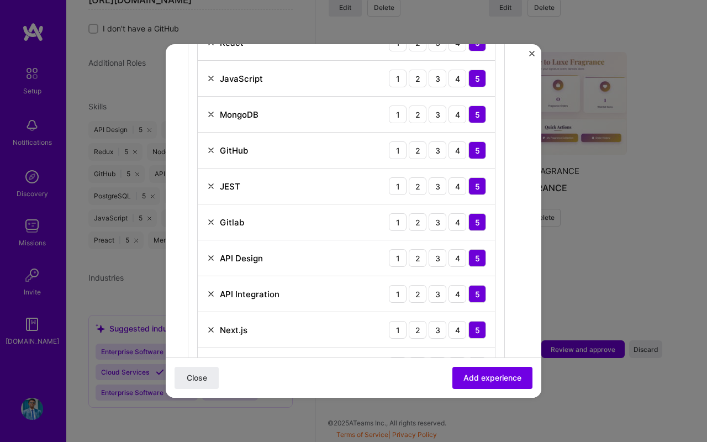
scroll to position [533, 0]
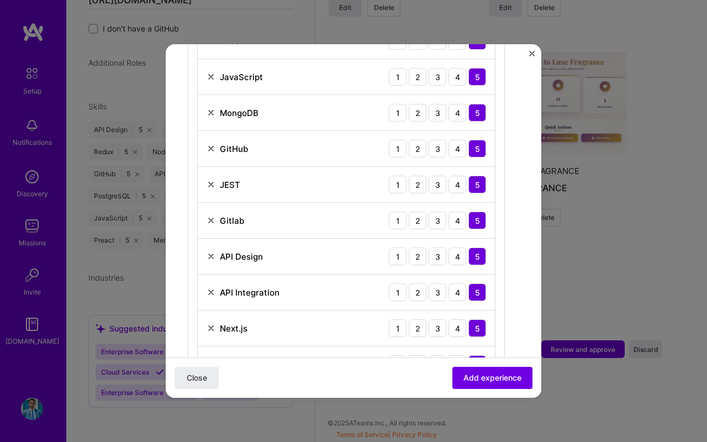
click at [210, 290] on img at bounding box center [211, 292] width 9 height 9
click at [212, 220] on img at bounding box center [211, 220] width 9 height 9
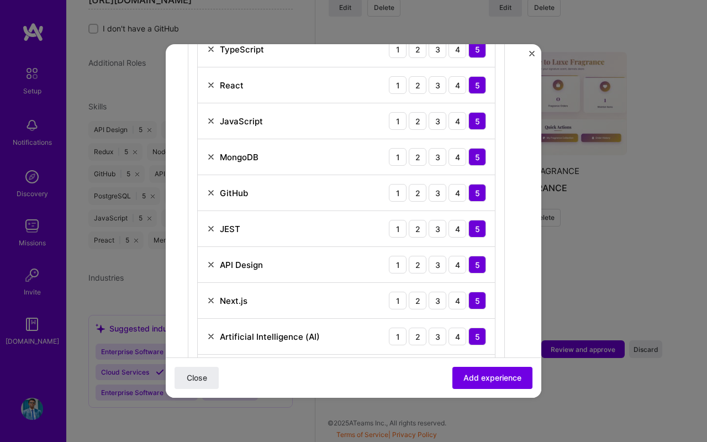
click at [208, 194] on img at bounding box center [211, 192] width 9 height 9
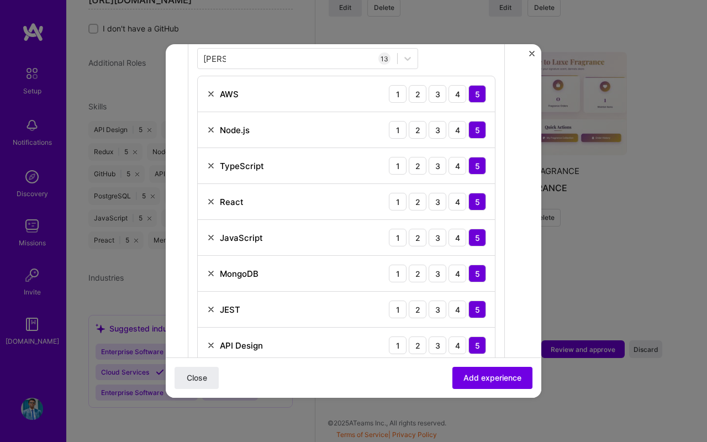
scroll to position [411, 0]
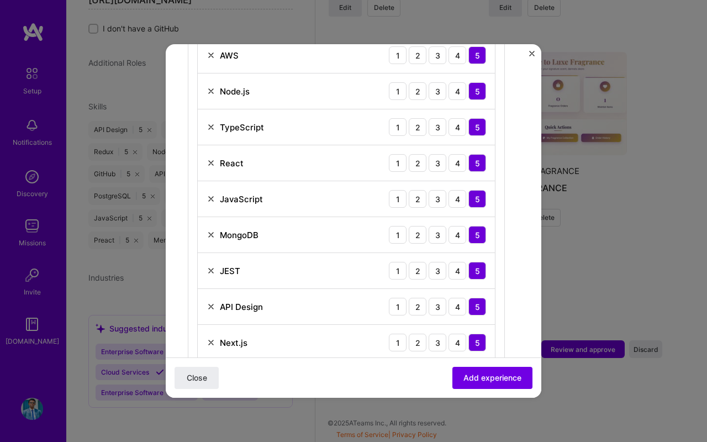
click at [210, 268] on img at bounding box center [211, 270] width 9 height 9
click at [483, 376] on span "Add experience" at bounding box center [492, 377] width 58 height 11
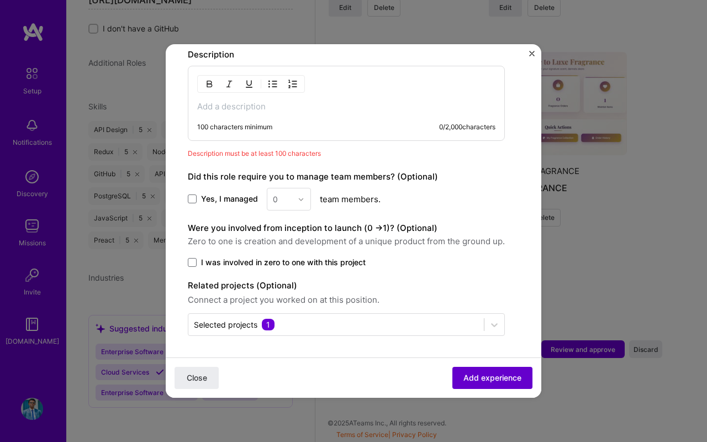
scroll to position [852, 0]
click at [279, 115] on div "100 characters minimum 0 / 2,000 characters" at bounding box center [346, 102] width 317 height 75
click at [275, 103] on p at bounding box center [346, 106] width 298 height 11
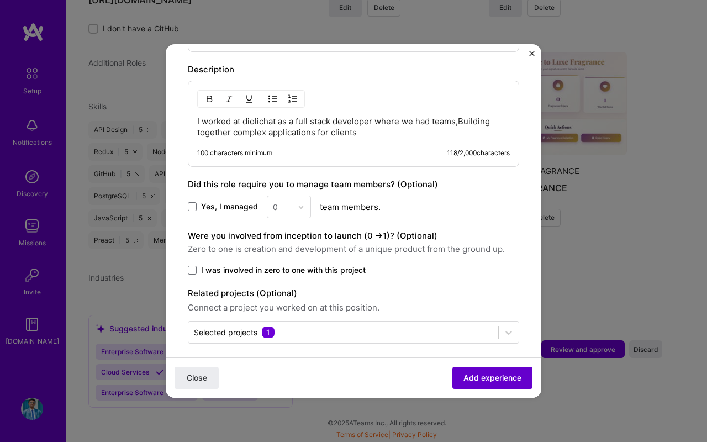
click at [469, 380] on span "Add experience" at bounding box center [492, 377] width 58 height 11
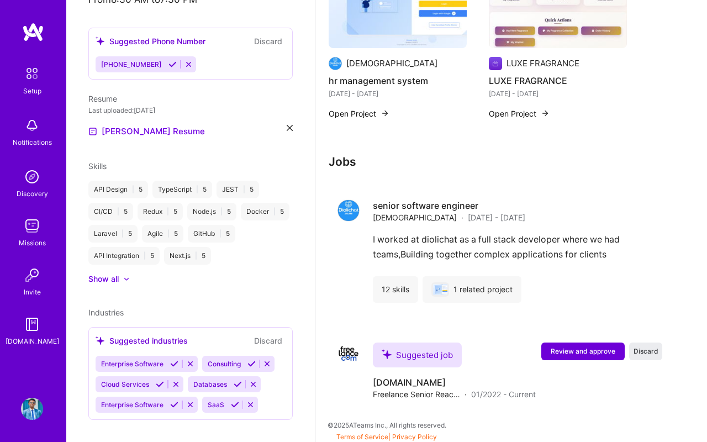
scroll to position [728, 0]
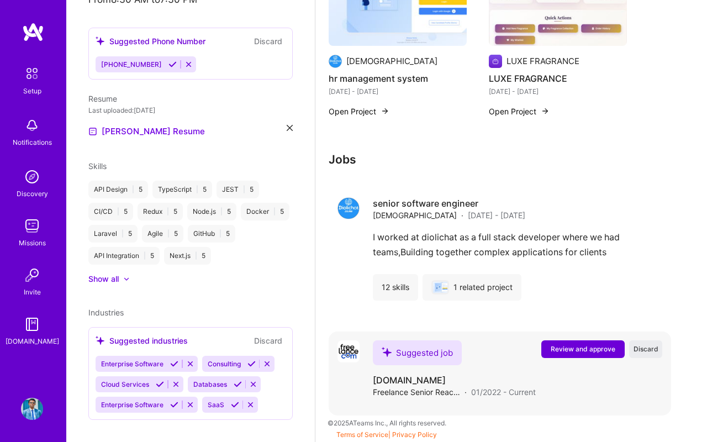
click at [433, 382] on h4 "Freelance.com" at bounding box center [454, 380] width 163 height 12
click at [564, 353] on span "Review and approve" at bounding box center [583, 348] width 65 height 9
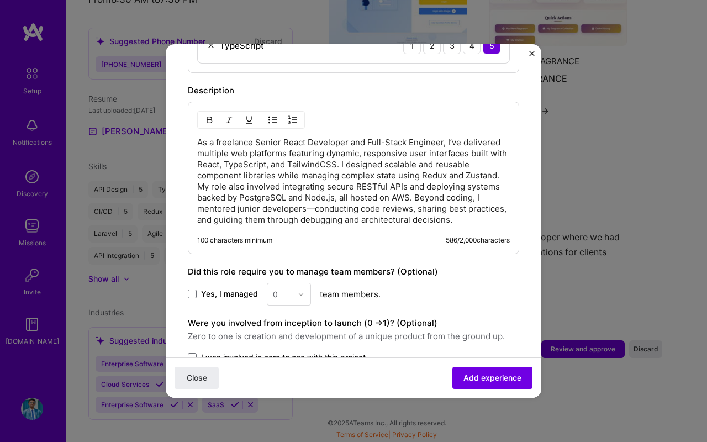
scroll to position [648, 0]
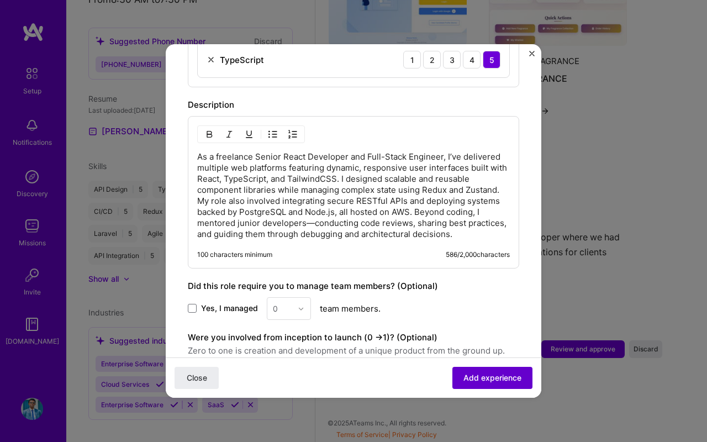
click at [495, 382] on span "Add experience" at bounding box center [492, 377] width 58 height 11
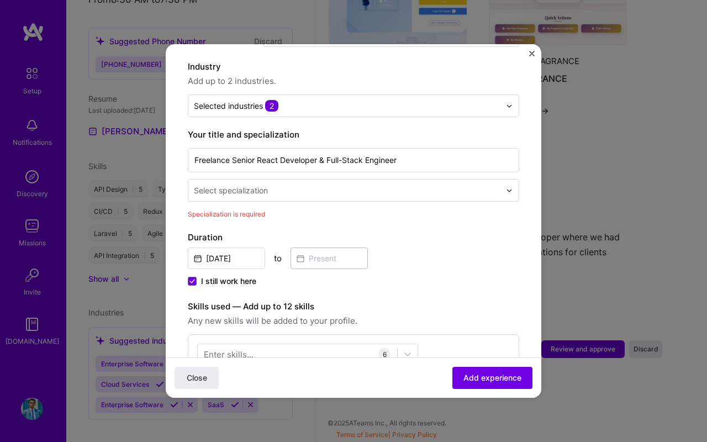
scroll to position [150, 0]
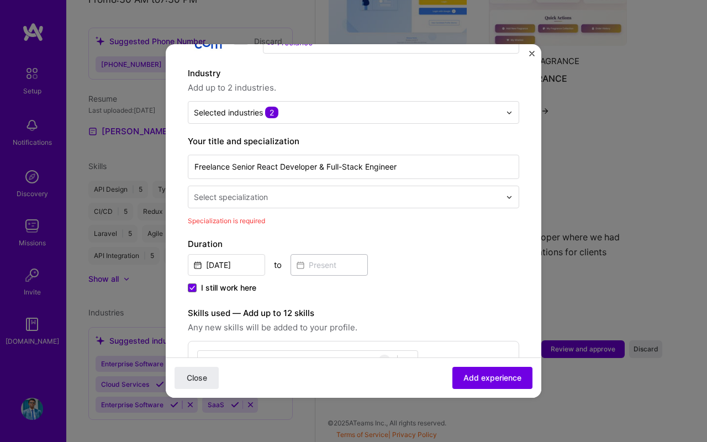
click at [326, 191] on input "text" at bounding box center [348, 197] width 309 height 12
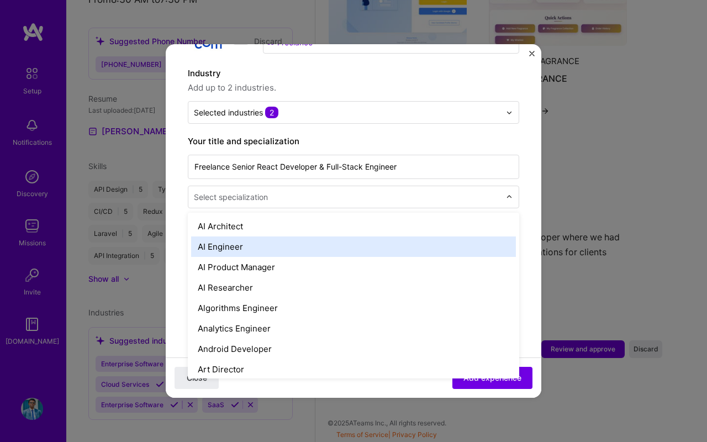
type input "f"
click at [299, 241] on div "AI Engineer" at bounding box center [353, 246] width 325 height 20
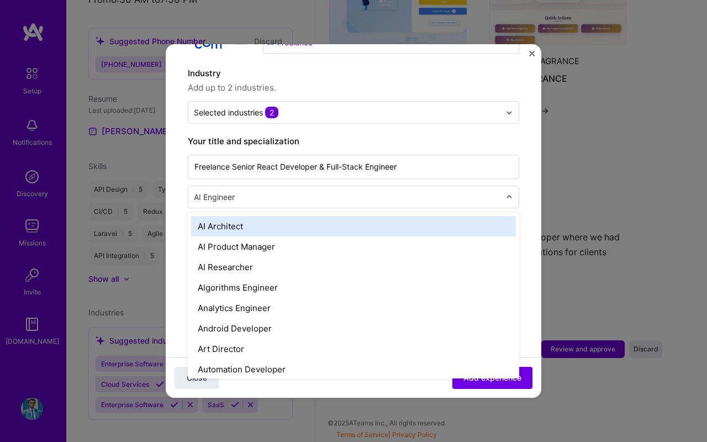
click at [293, 191] on input "text" at bounding box center [348, 197] width 309 height 12
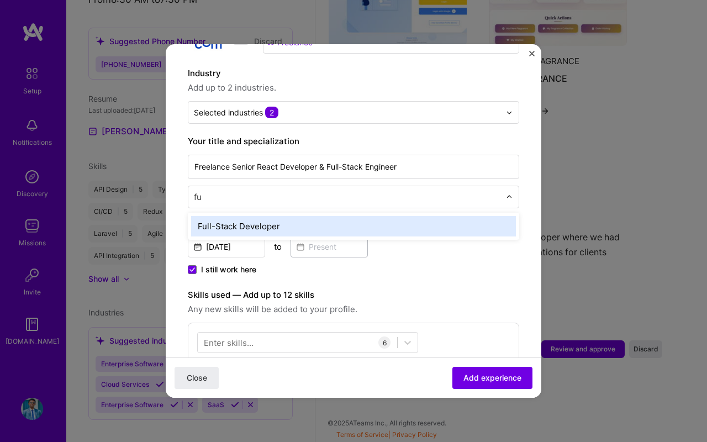
type input "ful"
click at [291, 216] on div "Full-Stack Developer" at bounding box center [353, 226] width 325 height 20
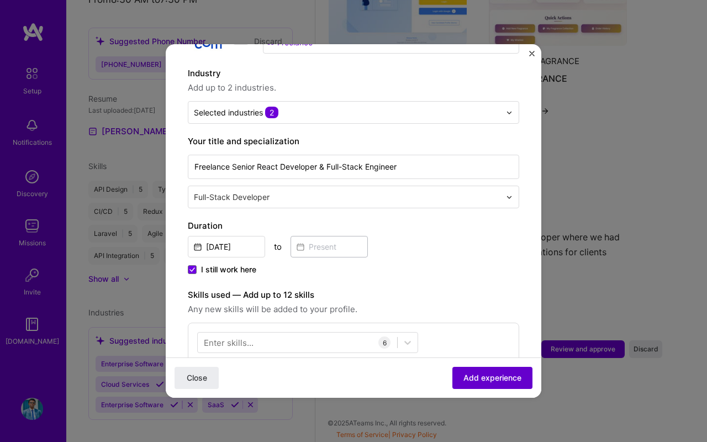
click at [467, 377] on span "Add experience" at bounding box center [492, 377] width 58 height 11
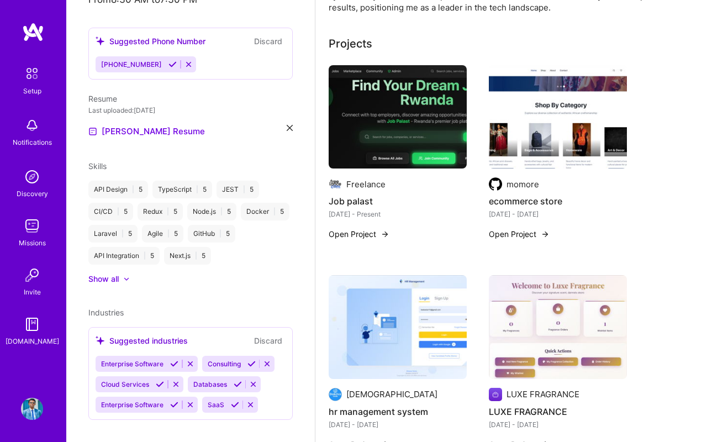
scroll to position [0, 0]
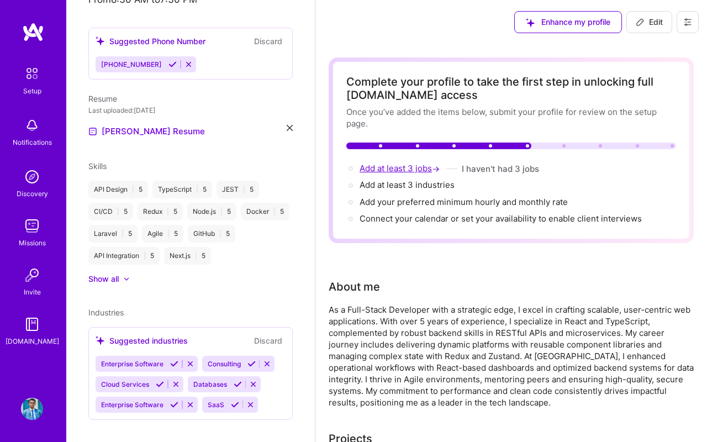
click at [409, 166] on span "Add at least 3 jobs →" at bounding box center [401, 168] width 82 height 10
select select "US"
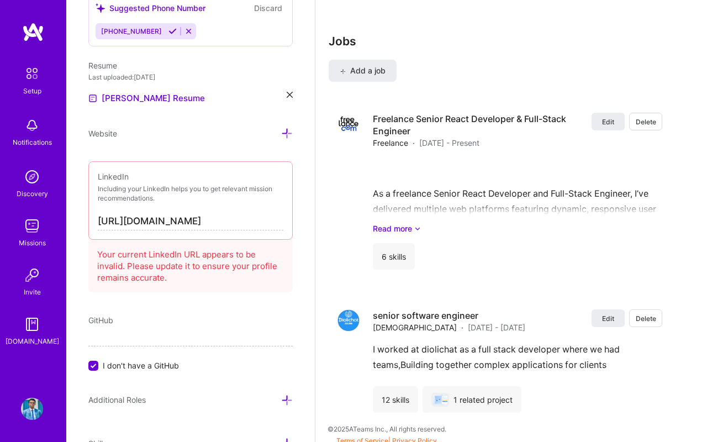
scroll to position [1396, 0]
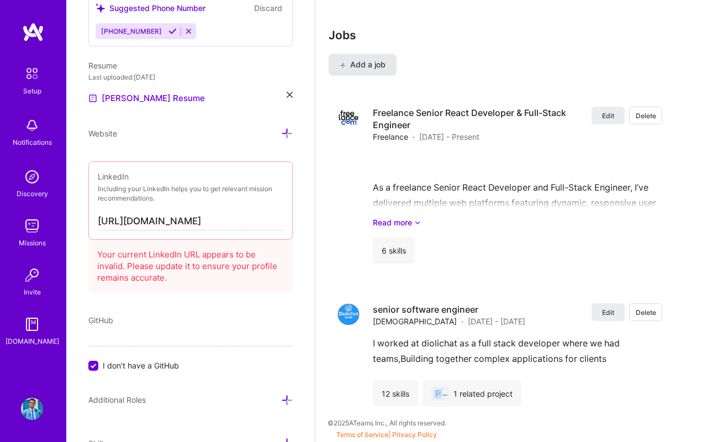
click at [374, 68] on span "Add a job" at bounding box center [363, 64] width 46 height 11
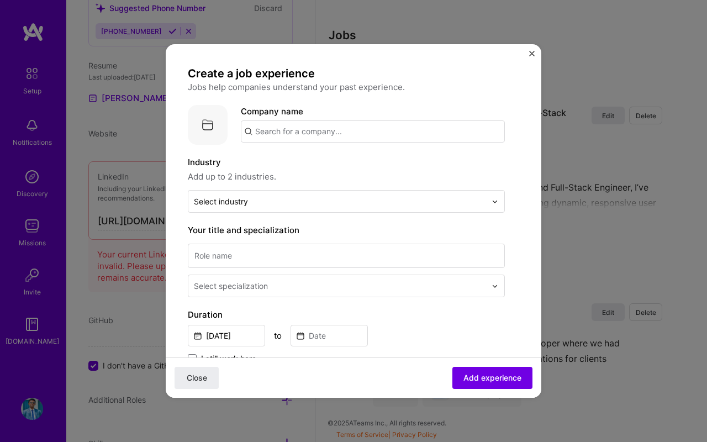
click at [322, 133] on input "text" at bounding box center [373, 131] width 264 height 22
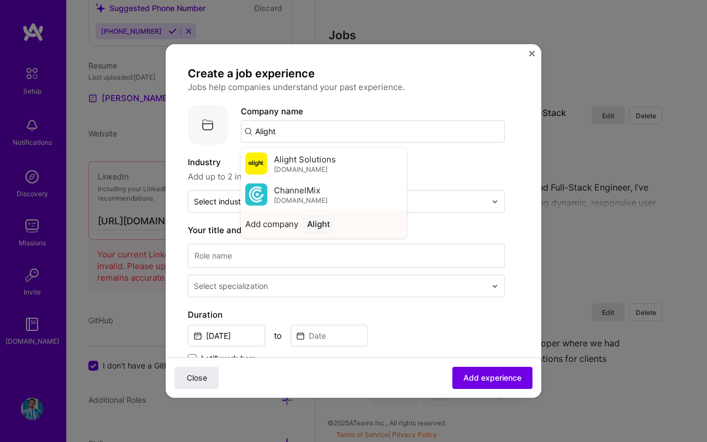
type input "Alight"
click at [305, 226] on div "Alight" at bounding box center [319, 223] width 32 height 19
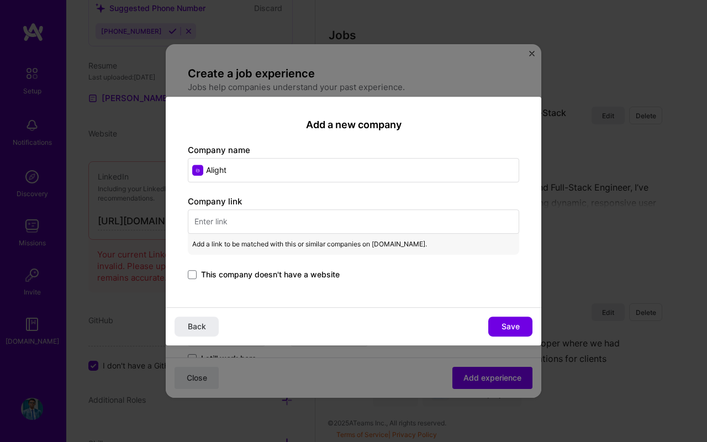
click at [284, 227] on input "text" at bounding box center [353, 221] width 331 height 24
paste input "https://www.wearealight.org/rwanda?gad_source=1&gad_campaignid=22907670700&gbra…"
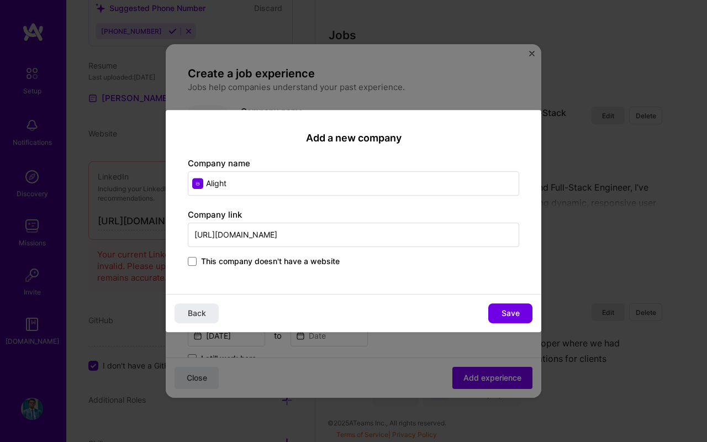
scroll to position [0, 638]
type input "https://www.wearealight.org/rwanda?gad_source=1&gad_campaignid=22907670700&gbra…"
click at [500, 310] on button "Save" at bounding box center [510, 313] width 44 height 20
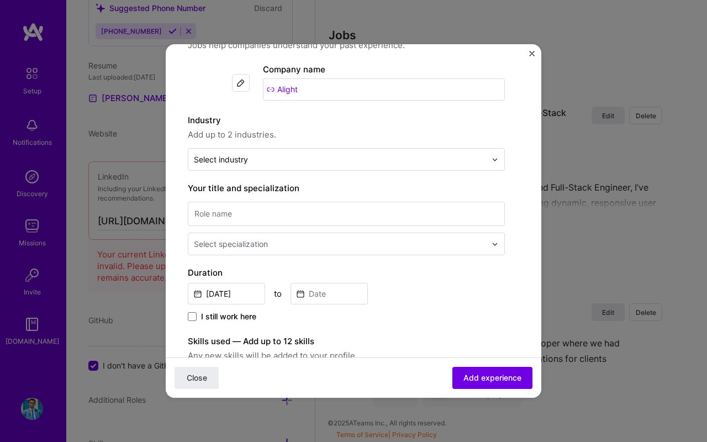
scroll to position [46, 0]
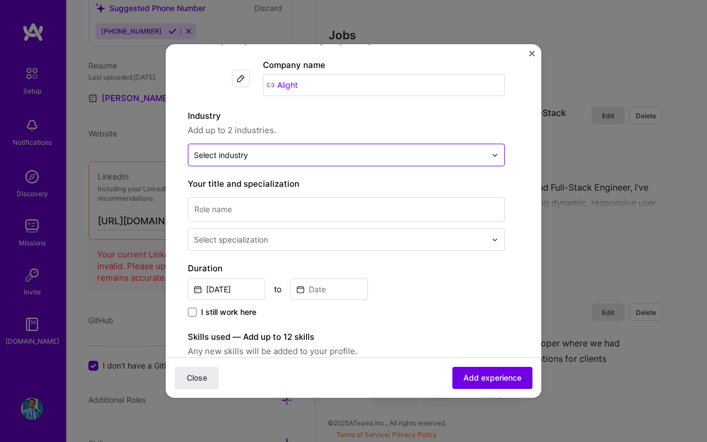
click at [376, 155] on input "text" at bounding box center [340, 155] width 292 height 12
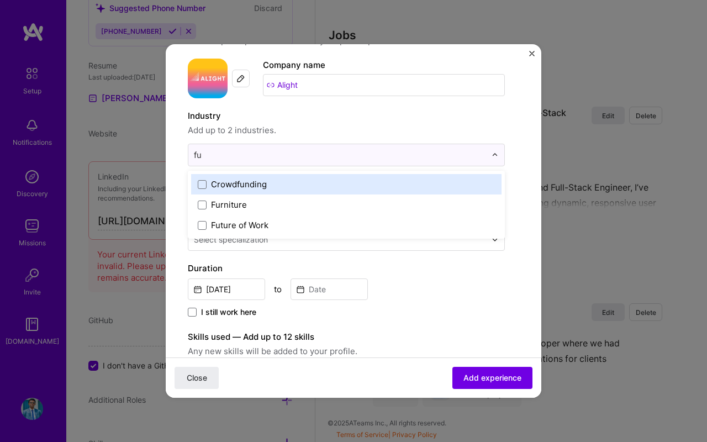
type input "f"
type input "w"
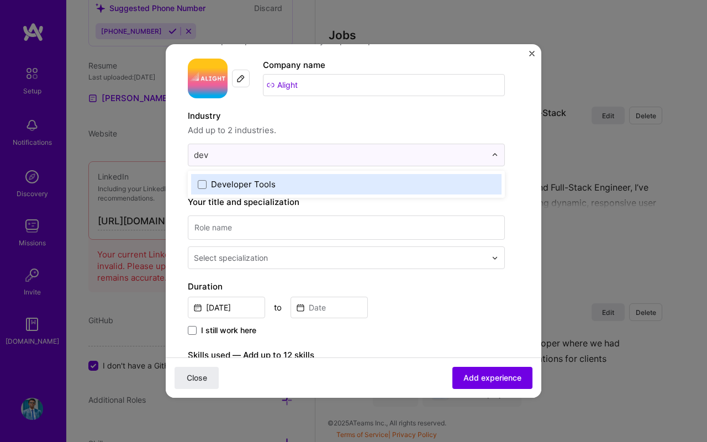
type input "de"
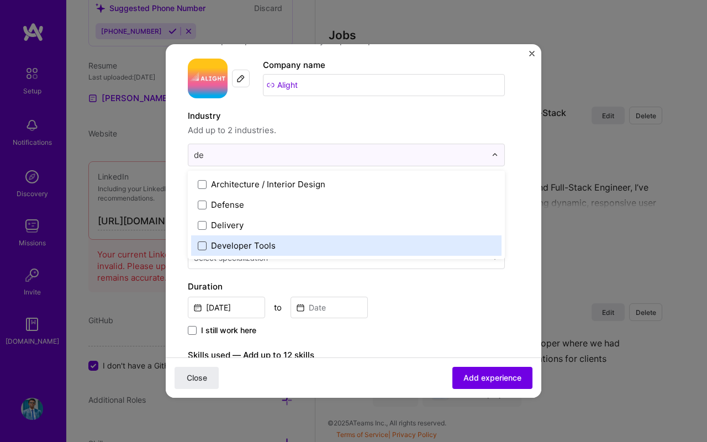
click at [204, 244] on span at bounding box center [202, 245] width 9 height 9
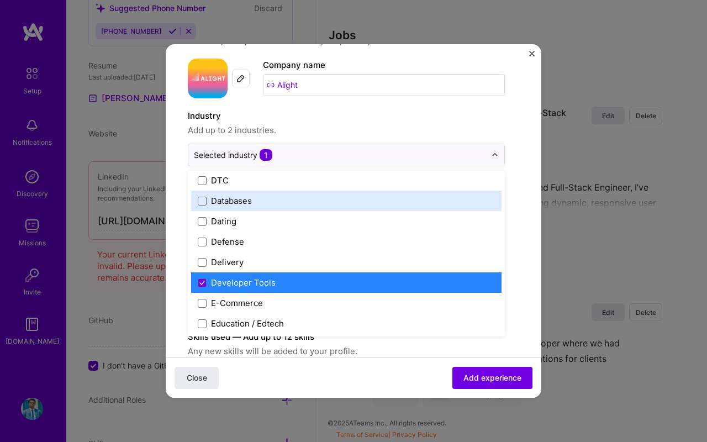
scroll to position [871, 0]
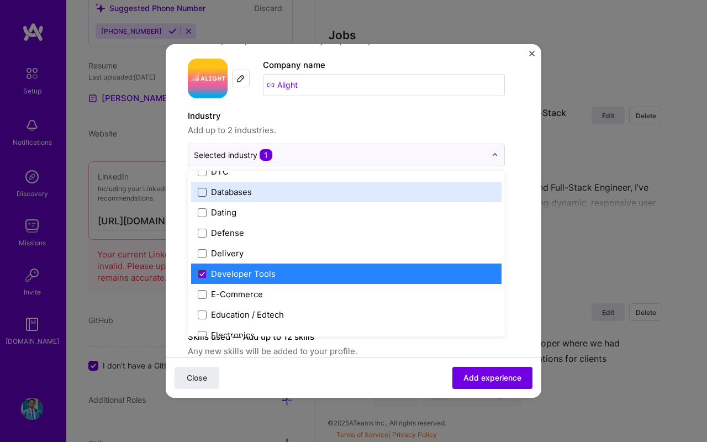
click at [203, 192] on span at bounding box center [202, 192] width 9 height 9
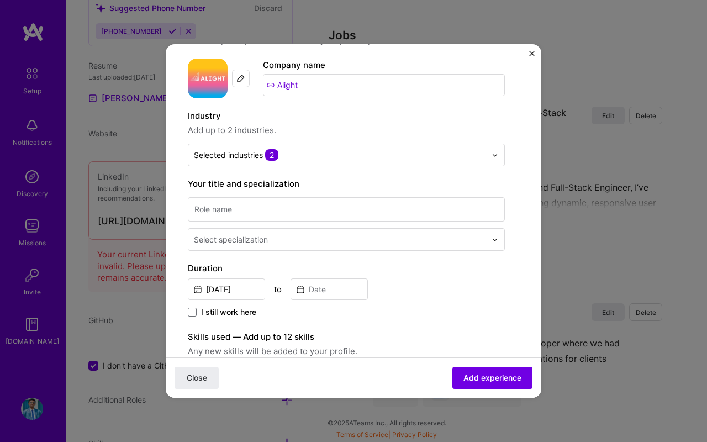
click at [518, 213] on div "Create a job experience Jobs help companies understand your past experience. Co…" at bounding box center [353, 352] width 331 height 665
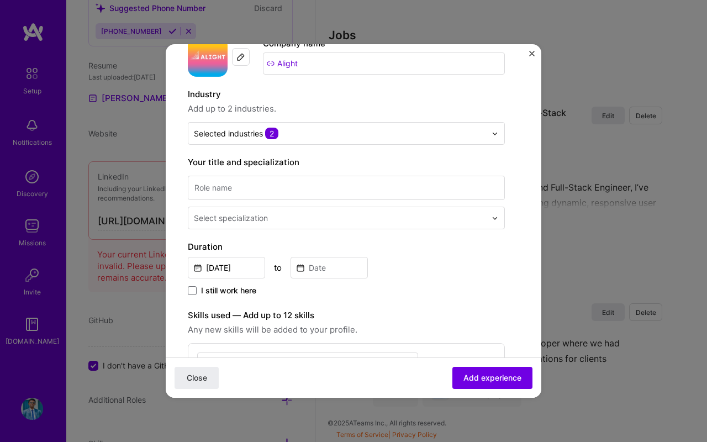
scroll to position [72, 0]
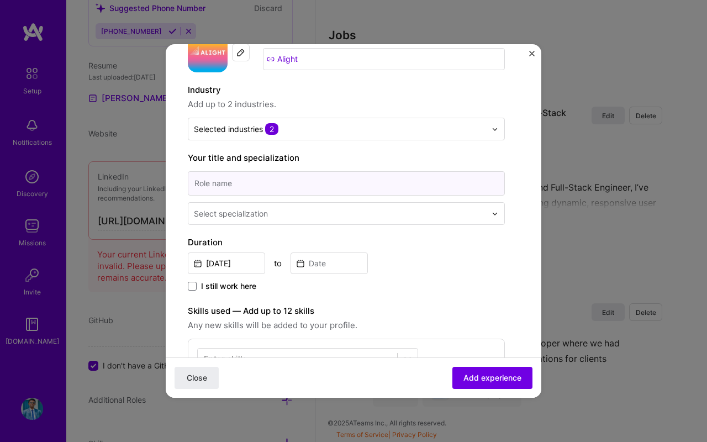
click at [337, 183] on input at bounding box center [346, 183] width 317 height 24
drag, startPoint x: 293, startPoint y: 185, endPoint x: 185, endPoint y: 186, distance: 107.7
click at [185, 186] on form "Create a job experience Jobs help companies understand your past experience. Co…" at bounding box center [354, 357] width 376 height 727
type input "Database Engineer"
click at [219, 218] on div "Select specialization" at bounding box center [231, 214] width 74 height 12
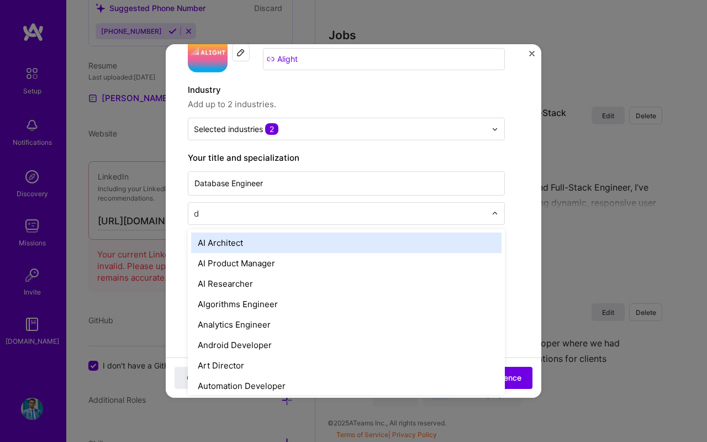
type input "da"
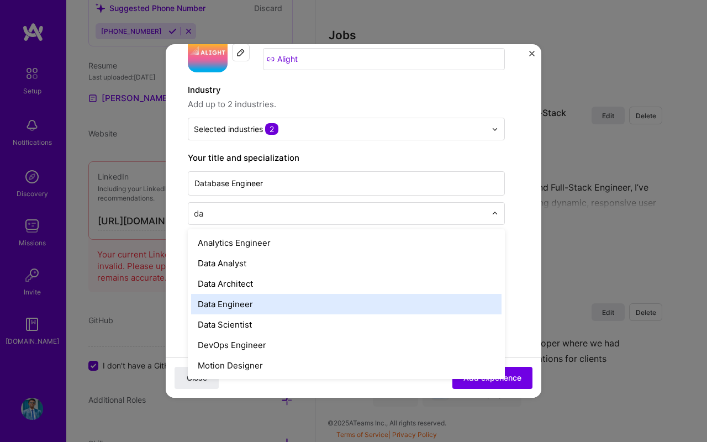
click at [249, 307] on div "Data Engineer" at bounding box center [346, 304] width 310 height 20
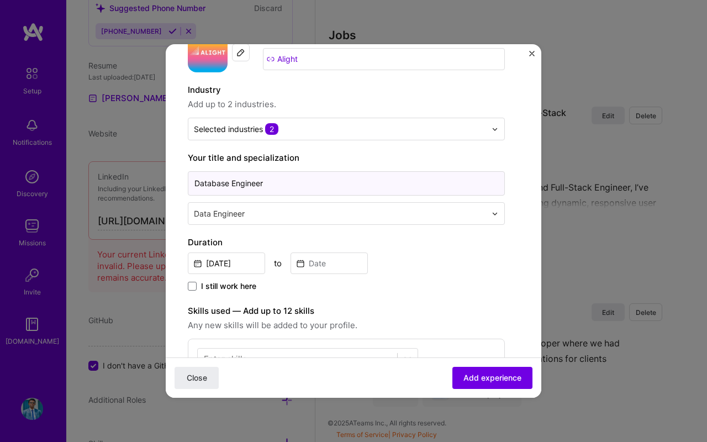
drag, startPoint x: 267, startPoint y: 182, endPoint x: 185, endPoint y: 186, distance: 82.4
click at [185, 186] on form "Create a job experience Jobs help companies understand your past experience. Co…" at bounding box center [354, 357] width 376 height 727
type input "Front end developer"
click at [242, 219] on div at bounding box center [341, 214] width 294 height 14
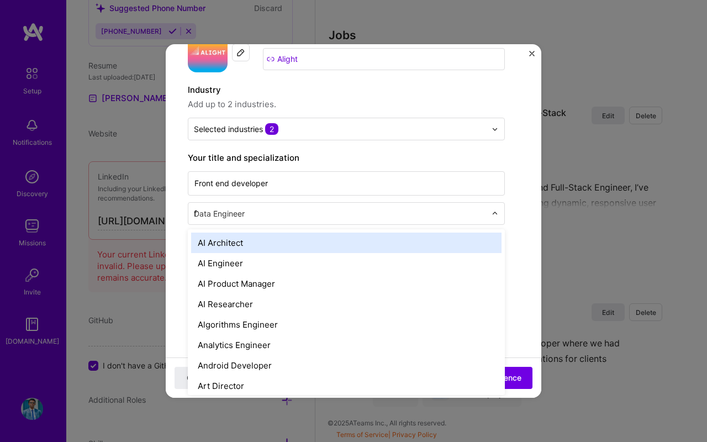
type input "fr"
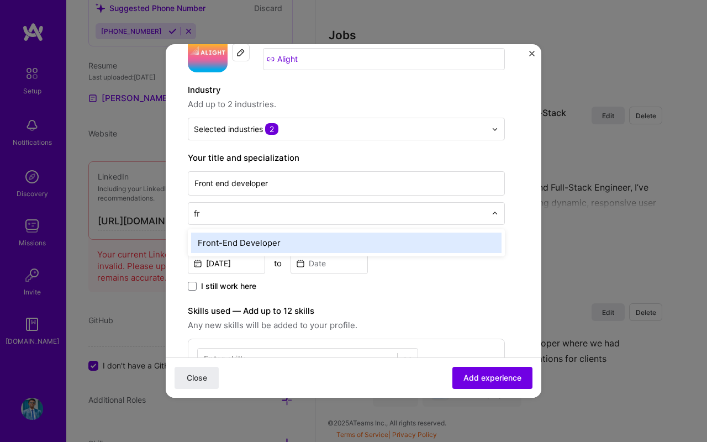
click at [252, 241] on div "Front-End Developer" at bounding box center [346, 243] width 310 height 20
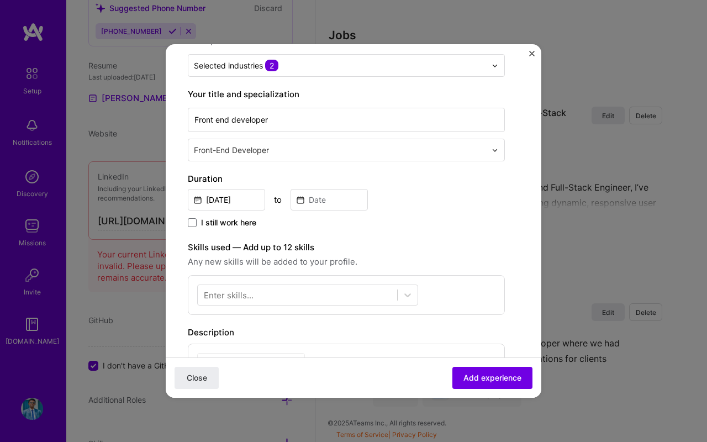
scroll to position [143, 0]
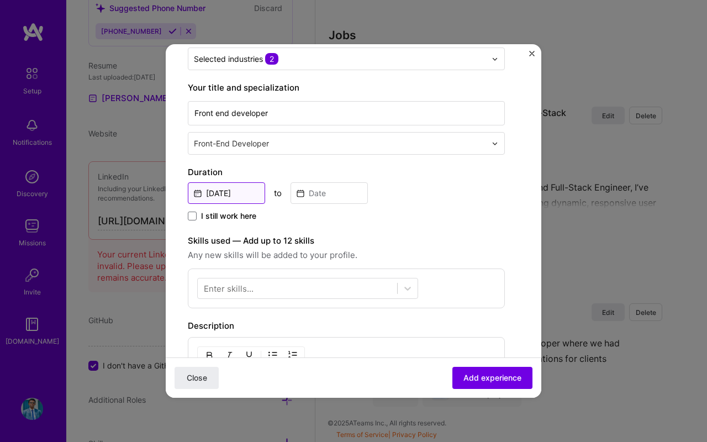
click at [241, 195] on input "Oct, 2025" at bounding box center [226, 193] width 77 height 22
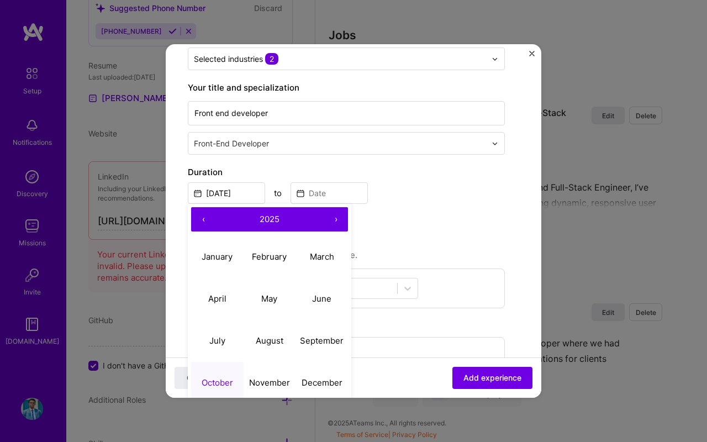
click at [274, 218] on span "2025" at bounding box center [270, 219] width 20 height 10
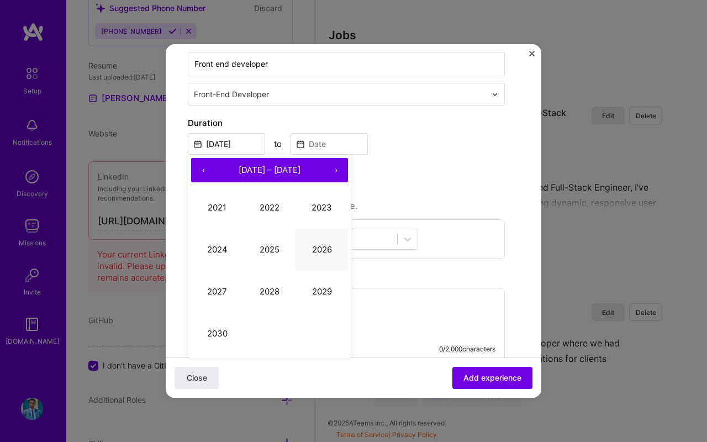
scroll to position [192, 0]
click at [203, 170] on button "‹" at bounding box center [203, 169] width 24 height 24
click at [203, 169] on button "‹" at bounding box center [203, 169] width 24 height 24
click at [336, 170] on button "›" at bounding box center [336, 169] width 24 height 24
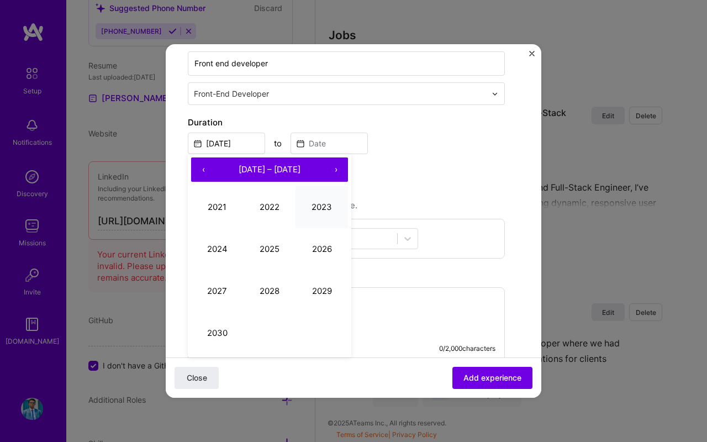
click at [319, 213] on button "2023" at bounding box center [322, 207] width 52 height 42
click at [268, 209] on abbr "February" at bounding box center [269, 207] width 35 height 10
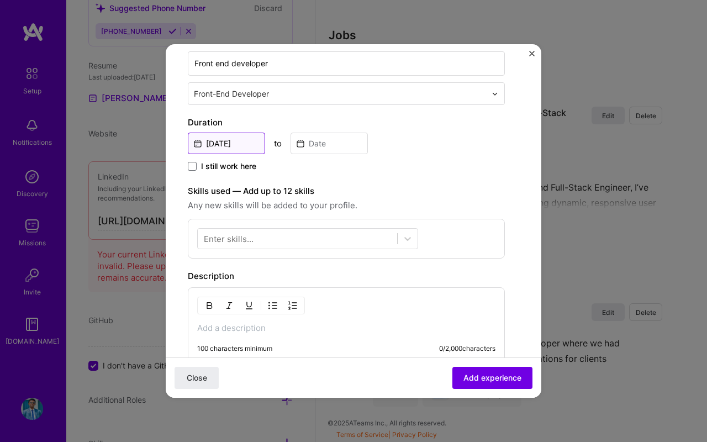
click at [249, 146] on input "Feb, 2023" at bounding box center [226, 144] width 77 height 22
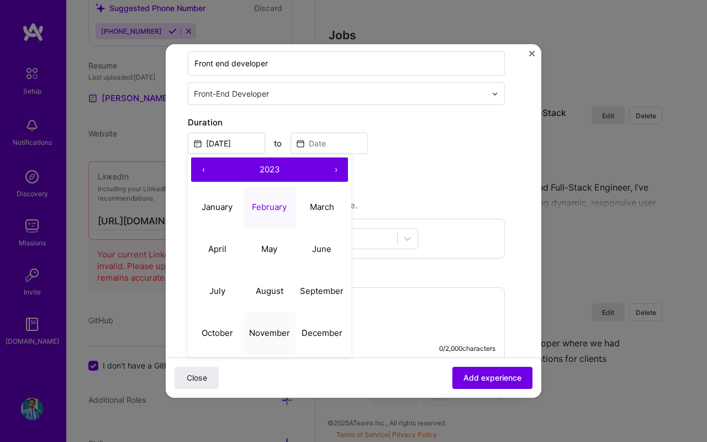
click at [281, 329] on abbr "November" at bounding box center [269, 333] width 41 height 10
type input "Nov, 2023"
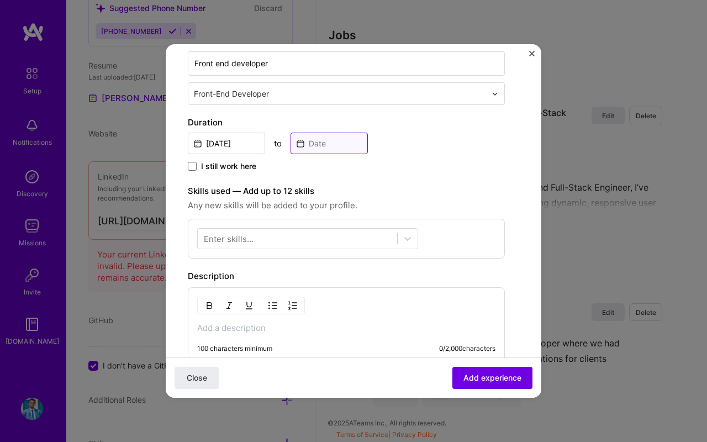
click at [321, 138] on input at bounding box center [329, 144] width 77 height 22
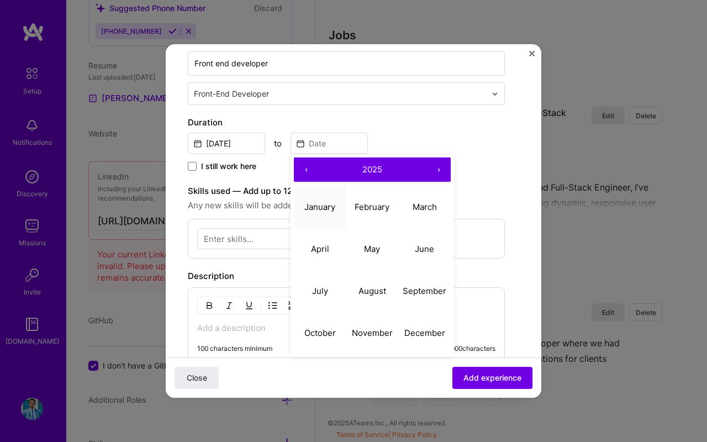
click at [333, 207] on abbr "January" at bounding box center [319, 207] width 31 height 10
type input "Jan, 2025"
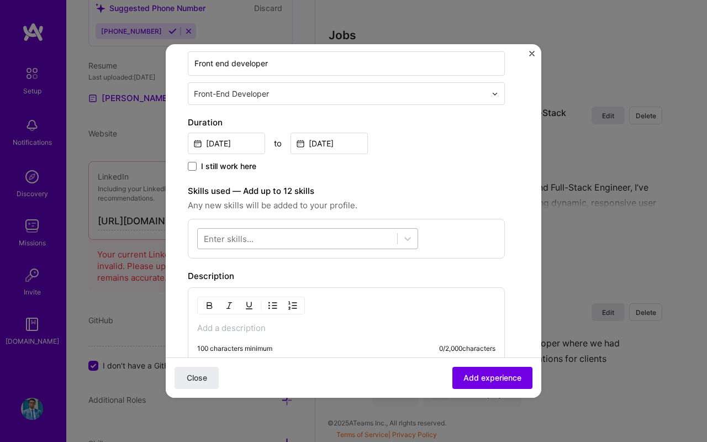
click at [256, 238] on div at bounding box center [297, 239] width 199 height 18
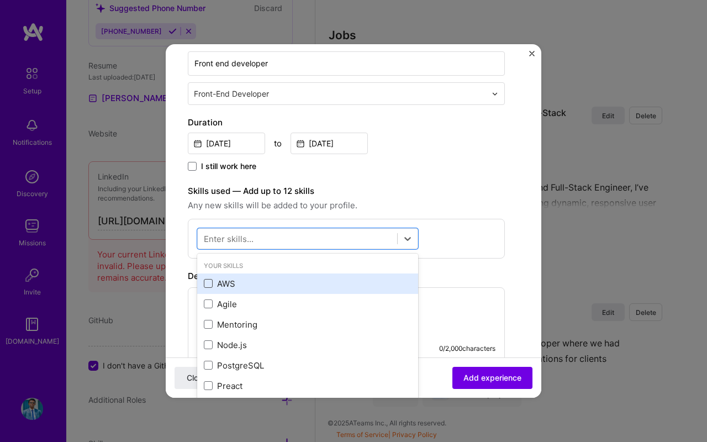
click at [208, 281] on span at bounding box center [208, 283] width 9 height 9
click at [0, 0] on input "checkbox" at bounding box center [0, 0] width 0 height 0
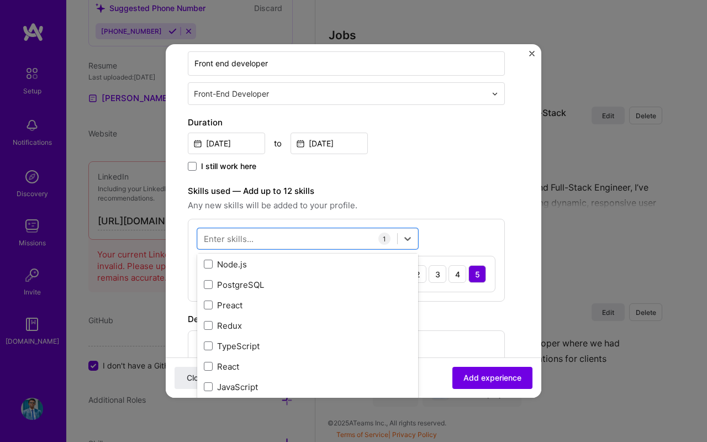
scroll to position [83, 0]
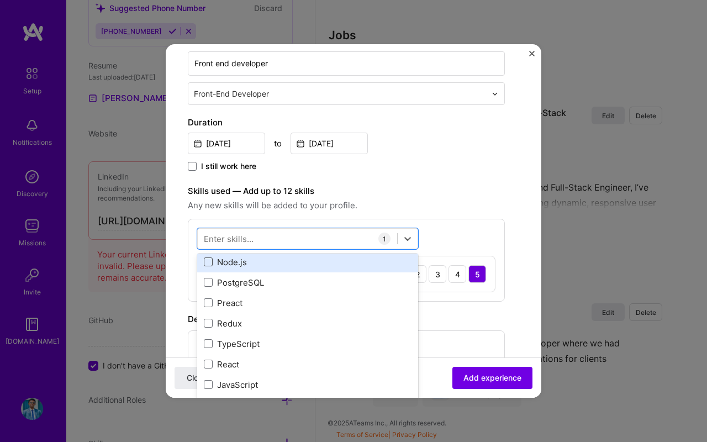
click at [209, 262] on span at bounding box center [208, 261] width 9 height 9
click at [0, 0] on input "checkbox" at bounding box center [0, 0] width 0 height 0
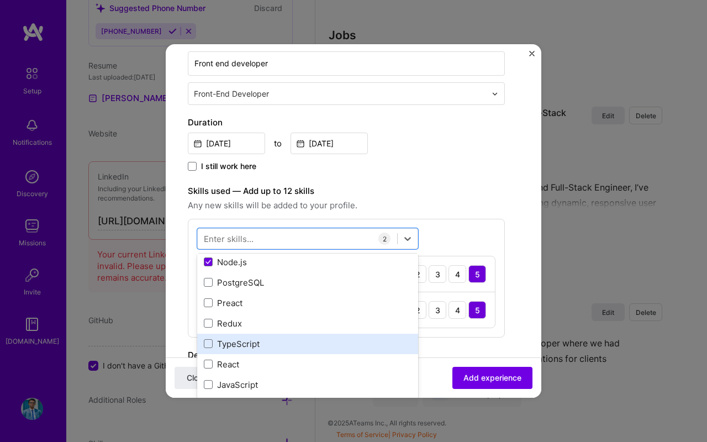
drag, startPoint x: 210, startPoint y: 361, endPoint x: 210, endPoint y: 350, distance: 11.0
click at [210, 361] on span at bounding box center [208, 364] width 9 height 9
click at [0, 0] on input "checkbox" at bounding box center [0, 0] width 0 height 0
click at [210, 344] on span at bounding box center [208, 343] width 9 height 9
click at [0, 0] on input "checkbox" at bounding box center [0, 0] width 0 height 0
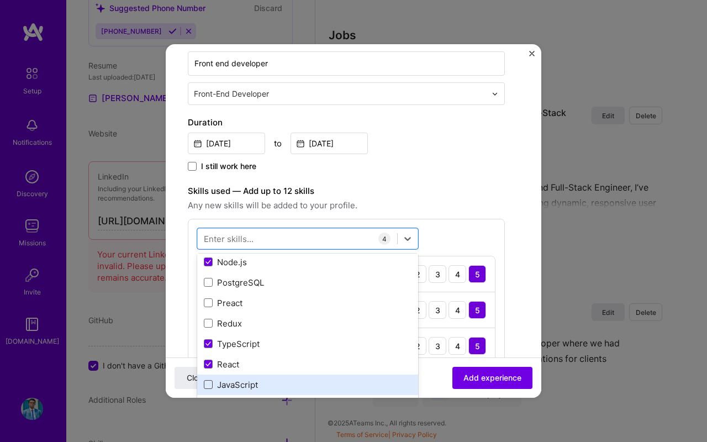
click at [210, 384] on span at bounding box center [208, 384] width 9 height 9
click at [0, 0] on input "checkbox" at bounding box center [0, 0] width 0 height 0
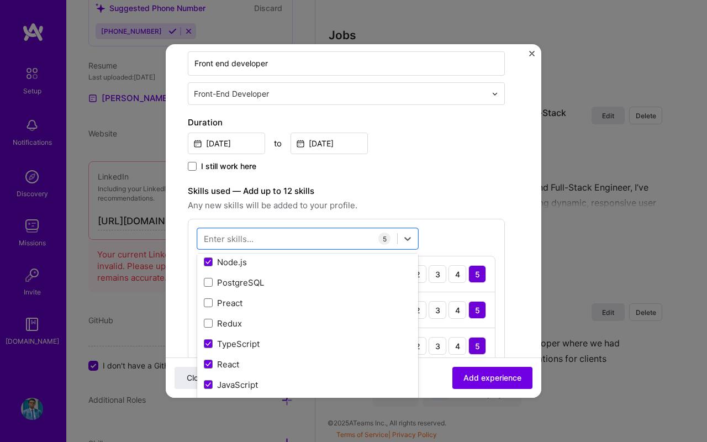
click at [409, 175] on div "Create a job experience Jobs help companies understand your past experience. Co…" at bounding box center [346, 300] width 317 height 852
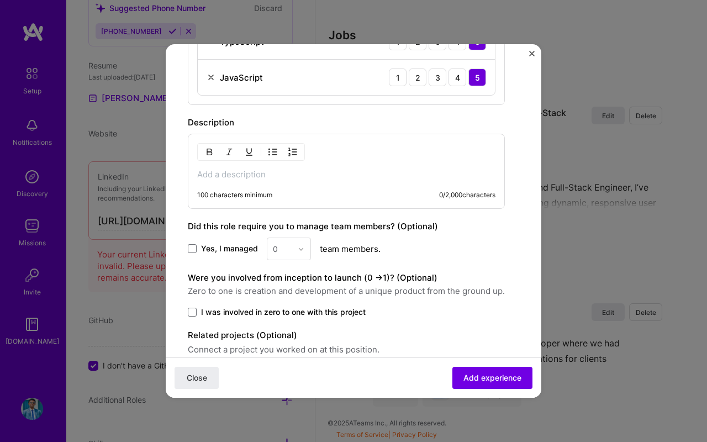
scroll to position [539, 0]
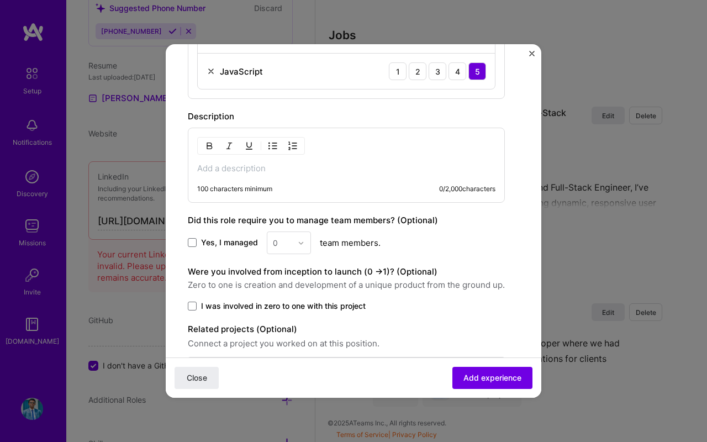
click at [315, 177] on div "100 characters minimum 0 / 2,000 characters" at bounding box center [346, 165] width 317 height 75
click at [274, 170] on p at bounding box center [346, 168] width 298 height 11
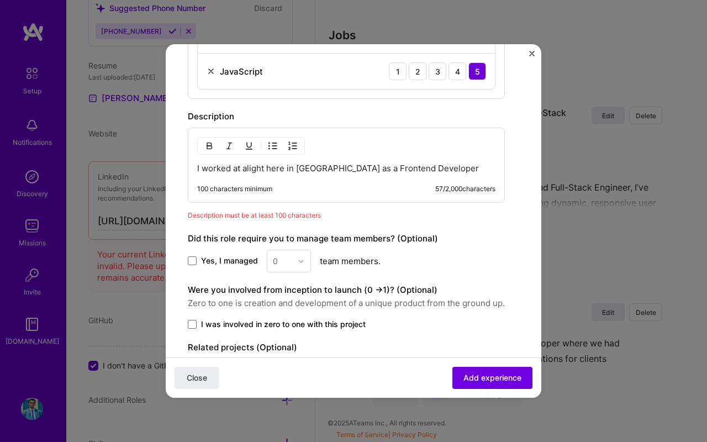
click at [299, 171] on p "I worked at alight here in rwanda as a Frontend Developer" at bounding box center [346, 168] width 298 height 11
click at [445, 167] on p "I worked at alight here in Rwanda as a Frontend Developer" at bounding box center [346, 168] width 298 height 11
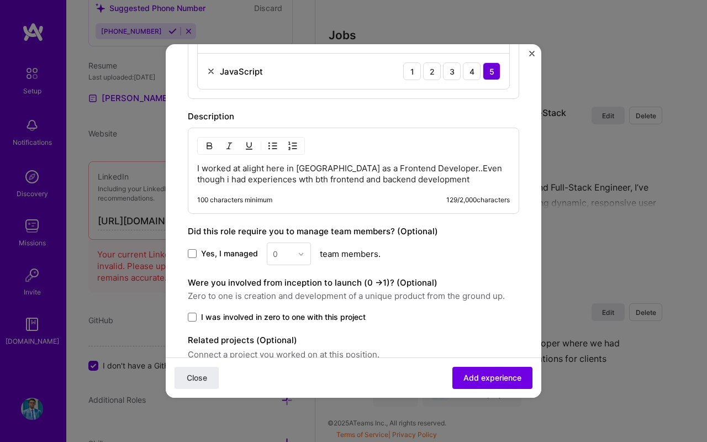
click at [270, 180] on p "I worked at alight here in Rwanda as a Frontend Developer..Even though i had ex…" at bounding box center [353, 174] width 313 height 22
click at [254, 177] on p "I worked at alight here in Rwanda as a Frontend Developer..Even though i had ex…" at bounding box center [353, 174] width 313 height 22
click at [248, 166] on p "I worked at alight here in Rwanda as a Frontend Developer..Even though i had ex…" at bounding box center [353, 174] width 313 height 22
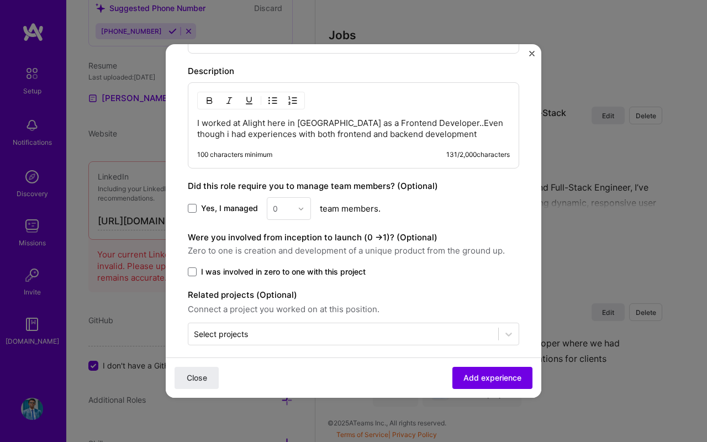
scroll to position [594, 0]
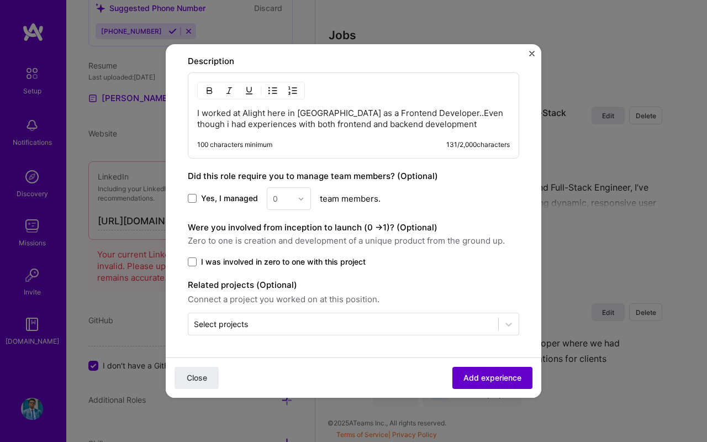
click at [474, 377] on span "Add experience" at bounding box center [492, 377] width 58 height 11
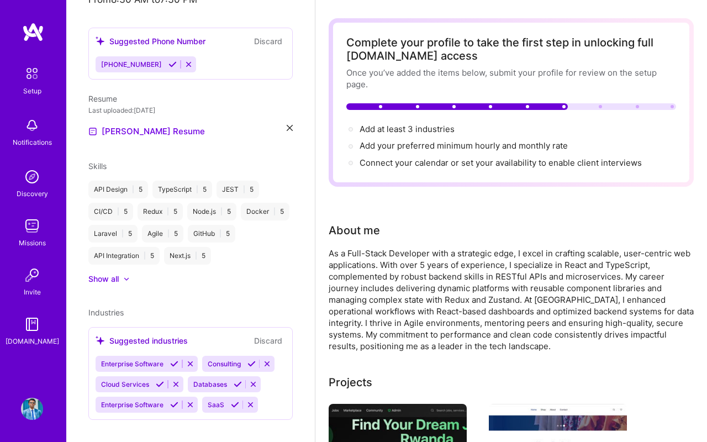
scroll to position [0, 0]
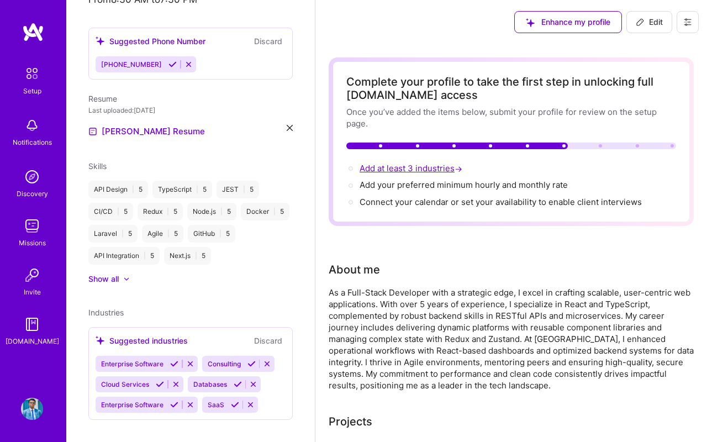
click at [426, 165] on span "Add at least 3 industries →" at bounding box center [412, 168] width 105 height 10
select select "US"
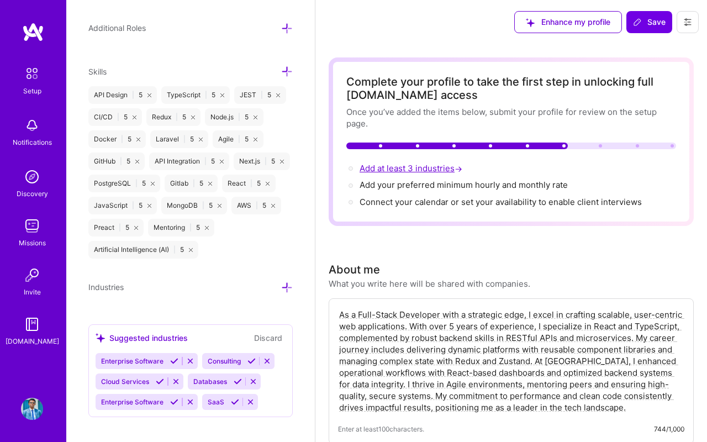
scroll to position [881, 0]
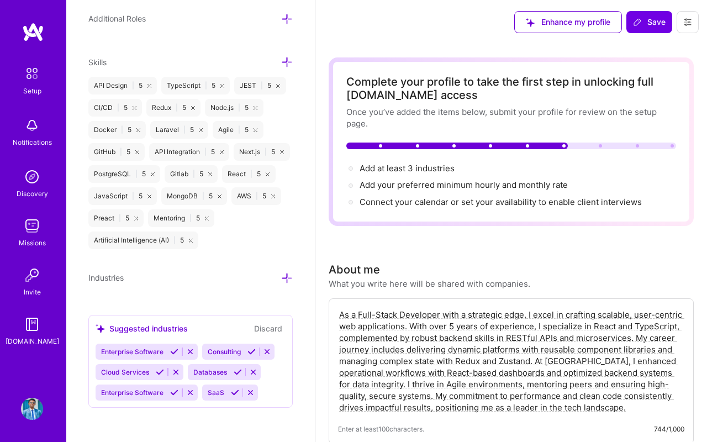
click at [160, 373] on icon at bounding box center [160, 372] width 8 height 8
click at [144, 371] on icon at bounding box center [145, 372] width 8 height 8
click at [129, 391] on icon at bounding box center [128, 392] width 8 height 8
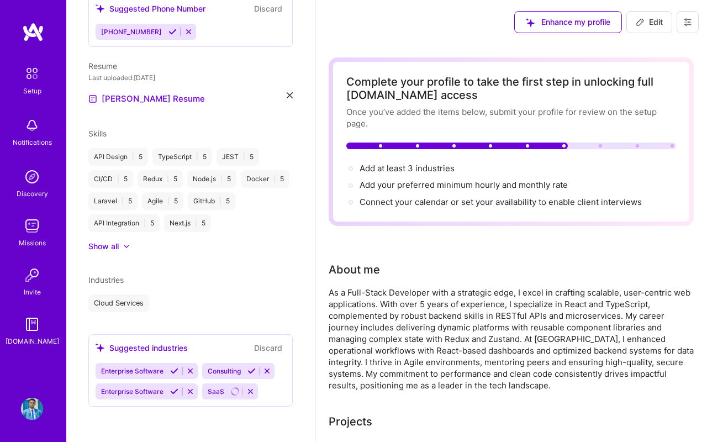
scroll to position [308, 0]
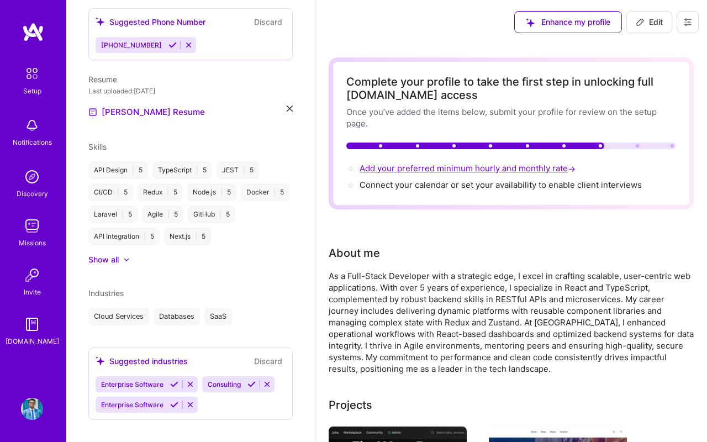
click at [468, 167] on span "Add your preferred minimum hourly and monthly rate →" at bounding box center [469, 168] width 218 height 10
select select "US"
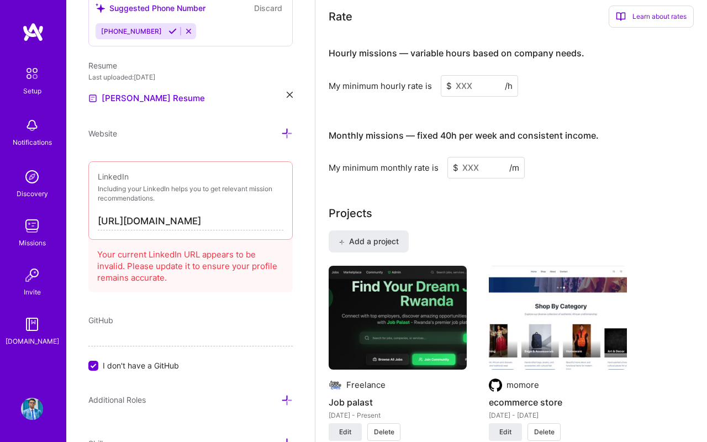
scroll to position [704, 0]
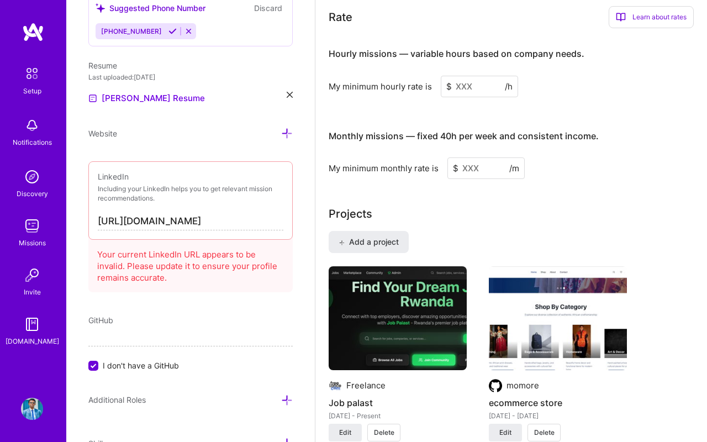
click at [475, 167] on input at bounding box center [485, 168] width 77 height 22
type input "800"
click at [481, 188] on div "Complete your profile to take the first step in unlocking full A.Team access On…" at bounding box center [511, 293] width 365 height 1880
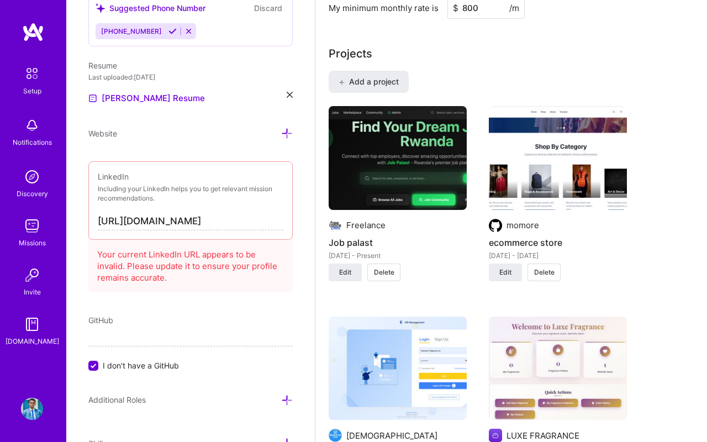
scroll to position [867, 0]
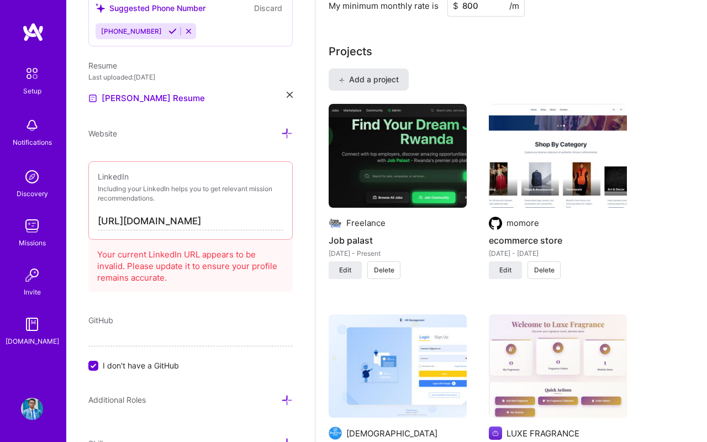
click at [400, 85] on button "Add a project" at bounding box center [369, 79] width 80 height 22
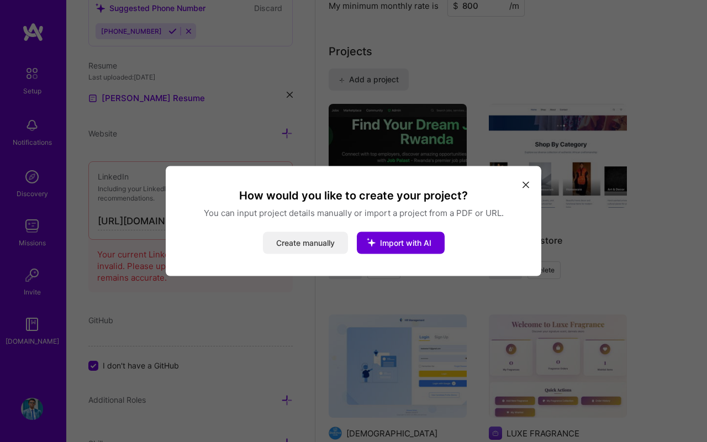
click at [318, 242] on button "Create manually" at bounding box center [305, 243] width 85 height 22
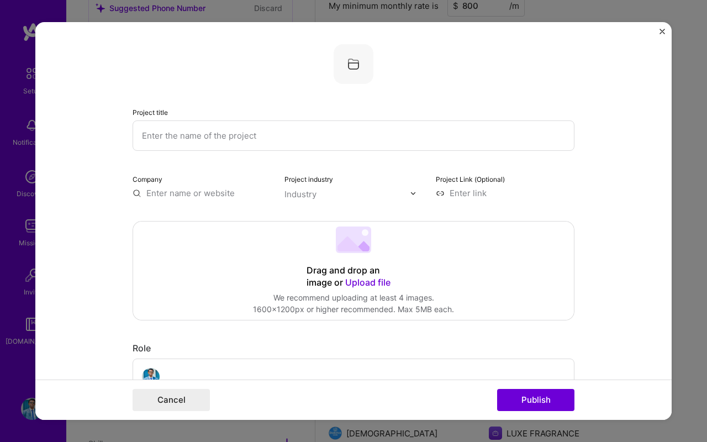
click at [276, 133] on input "text" at bounding box center [354, 135] width 442 height 30
type input "Taden associate"
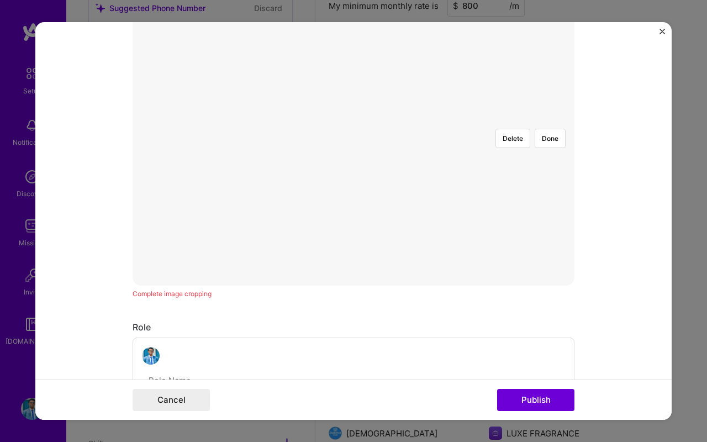
scroll to position [239, 0]
click at [354, 202] on div at bounding box center [537, 285] width 367 height 276
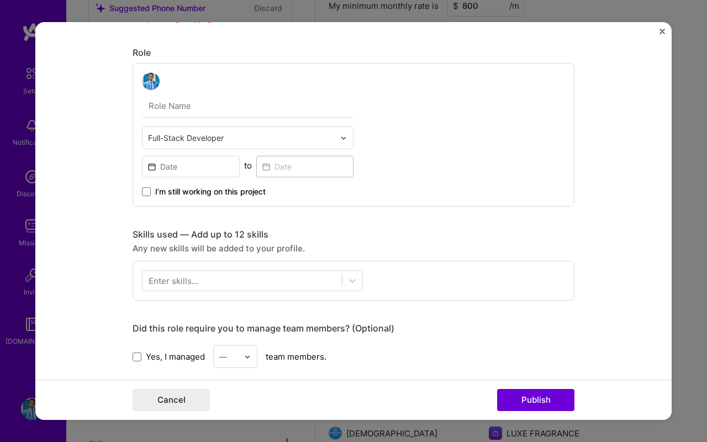
scroll to position [546, 0]
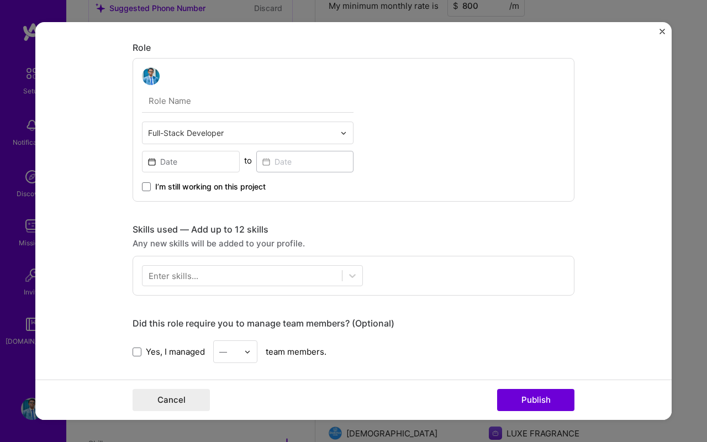
click at [256, 106] on input "text" at bounding box center [248, 100] width 212 height 23
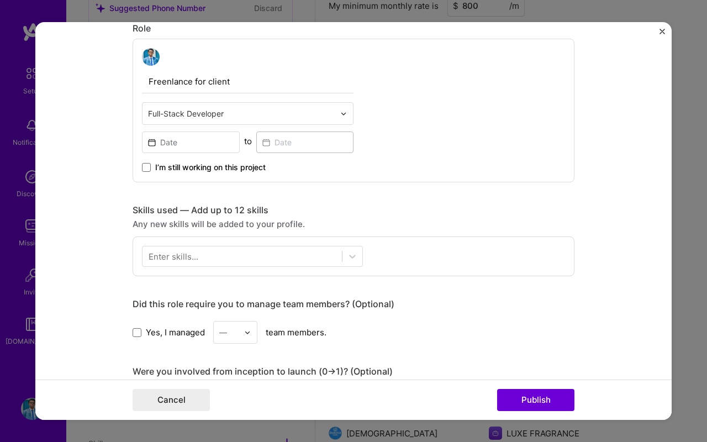
scroll to position [567, 0]
type input "Freenlance for client"
click at [198, 135] on input at bounding box center [191, 141] width 98 height 22
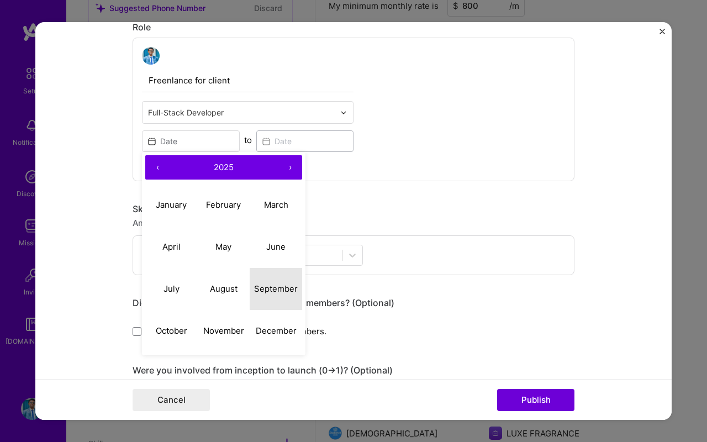
click at [256, 287] on abbr "September" at bounding box center [276, 288] width 44 height 10
type input "Sep, 2025"
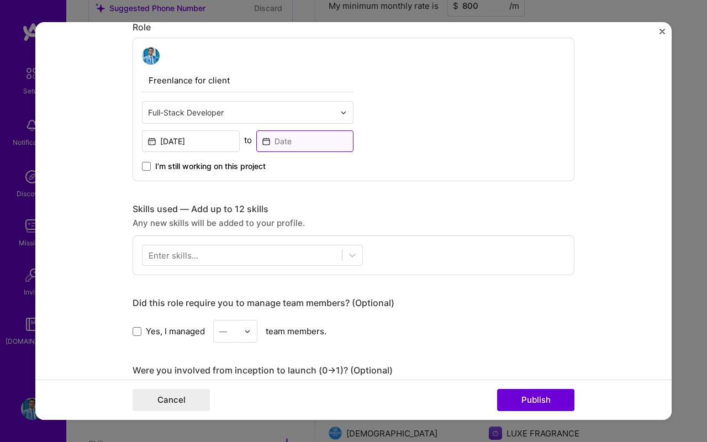
click at [285, 136] on input at bounding box center [305, 141] width 98 height 22
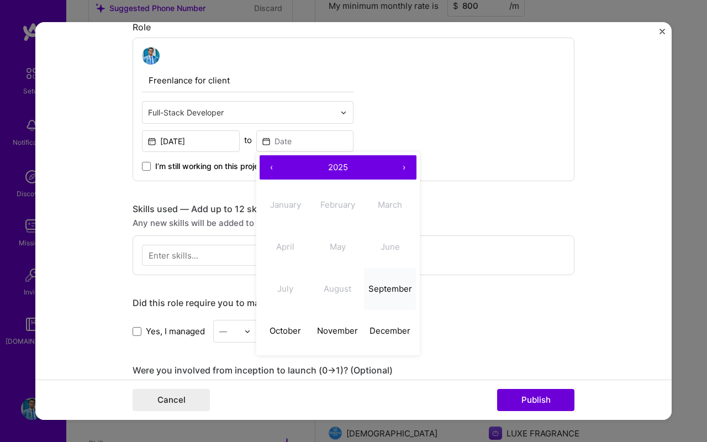
click at [381, 298] on button "September" at bounding box center [390, 289] width 52 height 42
type input "Sep, 2025"
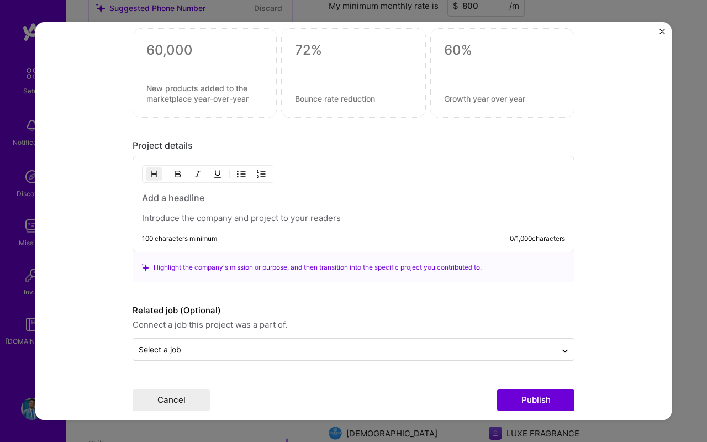
scroll to position [1007, 0]
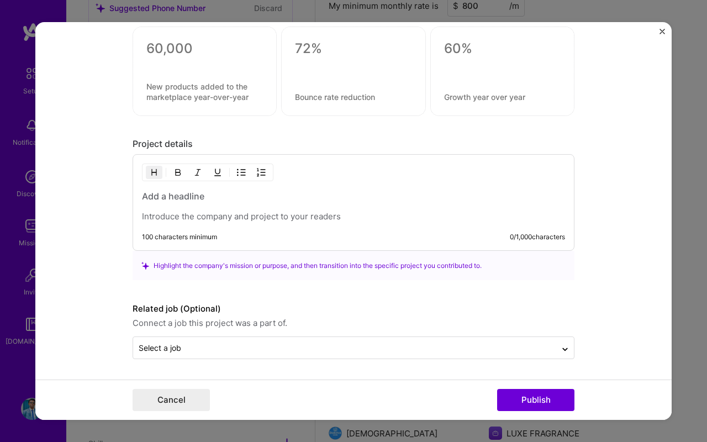
click at [193, 220] on p at bounding box center [353, 216] width 423 height 11
click at [188, 202] on h3 at bounding box center [353, 196] width 423 height 12
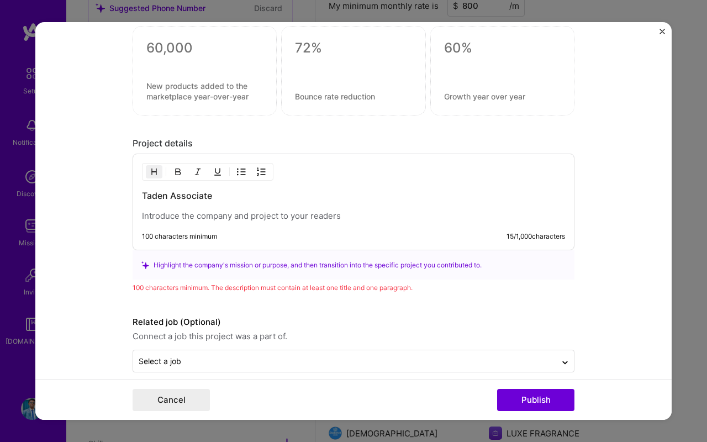
click at [197, 220] on p at bounding box center [353, 215] width 423 height 11
click at [204, 218] on p "They were my cent i help updated their existing site and published it too for t…" at bounding box center [353, 215] width 423 height 11
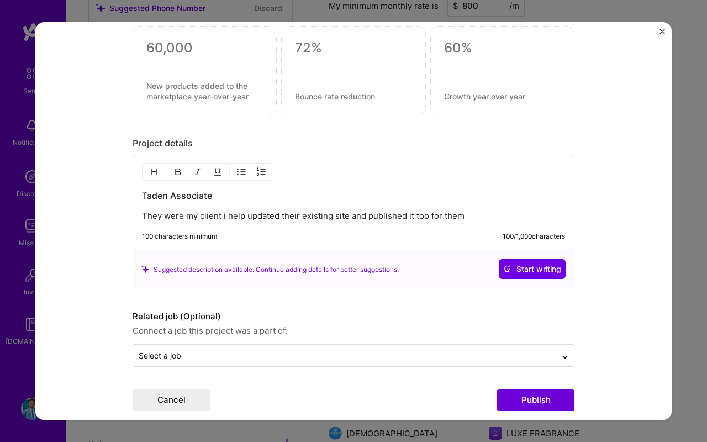
click at [221, 217] on p "They were my client i help updated their existing site and published it too for…" at bounding box center [353, 215] width 423 height 11
click at [228, 216] on p "They were my client. i help updated their existing site and published it too fo…" at bounding box center [353, 215] width 423 height 11
click at [478, 217] on p "They were my client. I help updated their existing site and published it too fo…" at bounding box center [353, 215] width 423 height 11
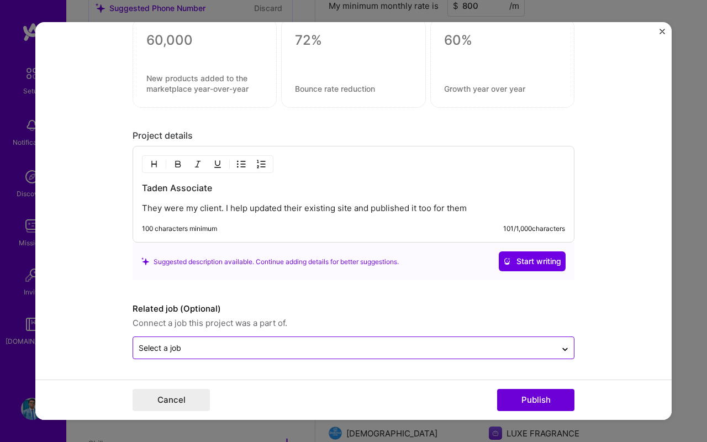
click at [239, 349] on input "text" at bounding box center [345, 348] width 412 height 12
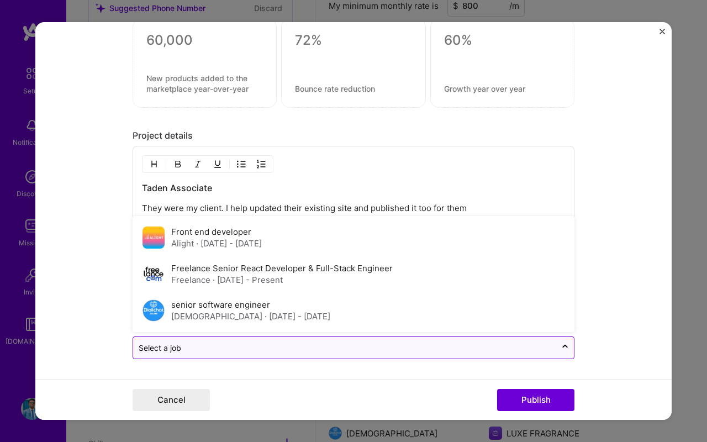
click at [239, 349] on input "text" at bounding box center [345, 348] width 412 height 12
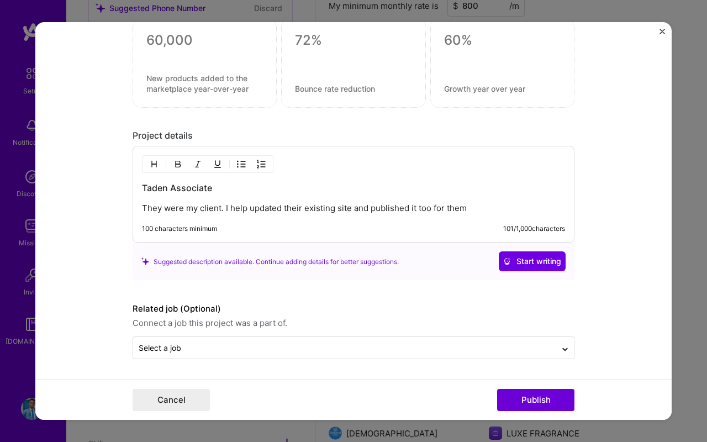
click at [361, 372] on form "Project title Taden associate Company Project industry Industry Project Link (O…" at bounding box center [353, 221] width 636 height 398
click at [540, 399] on button "Publish" at bounding box center [535, 400] width 77 height 22
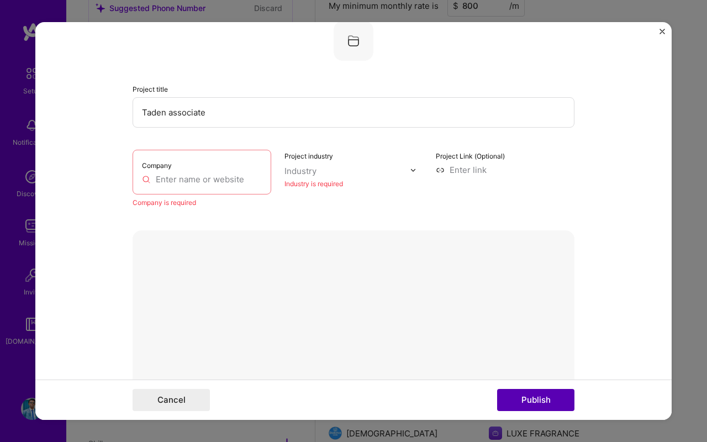
scroll to position [22, 0]
click at [218, 180] on input "text" at bounding box center [202, 181] width 120 height 12
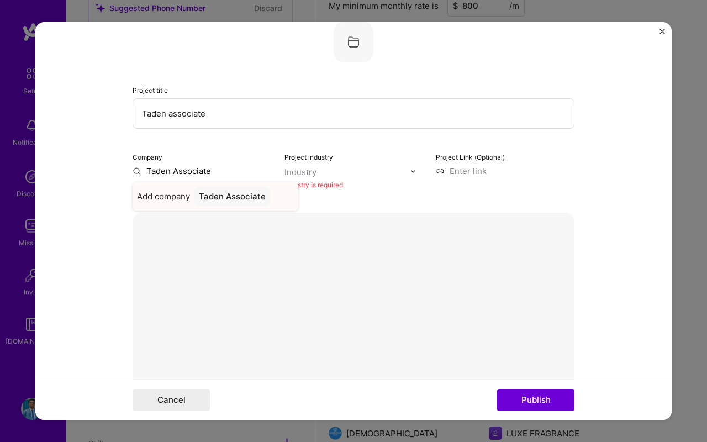
type input "Taden Associate"
click at [223, 196] on div "Taden Associate" at bounding box center [232, 196] width 76 height 19
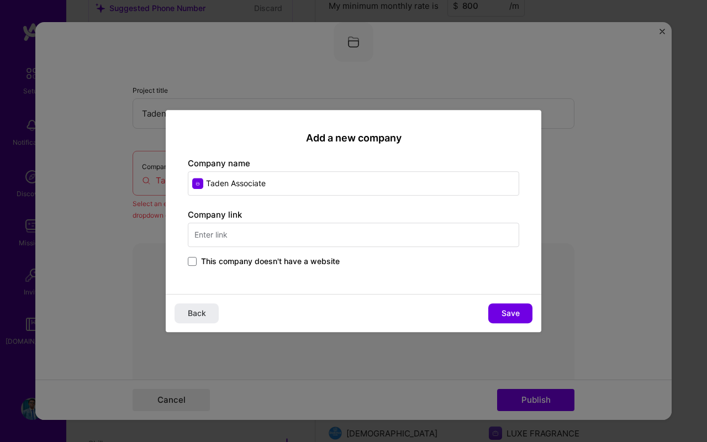
click at [252, 242] on input "text" at bounding box center [353, 235] width 331 height 24
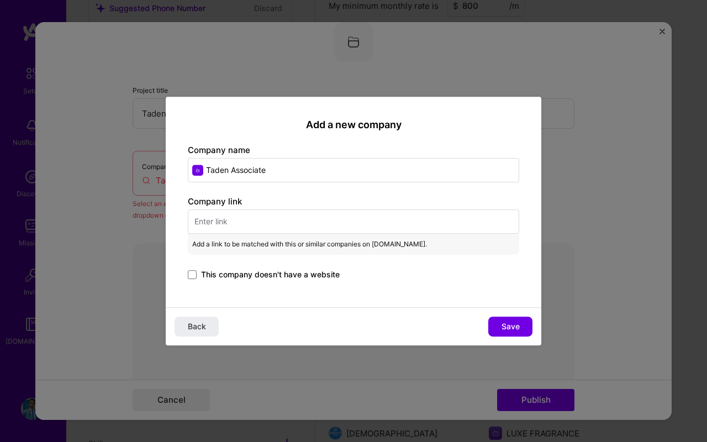
paste input "https://tadenassociates.com/"
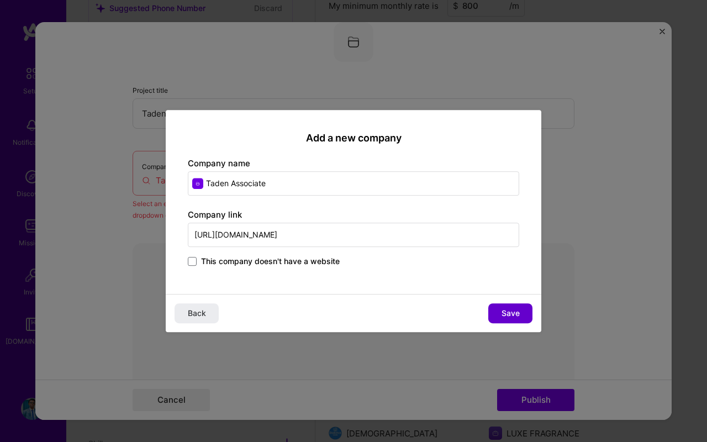
type input "https://tadenassociates.com/"
click at [507, 317] on span "Save" at bounding box center [511, 313] width 18 height 11
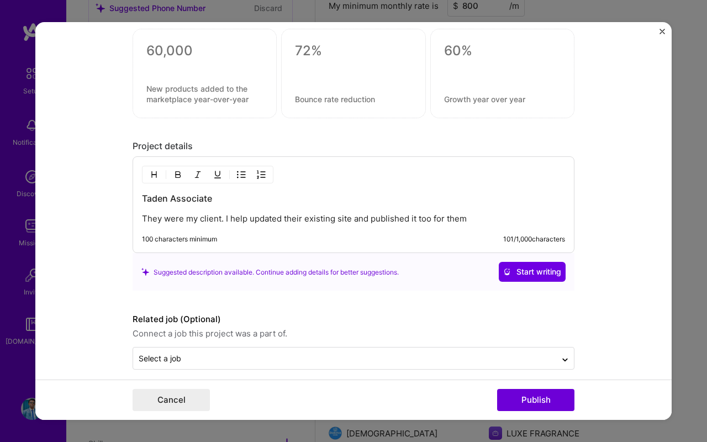
scroll to position [1057, 0]
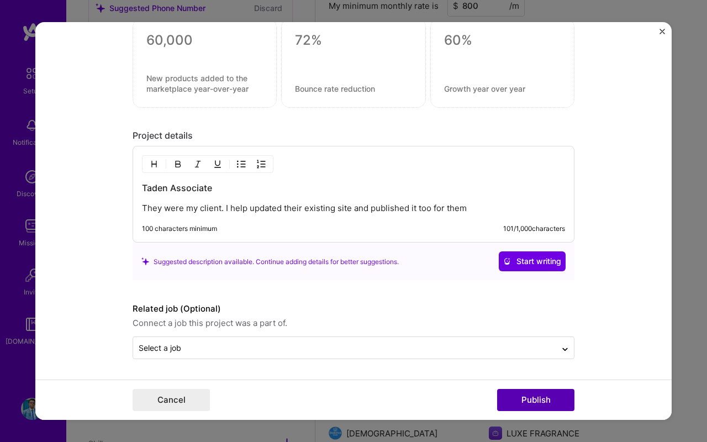
click at [541, 399] on button "Publish" at bounding box center [535, 400] width 77 height 22
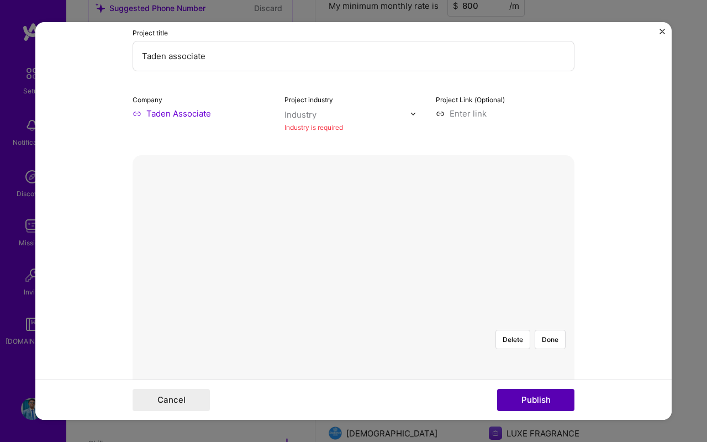
scroll to position [22, 0]
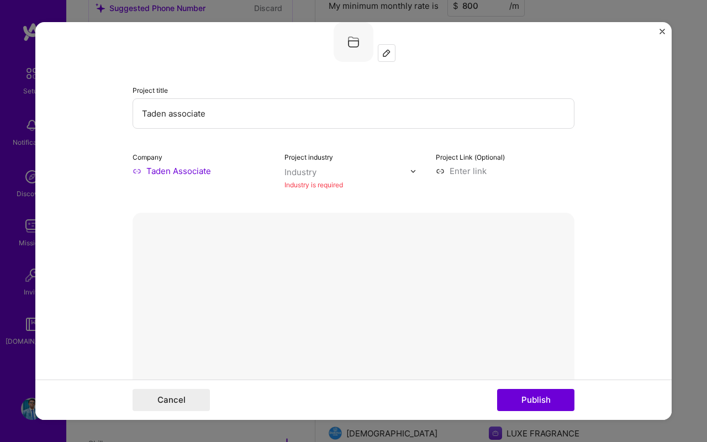
click at [317, 171] on input "text" at bounding box center [347, 172] width 126 height 12
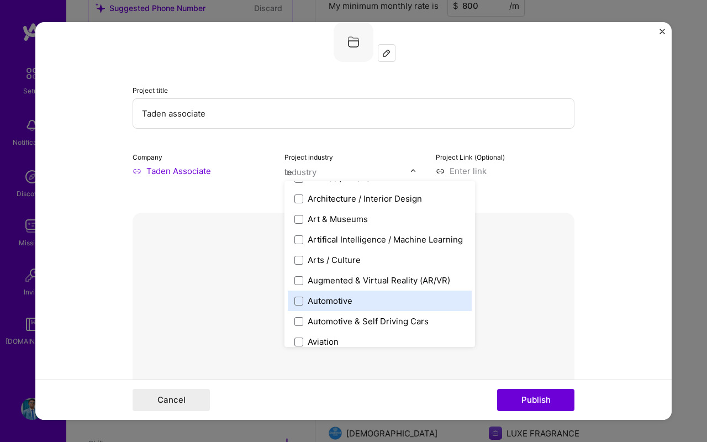
scroll to position [37, 0]
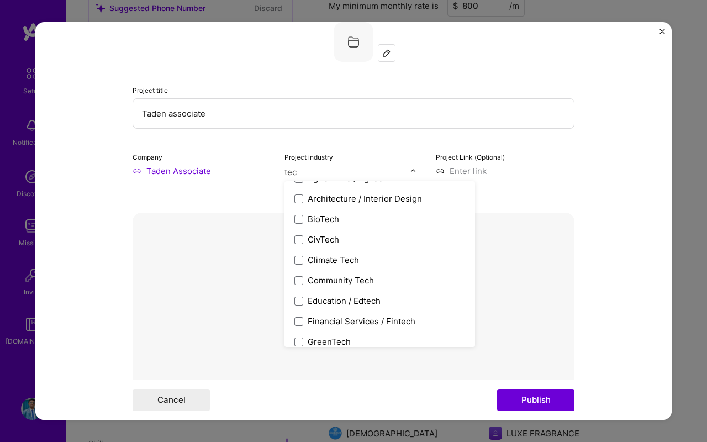
type input "tech"
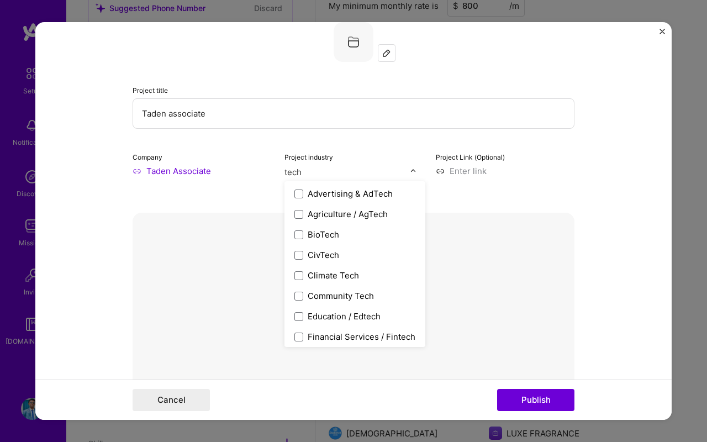
scroll to position [0, 0]
click at [319, 239] on div "BioTech" at bounding box center [323, 236] width 31 height 12
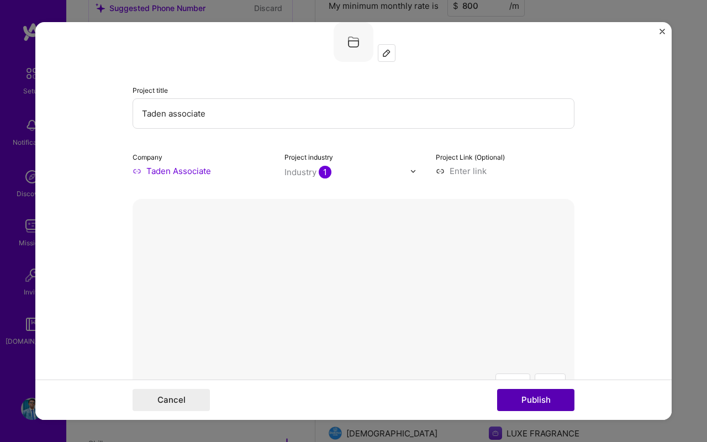
click at [534, 403] on button "Publish" at bounding box center [535, 400] width 77 height 22
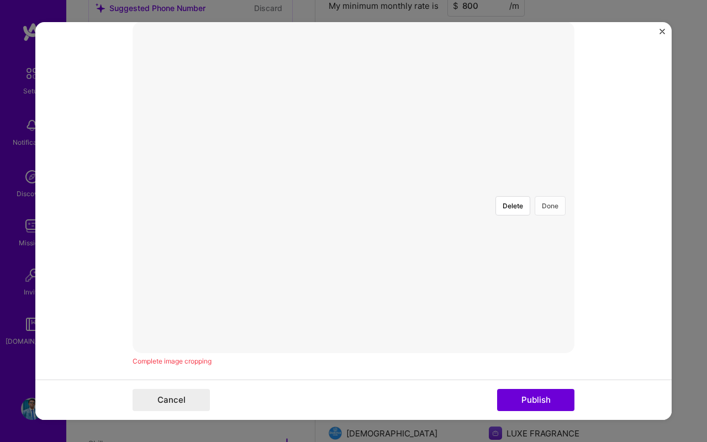
click at [552, 196] on button "Done" at bounding box center [550, 205] width 31 height 19
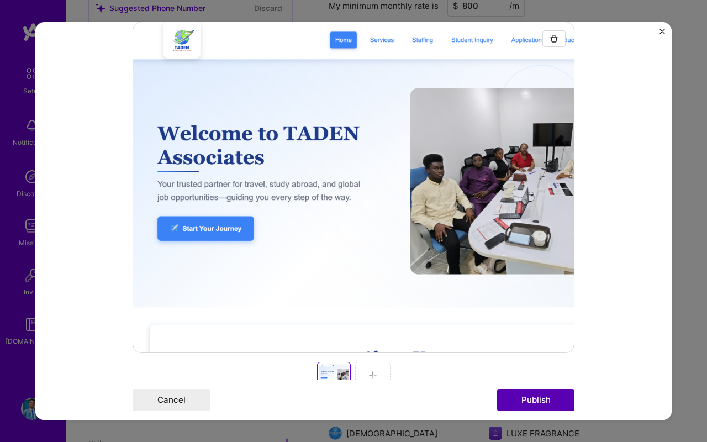
click at [526, 399] on button "Publish" at bounding box center [535, 400] width 77 height 22
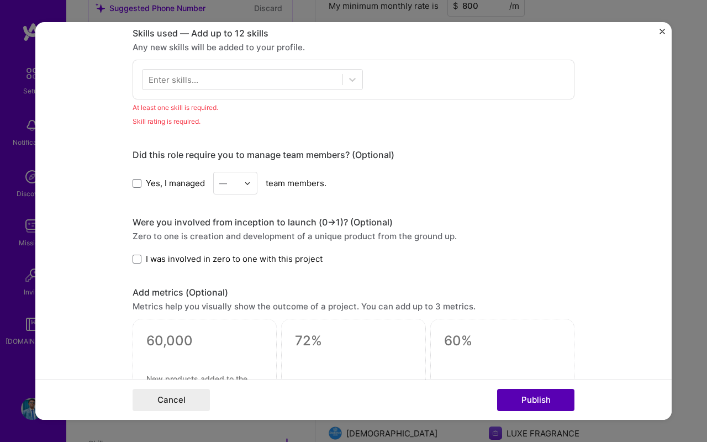
scroll to position [768, 0]
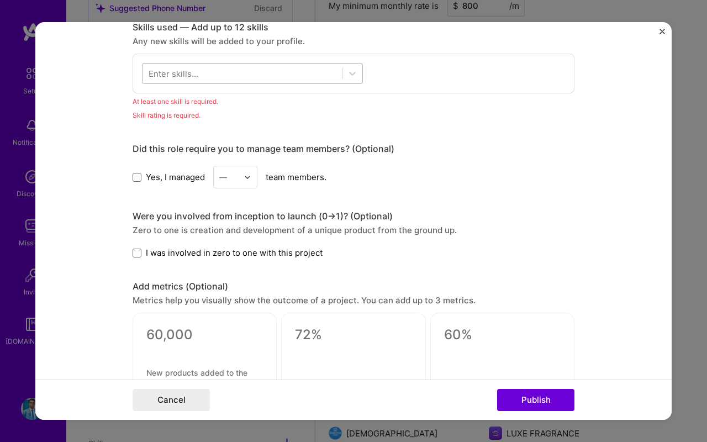
click at [276, 78] on div at bounding box center [242, 74] width 199 height 18
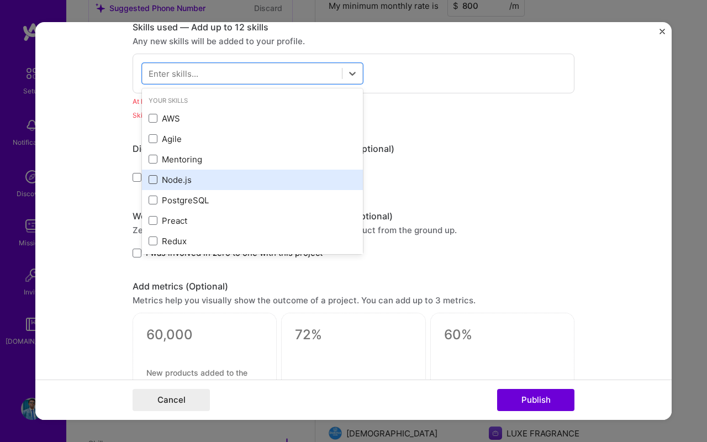
click at [153, 184] on span at bounding box center [153, 179] width 9 height 9
click at [0, 0] on input "checkbox" at bounding box center [0, 0] width 0 height 0
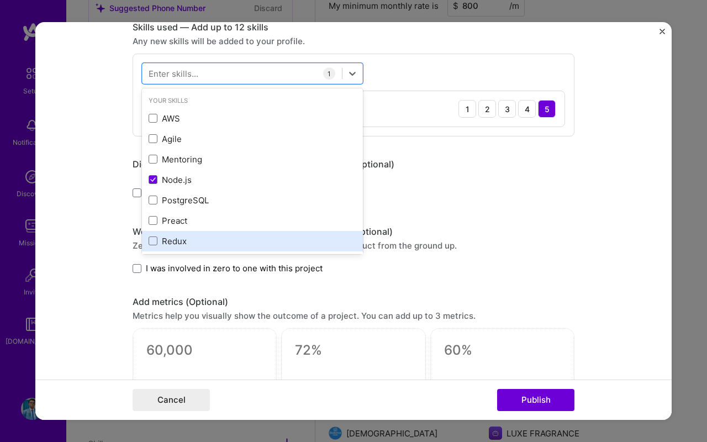
click at [155, 235] on div "Redux" at bounding box center [253, 241] width 208 height 12
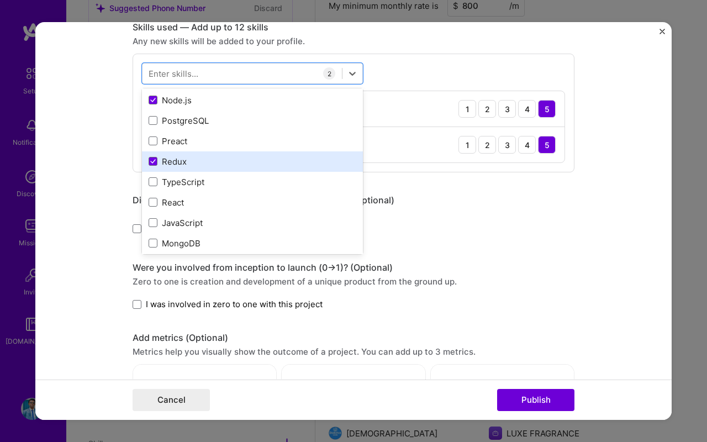
scroll to position [86, 0]
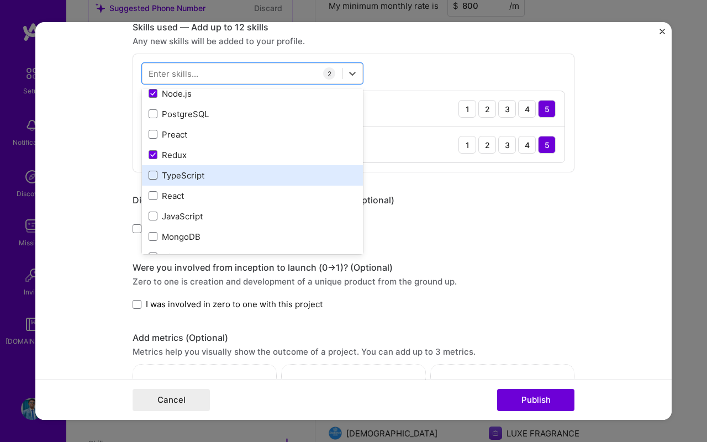
click at [153, 175] on span at bounding box center [153, 175] width 9 height 9
click at [0, 0] on input "checkbox" at bounding box center [0, 0] width 0 height 0
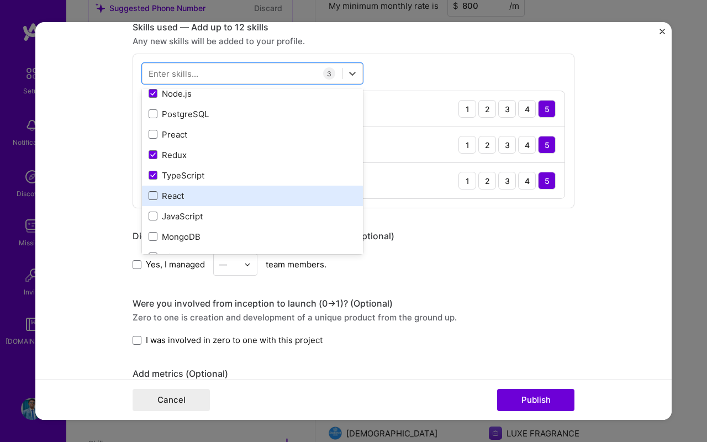
click at [153, 198] on span at bounding box center [153, 195] width 9 height 9
click at [0, 0] on input "checkbox" at bounding box center [0, 0] width 0 height 0
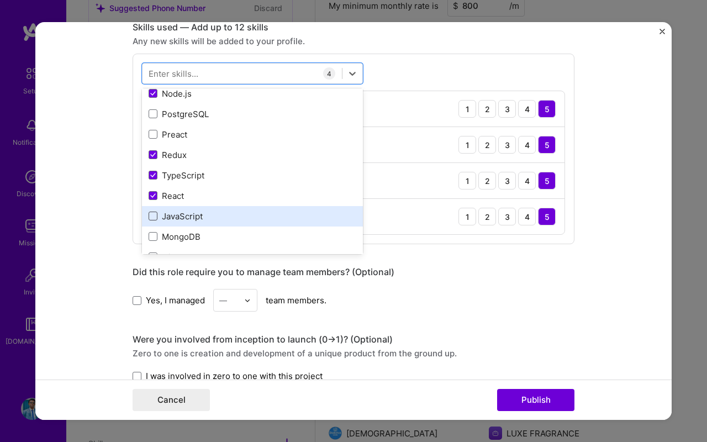
click at [153, 216] on span at bounding box center [153, 216] width 9 height 9
click at [0, 0] on input "checkbox" at bounding box center [0, 0] width 0 height 0
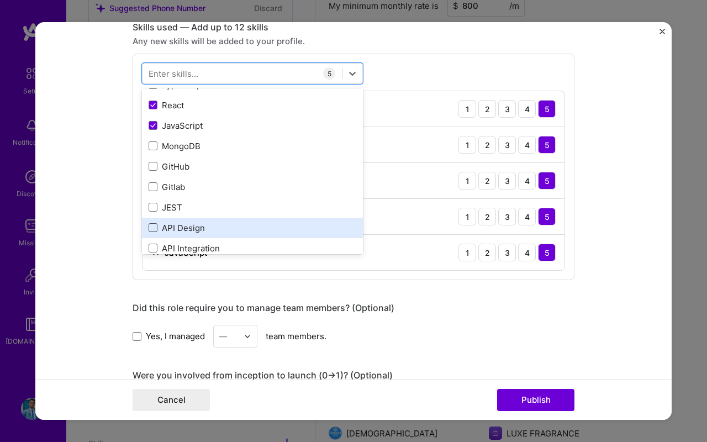
scroll to position [196, 0]
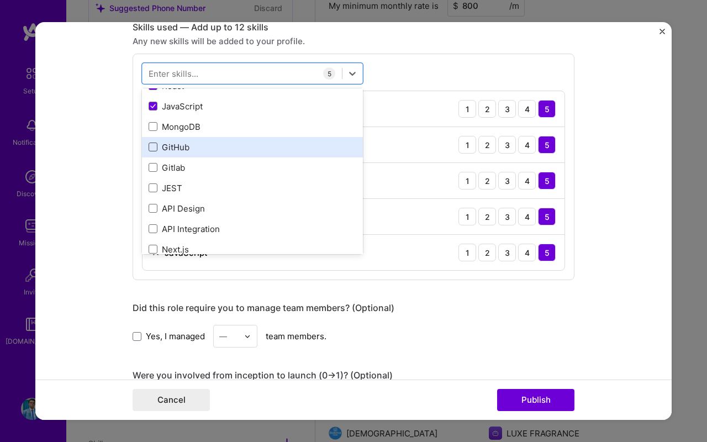
click at [154, 124] on span at bounding box center [153, 126] width 9 height 9
click at [0, 0] on input "checkbox" at bounding box center [0, 0] width 0 height 0
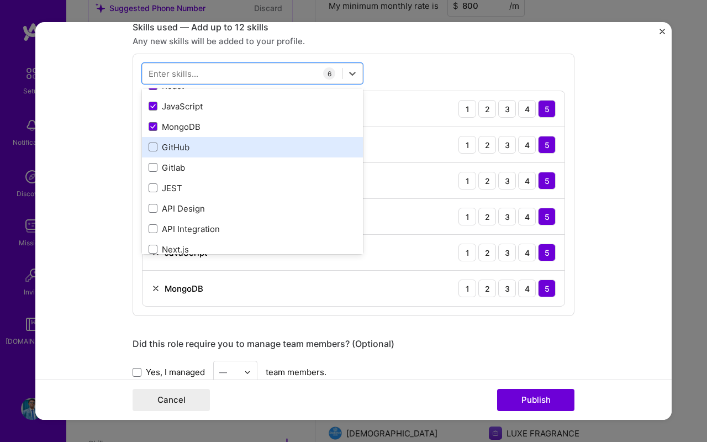
click at [154, 154] on div "GitHub" at bounding box center [252, 147] width 221 height 20
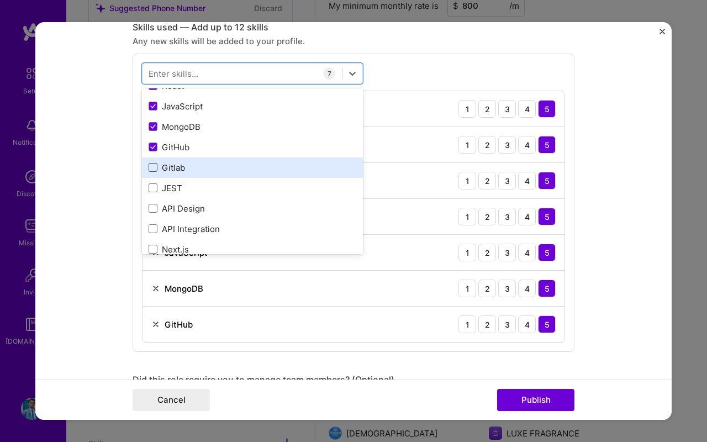
click at [154, 166] on span at bounding box center [153, 167] width 9 height 9
click at [0, 0] on input "checkbox" at bounding box center [0, 0] width 0 height 0
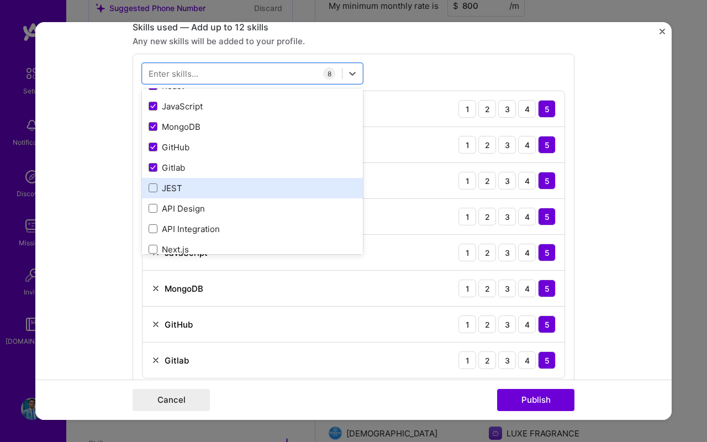
click at [155, 183] on div "JEST" at bounding box center [253, 188] width 208 height 12
click at [155, 194] on div "JEST" at bounding box center [252, 188] width 221 height 20
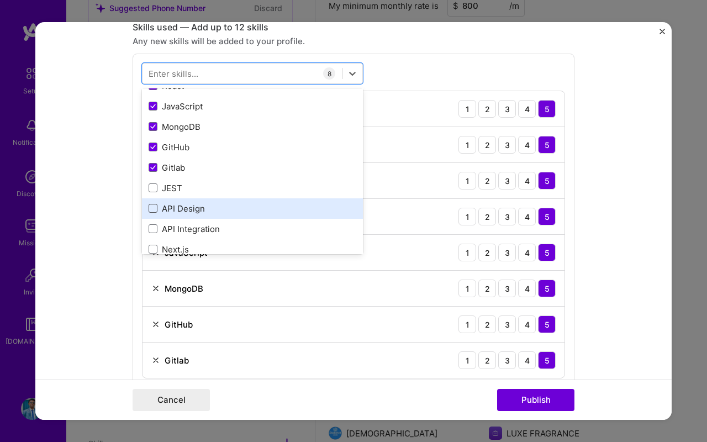
click at [155, 207] on span at bounding box center [153, 208] width 9 height 9
click at [0, 0] on input "checkbox" at bounding box center [0, 0] width 0 height 0
drag, startPoint x: 155, startPoint y: 183, endPoint x: 155, endPoint y: 202, distance: 18.8
click at [155, 183] on div "JEST" at bounding box center [253, 188] width 208 height 12
click at [155, 209] on icon at bounding box center [153, 208] width 6 height 4
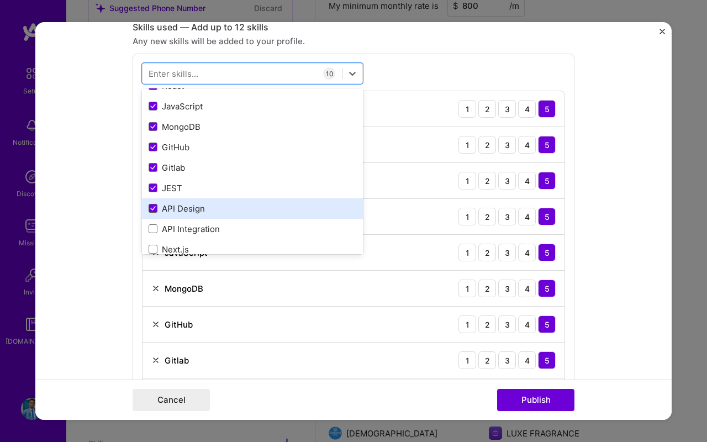
click at [0, 0] on input "checkbox" at bounding box center [0, 0] width 0 height 0
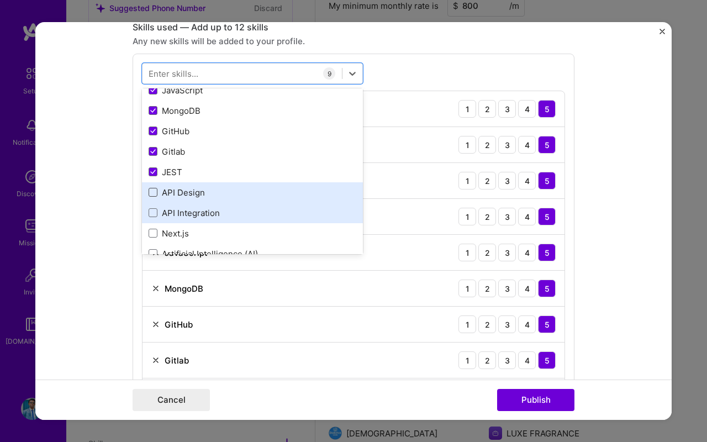
scroll to position [214, 0]
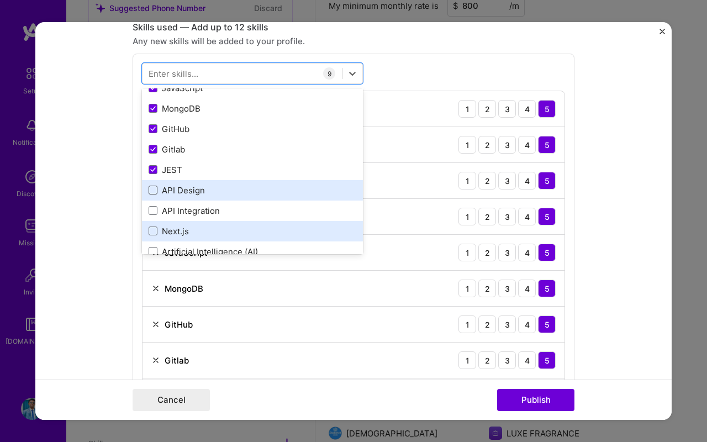
click at [154, 235] on span at bounding box center [153, 230] width 9 height 9
click at [0, 0] on input "checkbox" at bounding box center [0, 0] width 0 height 0
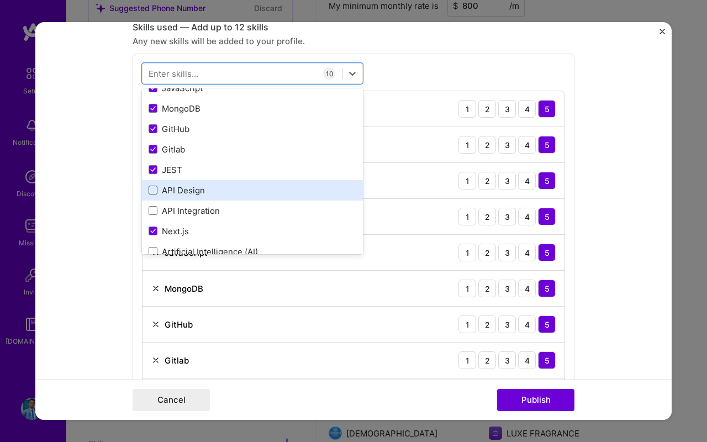
click at [397, 203] on div "React 1 2 3 4 5" at bounding box center [354, 217] width 422 height 36
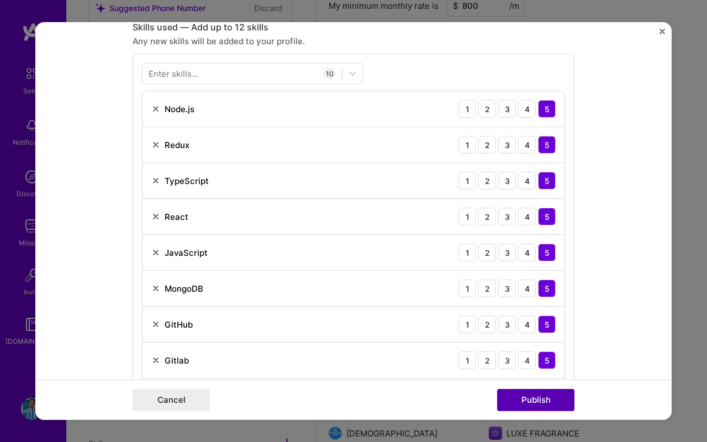
click at [525, 400] on button "Publish" at bounding box center [535, 400] width 77 height 22
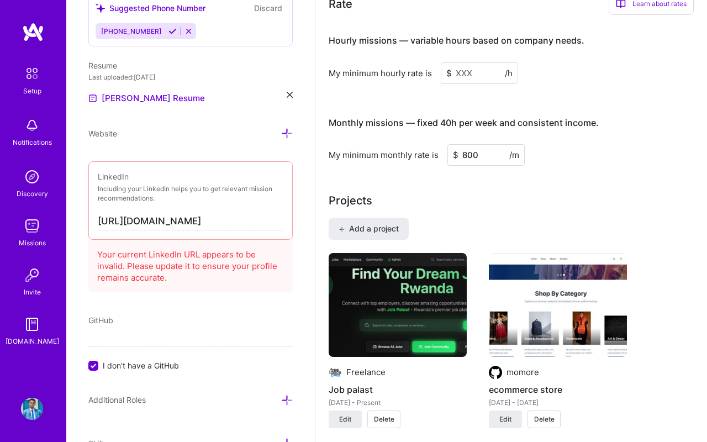
scroll to position [719, 0]
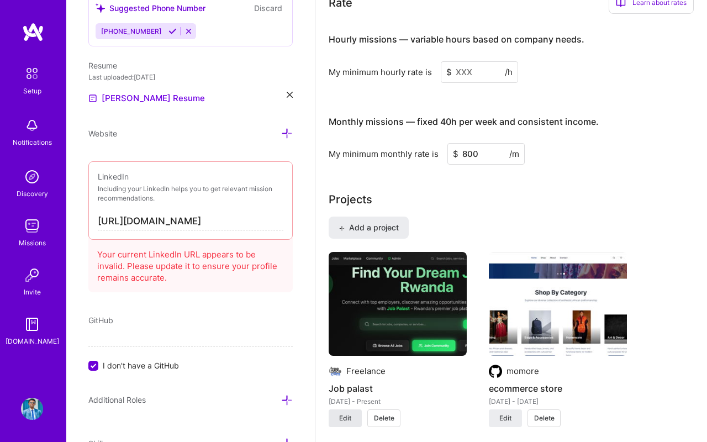
click at [345, 420] on span "Edit" at bounding box center [345, 418] width 12 height 10
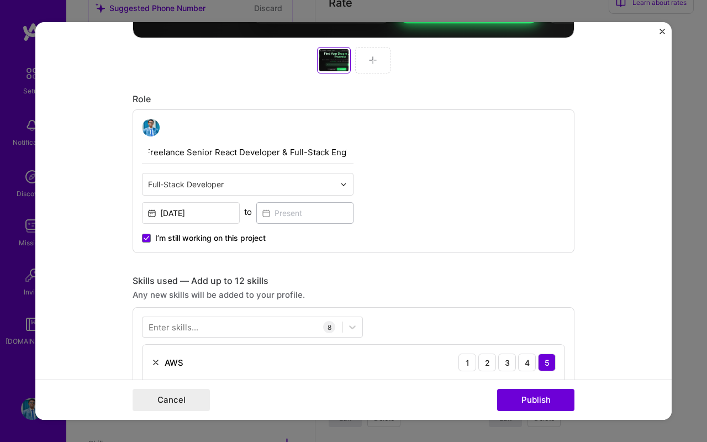
scroll to position [0, 0]
drag, startPoint x: 347, startPoint y: 154, endPoint x: 142, endPoint y: 152, distance: 205.5
click at [142, 152] on input "Freelance Senior React Developer & Full-Stack Engineer" at bounding box center [248, 152] width 212 height 23
type input "PERSONAL PROJECT"
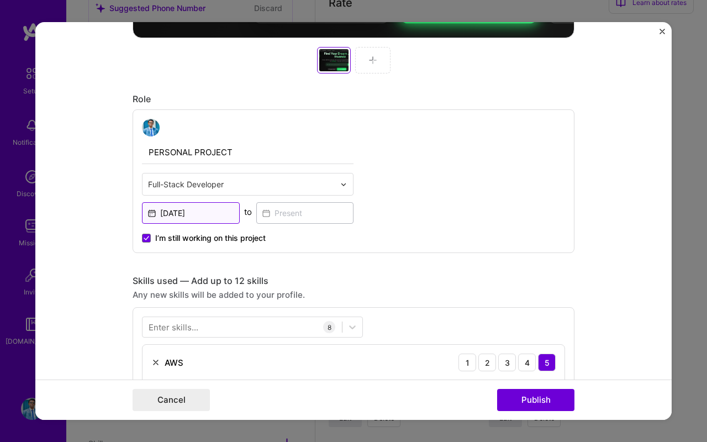
click at [207, 210] on input "Jan, 2022" at bounding box center [191, 213] width 98 height 22
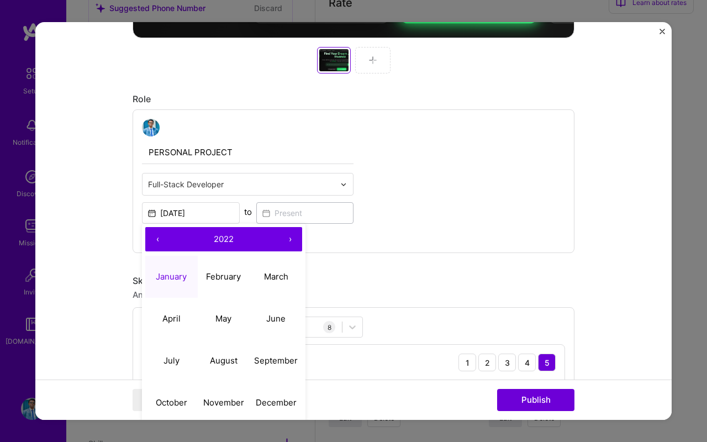
click at [289, 240] on button "›" at bounding box center [290, 239] width 24 height 24
click at [174, 399] on abbr "October" at bounding box center [171, 402] width 31 height 10
type input "Oct, 2025"
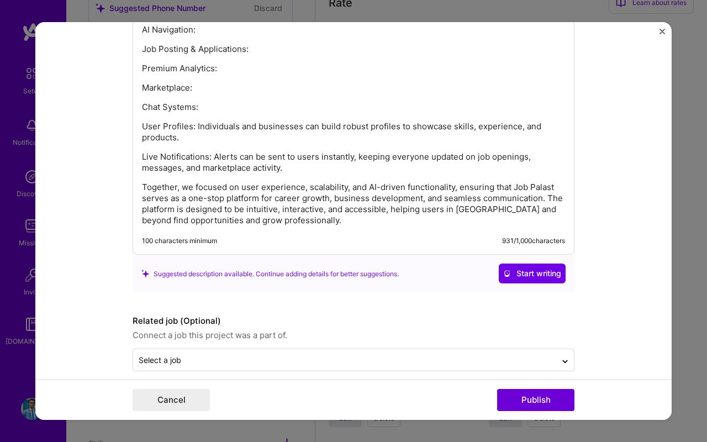
scroll to position [1544, 0]
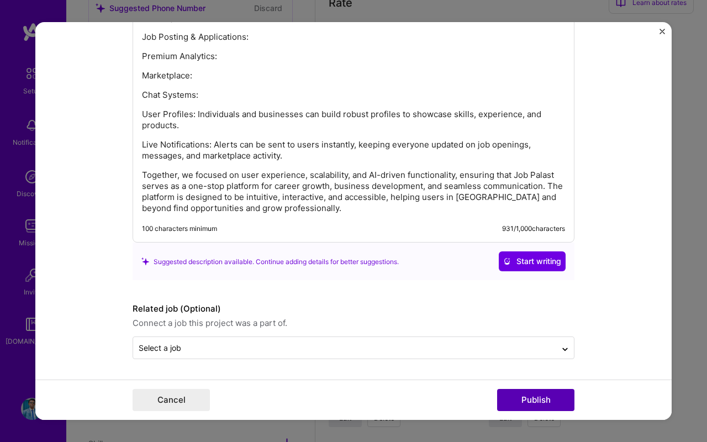
click at [515, 407] on button "Publish" at bounding box center [535, 400] width 77 height 22
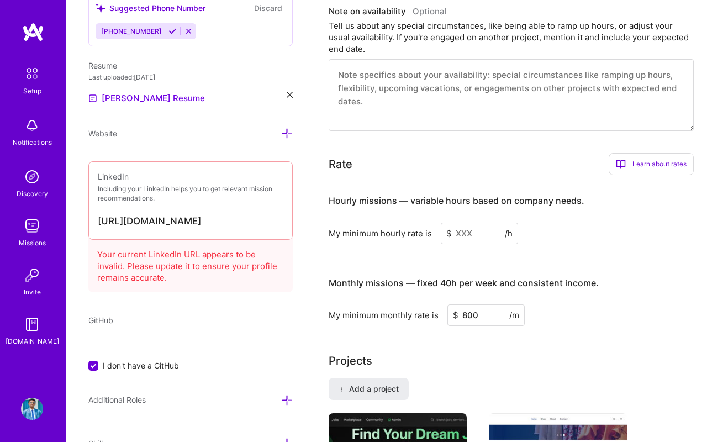
scroll to position [564, 0]
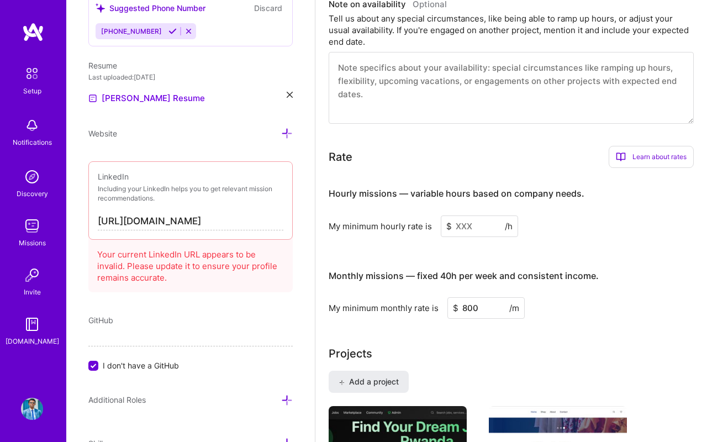
click at [468, 228] on input at bounding box center [479, 226] width 77 height 22
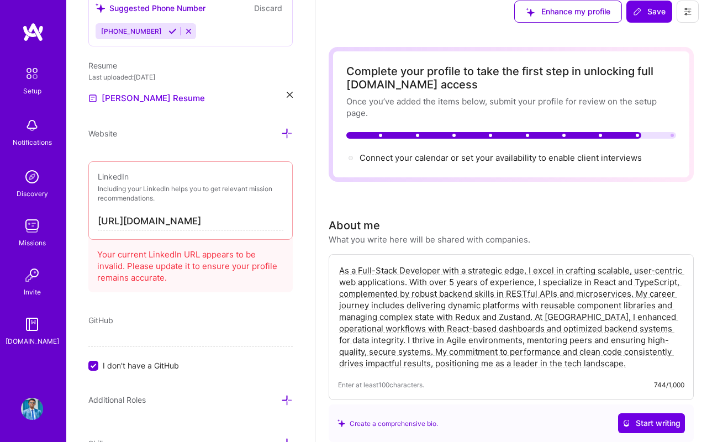
scroll to position [0, 0]
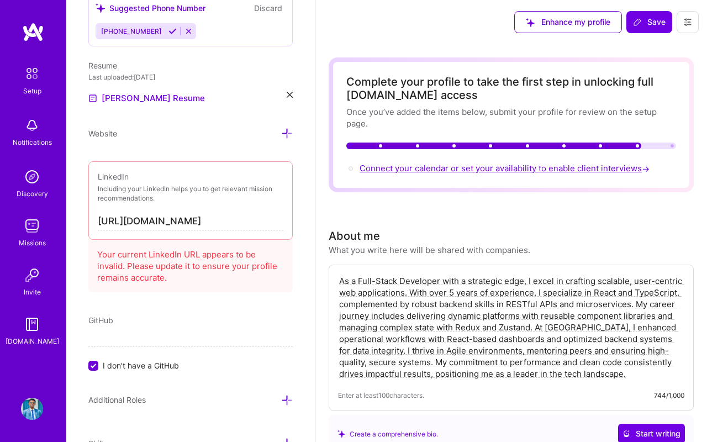
type input "30"
click at [460, 165] on span "Connect your calendar or set your availability to enable client interviews →" at bounding box center [506, 168] width 292 height 10
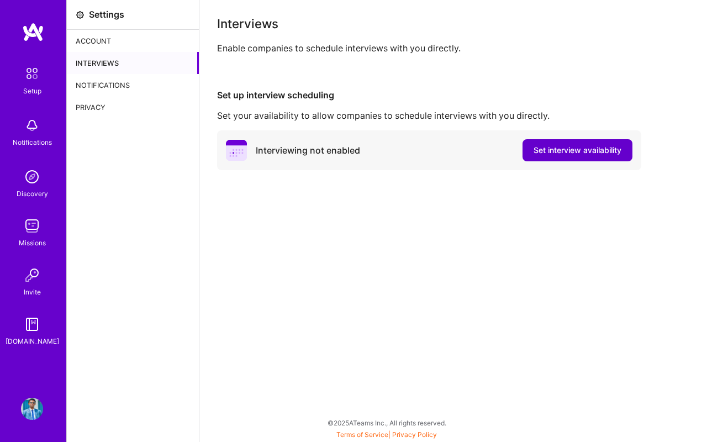
click at [543, 151] on span "Set interview availability" at bounding box center [578, 150] width 88 height 11
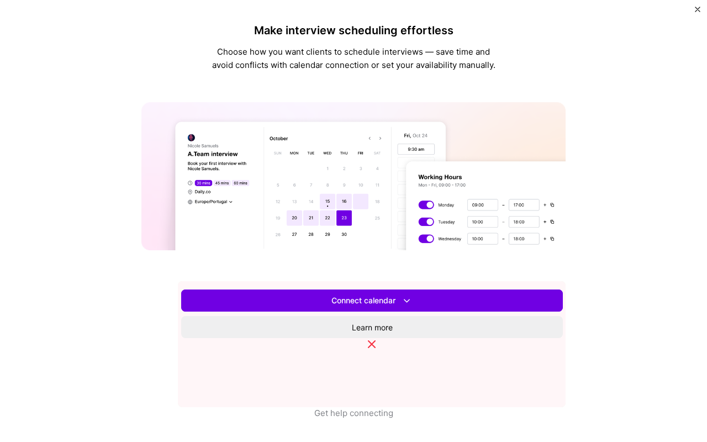
scroll to position [279, 0]
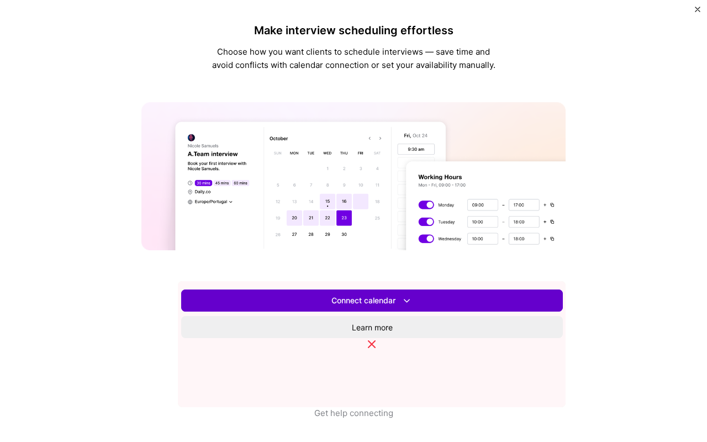
click at [397, 312] on button "Connect calendar" at bounding box center [372, 300] width 382 height 22
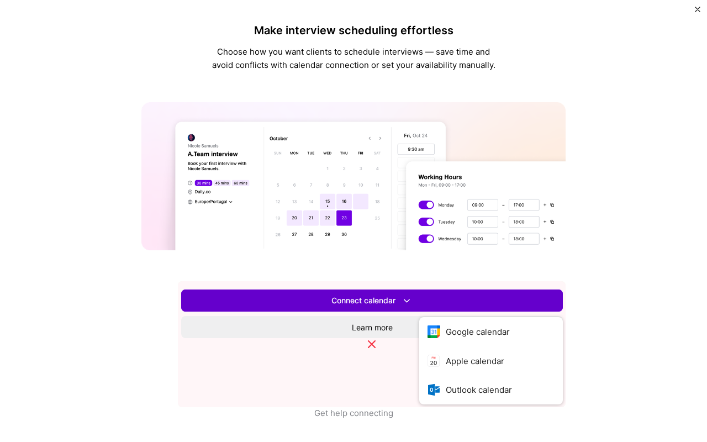
scroll to position [332, 0]
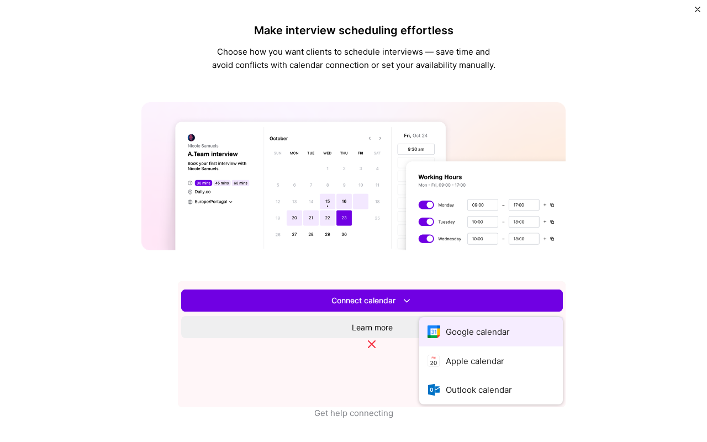
click at [419, 339] on button "Google calendar" at bounding box center [491, 331] width 144 height 29
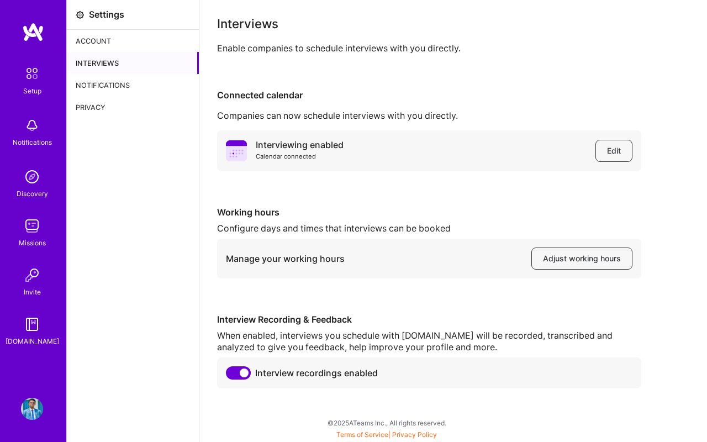
click at [120, 41] on div "Account" at bounding box center [133, 41] width 132 height 22
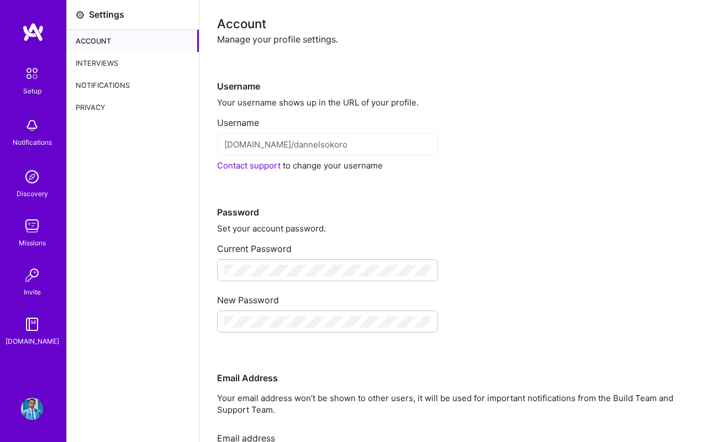
click at [102, 64] on div "Interviews" at bounding box center [133, 63] width 132 height 22
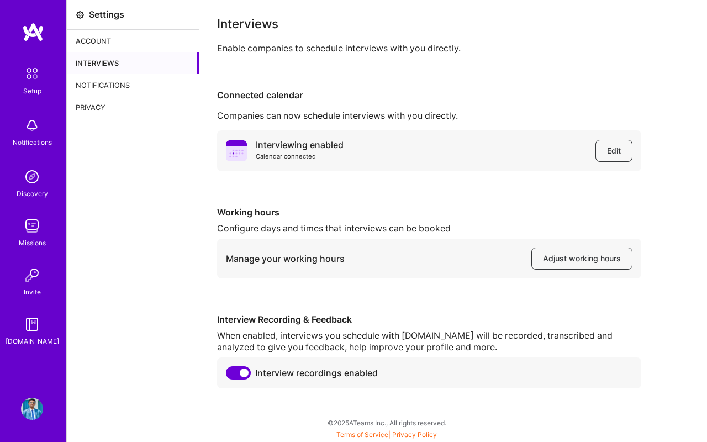
click at [28, 88] on div "Setup" at bounding box center [32, 91] width 18 height 12
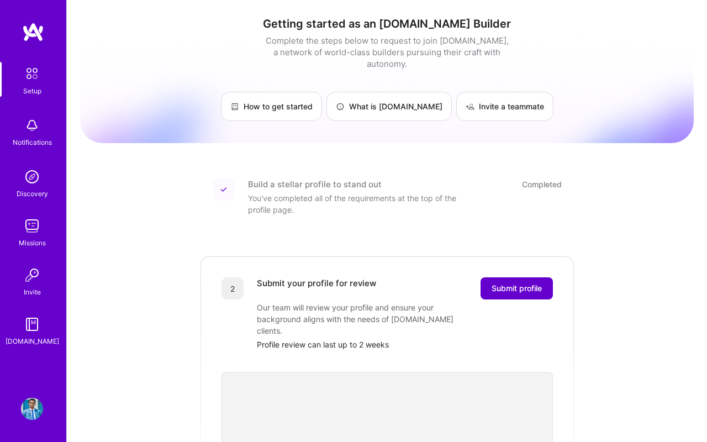
click at [517, 283] on span "Submit profile" at bounding box center [517, 288] width 50 height 11
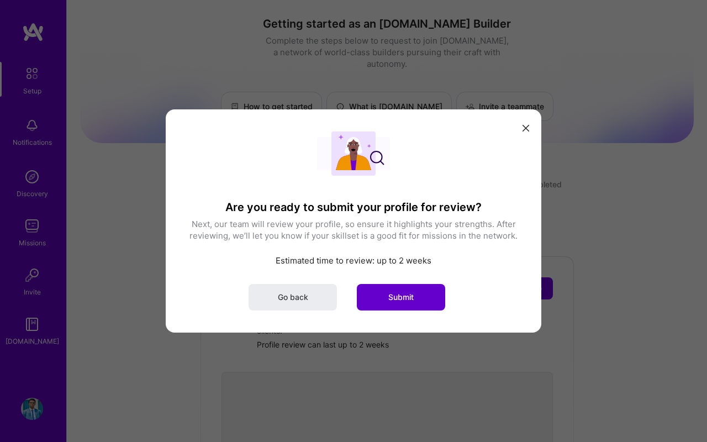
click at [416, 294] on button "Submit" at bounding box center [401, 297] width 88 height 27
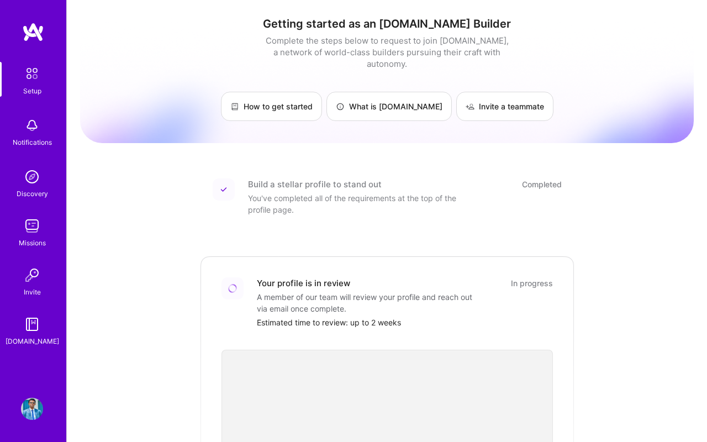
click at [38, 405] on img at bounding box center [32, 409] width 22 height 22
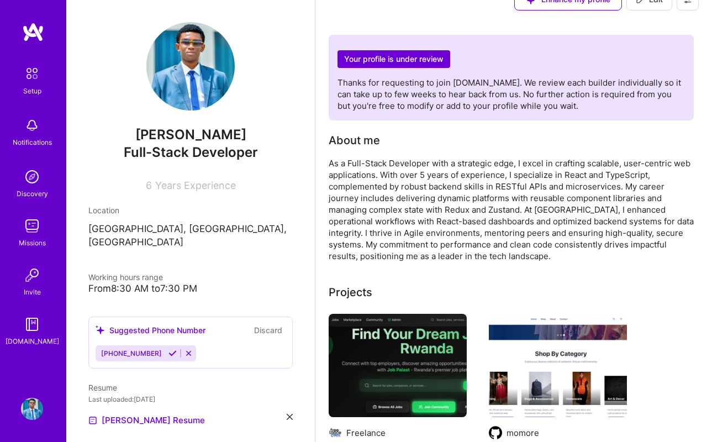
scroll to position [22, 0]
